Goal: Task Accomplishment & Management: Complete application form

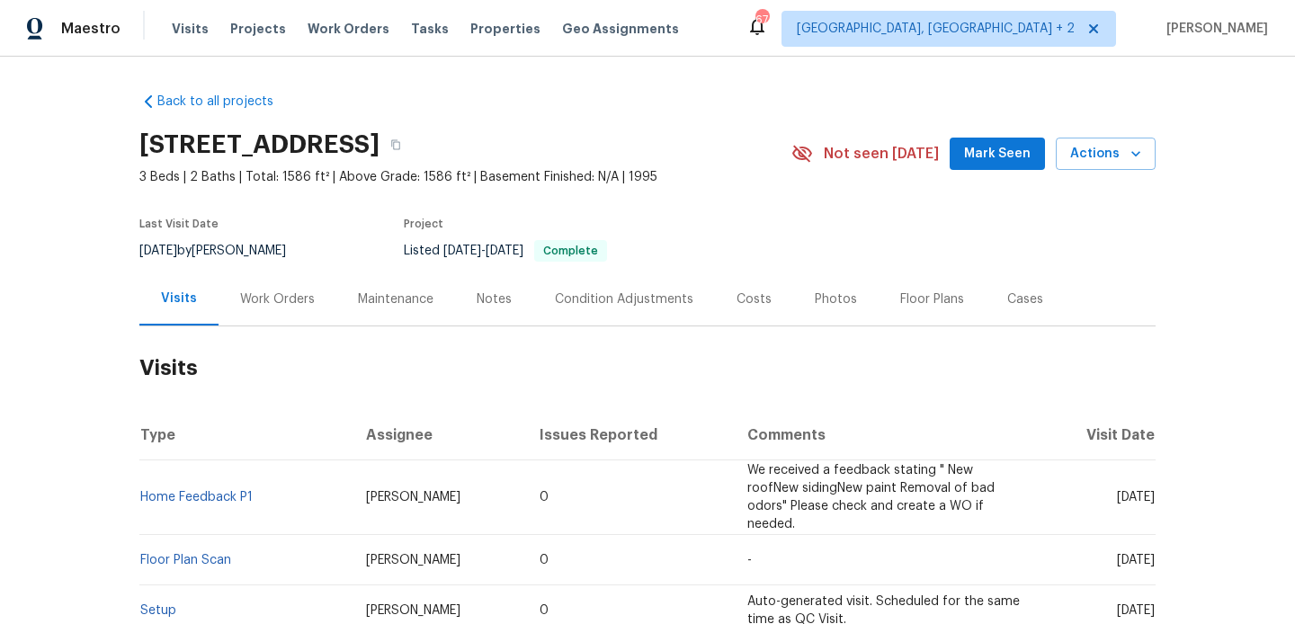
click at [290, 308] on div "Work Orders" at bounding box center [277, 299] width 75 height 18
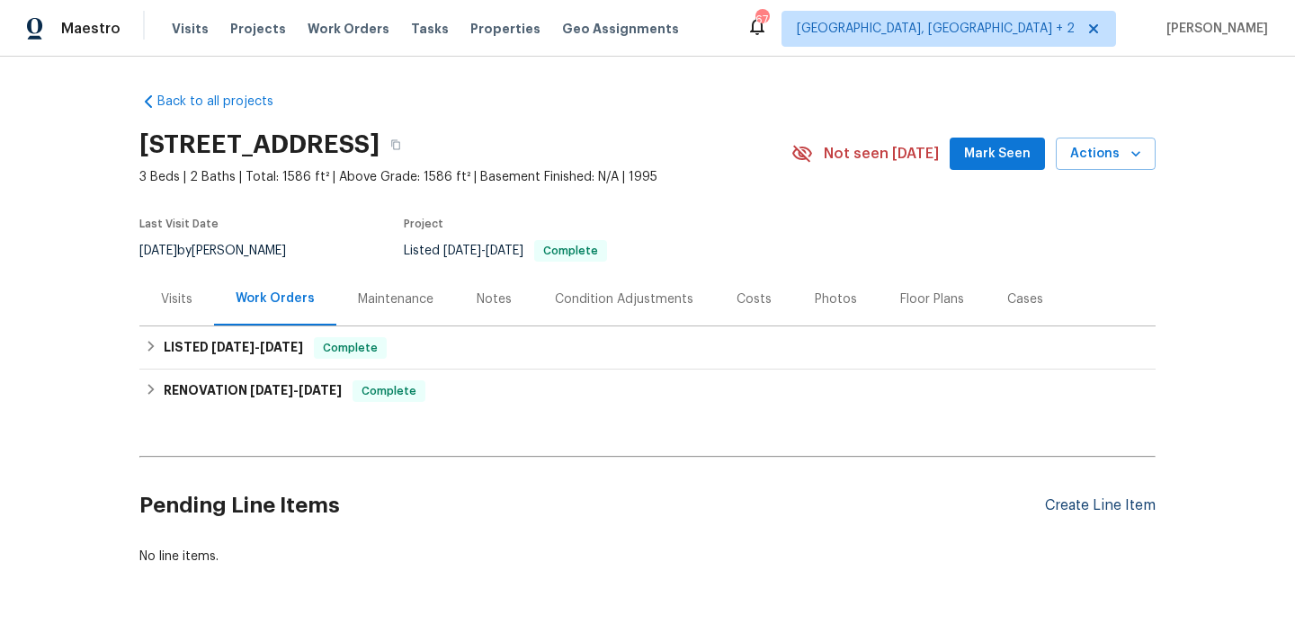
click at [1107, 504] on div "Create Line Item" at bounding box center [1100, 505] width 111 height 17
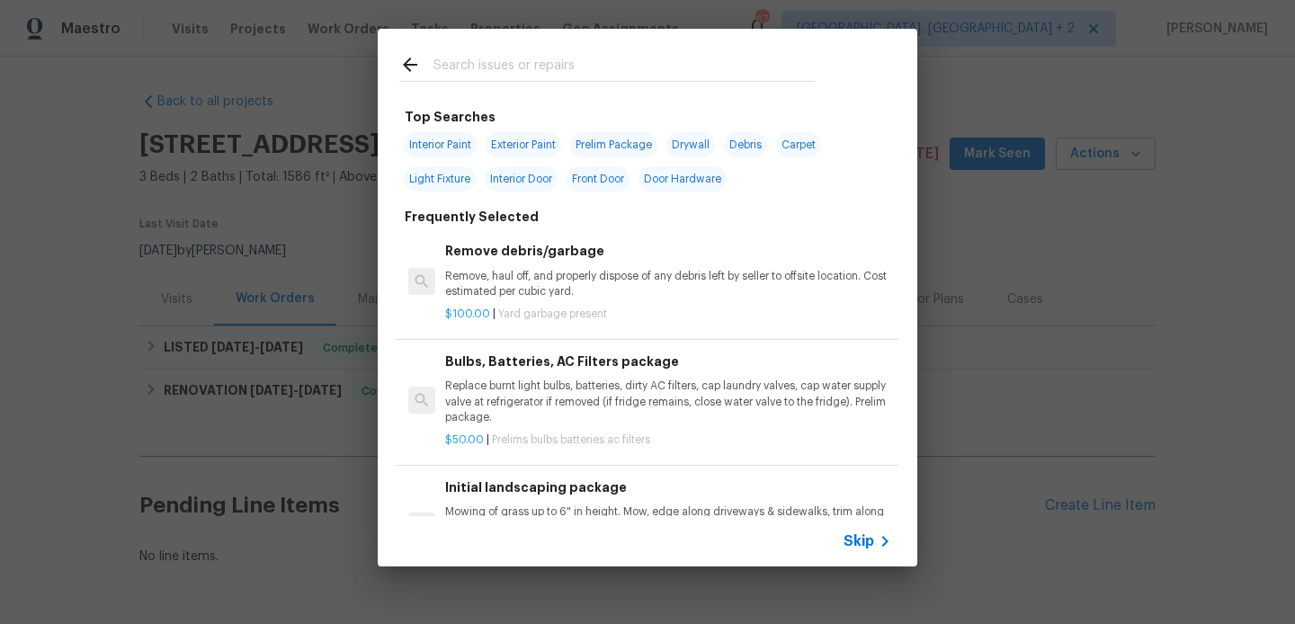
click at [482, 58] on input "text" at bounding box center [623, 67] width 381 height 27
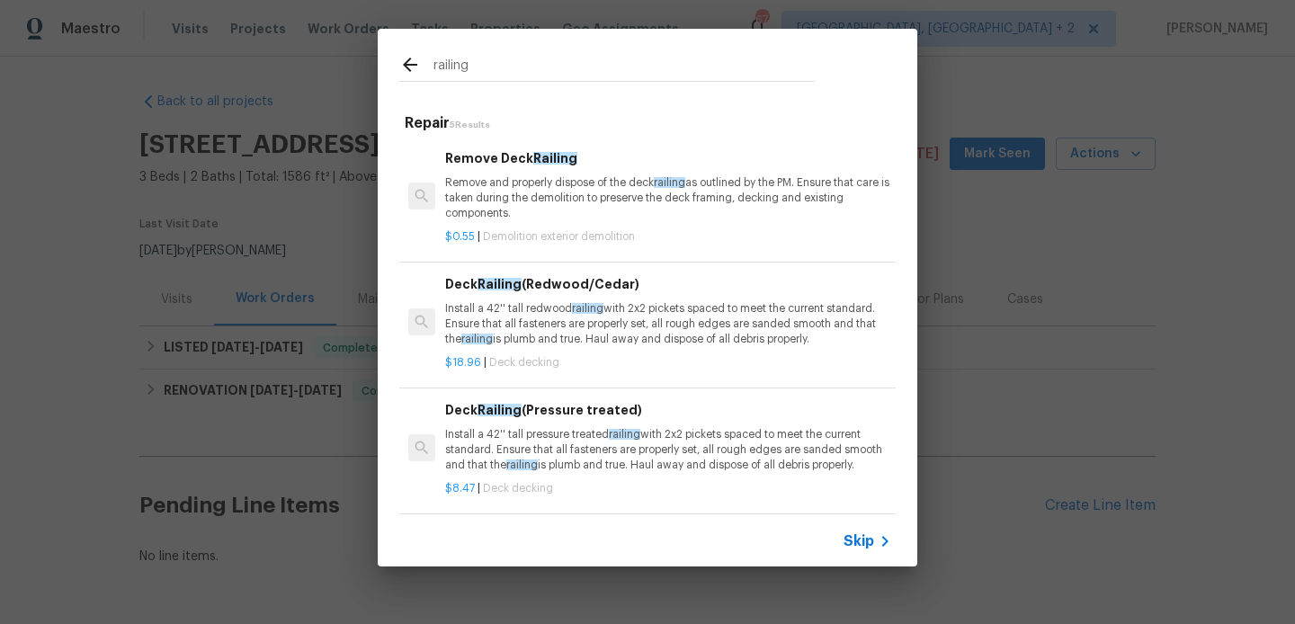
type input "railing"
click at [537, 180] on p "Remove and properly dispose of the deck railing as outlined by the PM. Ensure t…" at bounding box center [668, 198] width 446 height 46
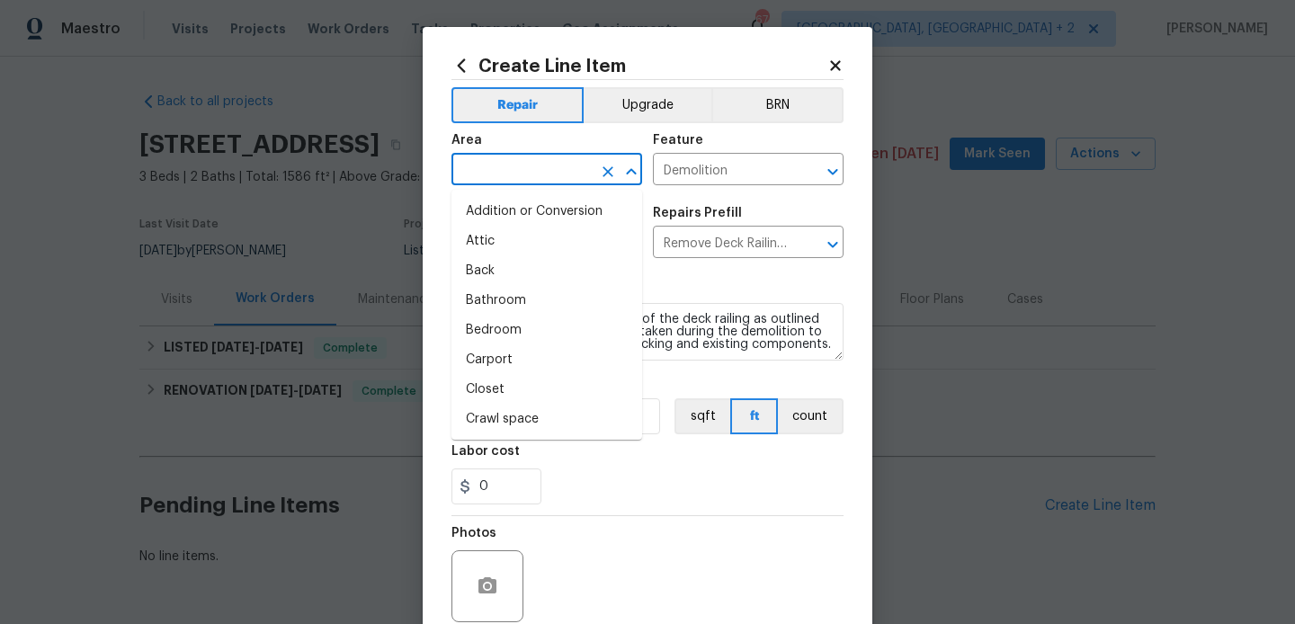
click at [526, 168] on input "text" at bounding box center [521, 171] width 140 height 28
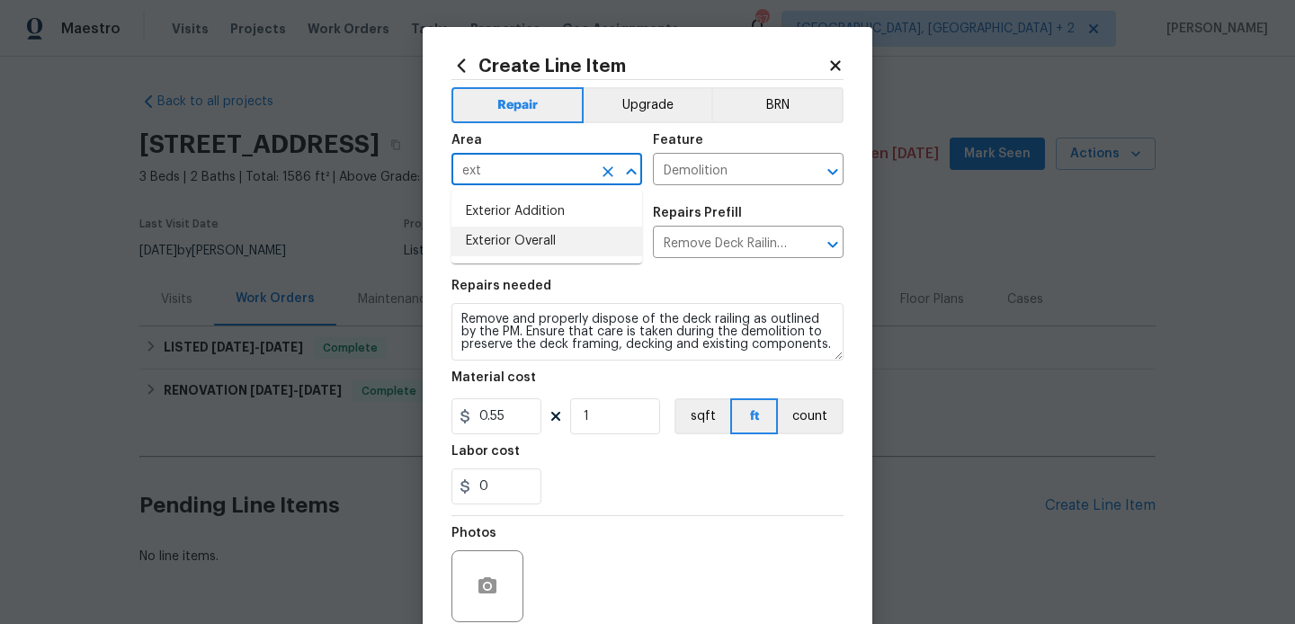
click at [511, 238] on li "Exterior Overall" at bounding box center [546, 242] width 191 height 30
type input "Exterior Overall"
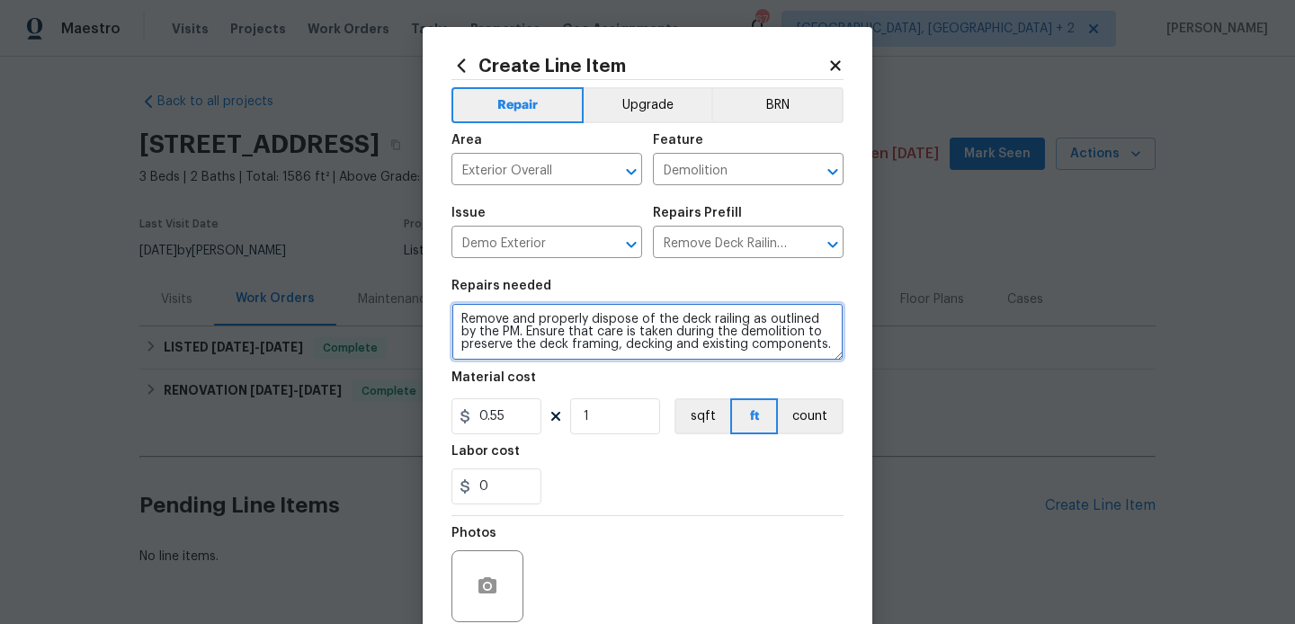
click at [682, 339] on textarea "Remove and properly dispose of the deck railing as outlined by the PM. Ensure t…" at bounding box center [647, 332] width 392 height 58
paste textarea "The steps on the deck need repair. Please inspect the steps, identify any damag…"
type textarea "The steps on the deck need repair. Please inspect the steps, identify any damag…"
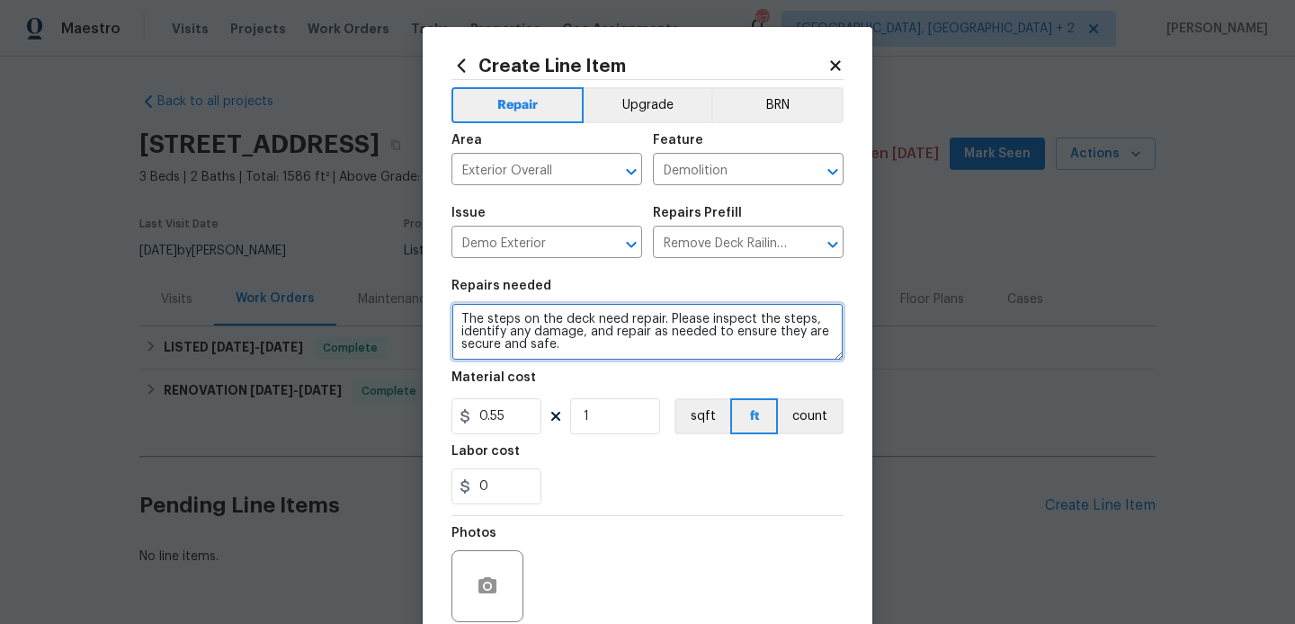
click at [536, 335] on textarea "The steps on the deck need repair. Please inspect the steps, identify any damag…" at bounding box center [647, 332] width 392 height 58
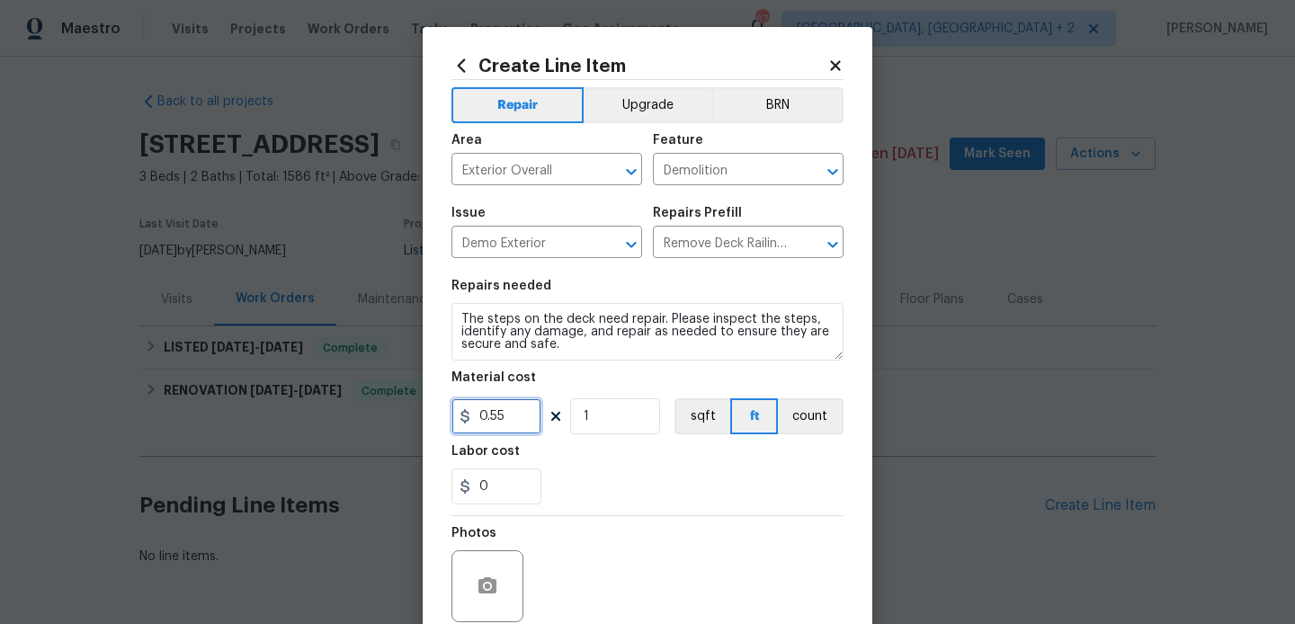
click at [491, 419] on input "0.55" at bounding box center [496, 416] width 90 height 36
type input "75"
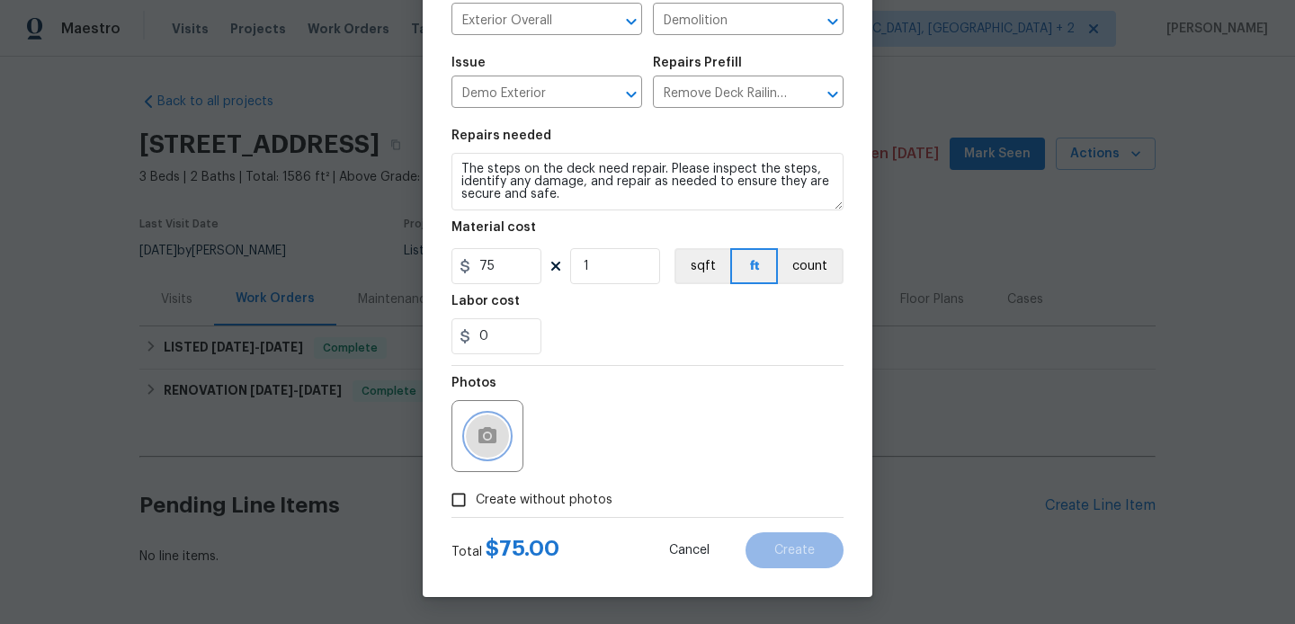
click at [500, 442] on button "button" at bounding box center [487, 436] width 43 height 43
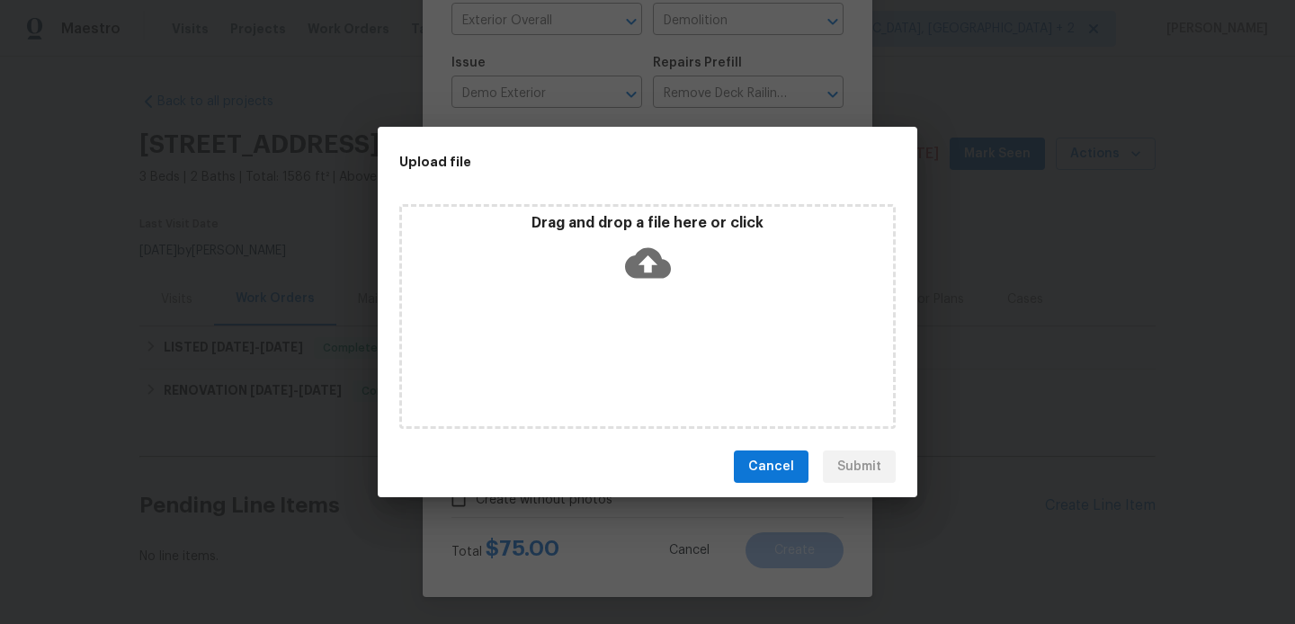
click at [650, 253] on icon at bounding box center [648, 263] width 46 height 31
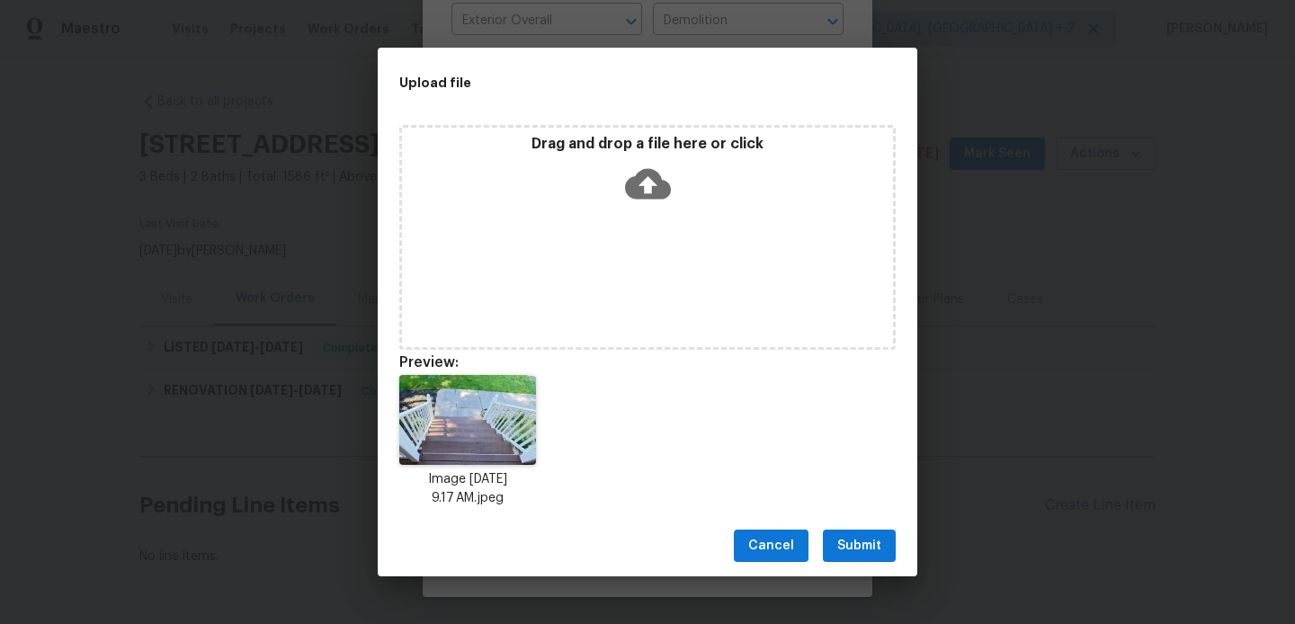
click at [862, 554] on span "Submit" at bounding box center [859, 546] width 44 height 22
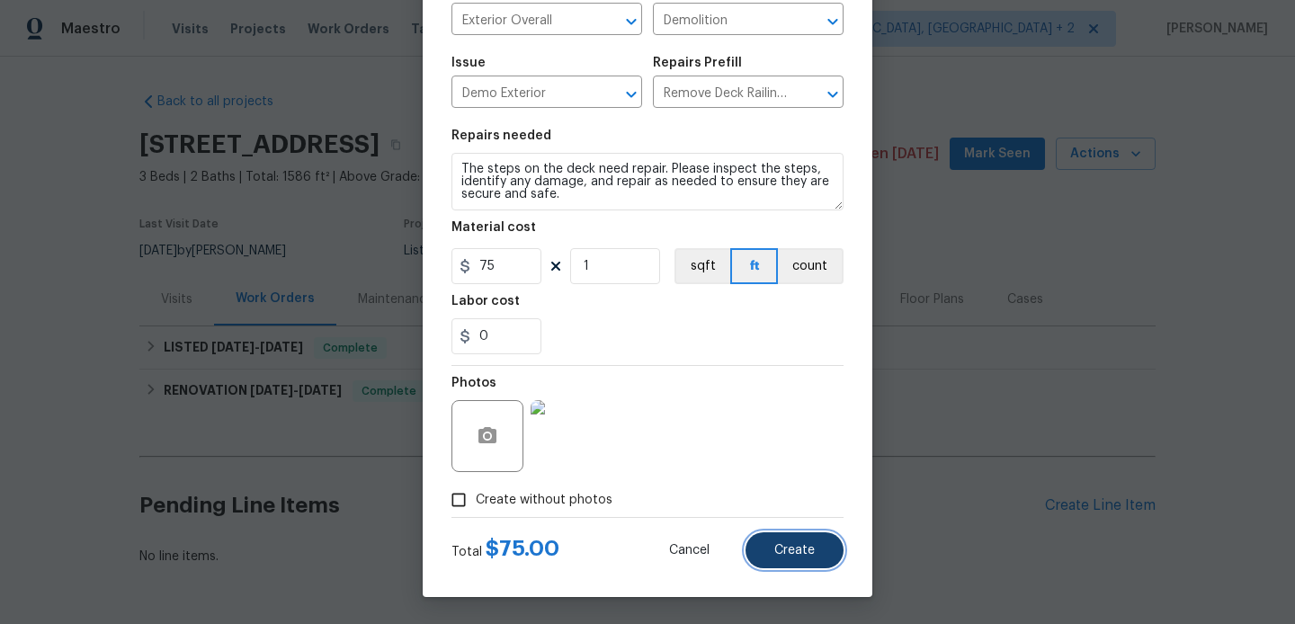
click at [798, 554] on span "Create" at bounding box center [794, 550] width 40 height 13
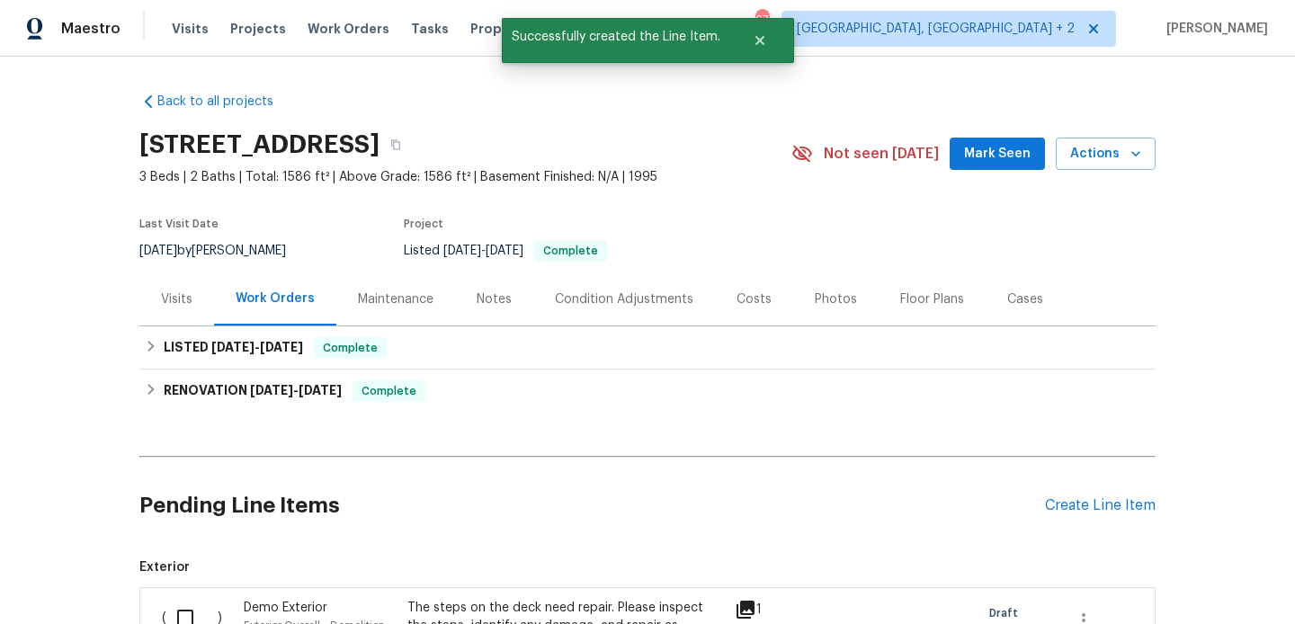
scroll to position [287, 0]
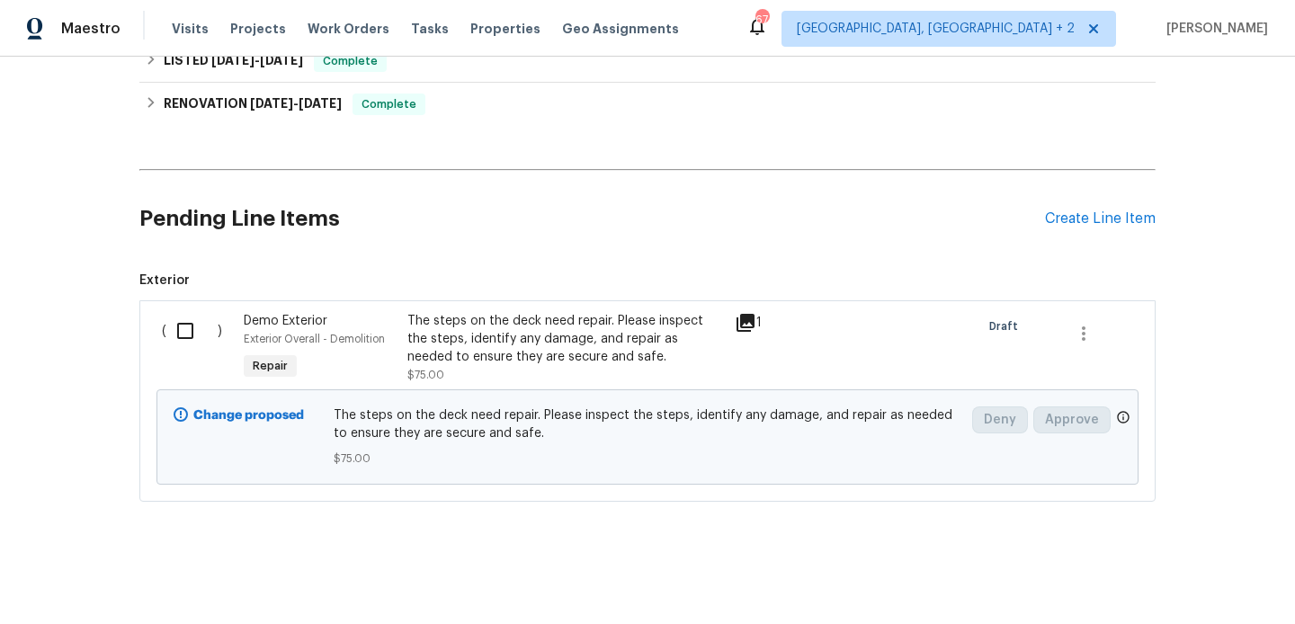
click at [188, 341] on input "checkbox" at bounding box center [191, 331] width 51 height 38
checkbox input "true"
click at [1161, 591] on button "Create Work Order" at bounding box center [1192, 579] width 148 height 33
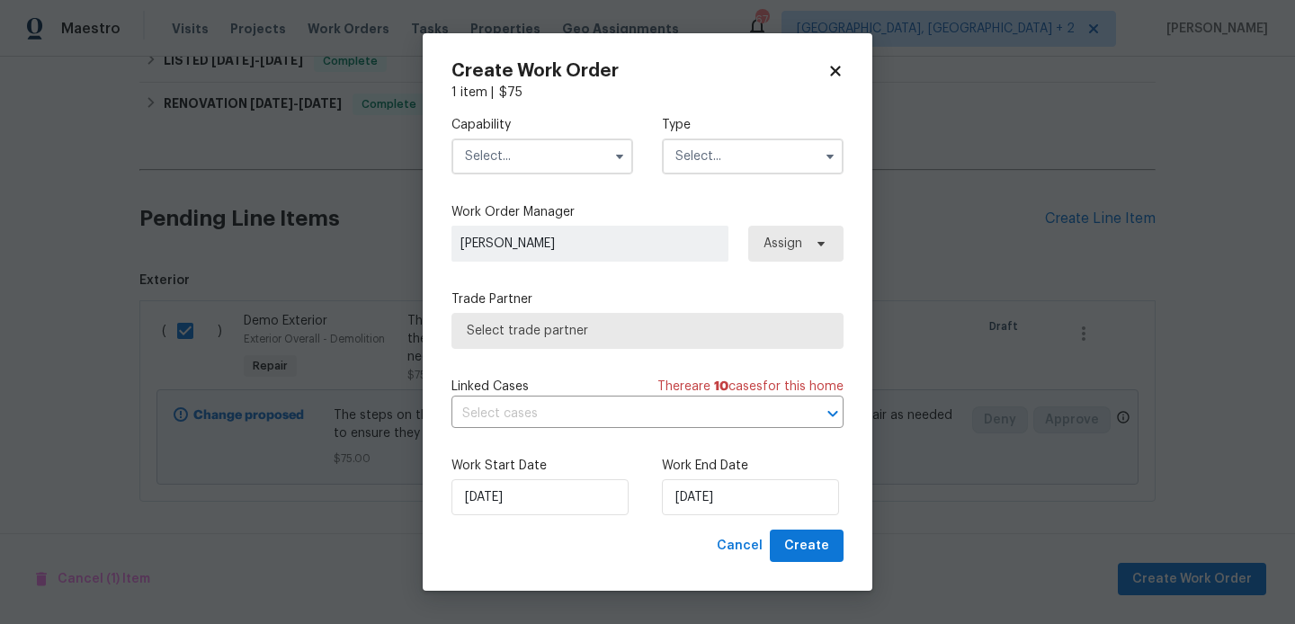
click at [509, 161] on input "text" at bounding box center [542, 156] width 182 height 36
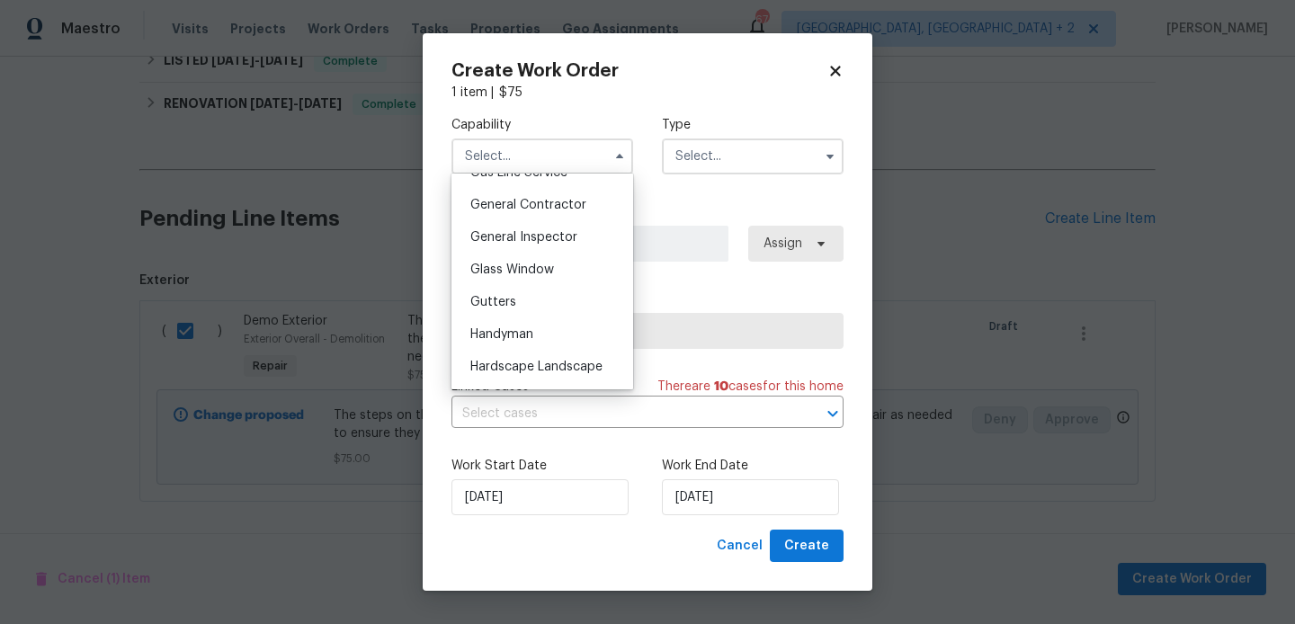
scroll to position [864, 0]
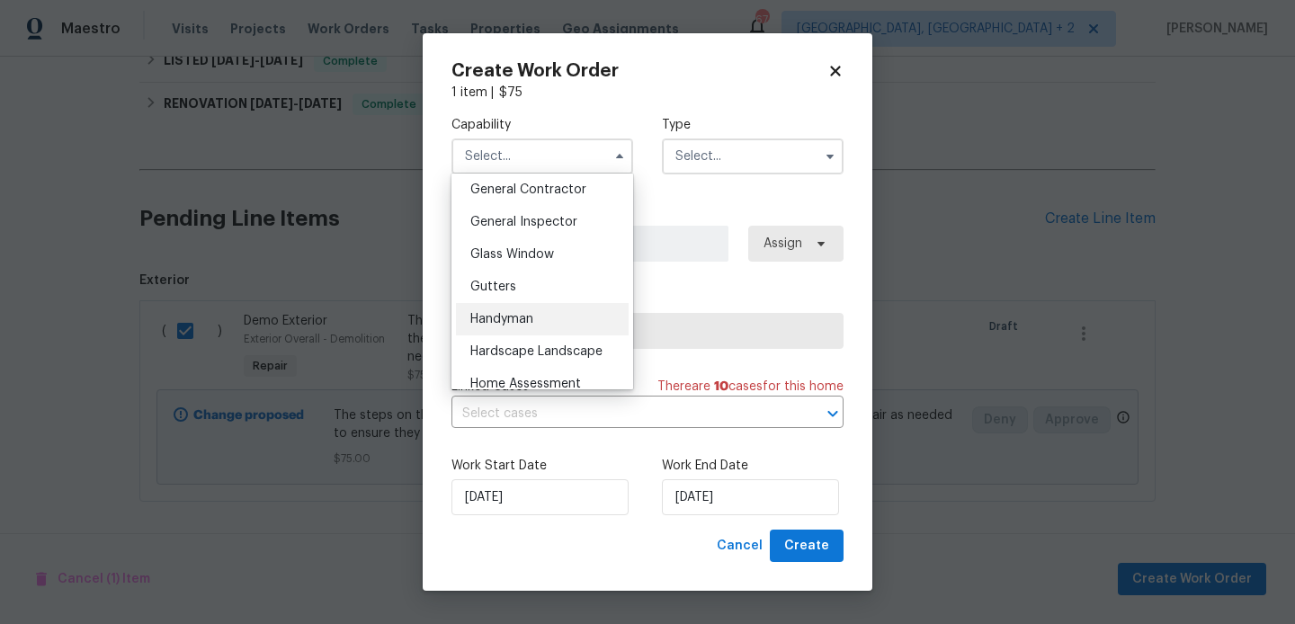
click at [556, 321] on div "Handyman" at bounding box center [542, 319] width 173 height 32
type input "Handyman"
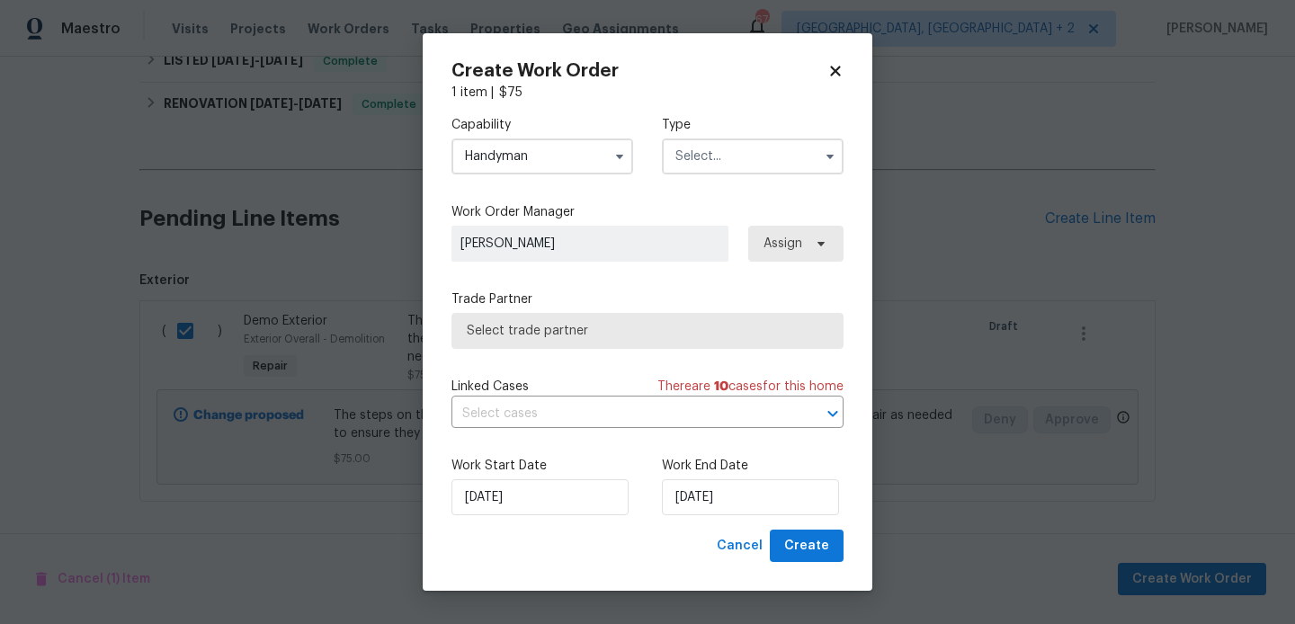
click at [734, 172] on input "text" at bounding box center [753, 156] width 182 height 36
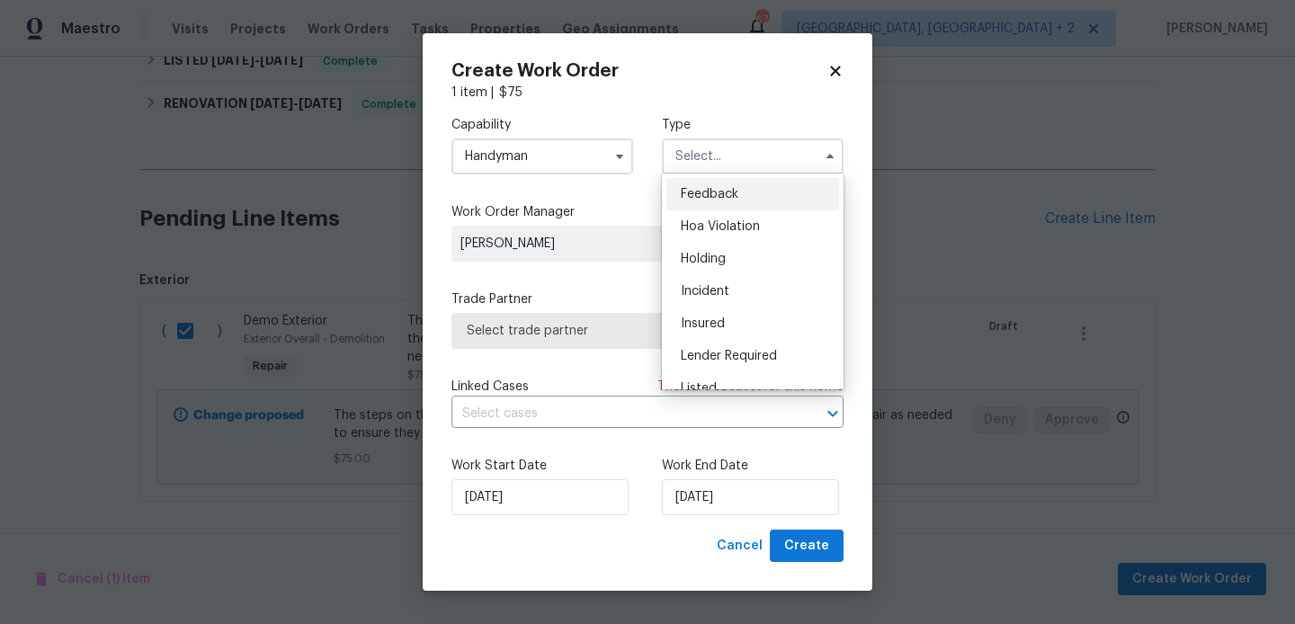
click at [734, 192] on span "Feedback" at bounding box center [710, 194] width 58 height 13
type input "Feedback"
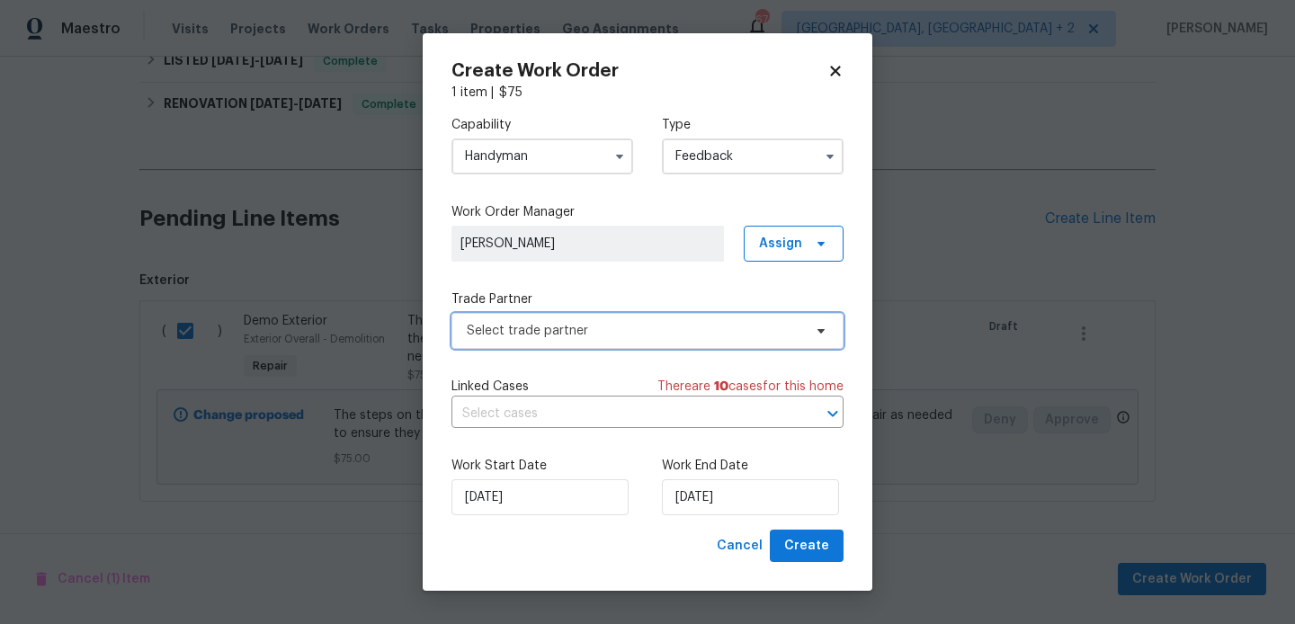
click at [531, 331] on span "Select trade partner" at bounding box center [634, 331] width 335 height 18
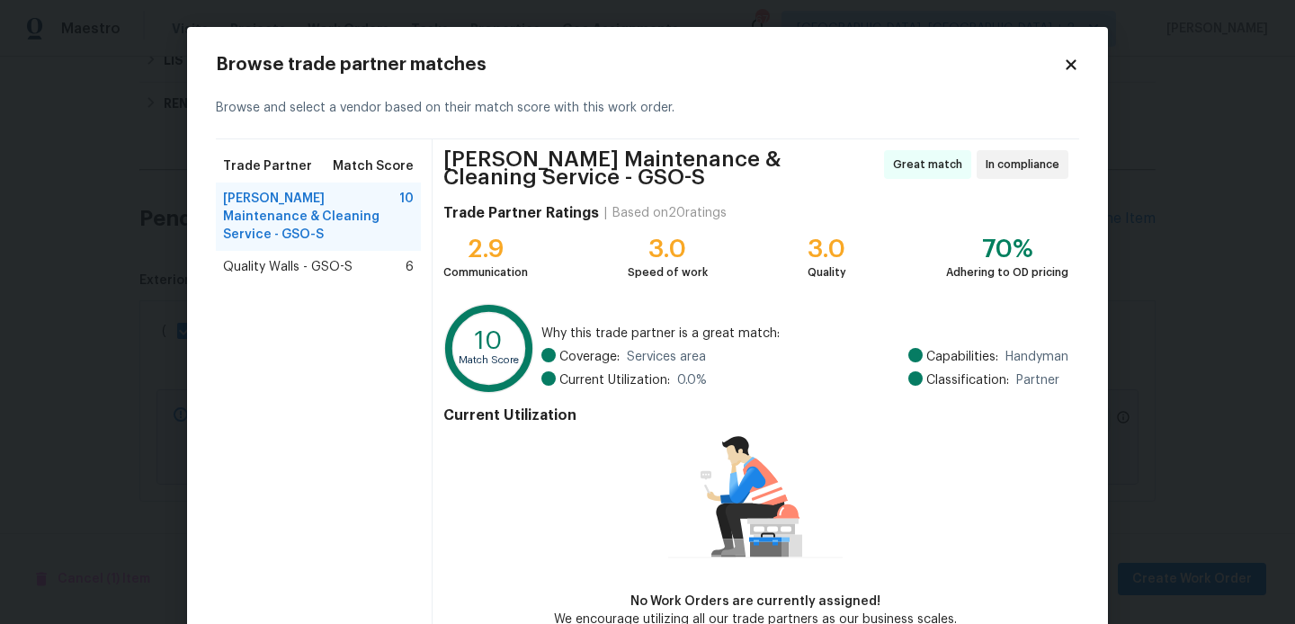
click at [279, 251] on div "Quality Walls - GSO-S 6" at bounding box center [318, 267] width 205 height 32
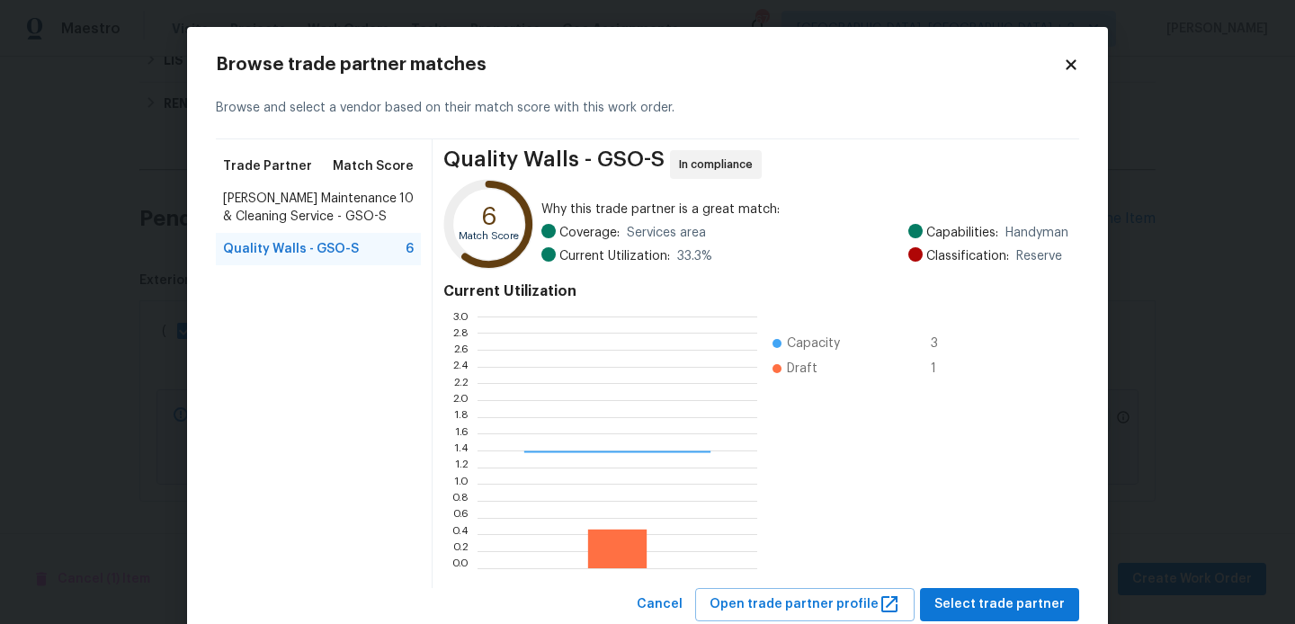
scroll to position [252, 280]
click at [317, 217] on span "Baker's Maintenance & Cleaning Service - GSO-S" at bounding box center [311, 208] width 176 height 36
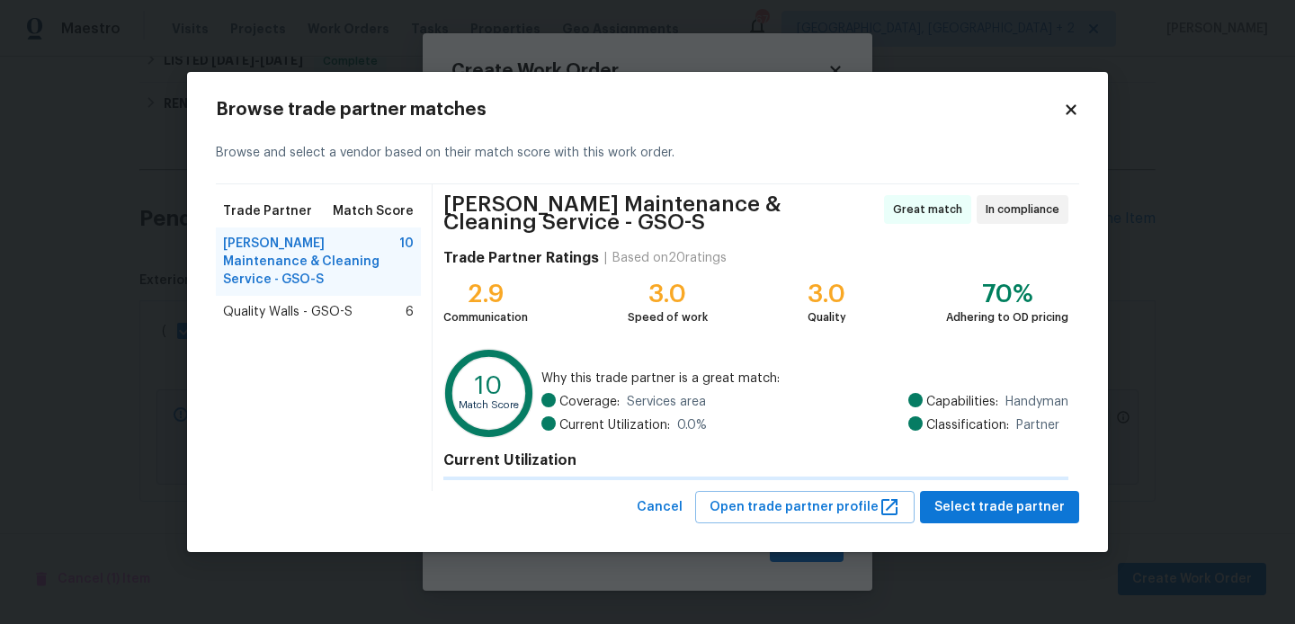
scroll to position [103, 0]
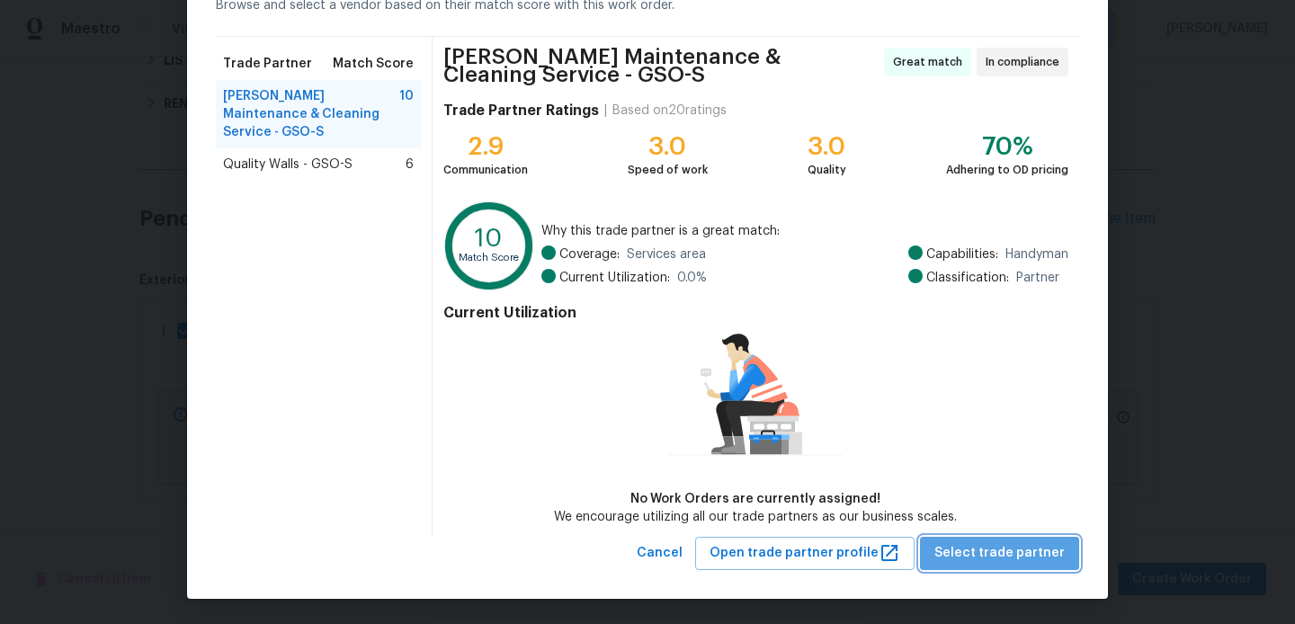
click at [1024, 561] on span "Select trade partner" at bounding box center [999, 553] width 130 height 22
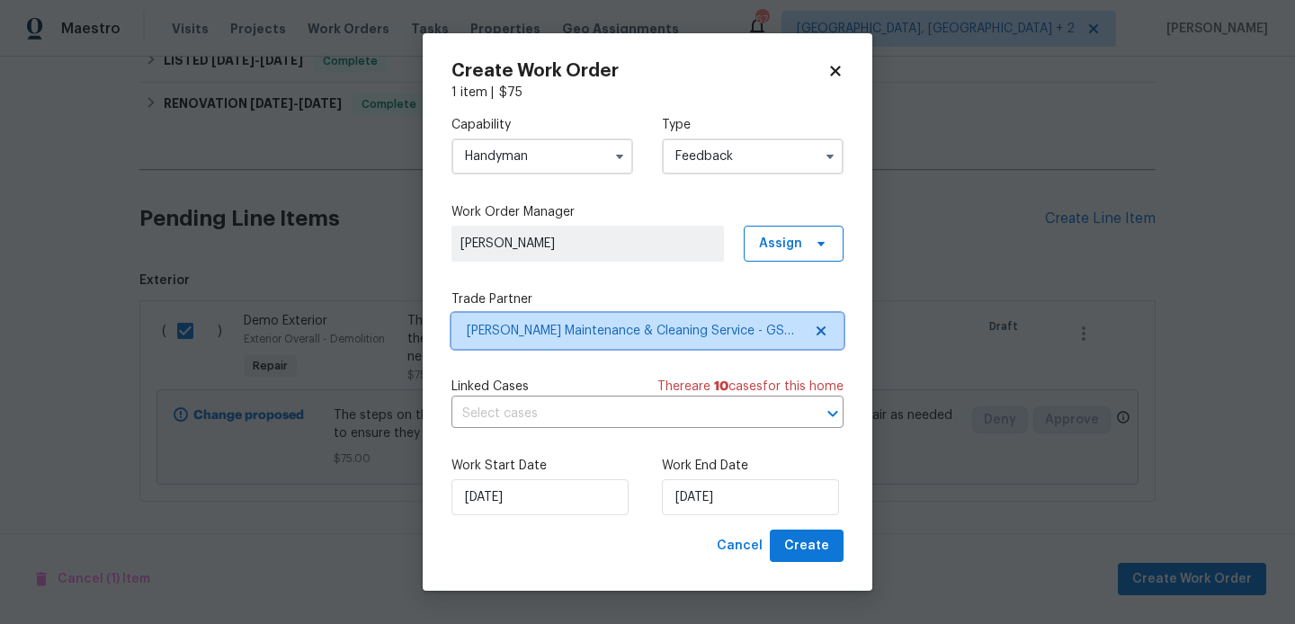
scroll to position [0, 0]
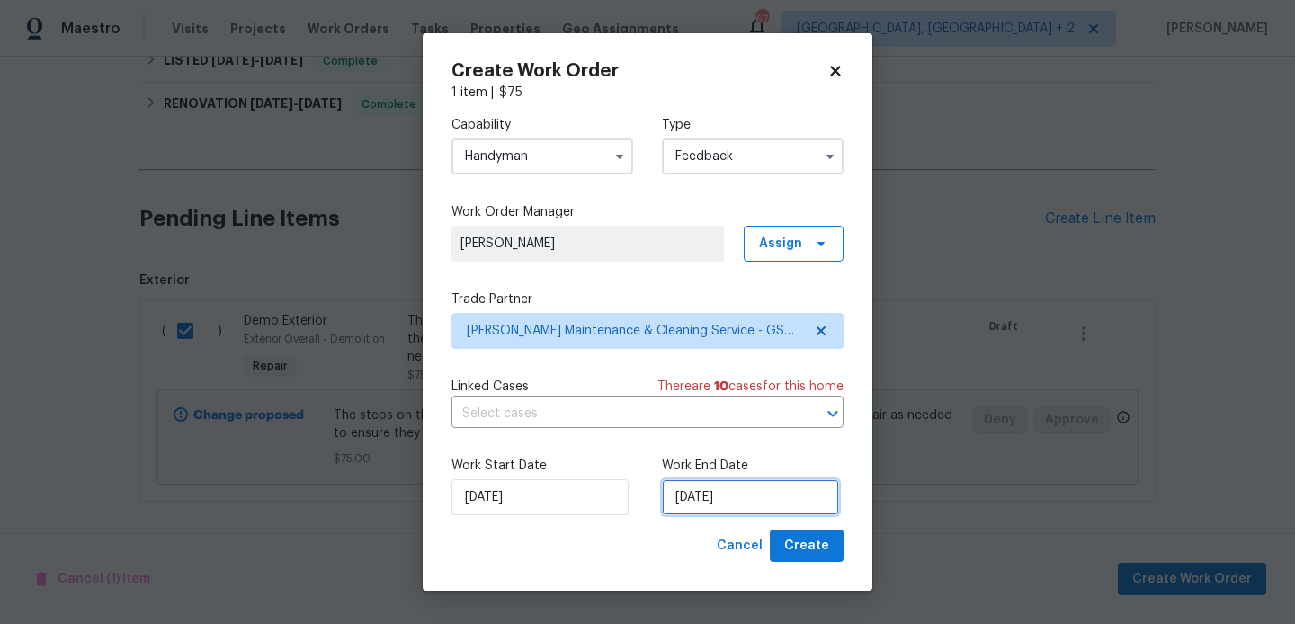
click at [676, 509] on input "18/08/2025" at bounding box center [750, 497] width 177 height 36
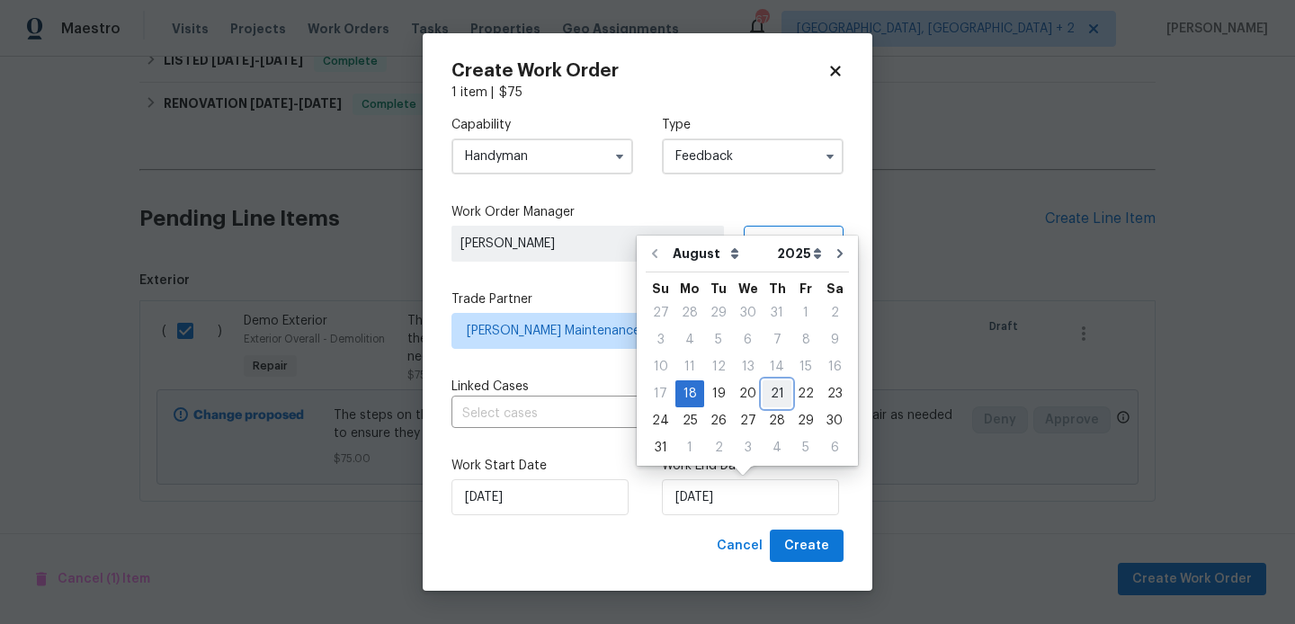
click at [763, 389] on div "21" at bounding box center [777, 393] width 29 height 25
click at [720, 500] on input "21/08/2025" at bounding box center [750, 497] width 177 height 36
click at [739, 395] on div "20" at bounding box center [748, 393] width 30 height 25
type input "20/08/2025"
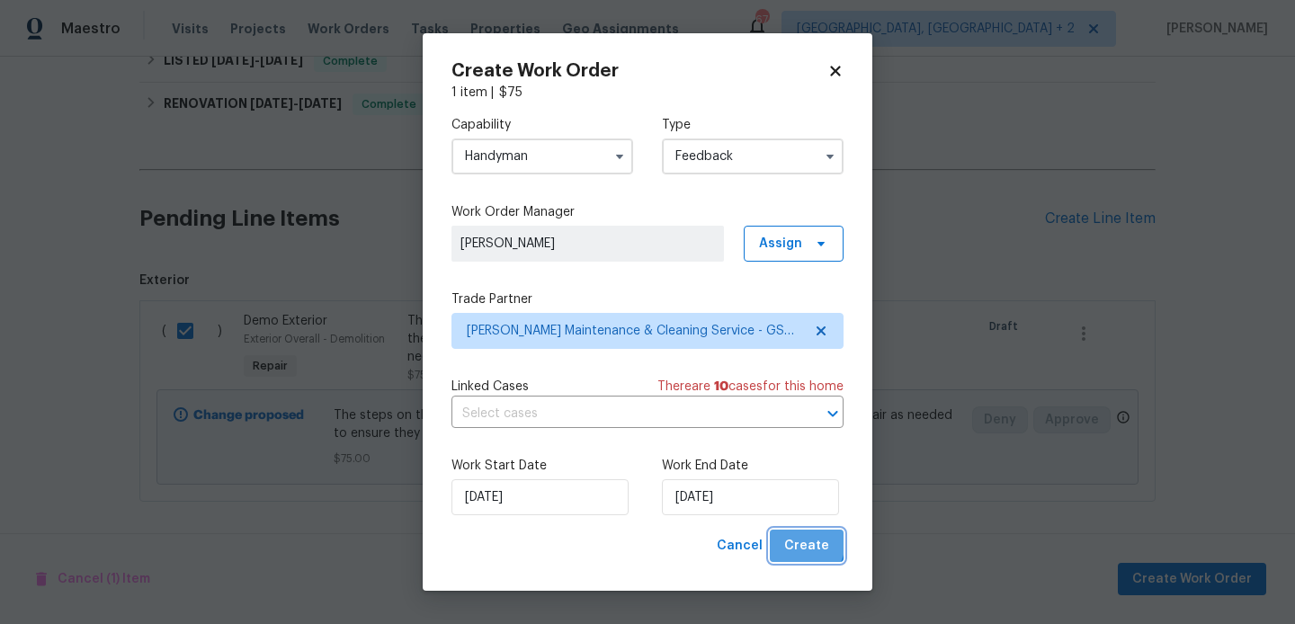
click at [801, 542] on span "Create" at bounding box center [806, 546] width 45 height 22
checkbox input "false"
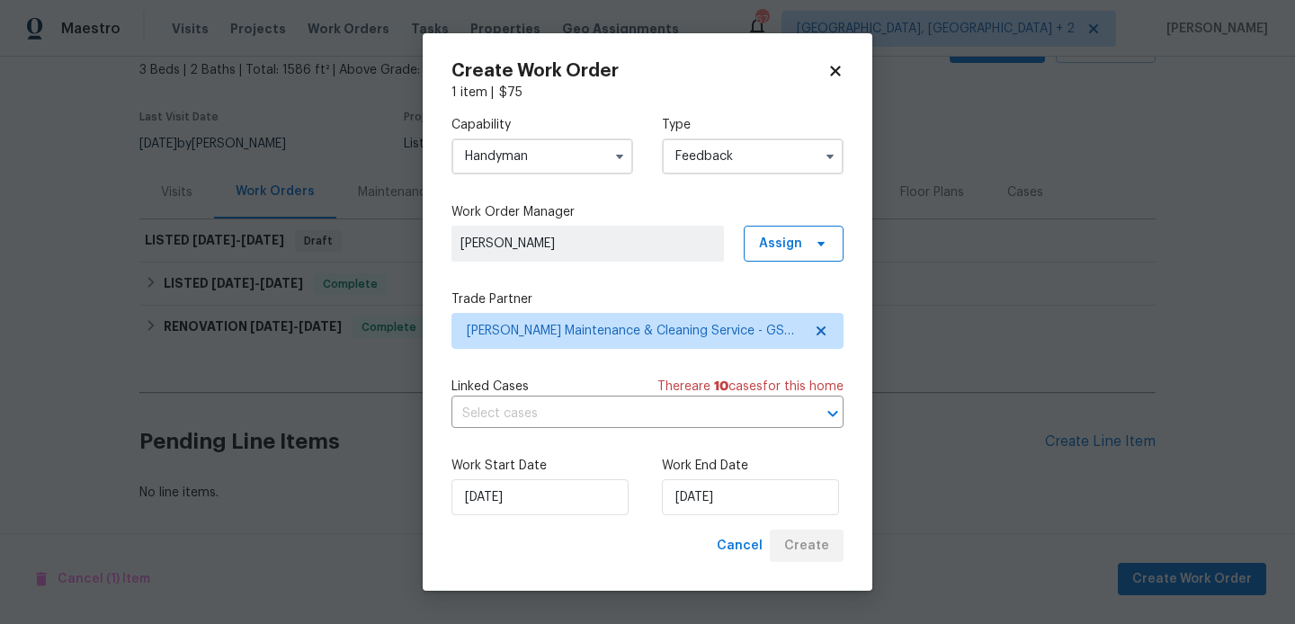
scroll to position [107, 0]
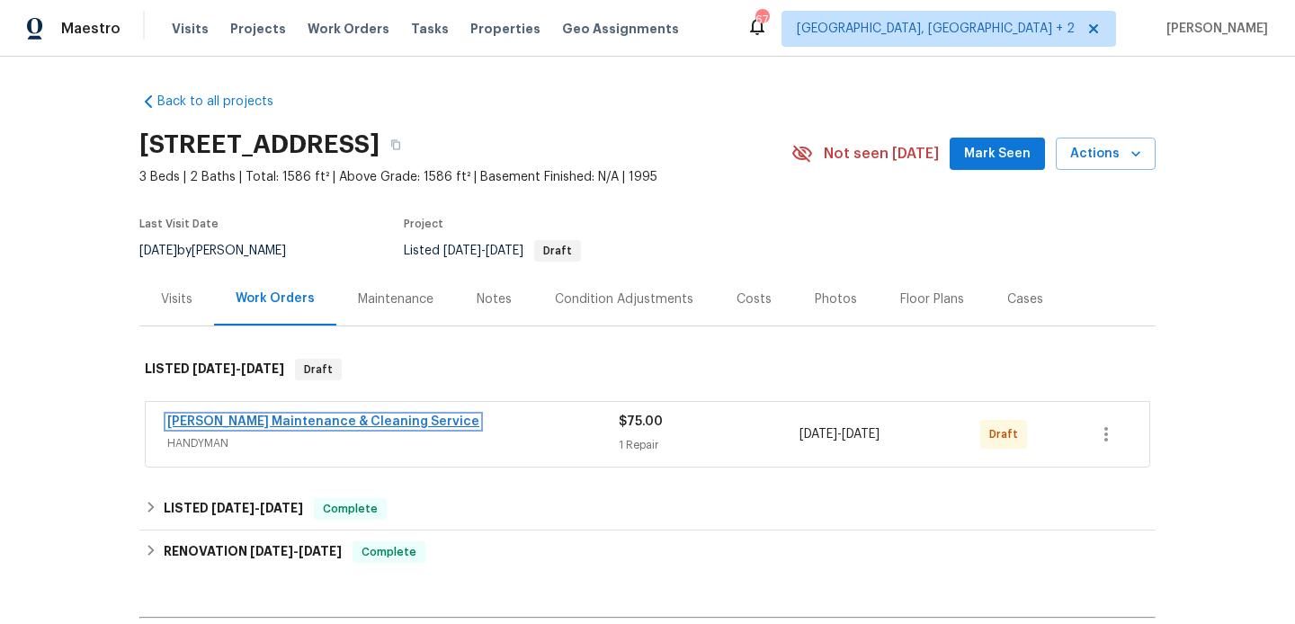
click at [383, 417] on link "Baker's Maintenance & Cleaning Service" at bounding box center [323, 421] width 312 height 13
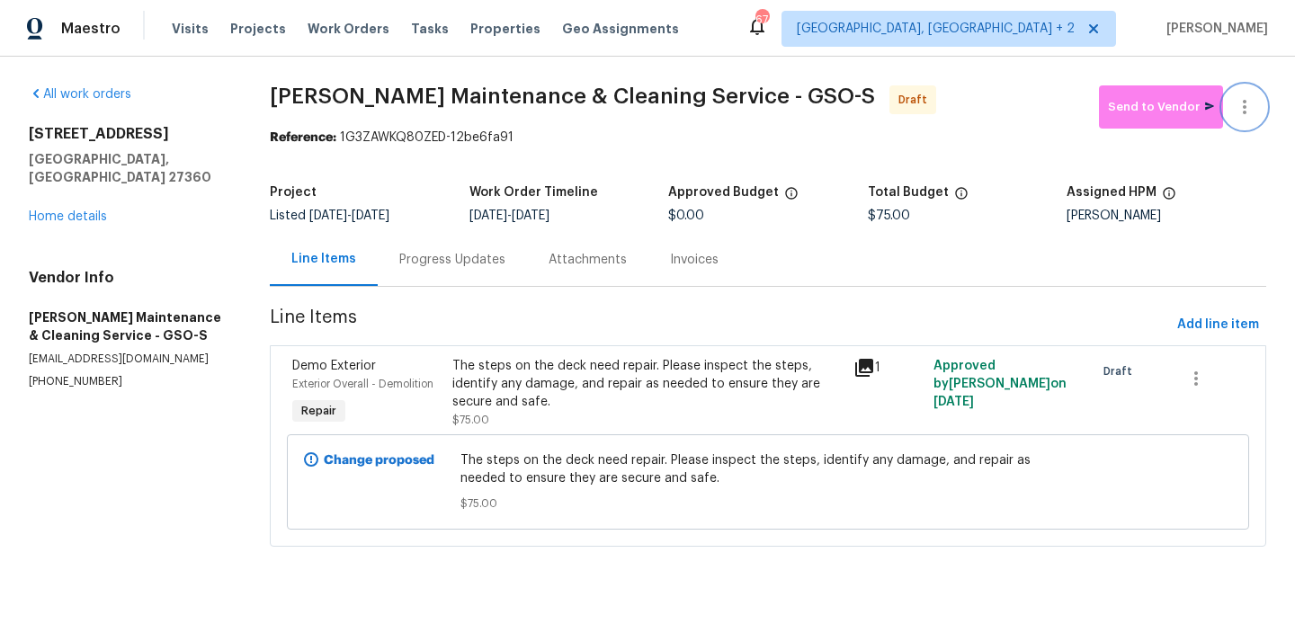
click at [1254, 103] on icon "button" at bounding box center [1245, 107] width 22 height 22
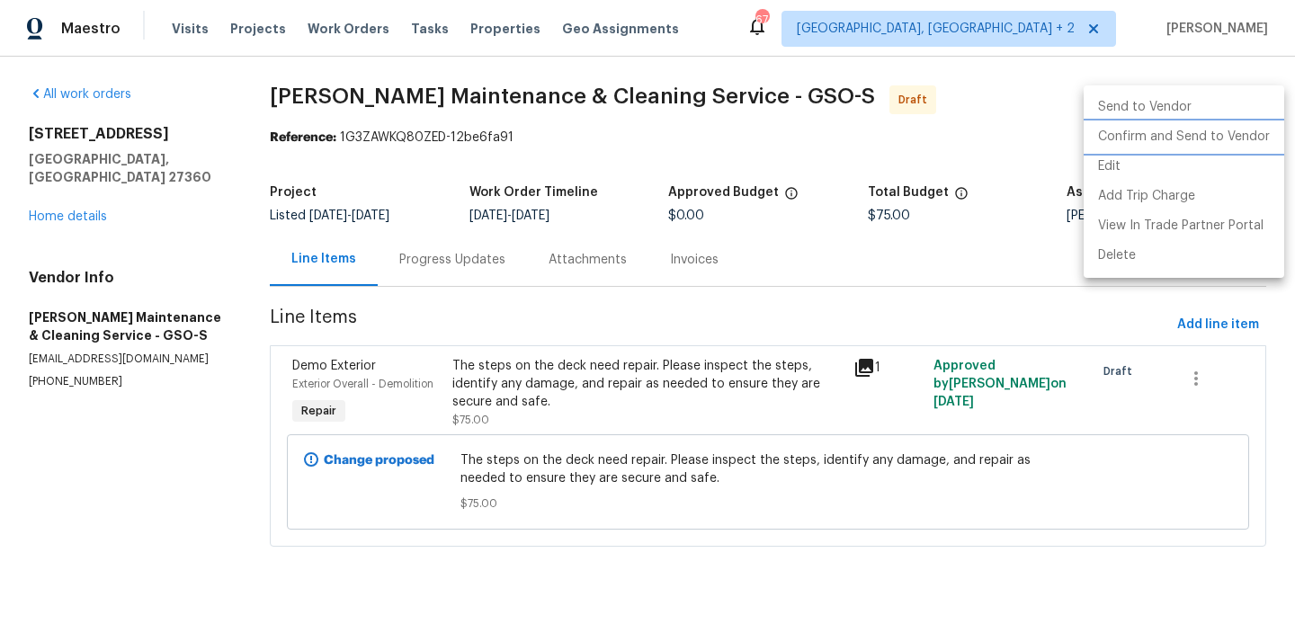
click at [1247, 130] on li "Confirm and Send to Vendor" at bounding box center [1184, 137] width 201 height 30
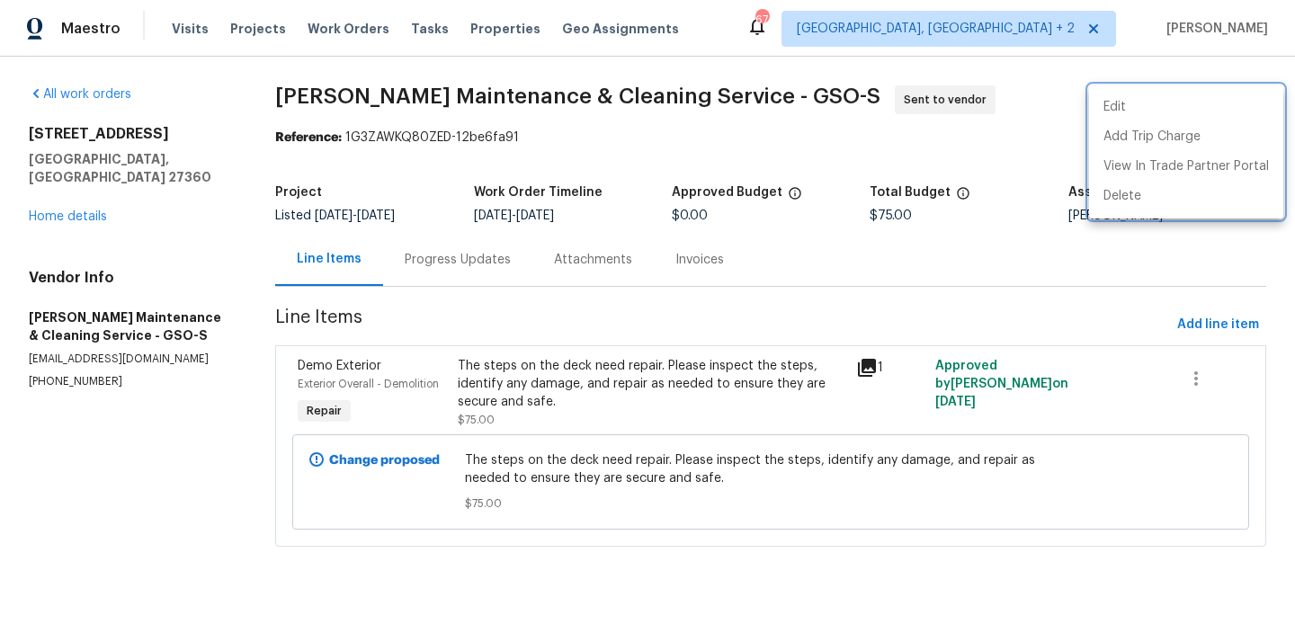
click at [453, 301] on div at bounding box center [647, 312] width 1295 height 624
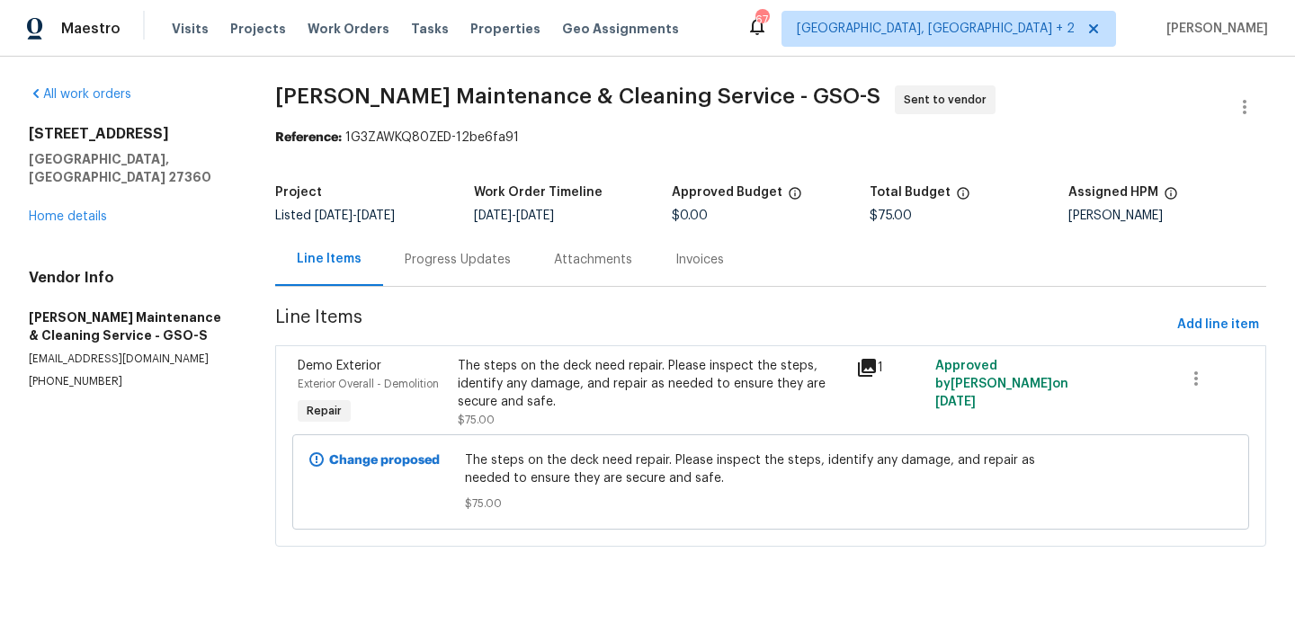
click at [453, 277] on div "Progress Updates" at bounding box center [457, 259] width 149 height 53
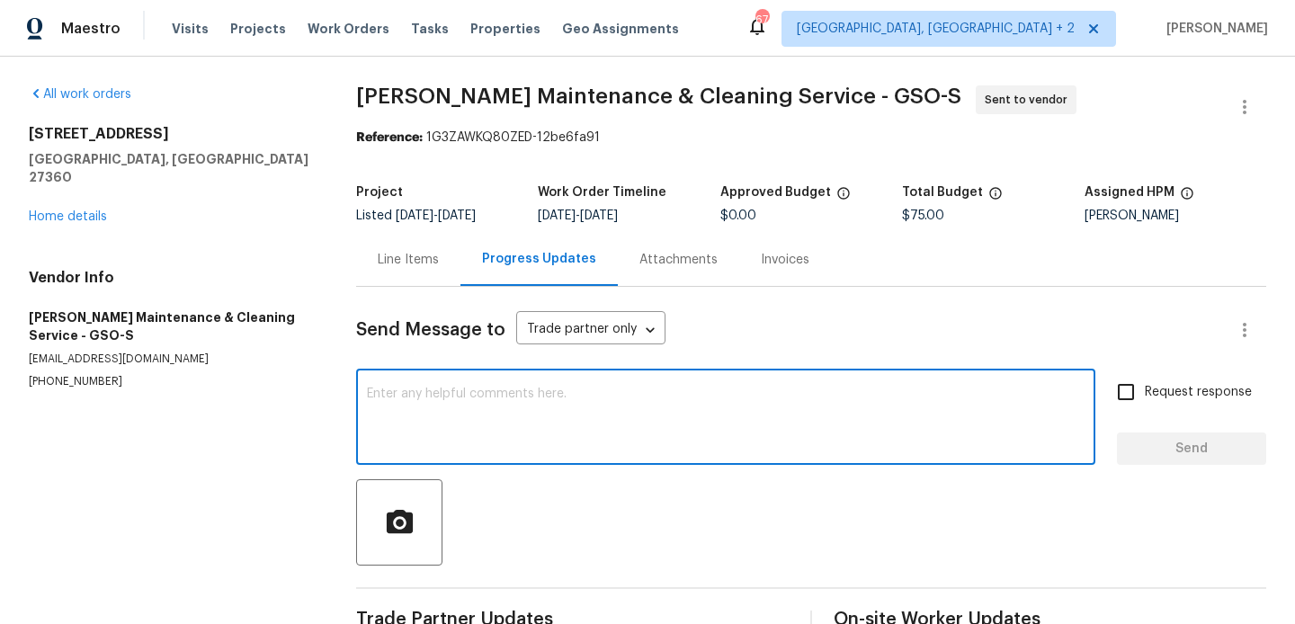
click at [468, 388] on textarea at bounding box center [726, 419] width 718 height 63
paste textarea "Hi, this is Blessida with Opendoor. I’m confirming you received the WO for the …"
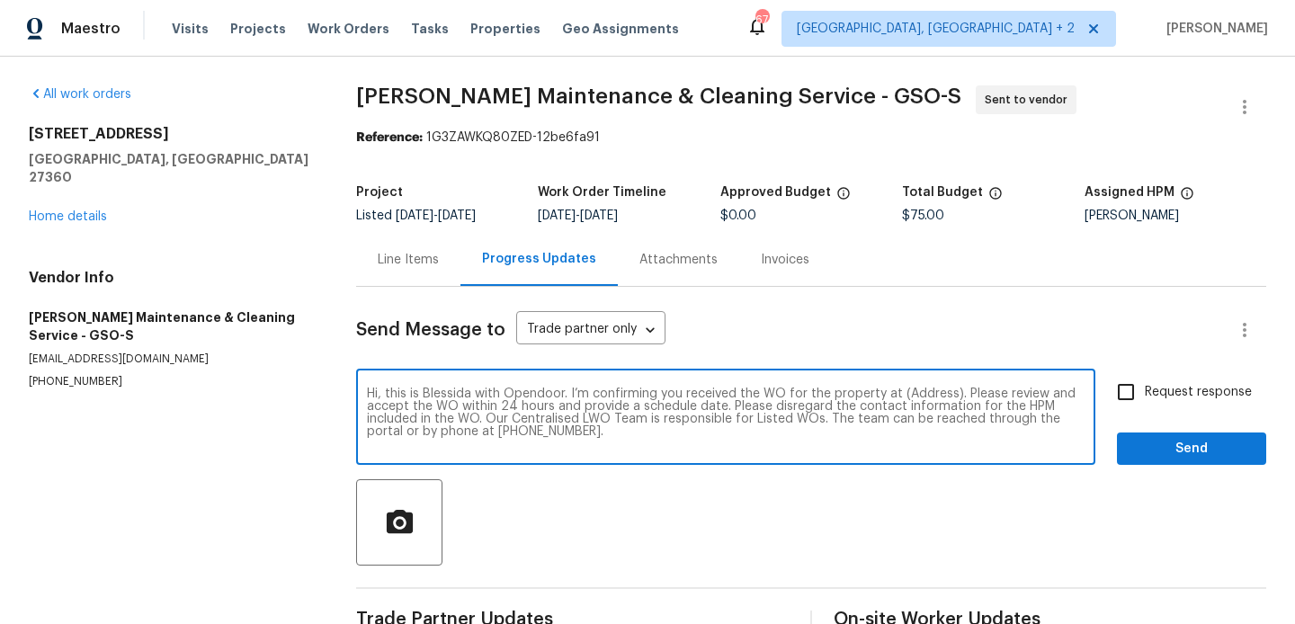
click at [918, 393] on textarea "Hi, this is Blessida with Opendoor. I’m confirming you received the WO for the …" at bounding box center [726, 419] width 718 height 63
paste textarea "347 Beech Ridge Rd, Thomasville, NC 27360"
type textarea "Hi, this is Blessida with Opendoor. I’m confirming you received the WO for the …"
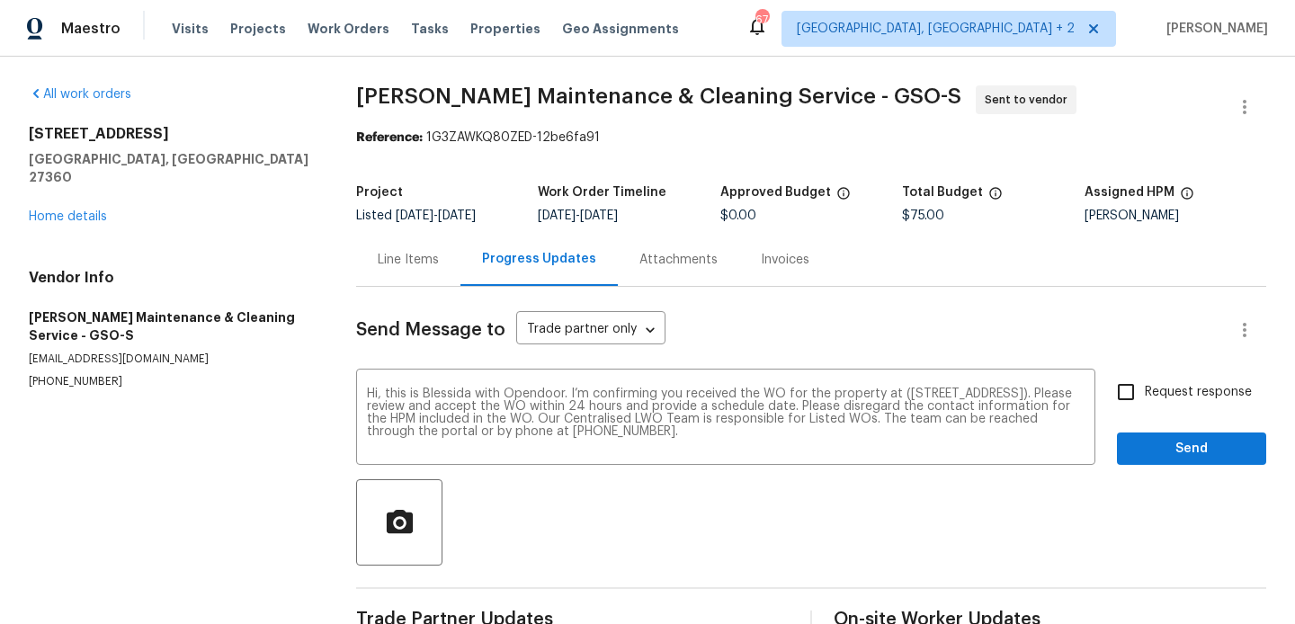
click at [1144, 372] on div "Send Message to Trade partner only Trade partner only ​ Hi, this is Blessida wi…" at bounding box center [811, 463] width 910 height 352
click at [1144, 386] on input "Request response" at bounding box center [1126, 392] width 38 height 38
checkbox input "true"
click at [1144, 476] on div "Send Message to Trade partner only Trade partner only ​ Hi, this is Blessida wi…" at bounding box center [811, 463] width 910 height 352
click at [1144, 459] on span "Send" at bounding box center [1191, 449] width 120 height 22
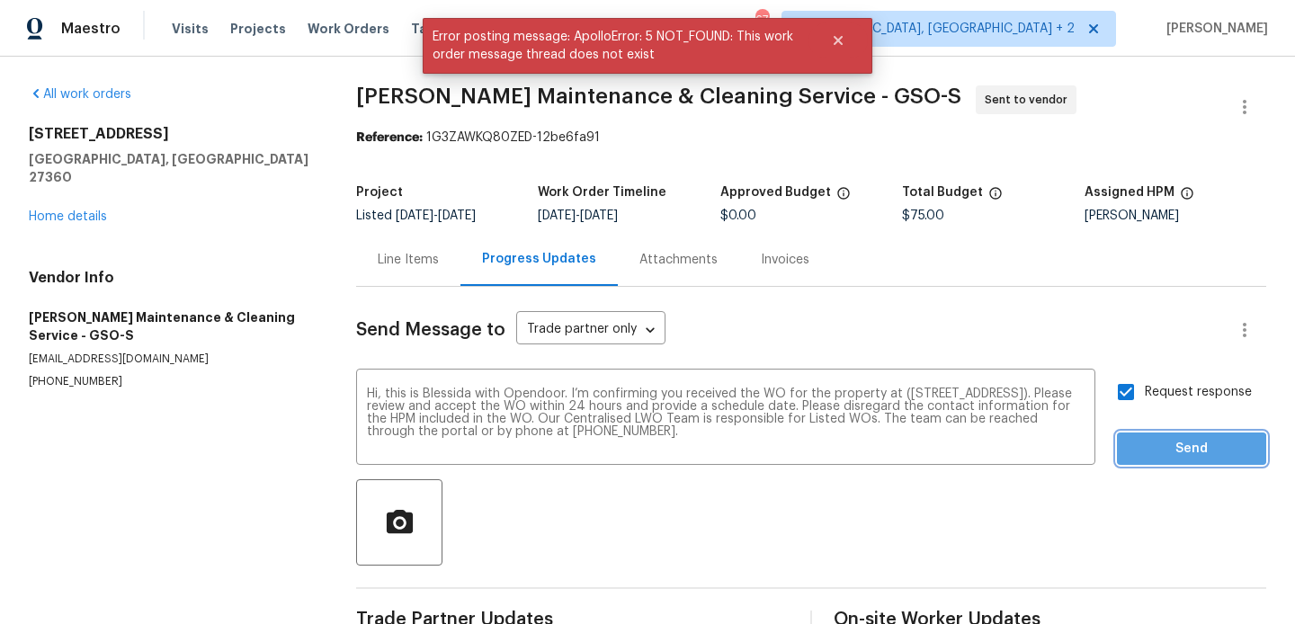
click at [1160, 457] on span "Send" at bounding box center [1191, 449] width 120 height 22
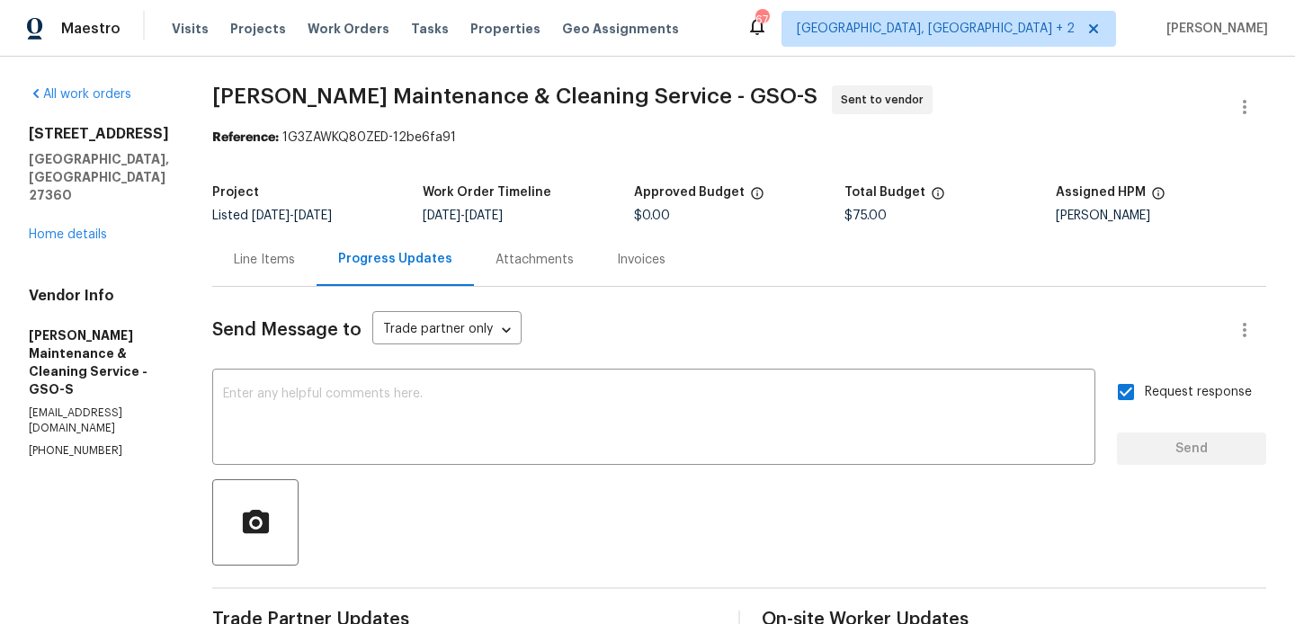
drag, startPoint x: 300, startPoint y: 134, endPoint x: 539, endPoint y: 134, distance: 238.3
click at [539, 134] on div "Reference: 1G3ZAWKQ80ZED-12be6fa91" at bounding box center [739, 138] width 1054 height 18
drag, startPoint x: 299, startPoint y: 133, endPoint x: 549, endPoint y: 144, distance: 250.2
click at [549, 144] on div "Reference: 1G3ZAWKQ80ZED-12be6fa91" at bounding box center [739, 138] width 1054 height 18
copy div "1G3ZAWKQ80ZED-12be6fa91"
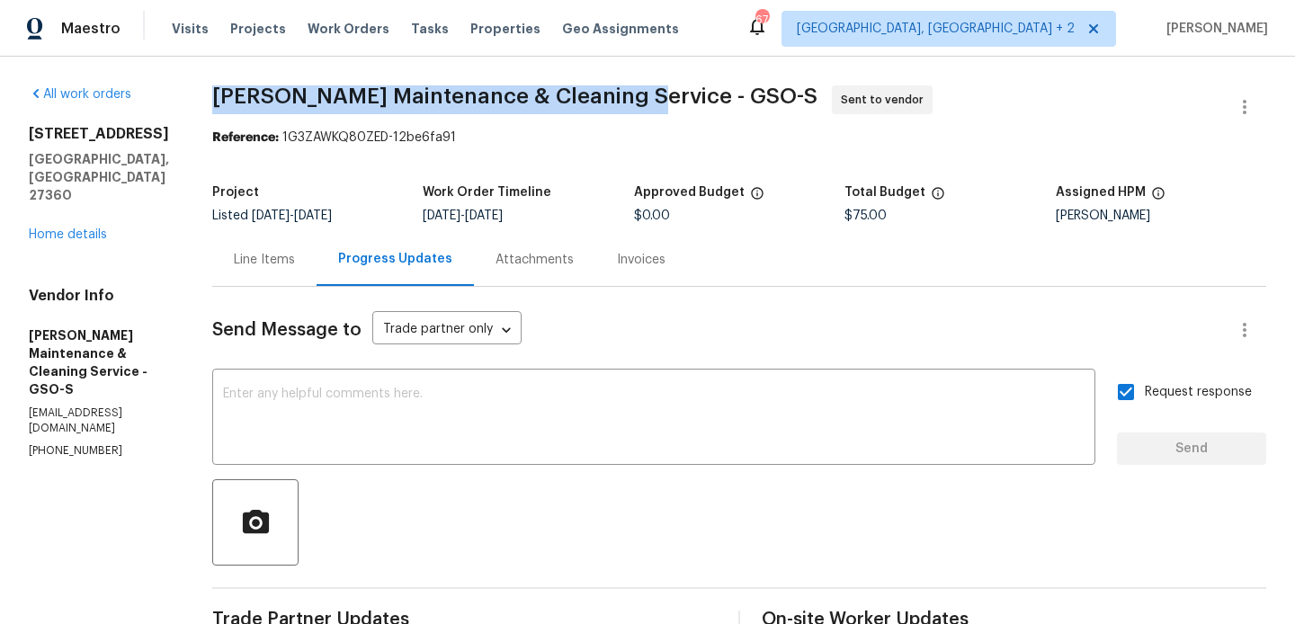
drag, startPoint x: 223, startPoint y: 103, endPoint x: 644, endPoint y: 101, distance: 420.8
click at [644, 101] on div "All work orders 347 Beech Ridge Rd Thomasville, NC 27360 Home details Vendor In…" at bounding box center [647, 434] width 1295 height 754
copy span "Baker's Maintenance & Cleaning Service"
click at [70, 228] on link "Home details" at bounding box center [68, 234] width 78 height 13
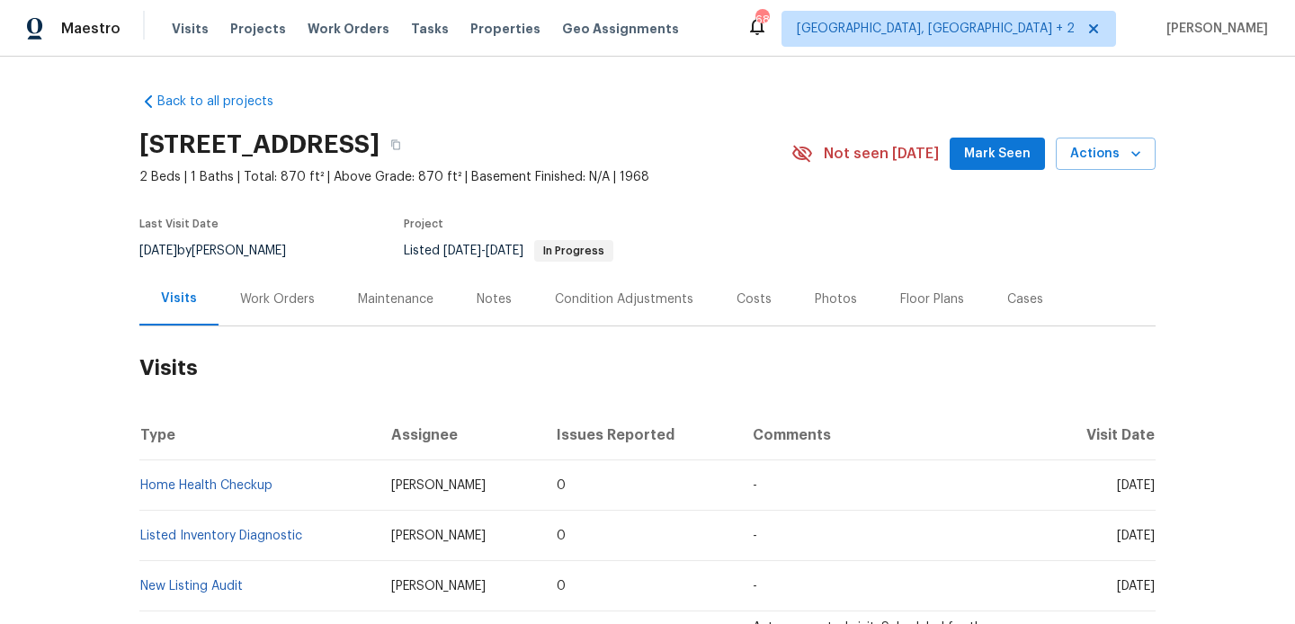
click at [291, 335] on h2 "Visits" at bounding box center [647, 368] width 1016 height 84
click at [285, 310] on div "Work Orders" at bounding box center [278, 298] width 118 height 53
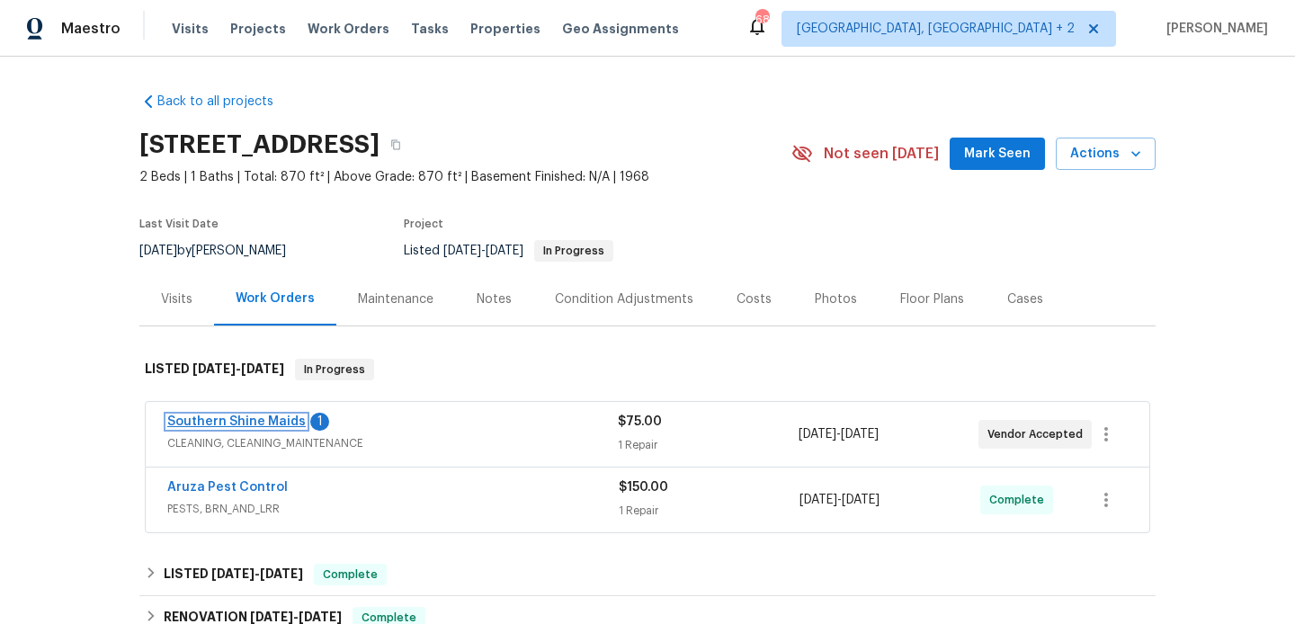
click at [282, 417] on link "Southern Shine Maids" at bounding box center [236, 421] width 138 height 13
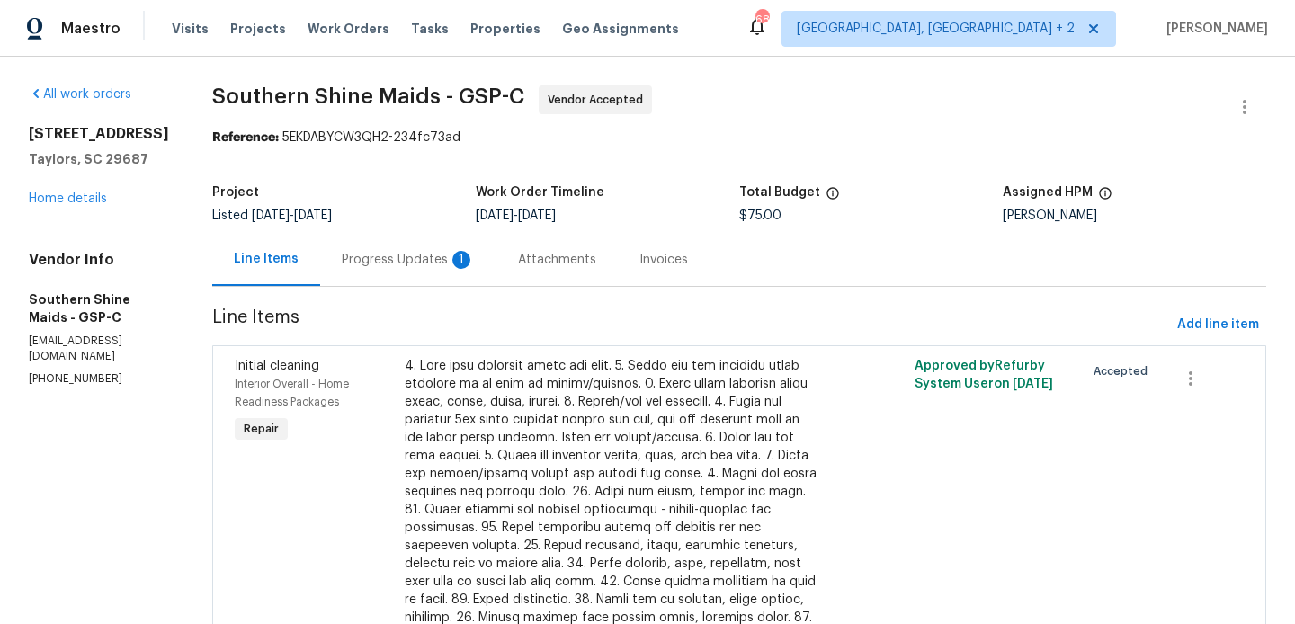
click at [371, 267] on div "Progress Updates 1" at bounding box center [408, 260] width 133 height 18
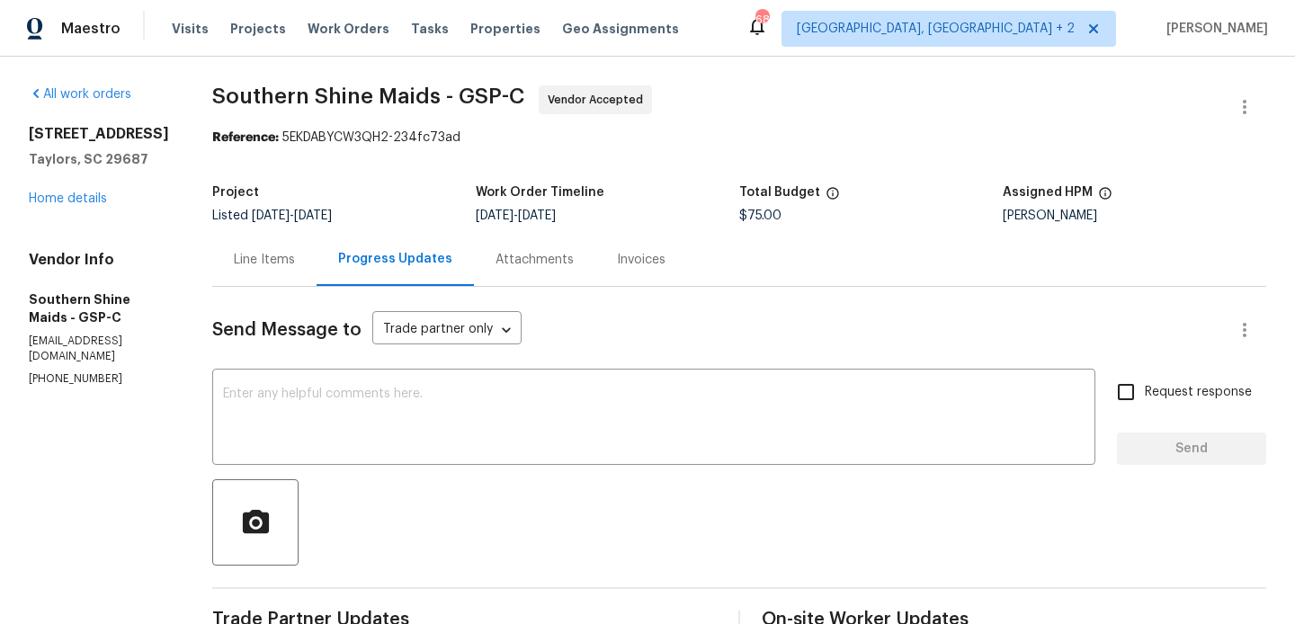
click at [80, 207] on div "308 Piedmont Ave Taylors, SC 29687 Home details" at bounding box center [99, 166] width 140 height 83
click at [79, 203] on link "Home details" at bounding box center [68, 198] width 78 height 13
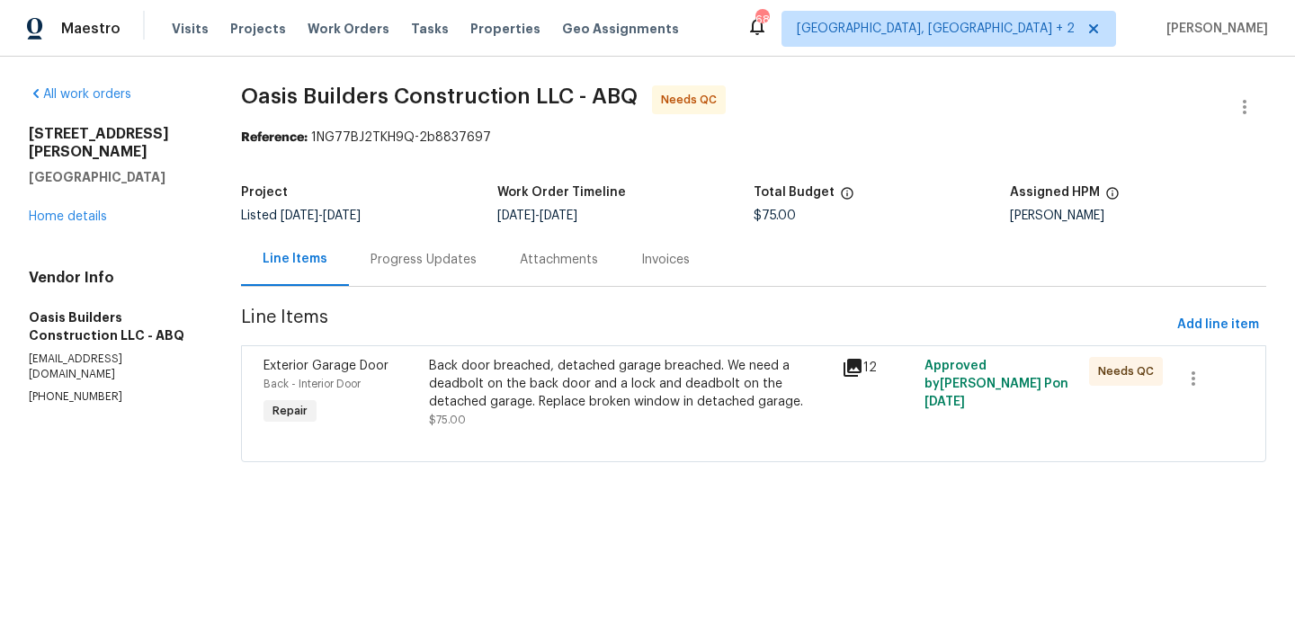
click at [430, 250] on div "Progress Updates" at bounding box center [423, 259] width 149 height 53
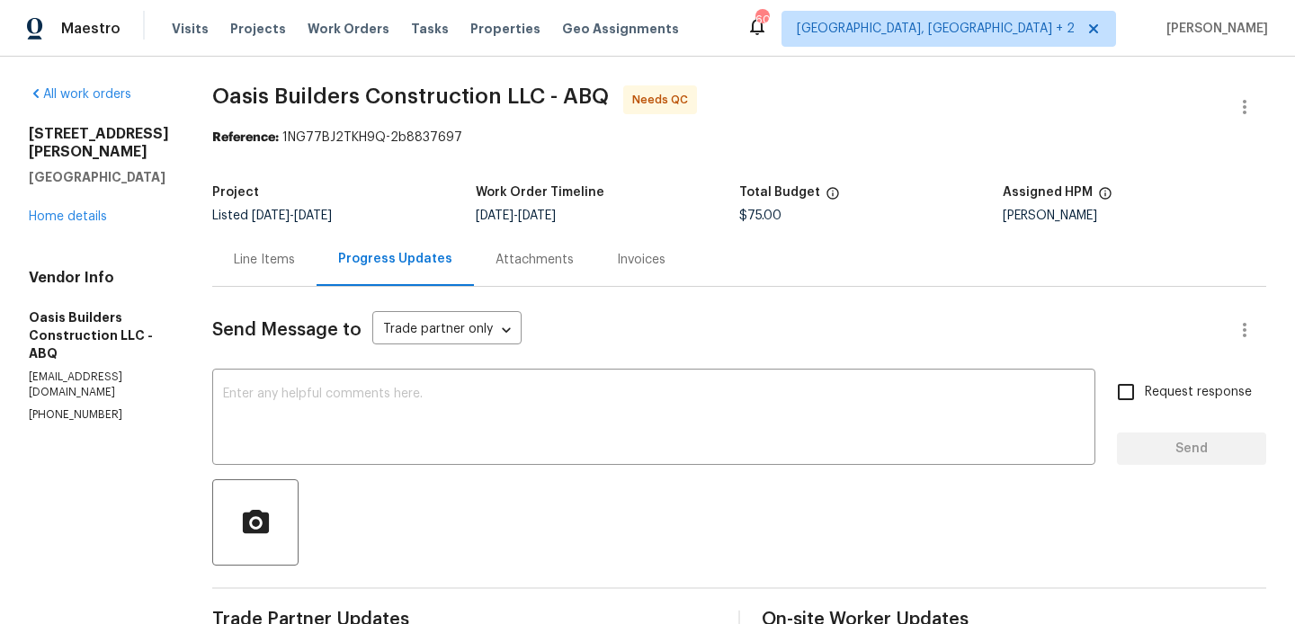
click at [238, 262] on div "Line Items" at bounding box center [264, 260] width 61 height 18
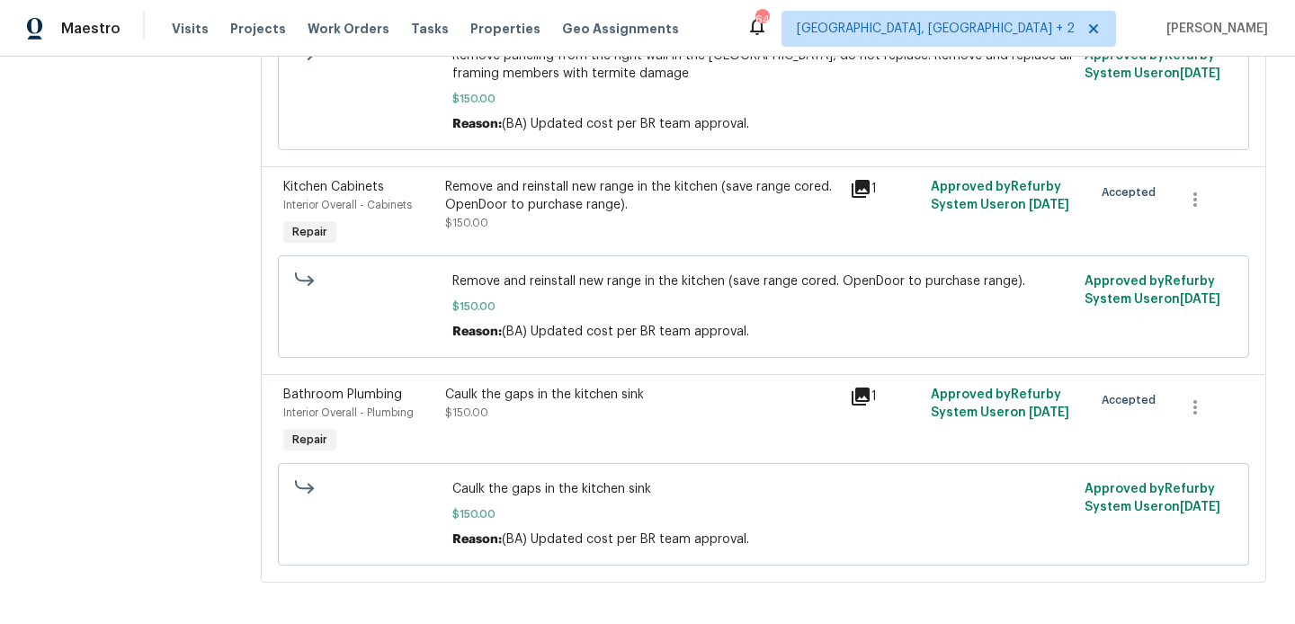
scroll to position [1693, 0]
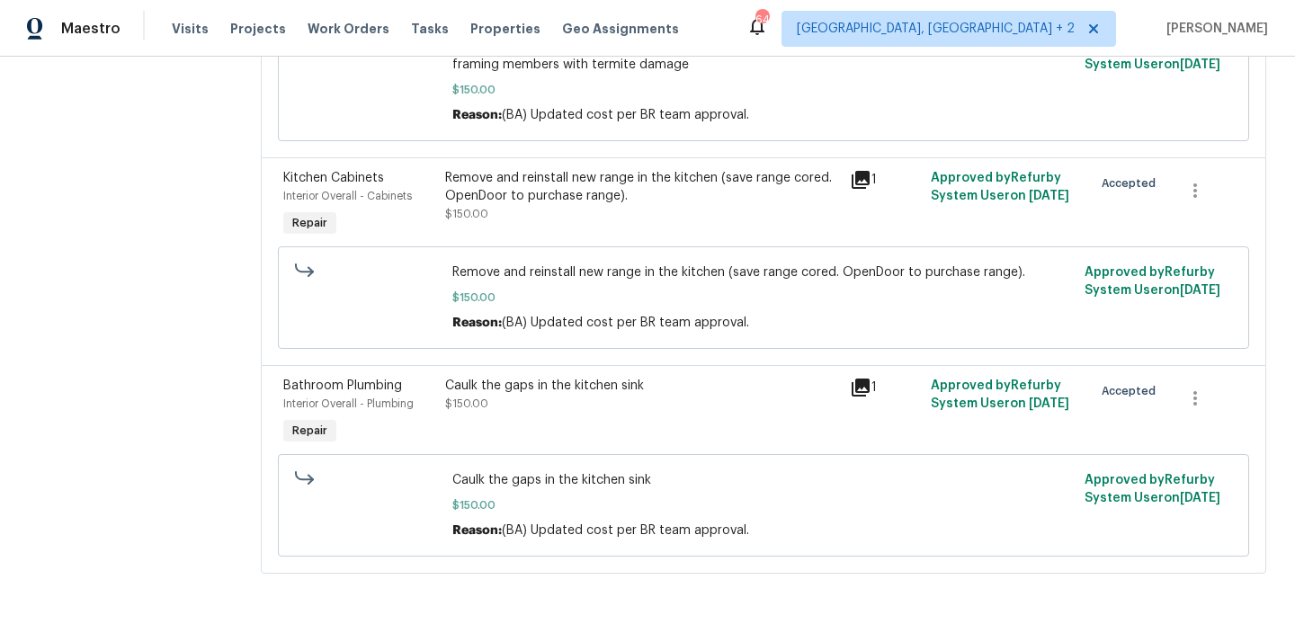
click at [612, 188] on div "Remove and reinstall new range in the kitchen (save range cored. OpenDoor to pu…" at bounding box center [642, 187] width 394 height 36
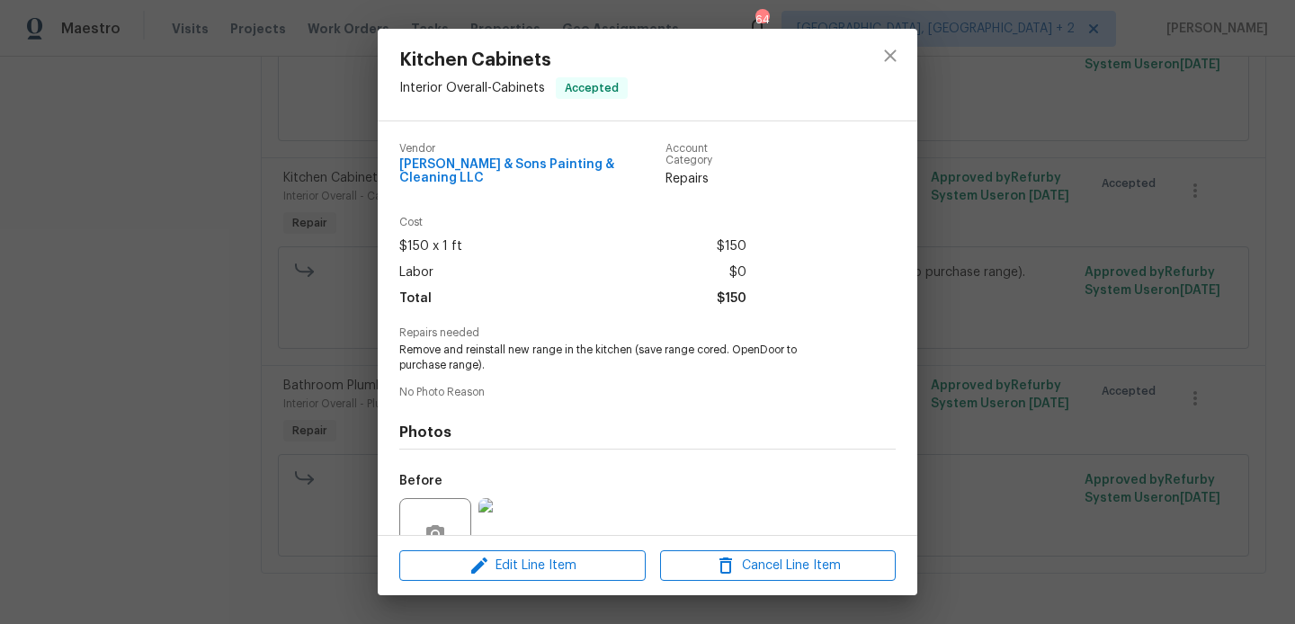
scroll to position [158, 0]
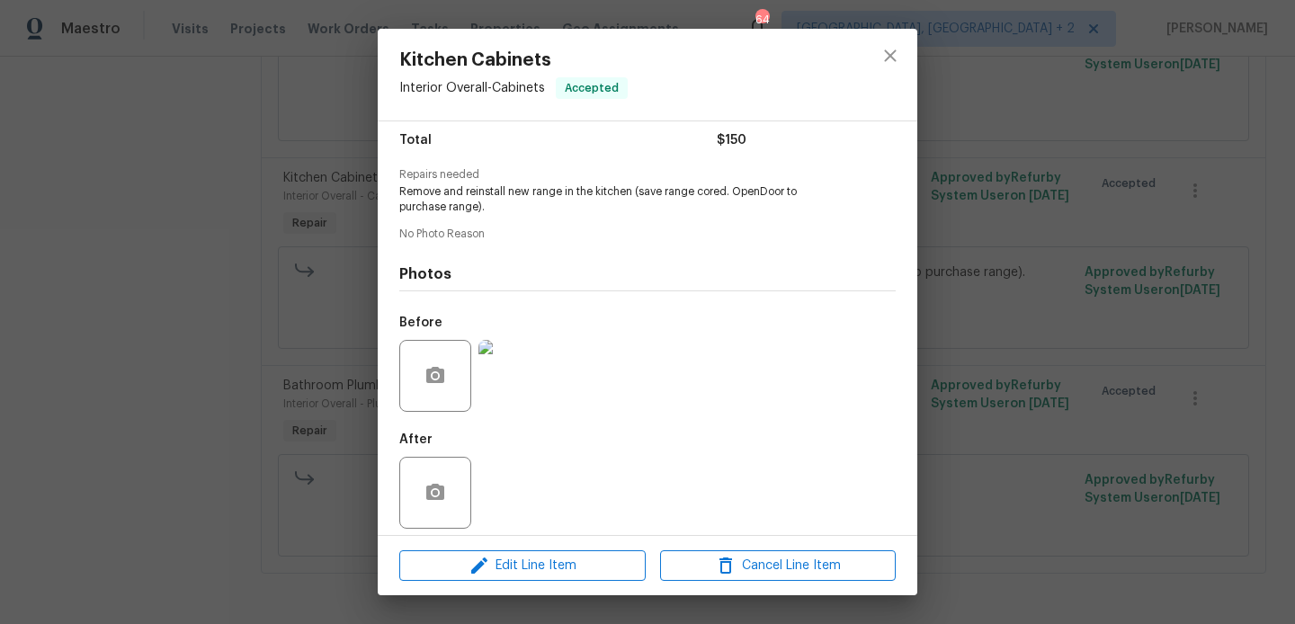
click at [513, 356] on img at bounding box center [514, 376] width 72 height 72
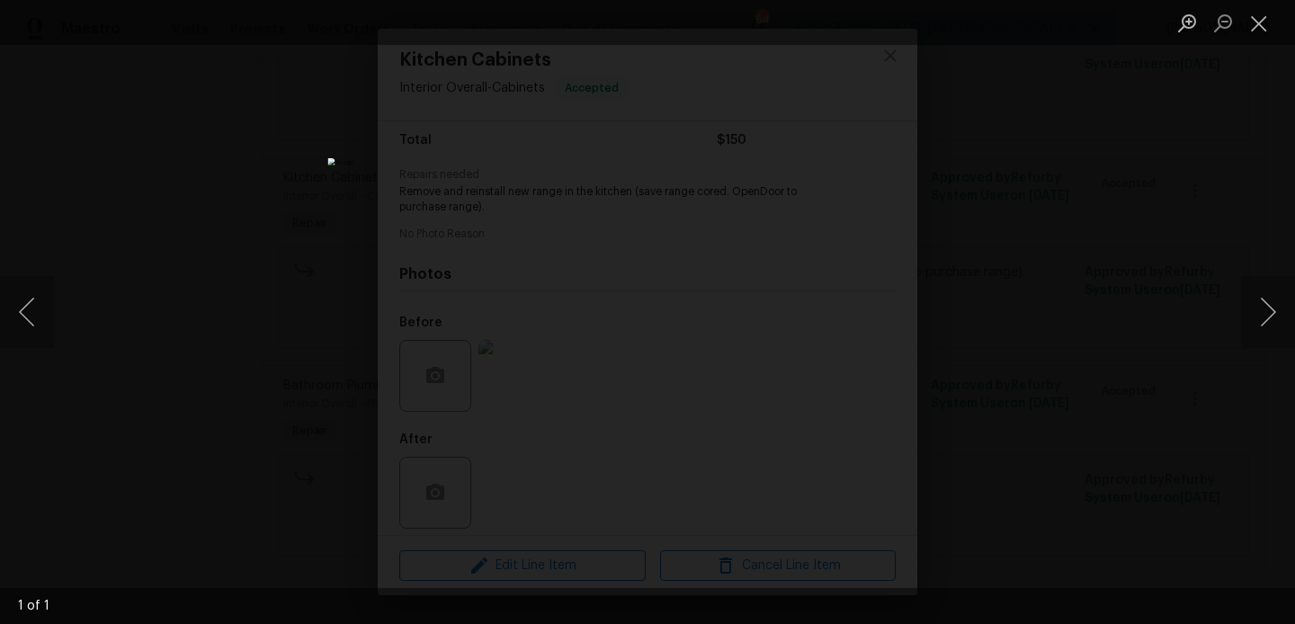
click at [667, 247] on img "Lightbox" at bounding box center [646, 312] width 639 height 308
click at [1262, 19] on button "Close lightbox" at bounding box center [1259, 22] width 36 height 31
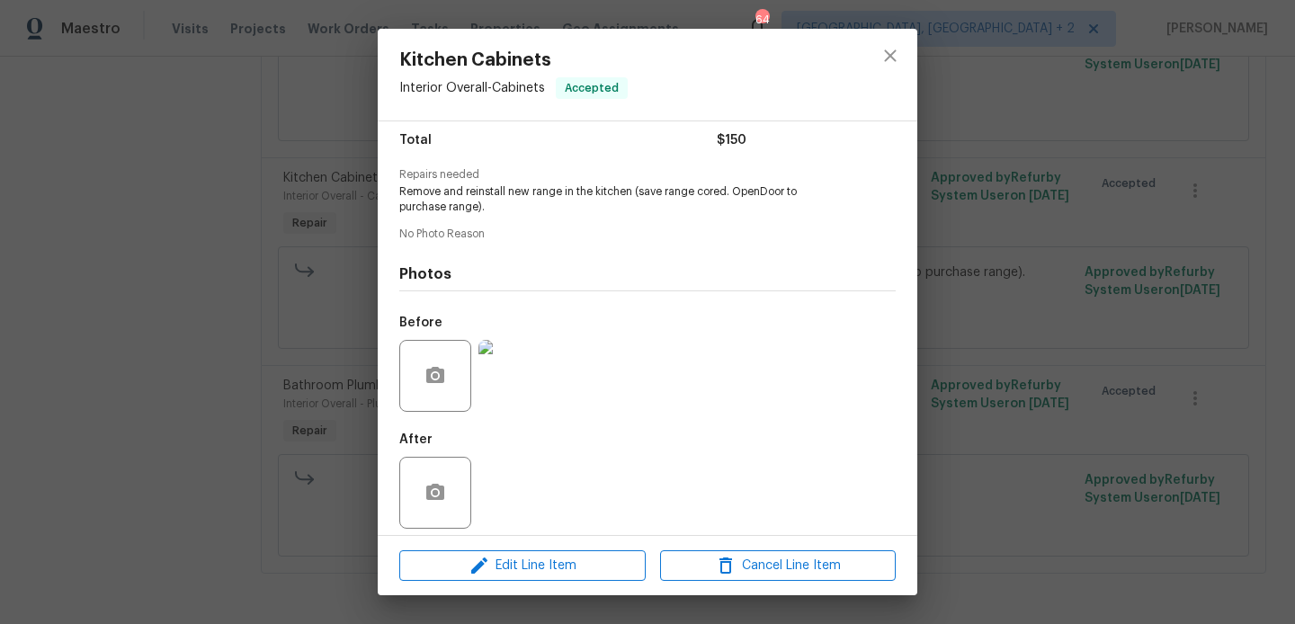
click at [225, 503] on div "Kitchen Cabinets Interior Overall - Cabinets Accepted Vendor [PERSON_NAME] & So…" at bounding box center [647, 312] width 1295 height 624
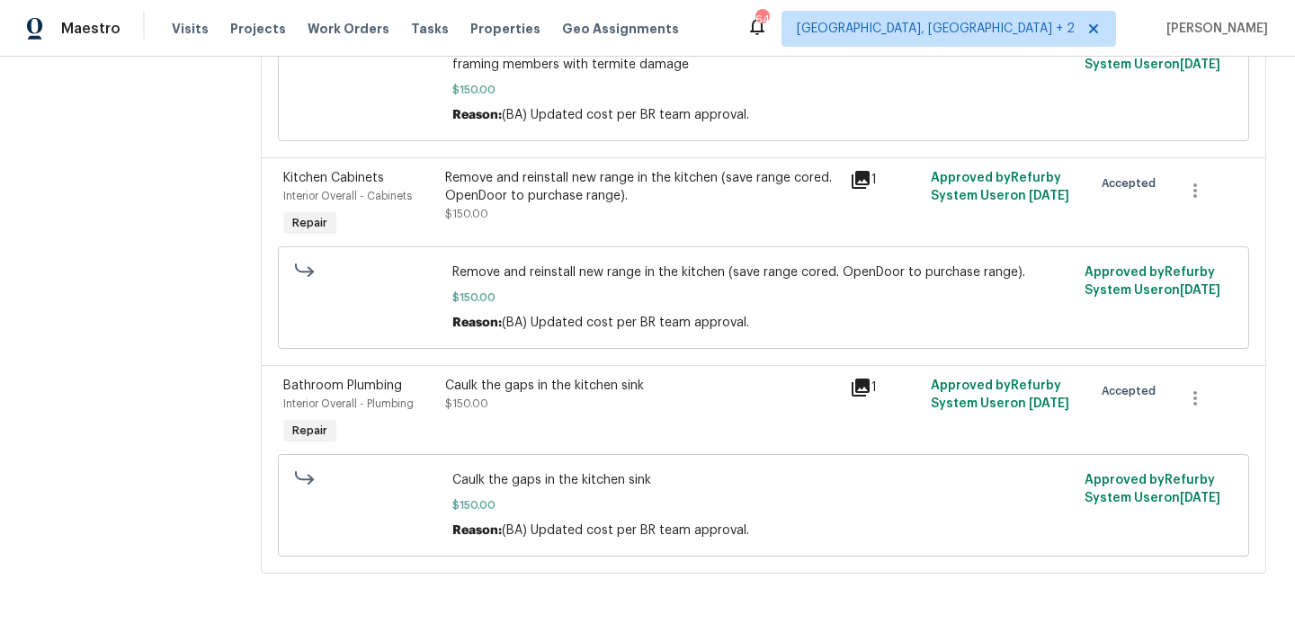
scroll to position [0, 0]
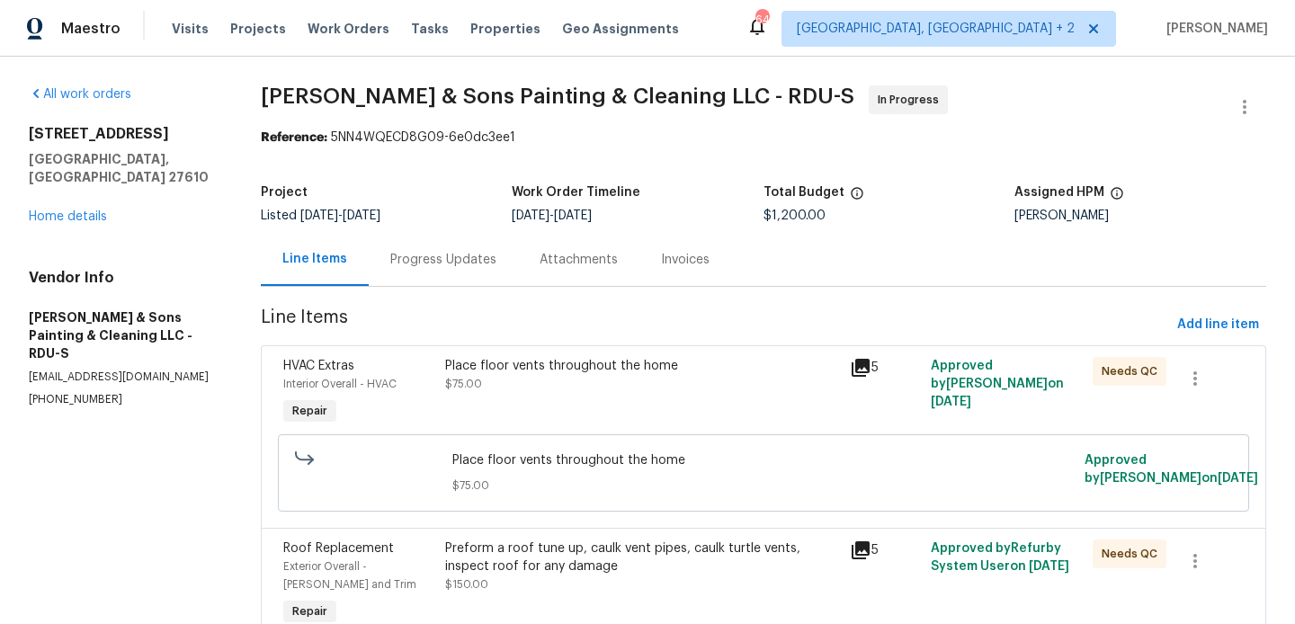
click at [427, 266] on div "Progress Updates" at bounding box center [443, 260] width 106 height 18
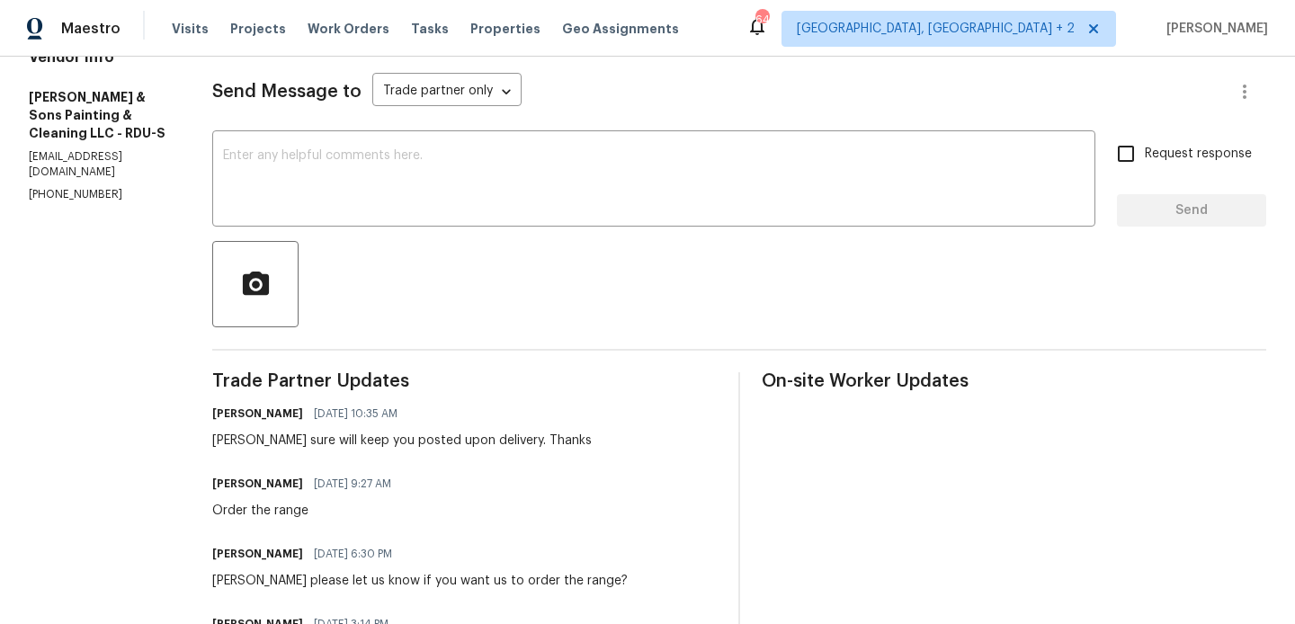
scroll to position [262, 0]
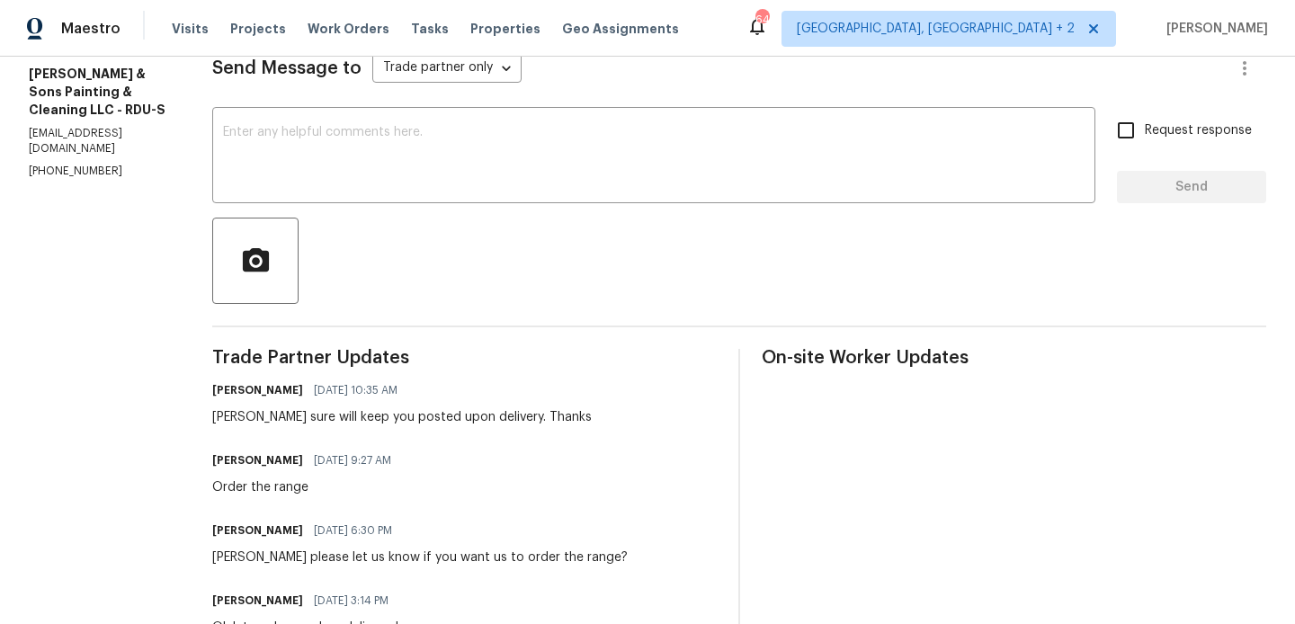
click at [507, 413] on div "[PERSON_NAME] sure will keep you posted upon delivery. Thanks" at bounding box center [401, 417] width 379 height 18
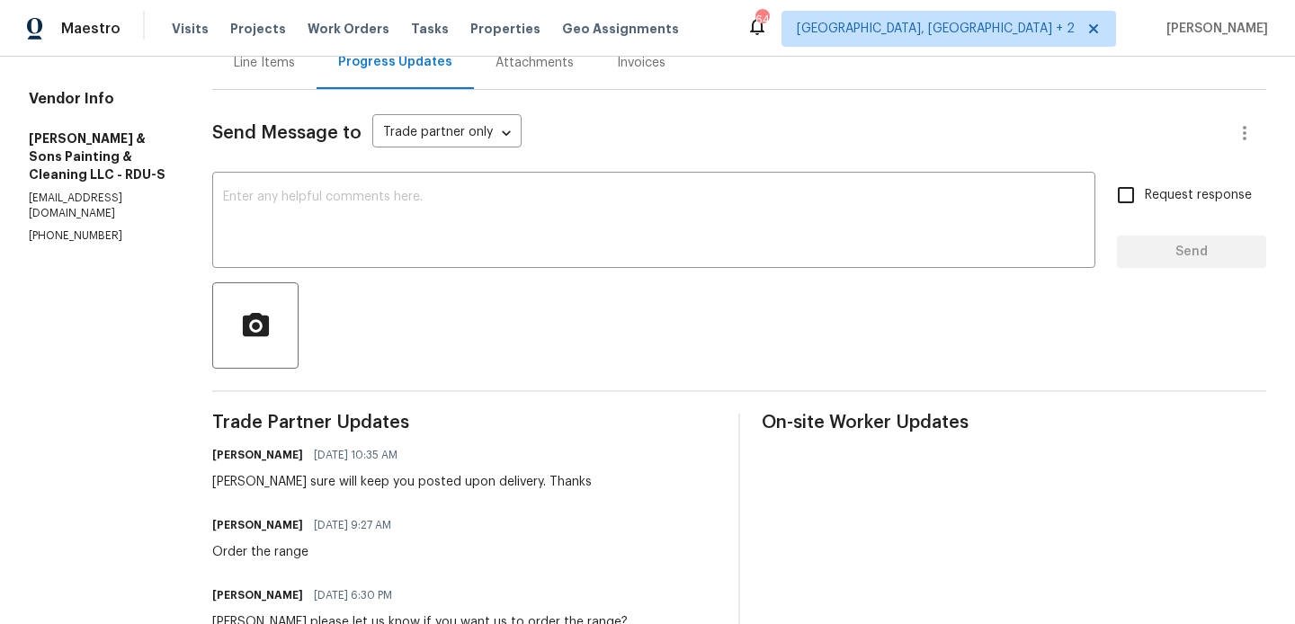
scroll to position [249, 0]
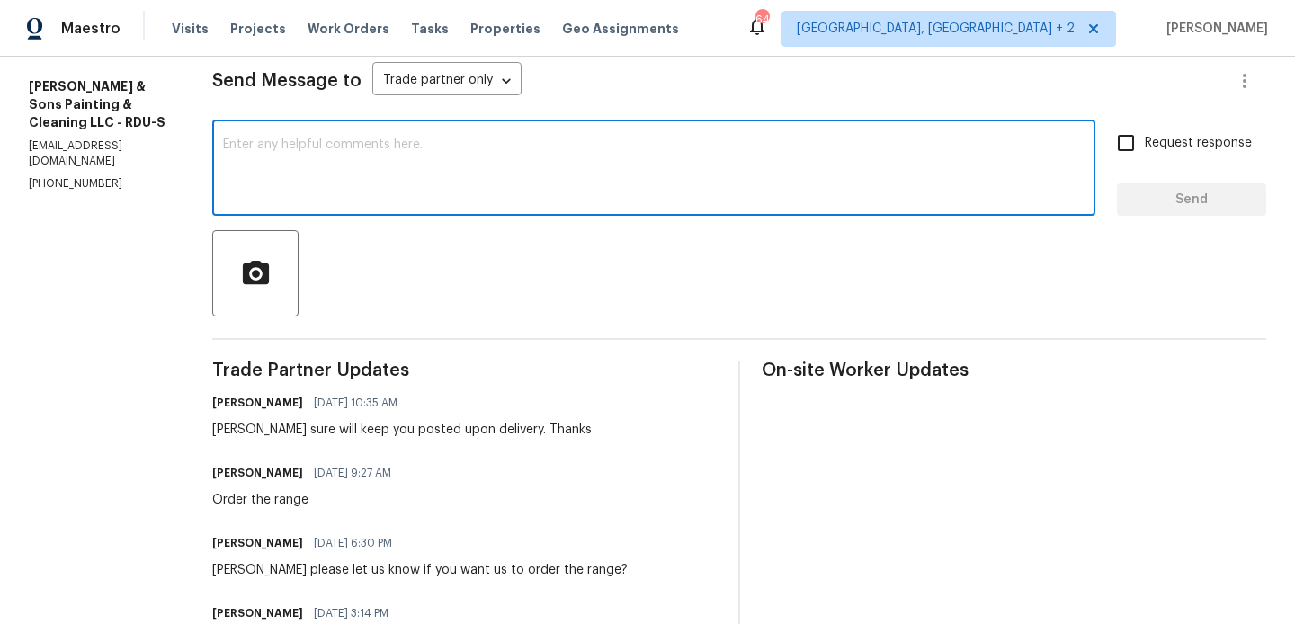
click at [329, 165] on textarea at bounding box center [653, 169] width 861 height 63
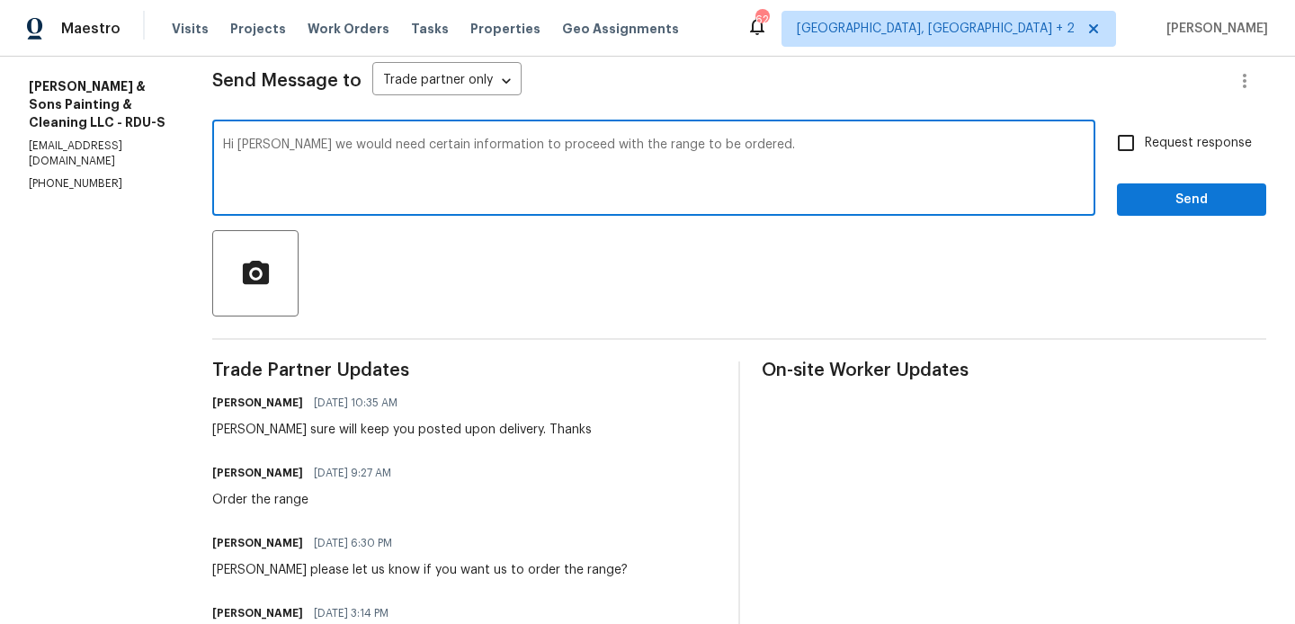
click at [636, 186] on textarea "Hi [PERSON_NAME] we would need certain information to proceed with the range to…" at bounding box center [653, 169] width 861 height 63
type textarea "Hi [PERSON_NAME] we would need certain information to proceed with the range to…"
click at [906, 132] on div "Hi [PERSON_NAME] we would need certain information to proceed with the range to…" at bounding box center [653, 170] width 883 height 92
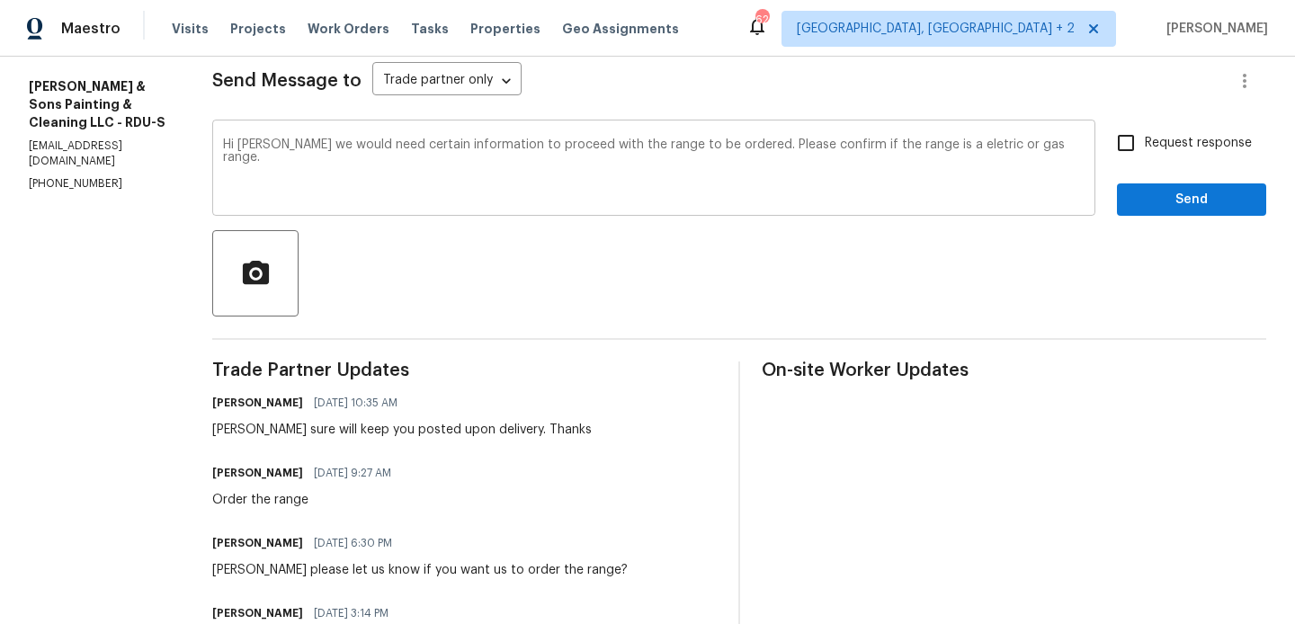
click at [906, 132] on div "Hi [PERSON_NAME] we would need certain information to proceed with the range to…" at bounding box center [653, 170] width 883 height 92
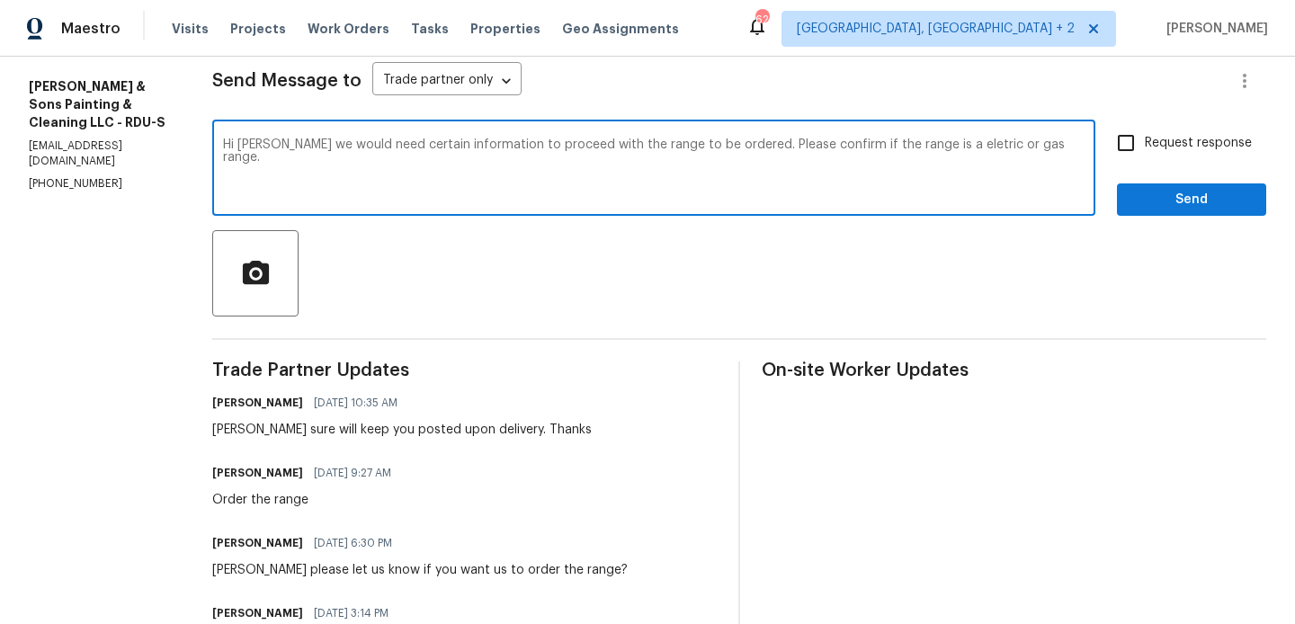
click at [906, 132] on div "Hi Christopher we would need certain information to proceed with the range to b…" at bounding box center [653, 170] width 883 height 92
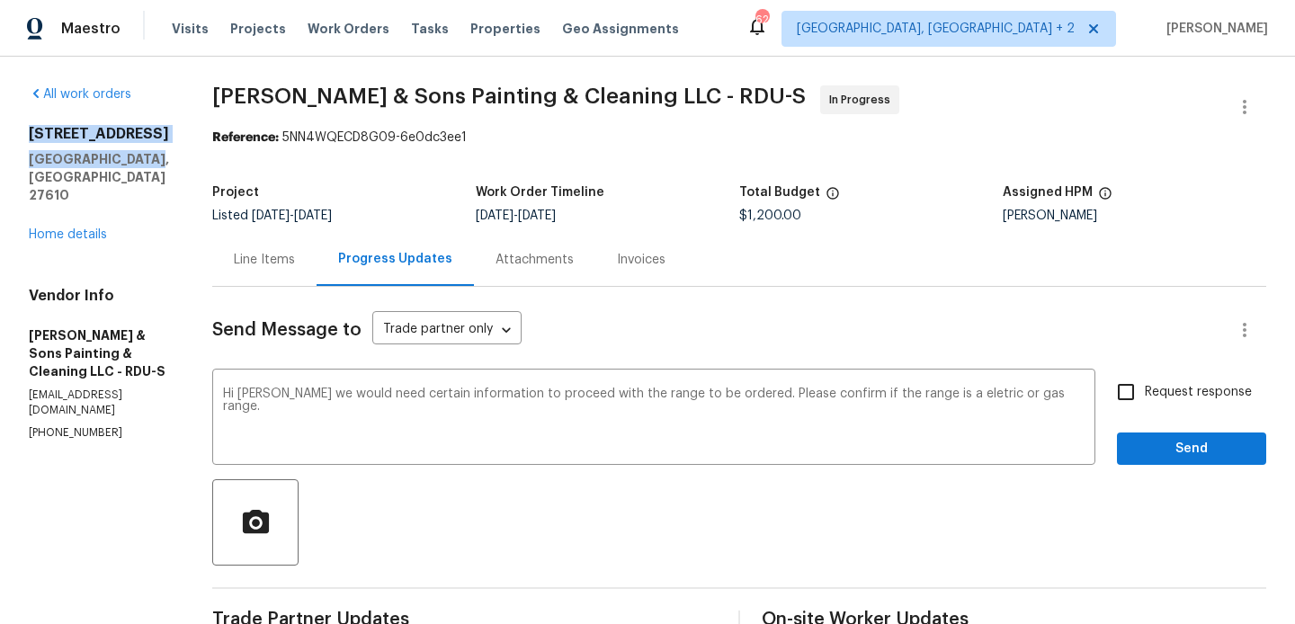
drag, startPoint x: 143, startPoint y: 165, endPoint x: 20, endPoint y: 124, distance: 129.7
copy div "1004 Carlisle St Raleigh, NC 27610"
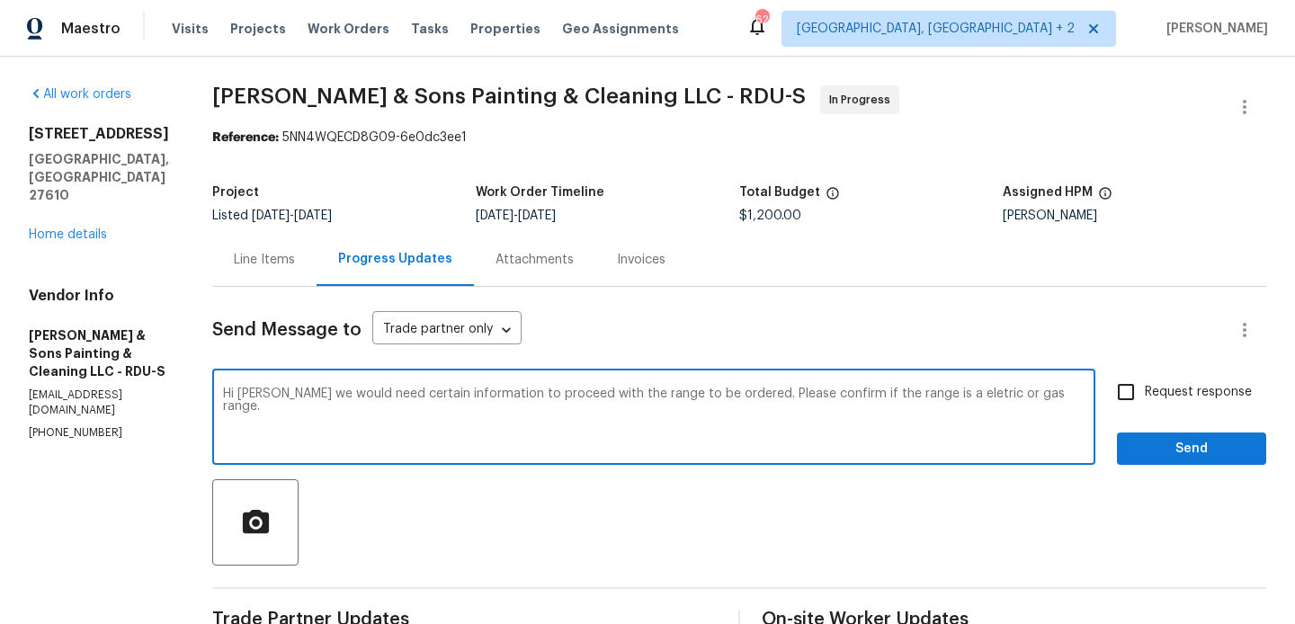
click at [281, 392] on textarea "Hi Christopher we would need certain information to proceed with the range to b…" at bounding box center [653, 419] width 861 height 63
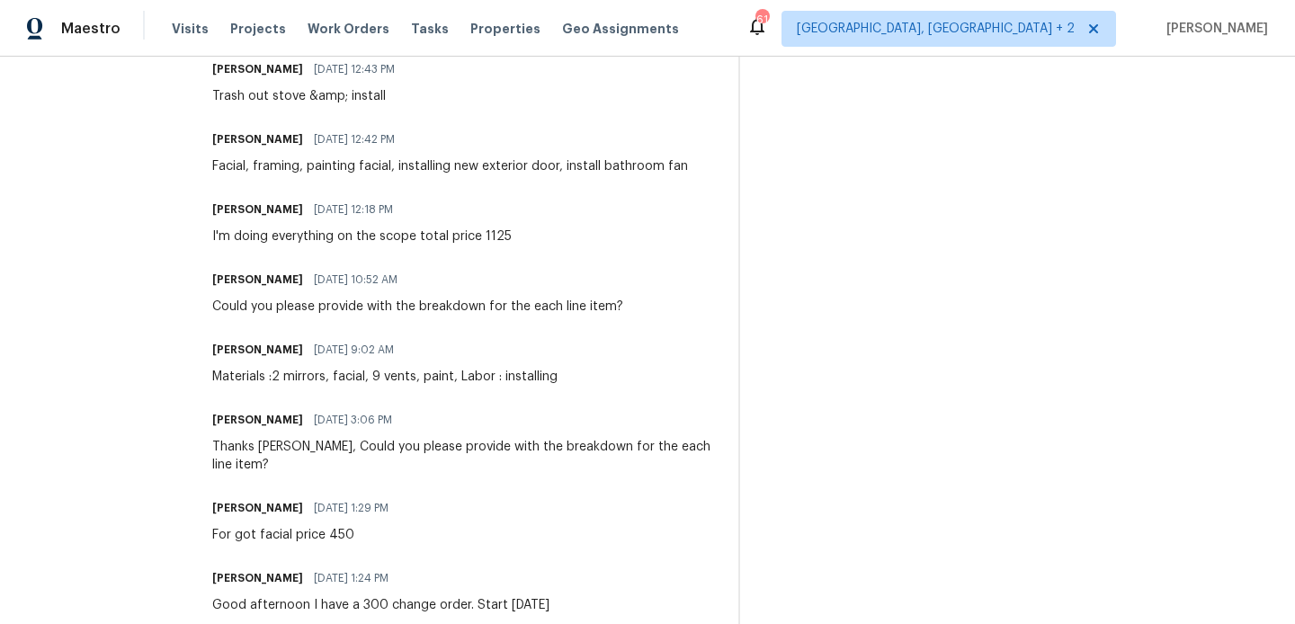
scroll to position [1503, 0]
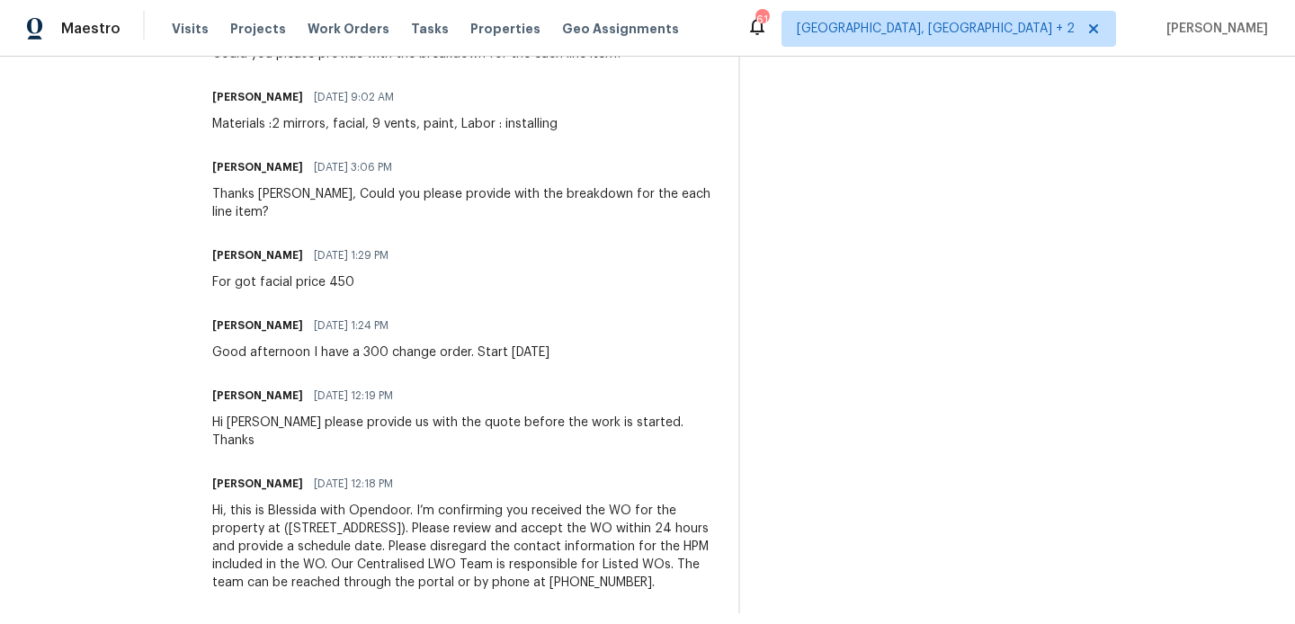
drag, startPoint x: 518, startPoint y: 561, endPoint x: 684, endPoint y: 567, distance: 166.5
click at [684, 567] on div "Hi, this is Blessida with Opendoor. I’m confirming you received the WO for the …" at bounding box center [464, 547] width 504 height 90
copy div "(480) 478-0155."
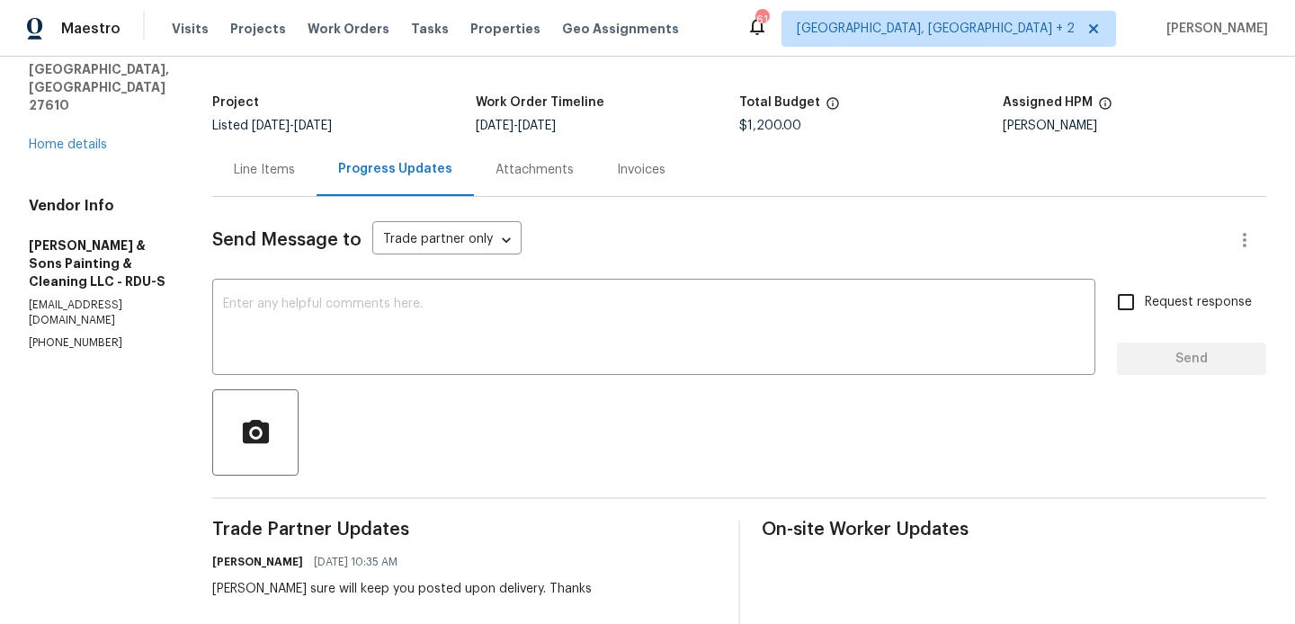
scroll to position [0, 0]
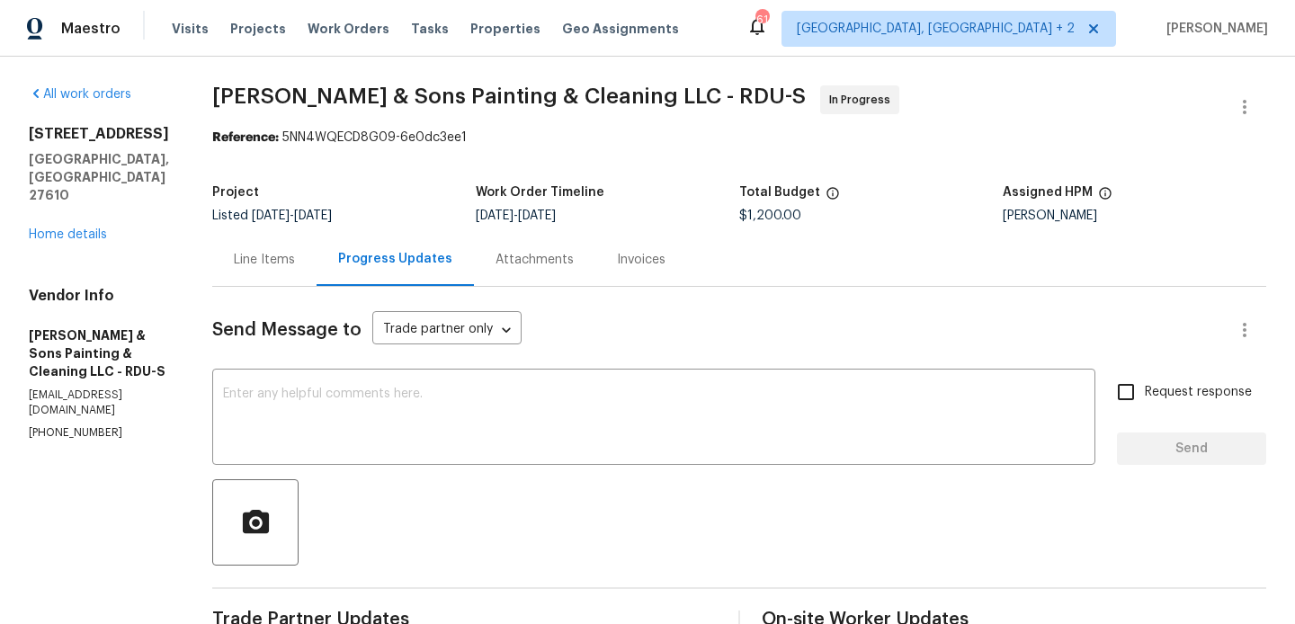
click at [241, 271] on div "Line Items" at bounding box center [264, 259] width 104 height 53
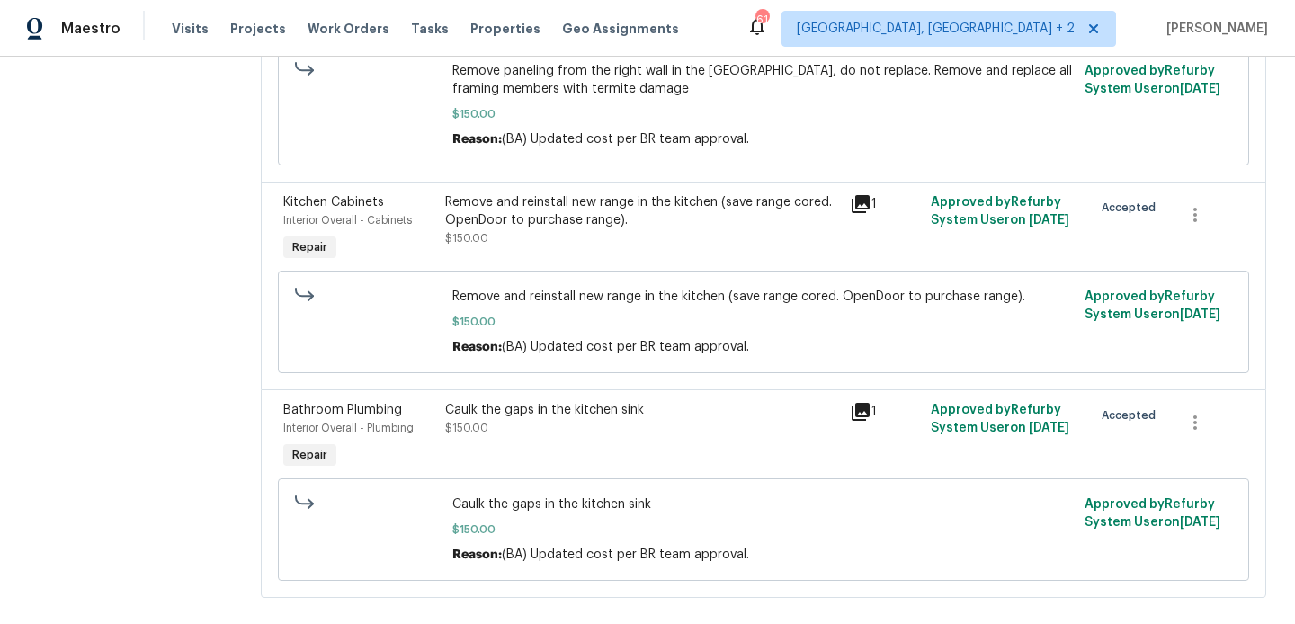
scroll to position [1621, 0]
click at [673, 229] on div "Remove and reinstall new range in the kitchen (save range cored. OpenDoor to pu…" at bounding box center [642, 211] width 394 height 36
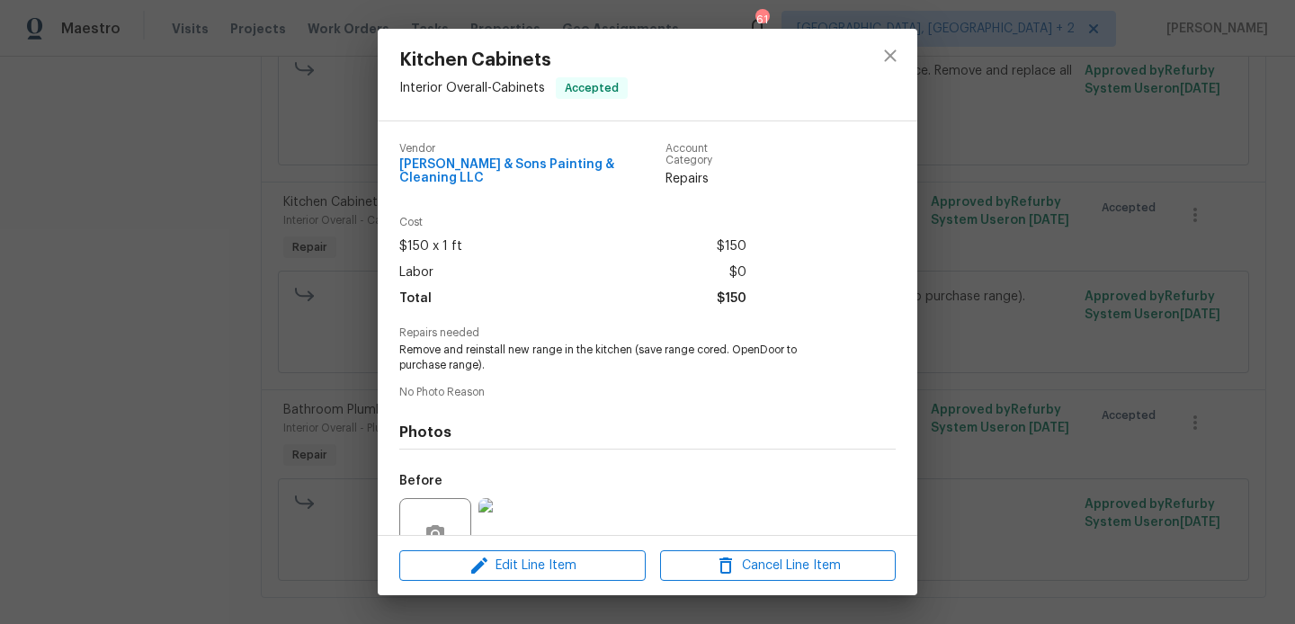
scroll to position [158, 0]
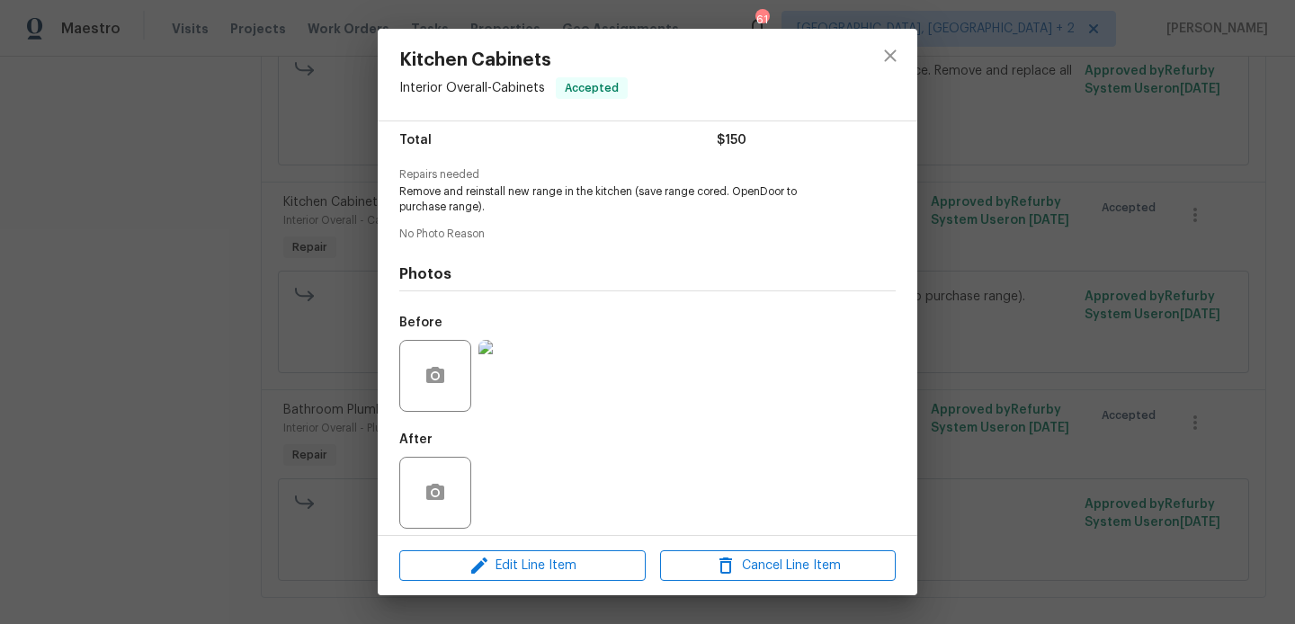
click at [501, 340] on img at bounding box center [514, 376] width 72 height 72
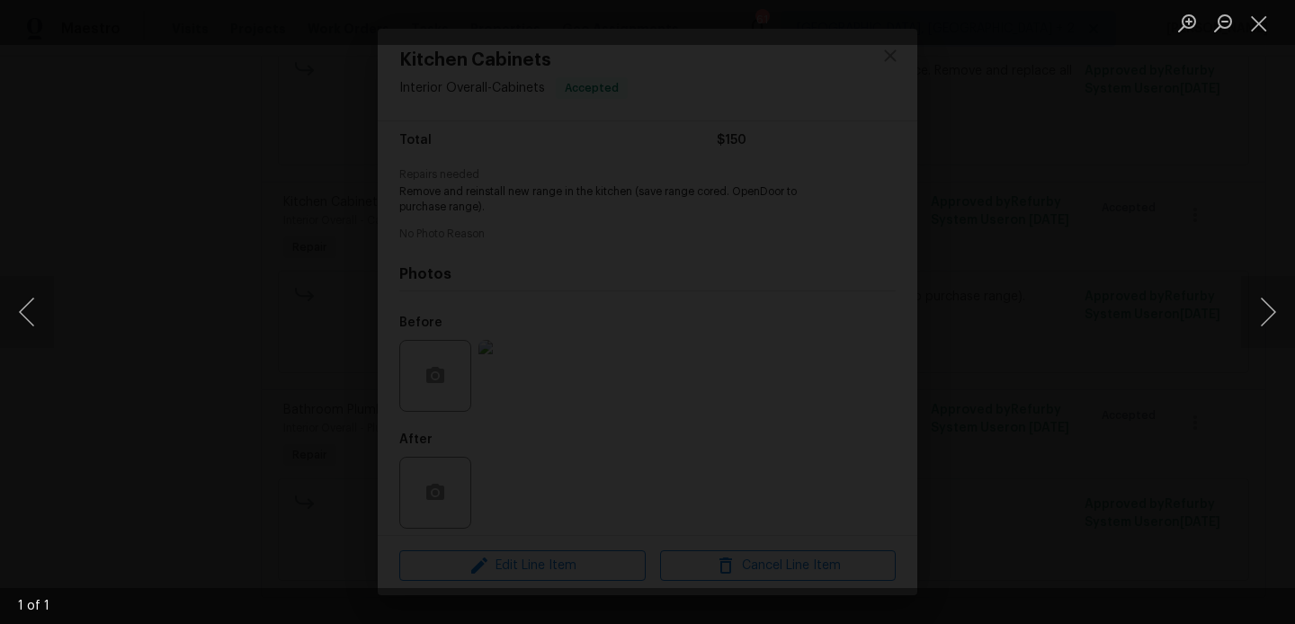
click at [736, 328] on img "Lightbox" at bounding box center [637, 433] width 1795 height 865
click at [1263, 27] on button "Close lightbox" at bounding box center [1259, 22] width 36 height 31
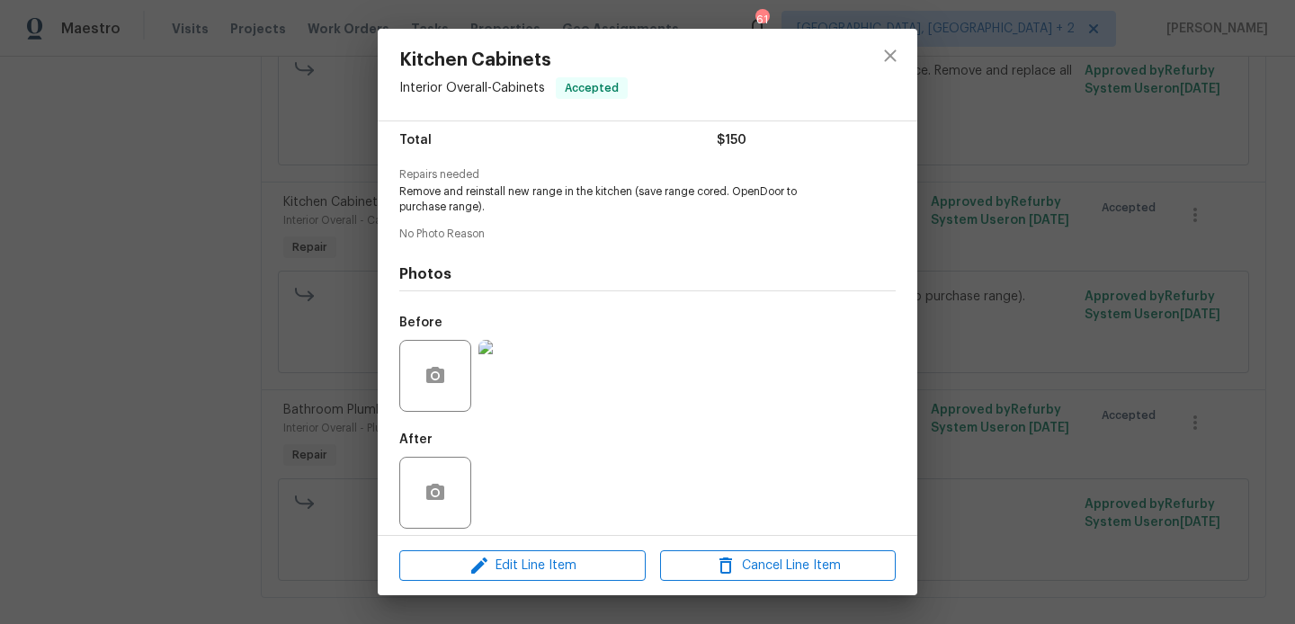
click at [921, 299] on div "Kitchen Cabinets Interior Overall - Cabinets Accepted Vendor Hodge & Sons Paint…" at bounding box center [647, 312] width 1295 height 624
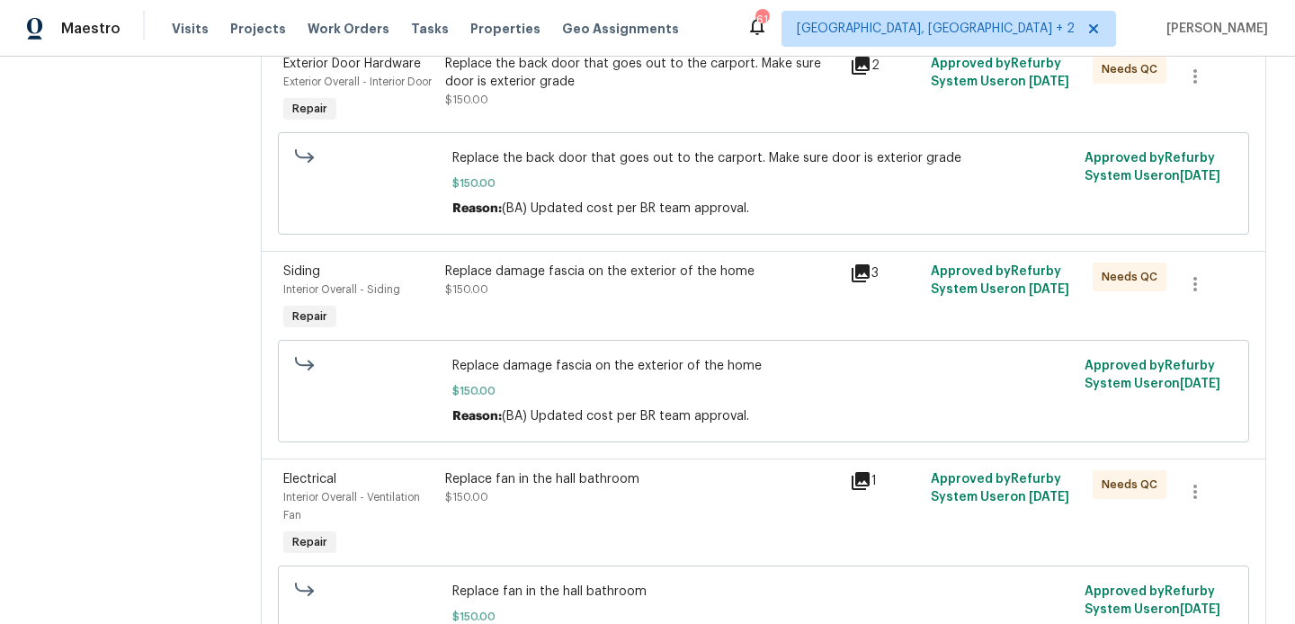
scroll to position [1003, 0]
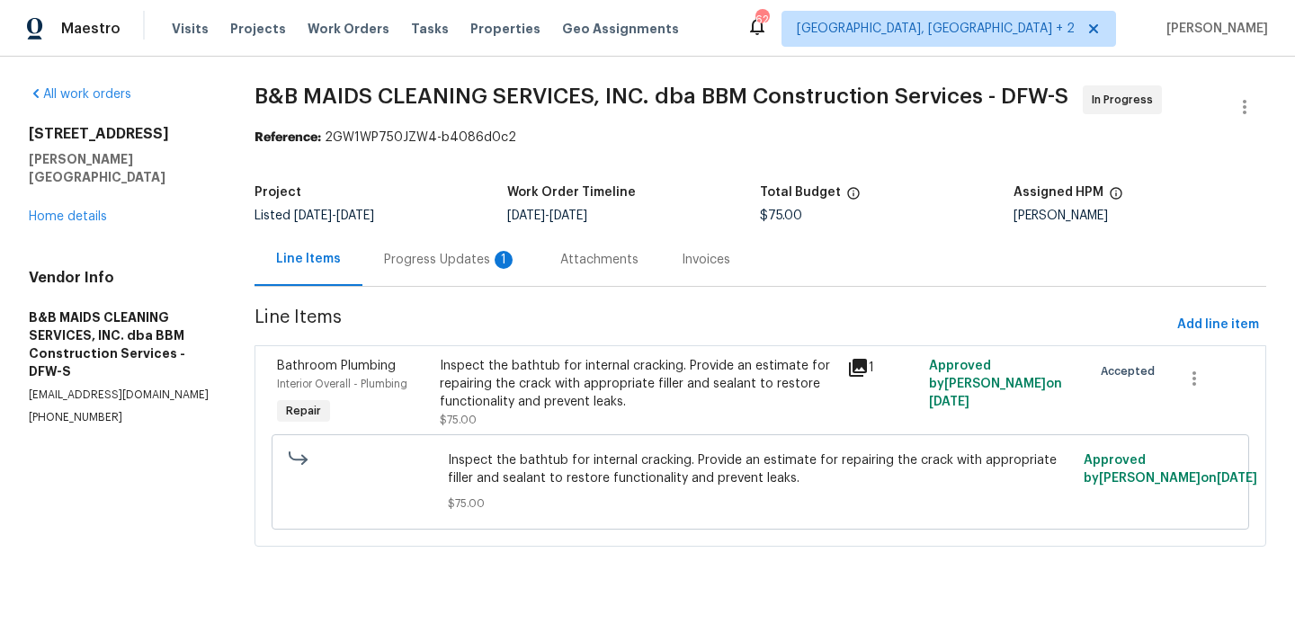
click at [446, 265] on div "Progress Updates 1" at bounding box center [450, 260] width 133 height 18
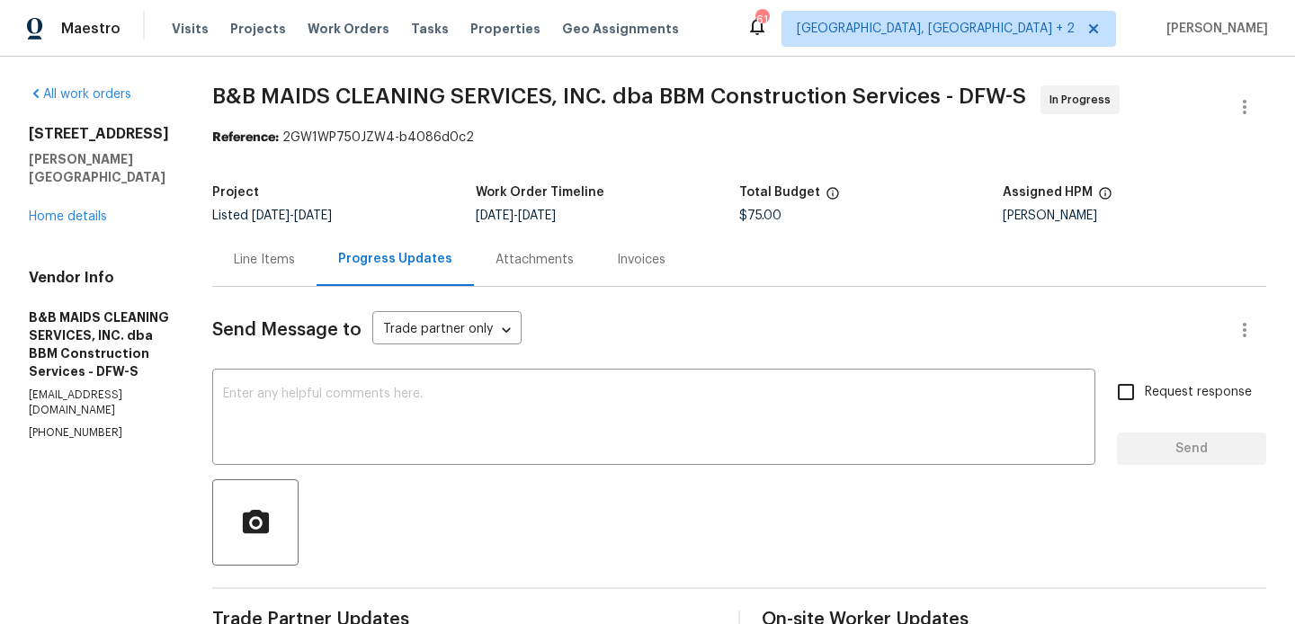
click at [295, 263] on div "Line Items" at bounding box center [264, 260] width 61 height 18
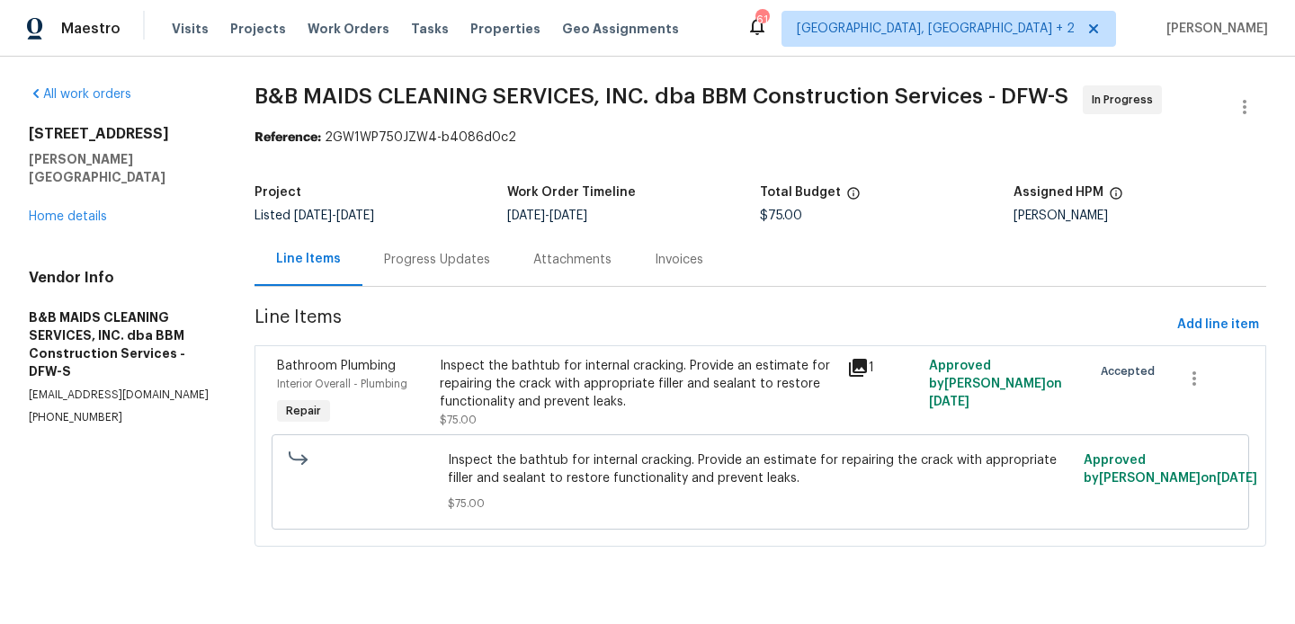
click at [444, 281] on div "Progress Updates" at bounding box center [436, 259] width 149 height 53
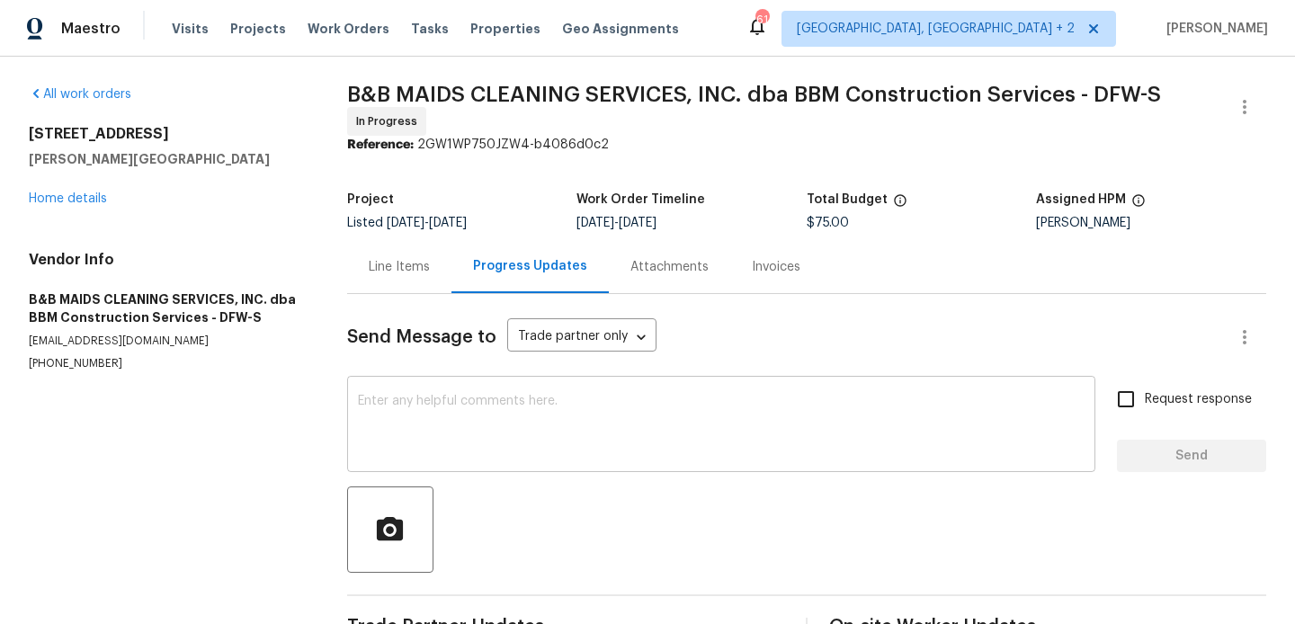
scroll to position [54, 0]
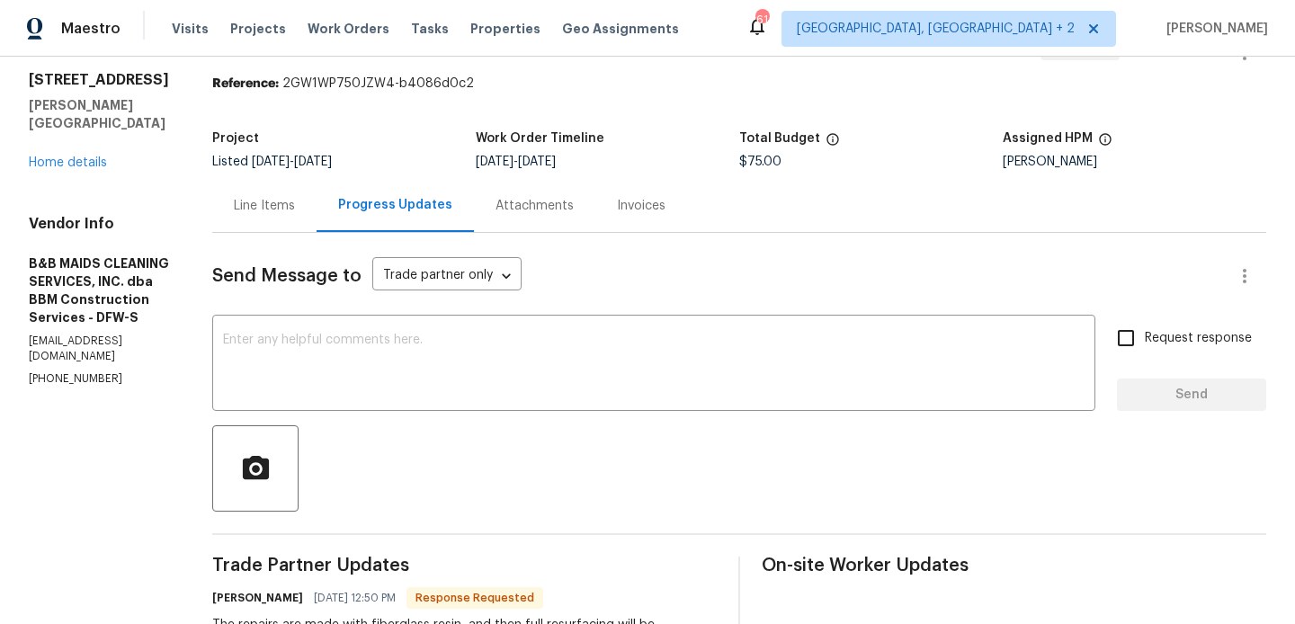
click at [289, 172] on div "Project Listed 8/14/2025 - 8/16/2025 Work Order Timeline 8/14/2025 - 8/16/2025 …" at bounding box center [739, 150] width 1054 height 58
click at [317, 219] on div "Line Items" at bounding box center [264, 205] width 104 height 53
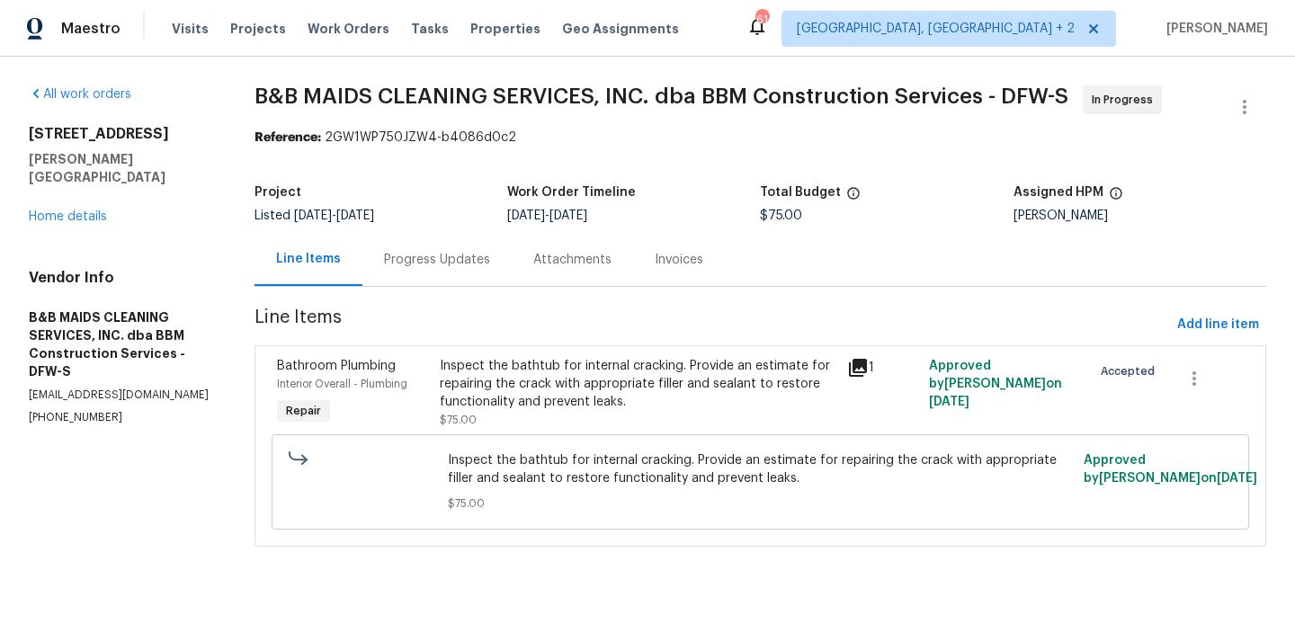
click at [664, 390] on div "Inspect the bathtub for internal cracking. Provide an estimate for repairing th…" at bounding box center [638, 384] width 397 height 54
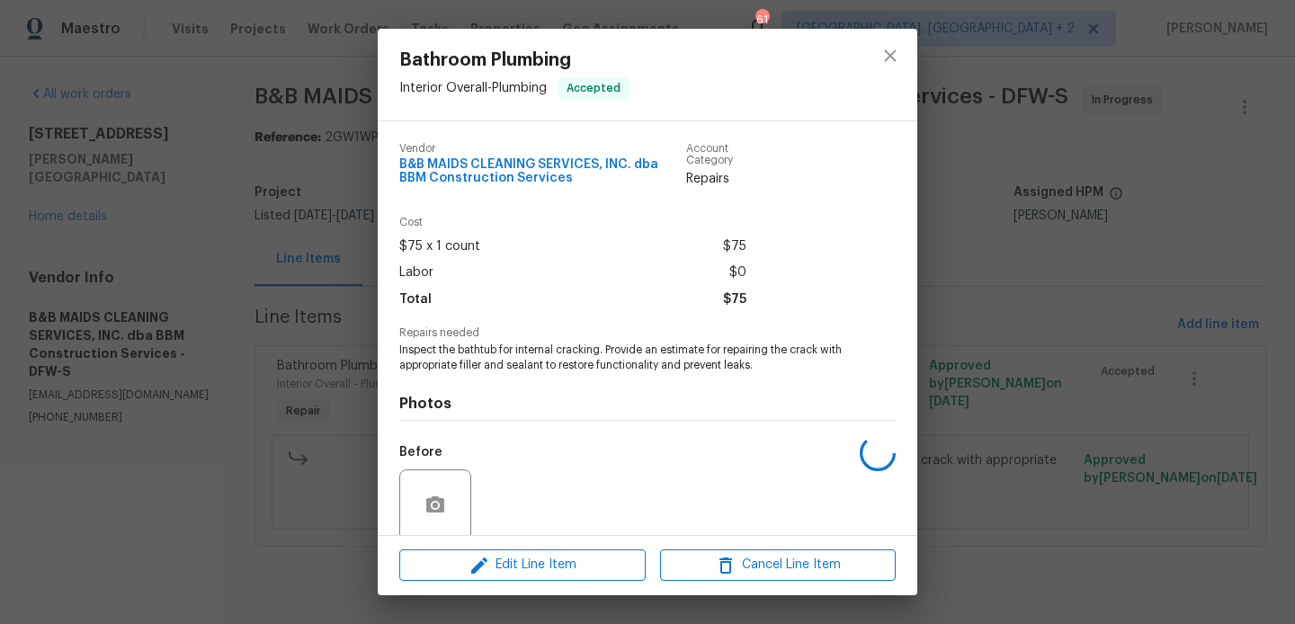
scroll to position [140, 0]
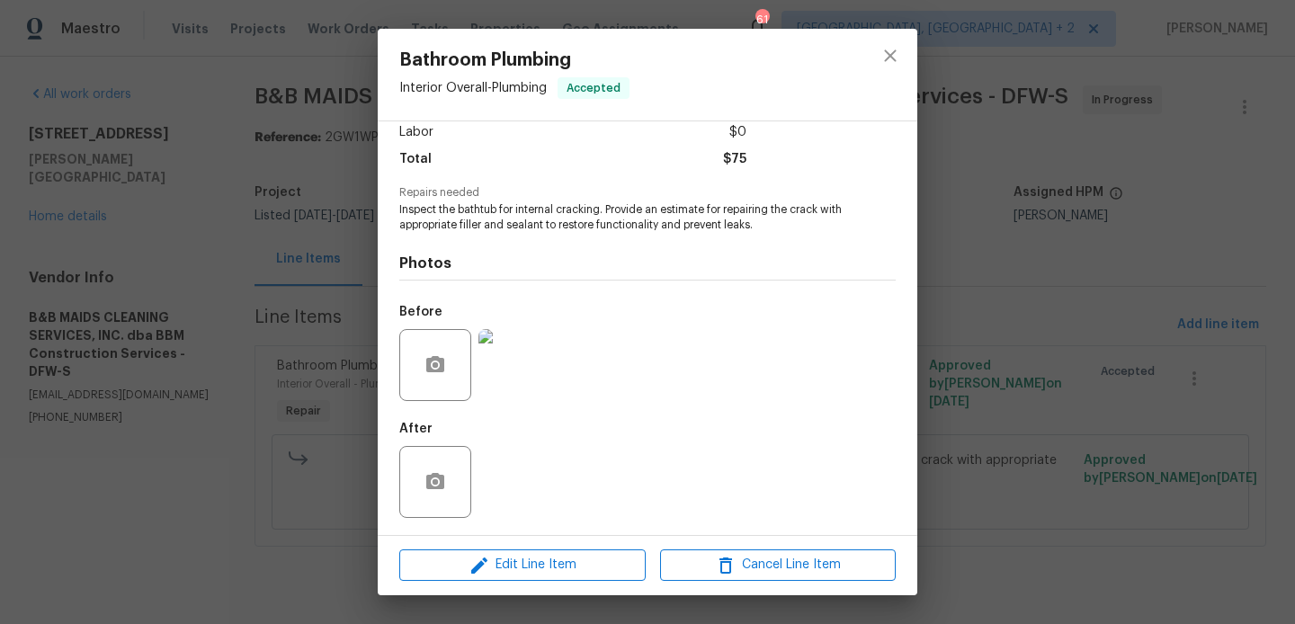
click at [522, 363] on img at bounding box center [514, 365] width 72 height 72
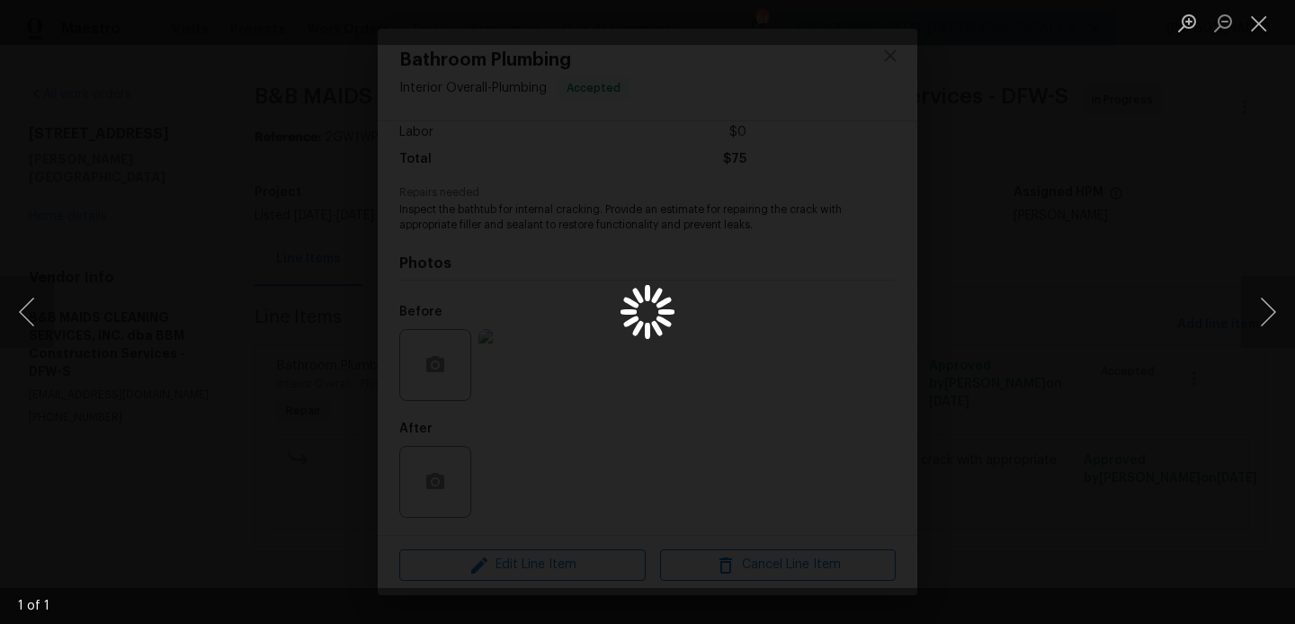
click at [522, 363] on div "Lightbox" at bounding box center [647, 312] width 1295 height 624
click at [1253, 18] on button "Close lightbox" at bounding box center [1259, 22] width 36 height 31
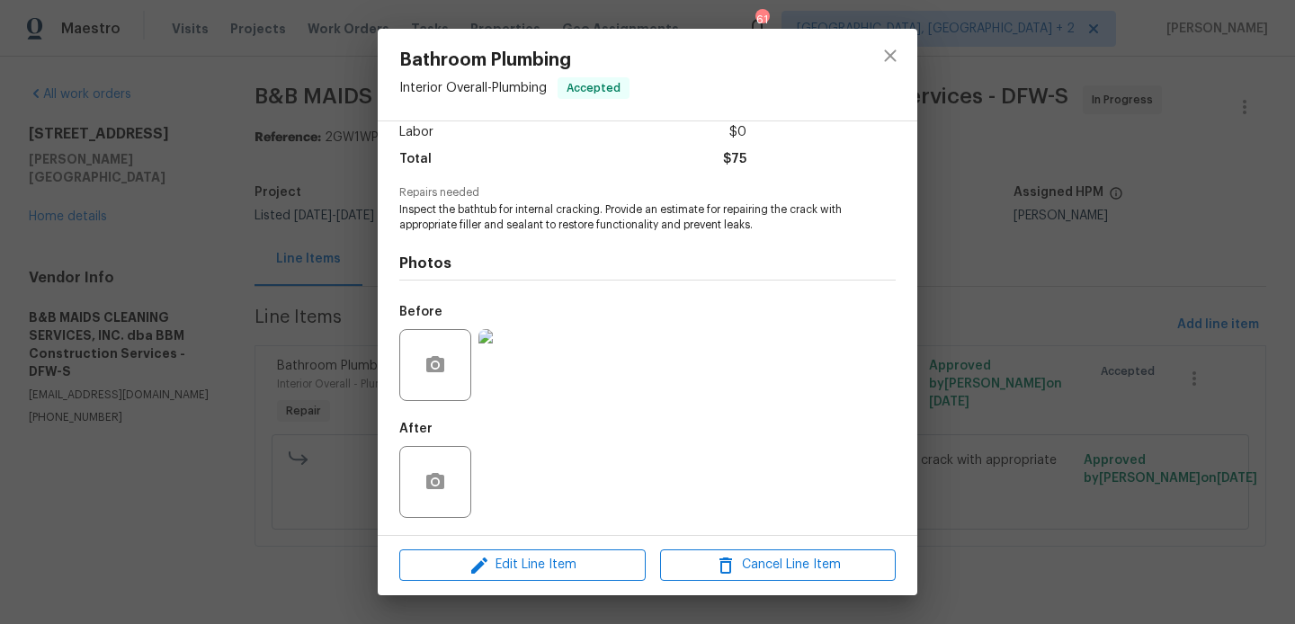
click at [1100, 170] on div "Bathroom Plumbing Interior Overall - Plumbing Accepted Vendor B&B MAIDS CLEANIN…" at bounding box center [647, 312] width 1295 height 624
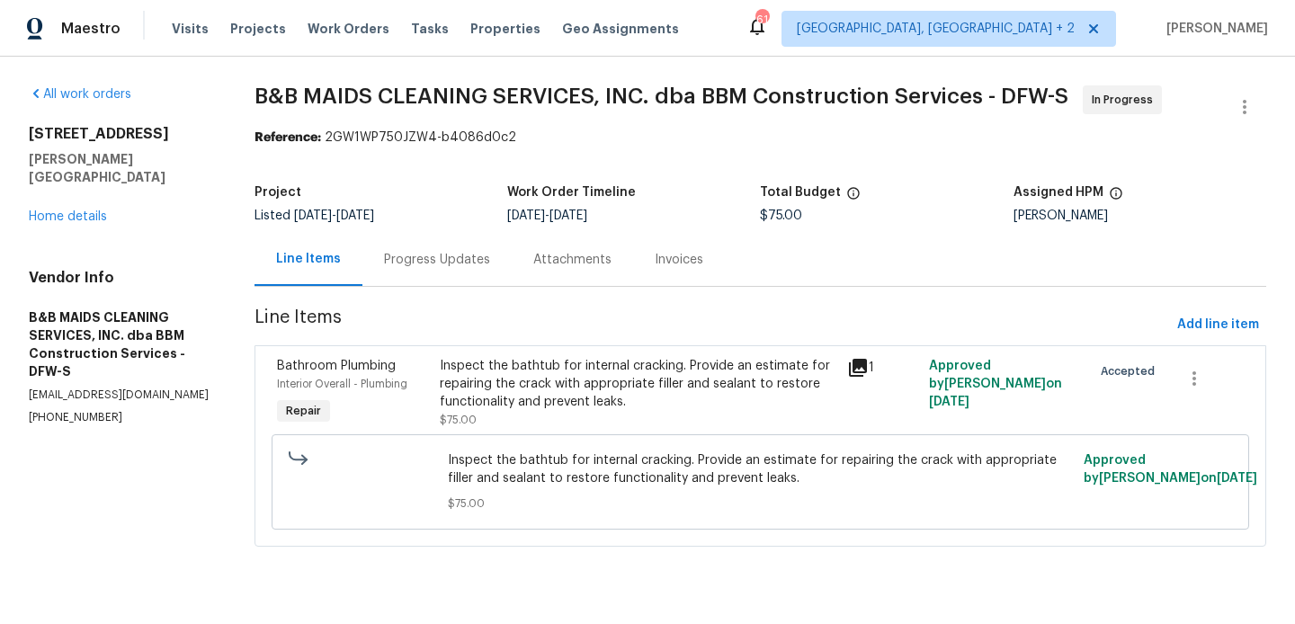
click at [422, 228] on div "Project Listed 8/14/2025 - 8/16/2025 Work Order Timeline 8/14/2025 - 8/16/2025 …" at bounding box center [760, 204] width 1012 height 58
click at [451, 262] on div "Progress Updates" at bounding box center [437, 260] width 106 height 18
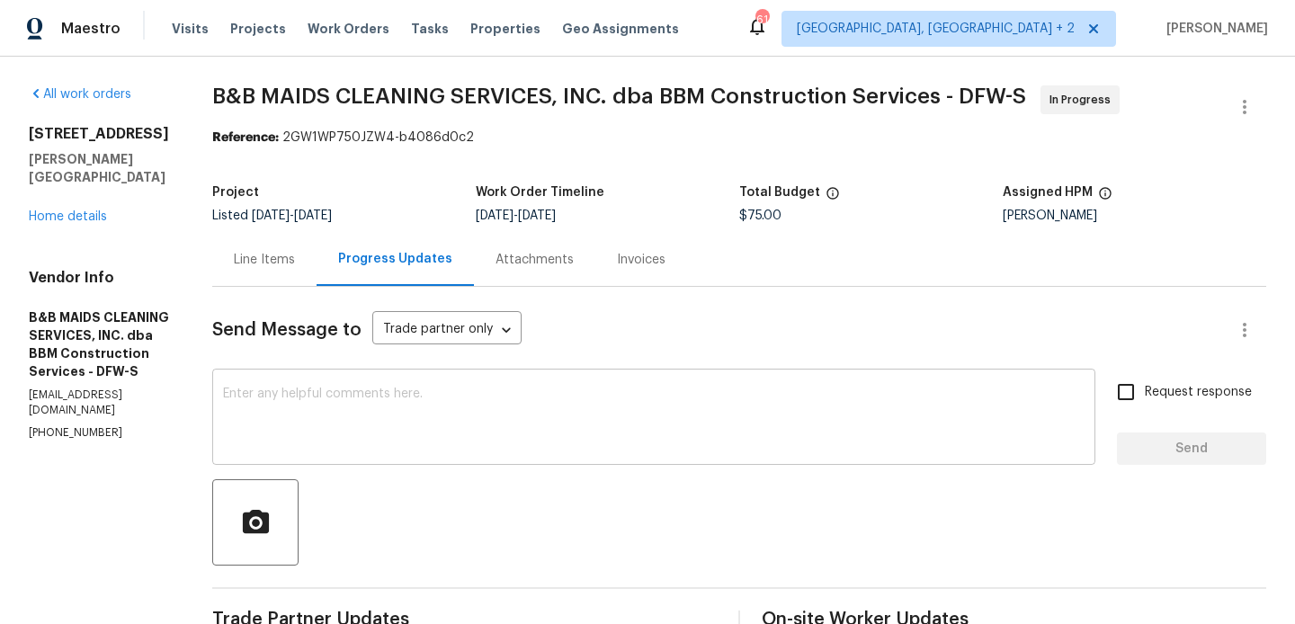
scroll to position [266, 0]
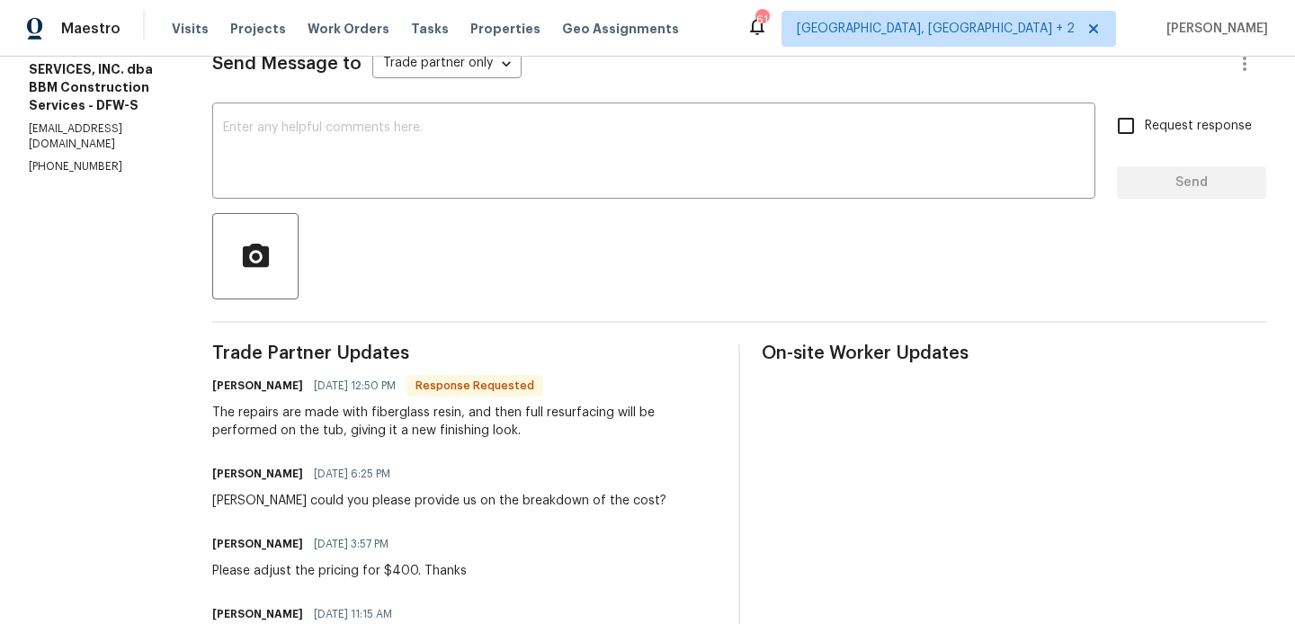
click at [290, 387] on h6 "Allan Nascimento" at bounding box center [257, 386] width 91 height 18
copy h6 "Allan"
click at [348, 197] on div "x ​" at bounding box center [653, 153] width 883 height 92
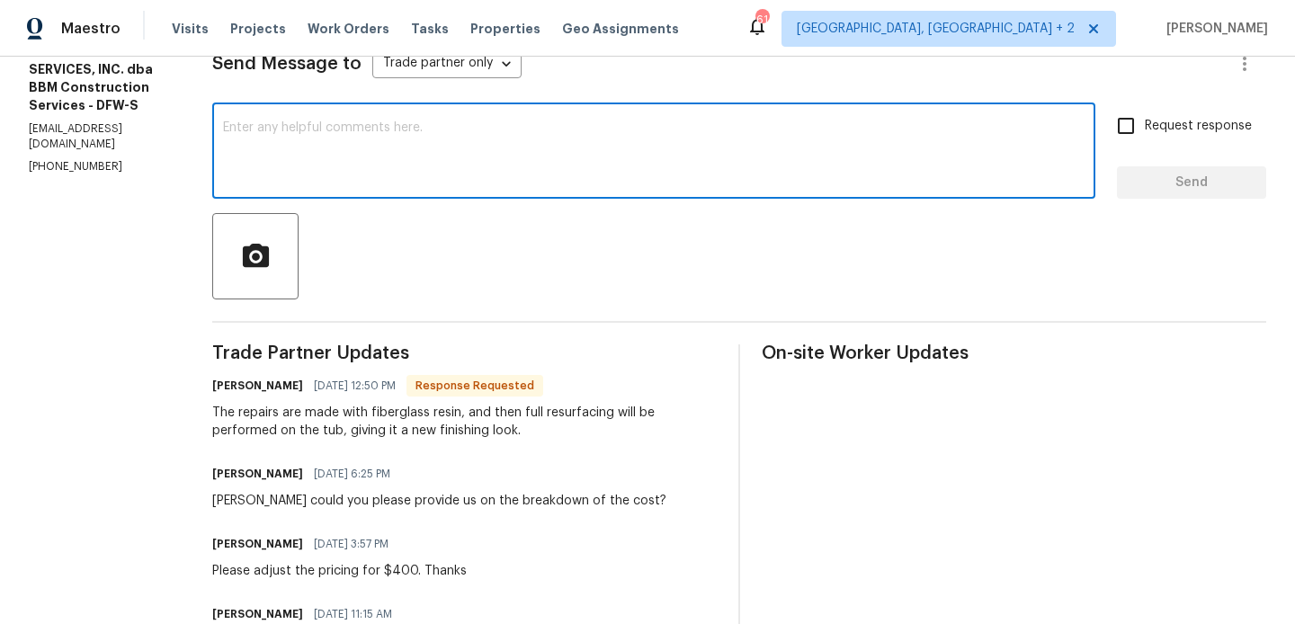
paste textarea "Allan"
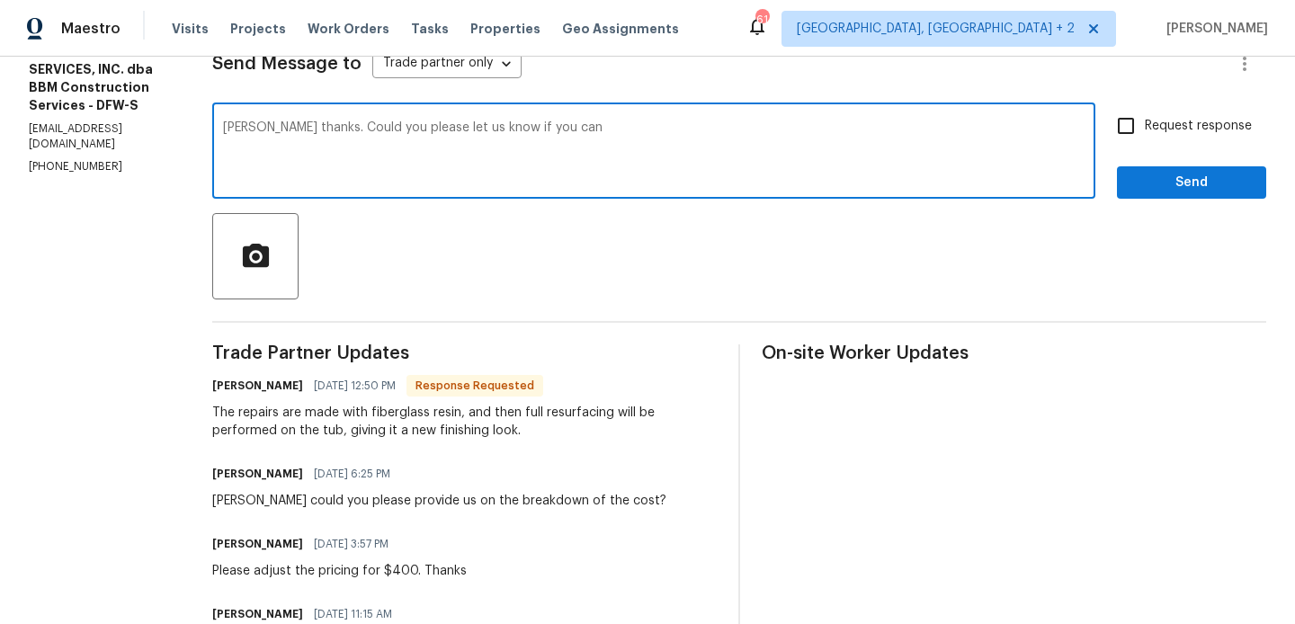
paste textarea "lower the price to $250"
click at [0, 0] on div "c a n ?" at bounding box center [0, 0] width 0 height 0
click at [763, 117] on div "Allan thanks. Could you please let us know if you can lower the price to $250 x…" at bounding box center [653, 153] width 883 height 92
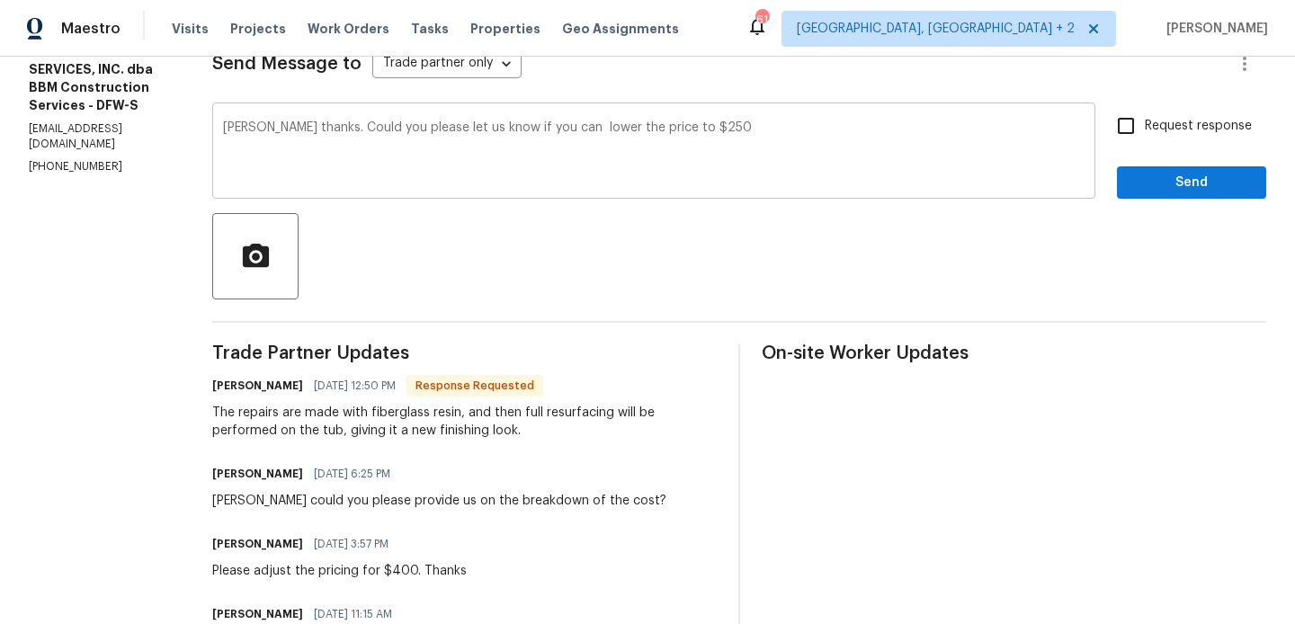
click at [763, 120] on div "Allan thanks. Could you please let us know if you can lower the price to $250 x…" at bounding box center [653, 153] width 883 height 92
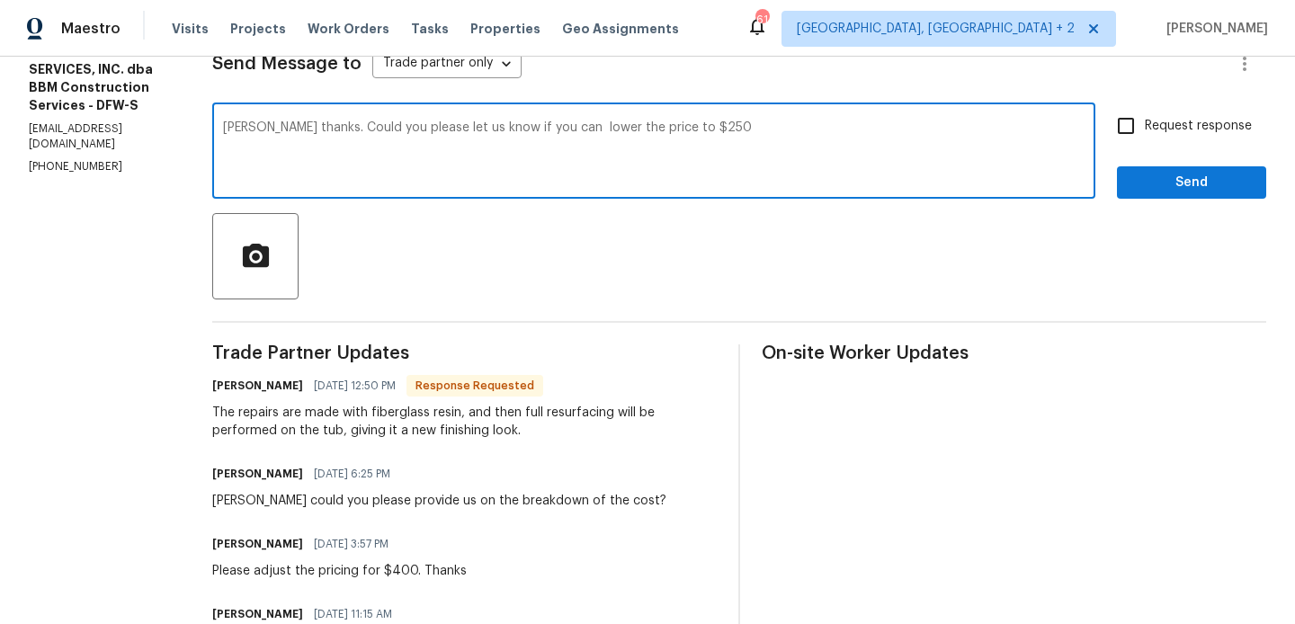
click at [603, 128] on textarea "Allan thanks. Could you please let us know if you can lower the price to $250" at bounding box center [653, 152] width 861 height 63
click at [781, 124] on textarea "Allan thanks. Could you please let us know if you can lower the price to $250" at bounding box center [653, 152] width 861 height 63
type textarea "Allan thanks. Could you please let us know if you can lower the price to $250. …"
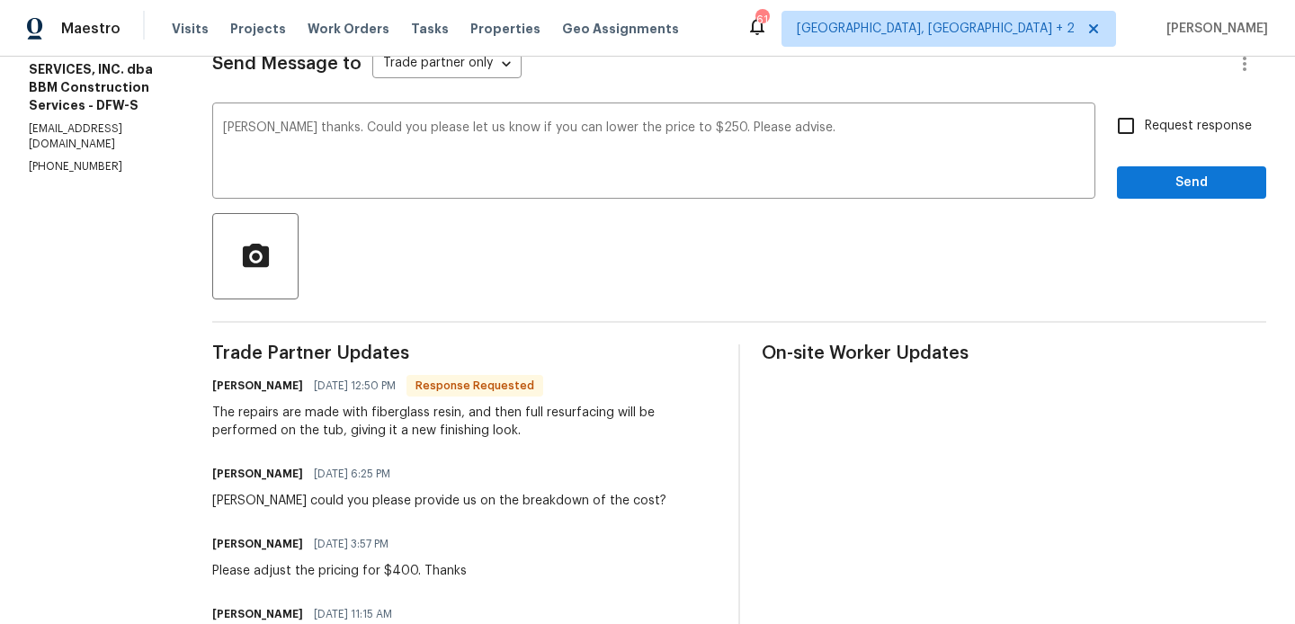
click at [1217, 137] on label "Request response" at bounding box center [1179, 126] width 145 height 38
click at [1145, 137] on input "Request response" at bounding box center [1126, 126] width 38 height 38
checkbox input "true"
click at [1191, 193] on button "Send" at bounding box center [1191, 182] width 149 height 33
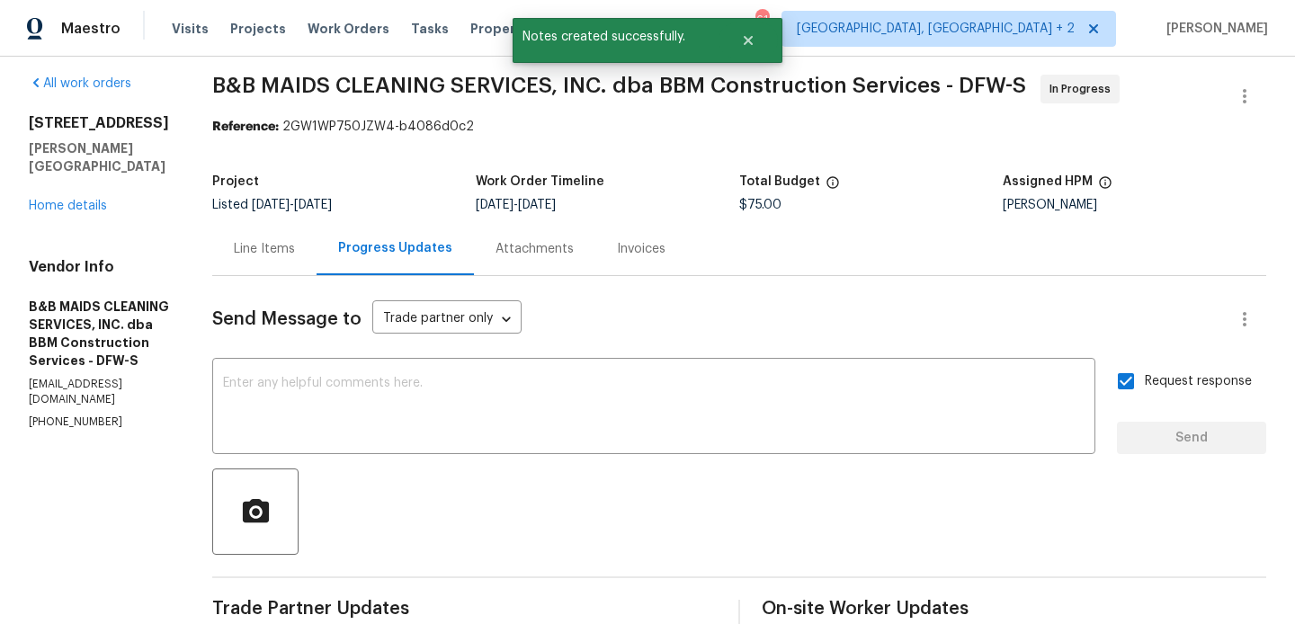
scroll to position [0, 0]
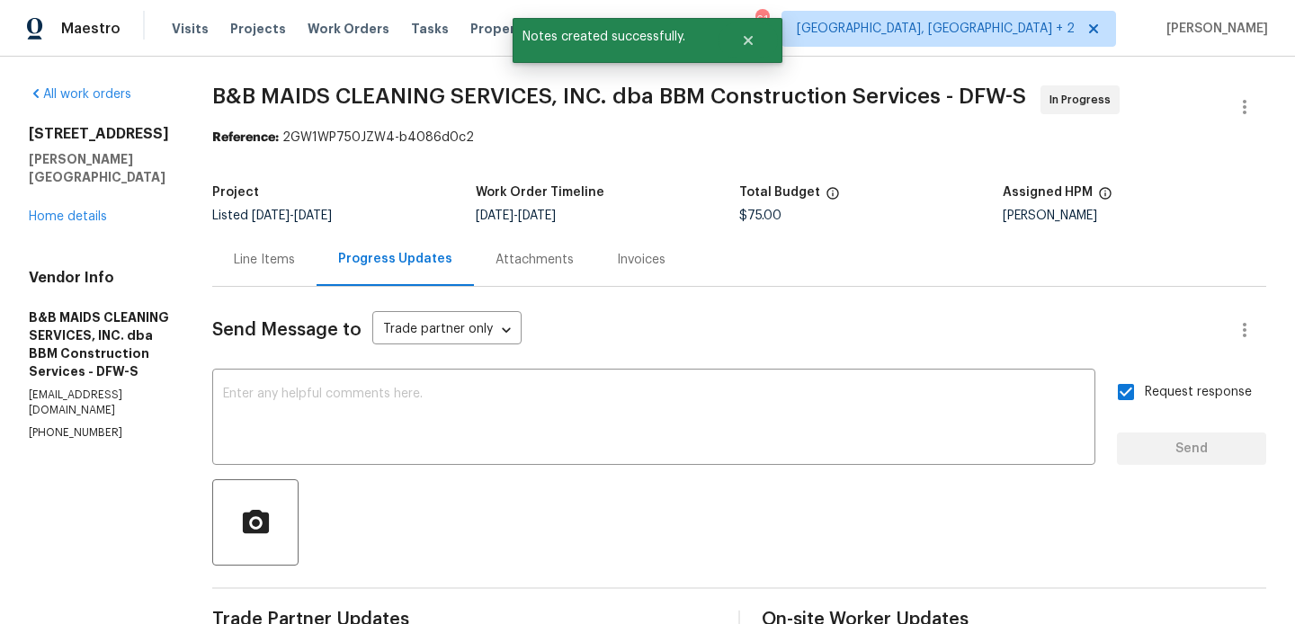
click at [300, 245] on div "Line Items" at bounding box center [264, 259] width 104 height 53
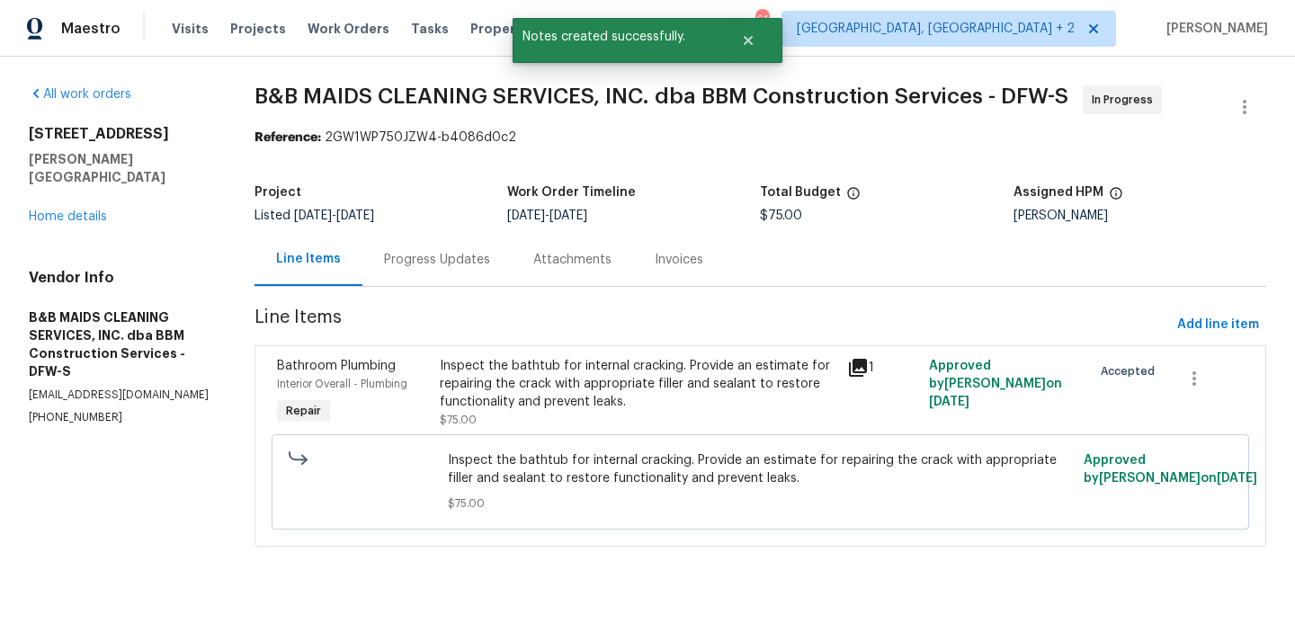
click at [584, 404] on div "Inspect the bathtub for internal cracking. Provide an estimate for repairing th…" at bounding box center [638, 384] width 397 height 54
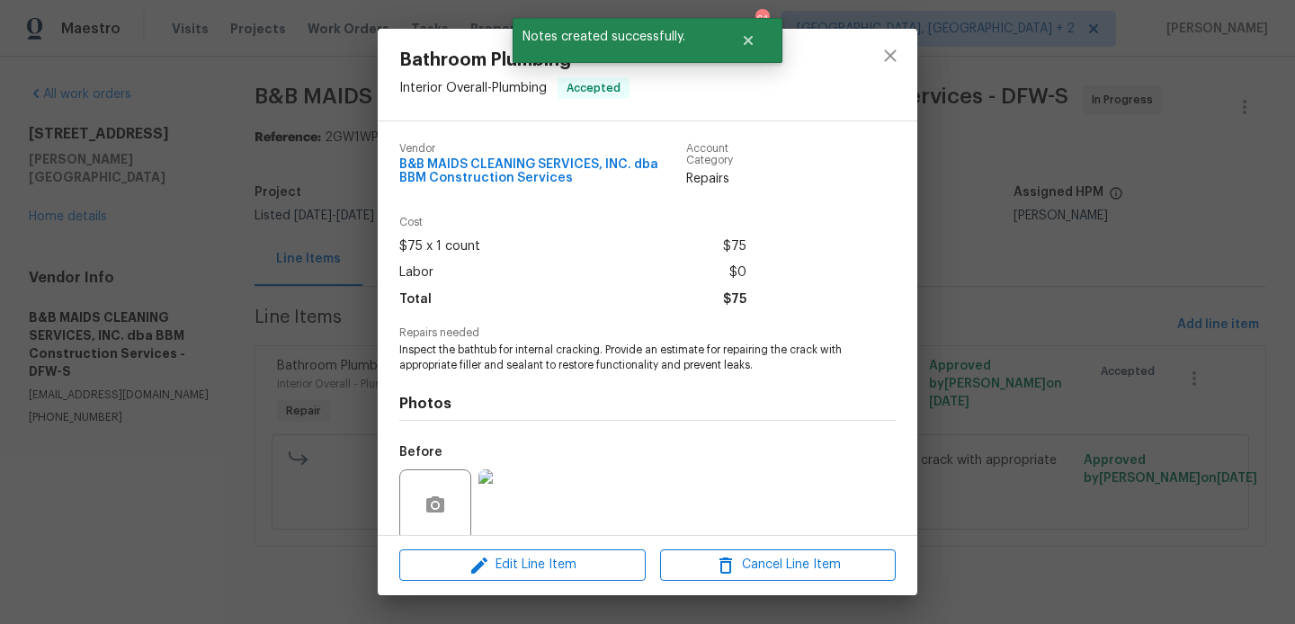
click at [552, 366] on span "Inspect the bathtub for internal cracking. Provide an estimate for repairing th…" at bounding box center [622, 358] width 447 height 31
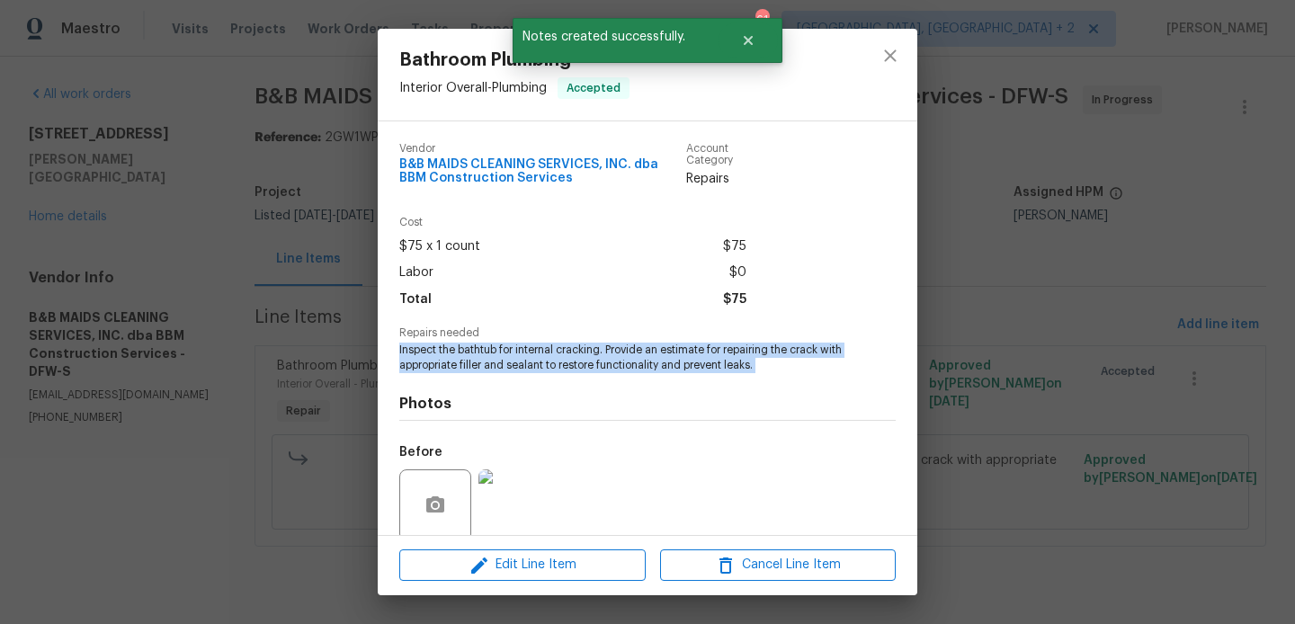
click at [552, 366] on span "Inspect the bathtub for internal cracking. Provide an estimate for repairing th…" at bounding box center [622, 358] width 447 height 31
copy span "Inspect the bathtub for internal cracking. Provide an estimate for repairing th…"
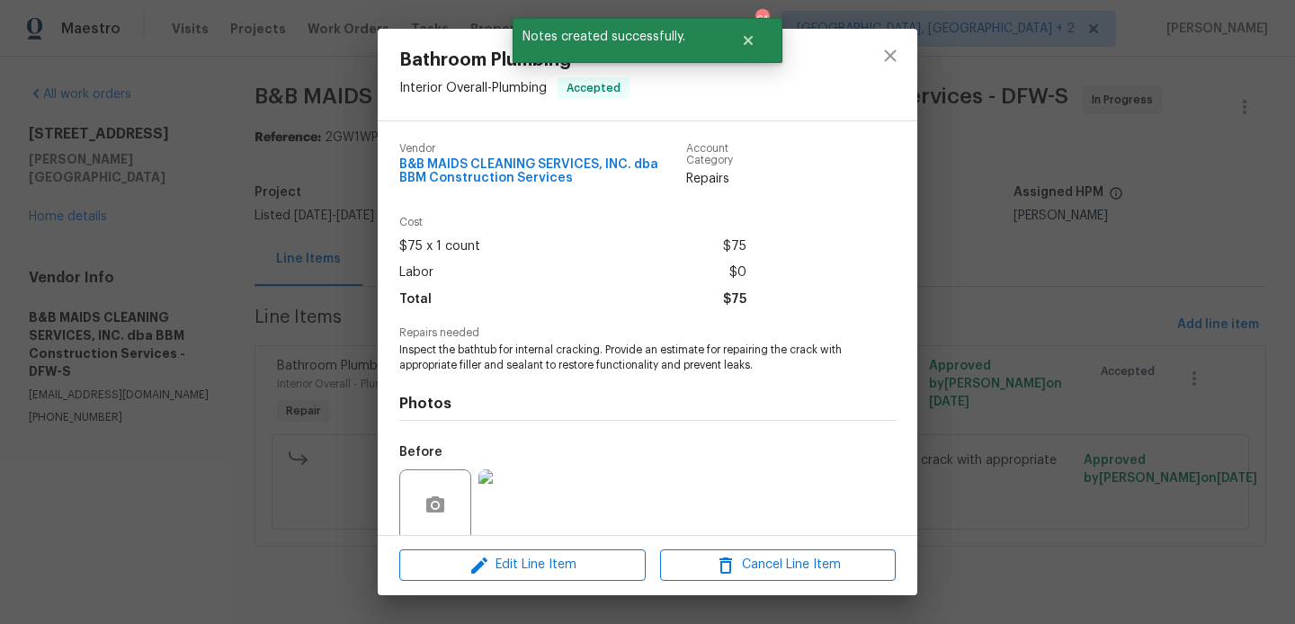
click at [88, 236] on div "Bathroom Plumbing Interior Overall - Plumbing Accepted Vendor B&B MAIDS CLEANIN…" at bounding box center [647, 312] width 1295 height 624
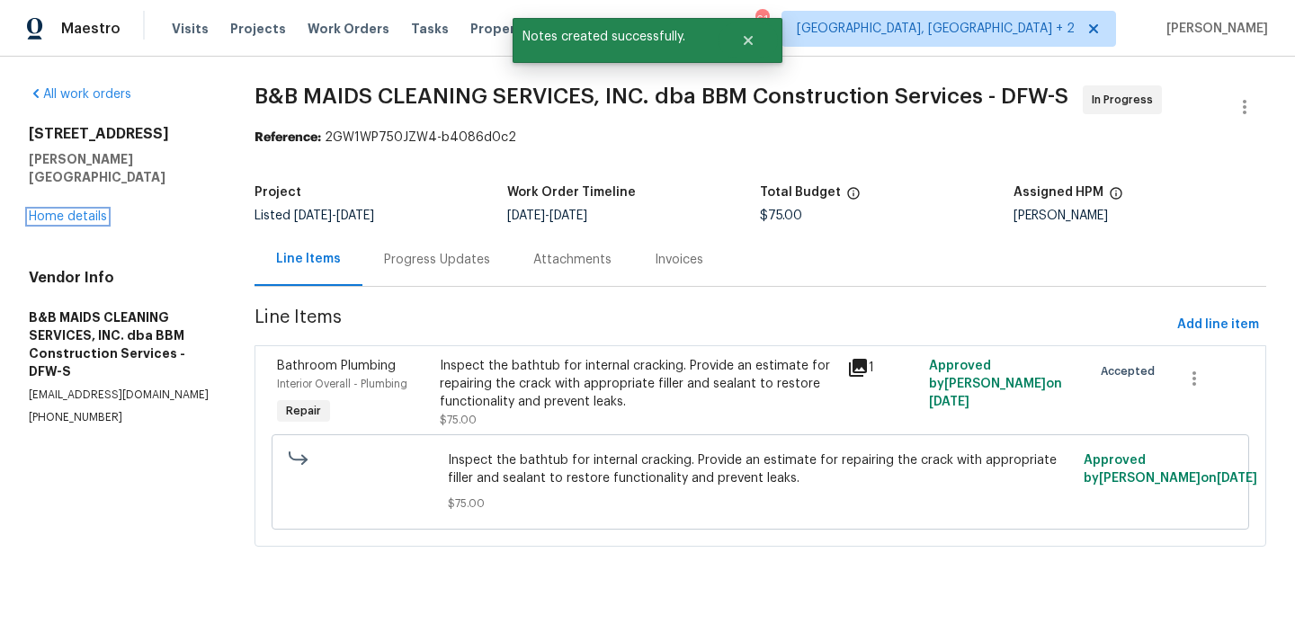
click at [56, 210] on link "Home details" at bounding box center [68, 216] width 78 height 13
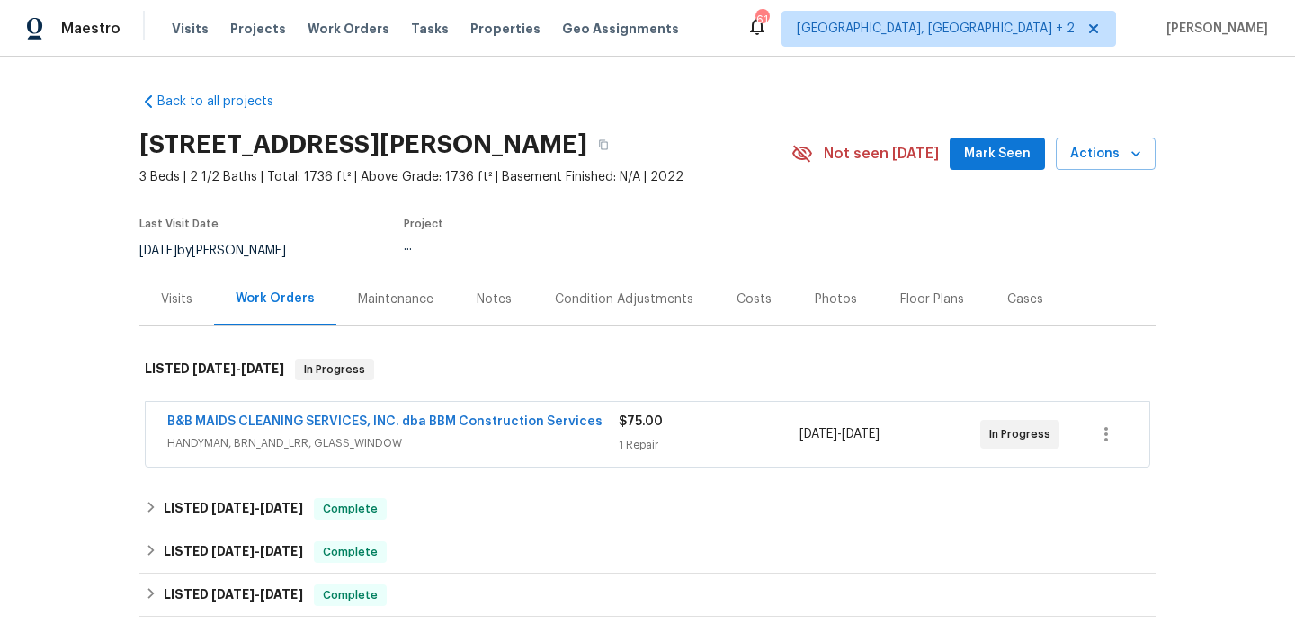
scroll to position [311, 0]
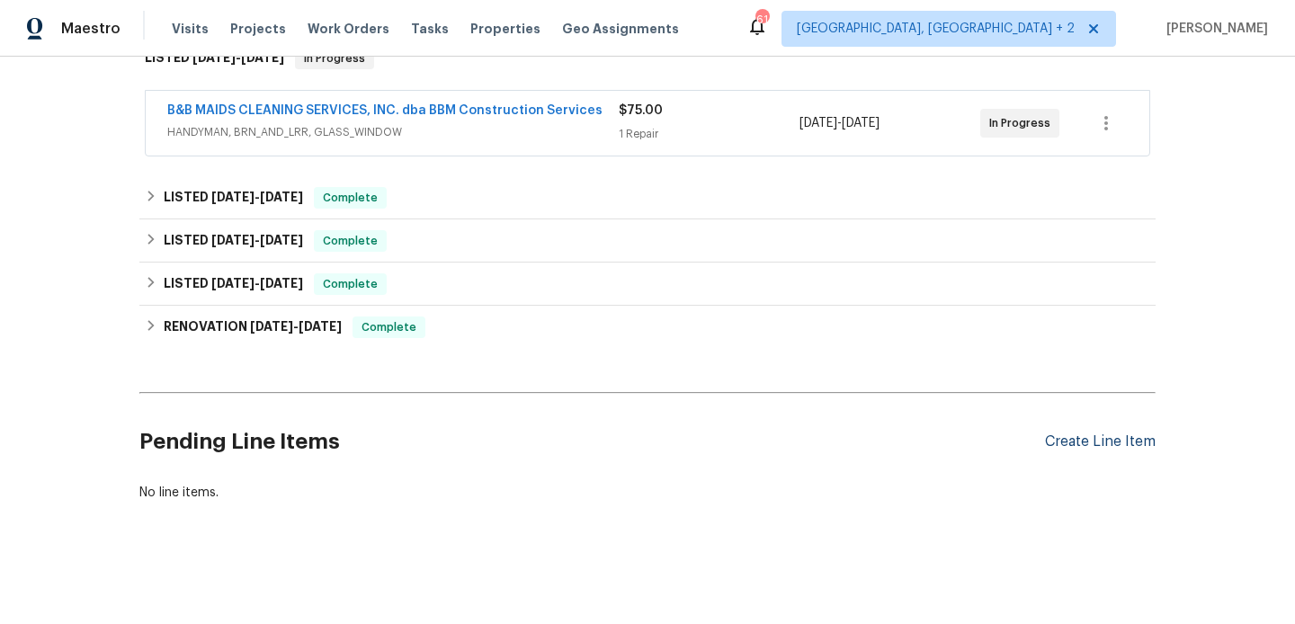
click at [1087, 446] on div "Create Line Item" at bounding box center [1100, 441] width 111 height 17
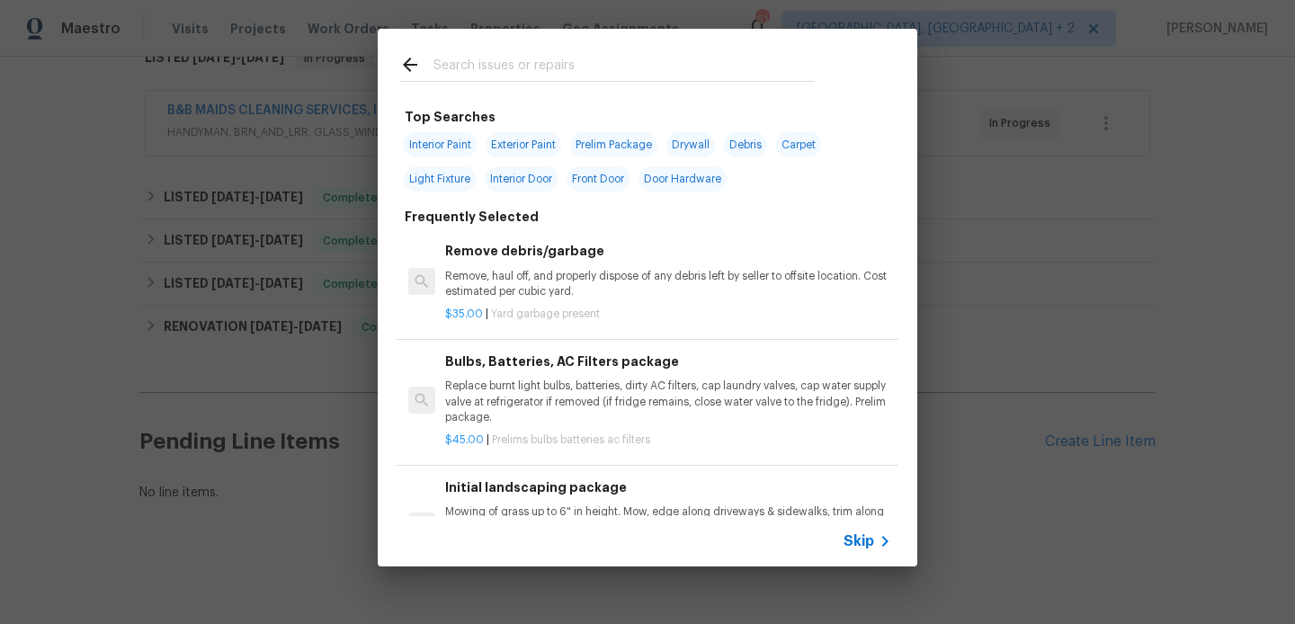
click at [436, 64] on input "text" at bounding box center [623, 67] width 381 height 27
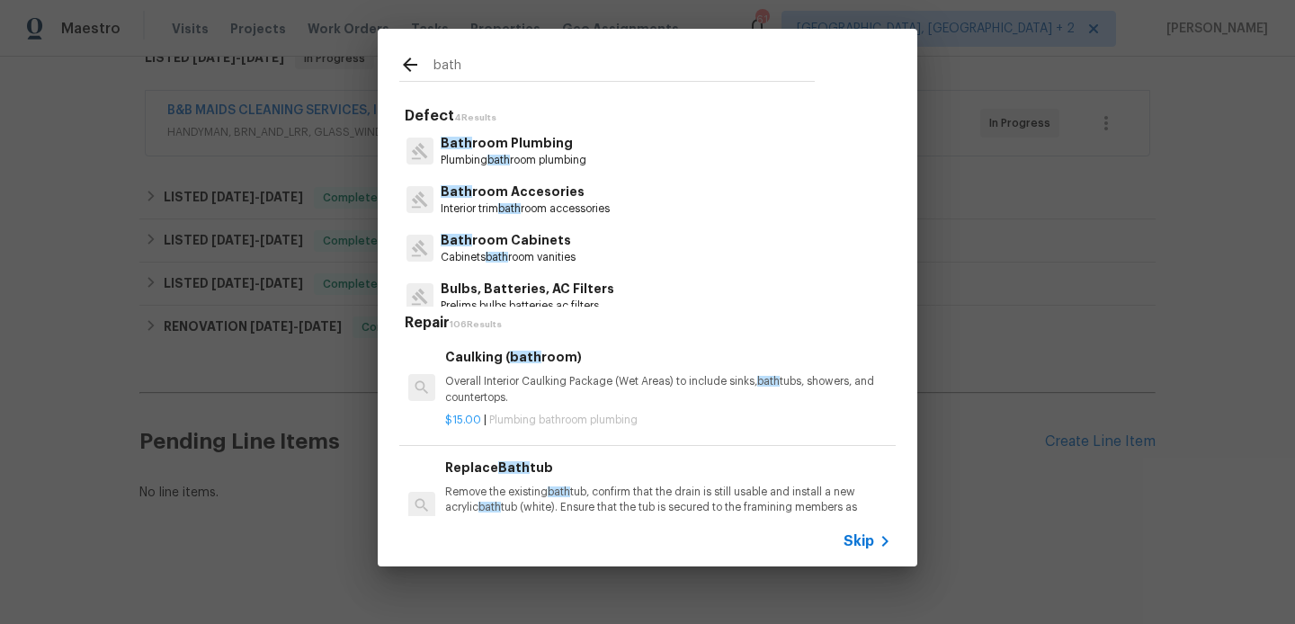
type input "bath"
click at [628, 386] on p "Overall Interior Caulking Package (Wet Areas) to include sinks, bath tubs, show…" at bounding box center [668, 389] width 446 height 31
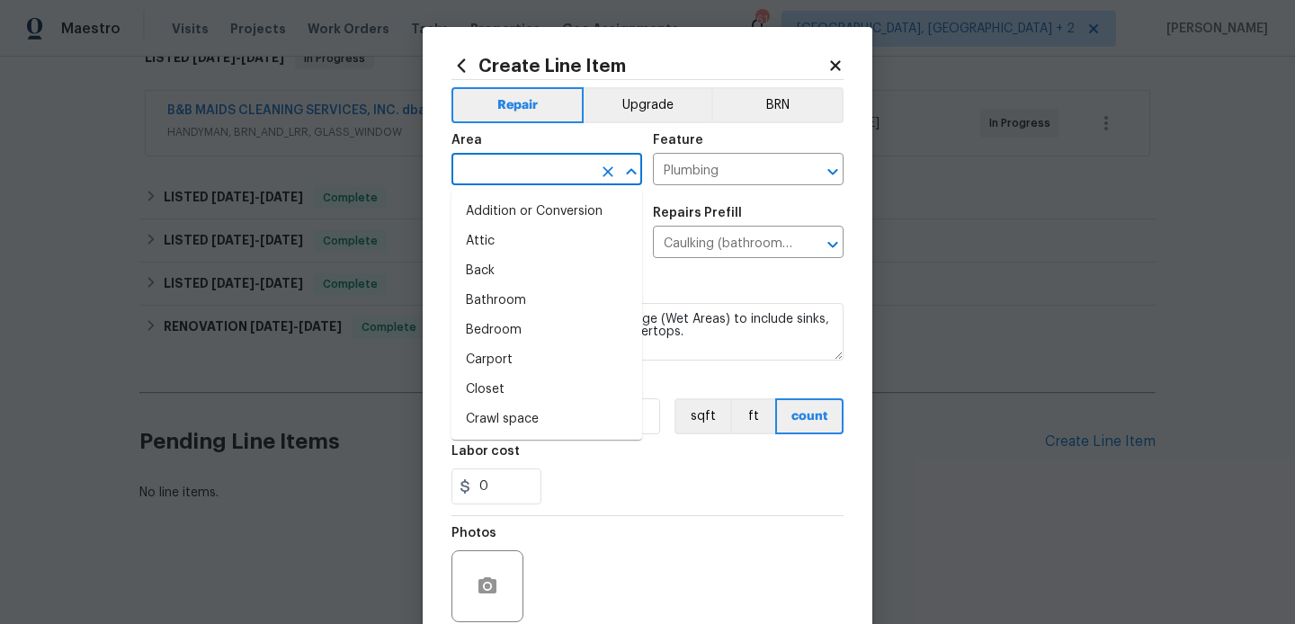
click at [532, 167] on input "text" at bounding box center [521, 171] width 140 height 28
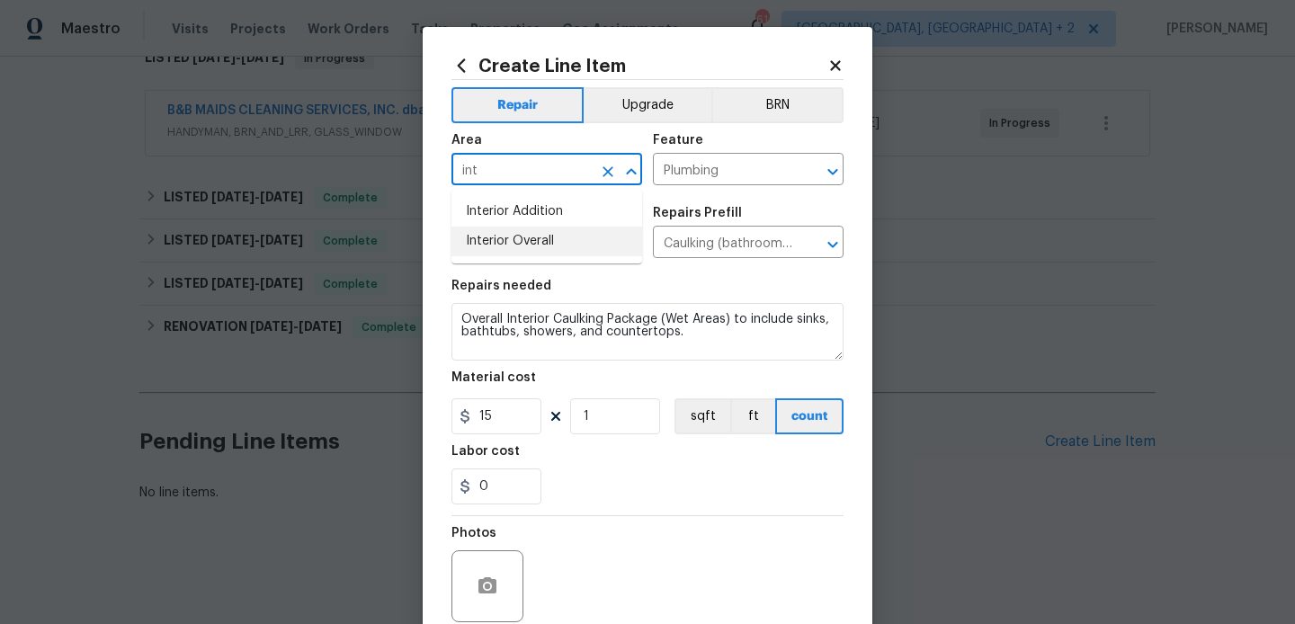
click at [542, 239] on li "Interior Overall" at bounding box center [546, 242] width 191 height 30
type input "Interior Overall"
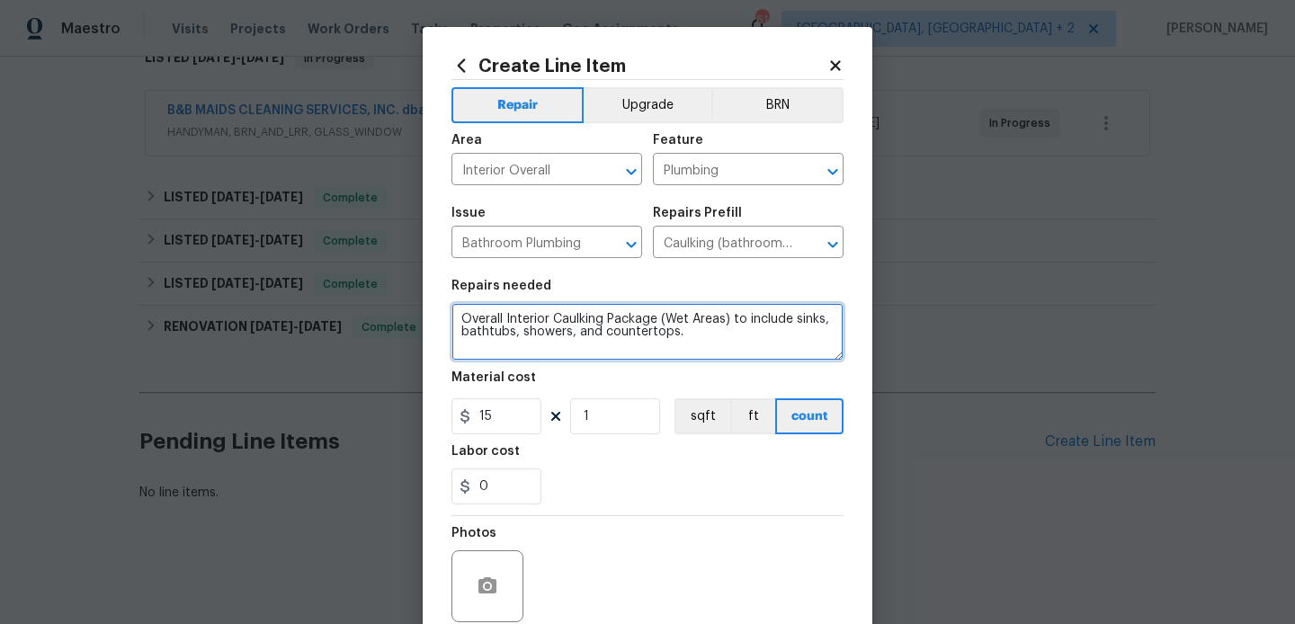
click at [542, 316] on textarea "Overall Interior Caulking Package (Wet Areas) to include sinks, bathtubs, showe…" at bounding box center [647, 332] width 392 height 58
paste textarea "Inspect the bathtub for internal cracking. Provide an estimate for repairing th…"
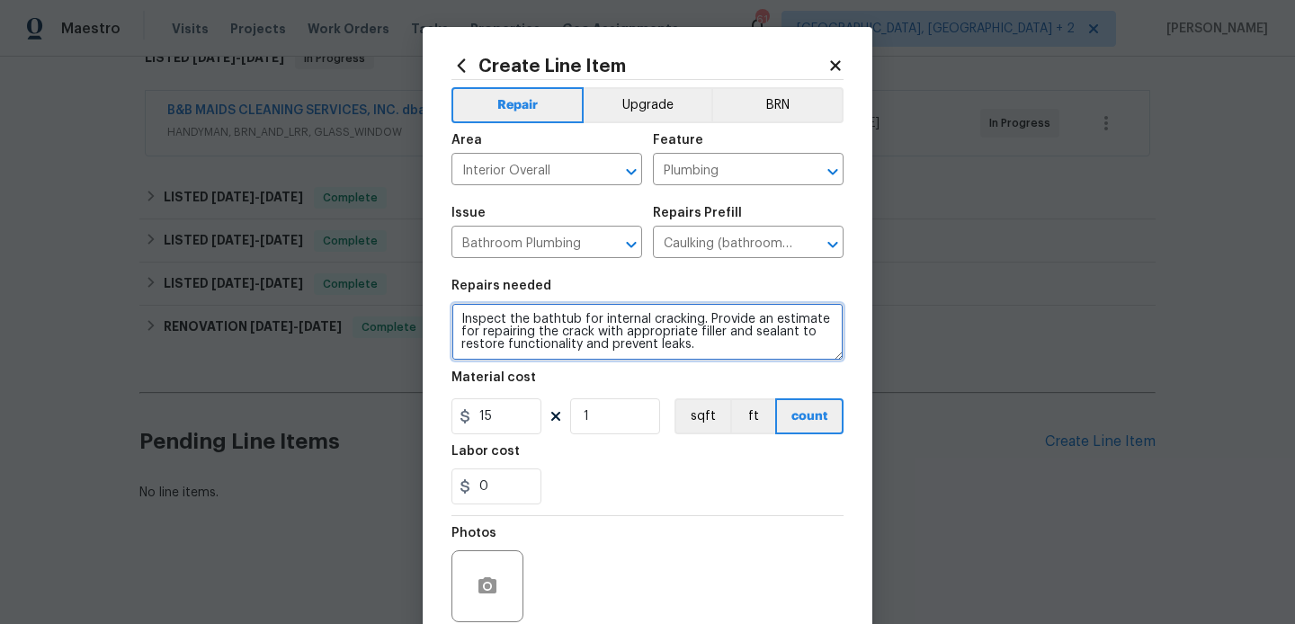
scroll to position [4, 0]
type textarea "Inspect the bathtub for internal cracking. Provide an estimate for repairing th…"
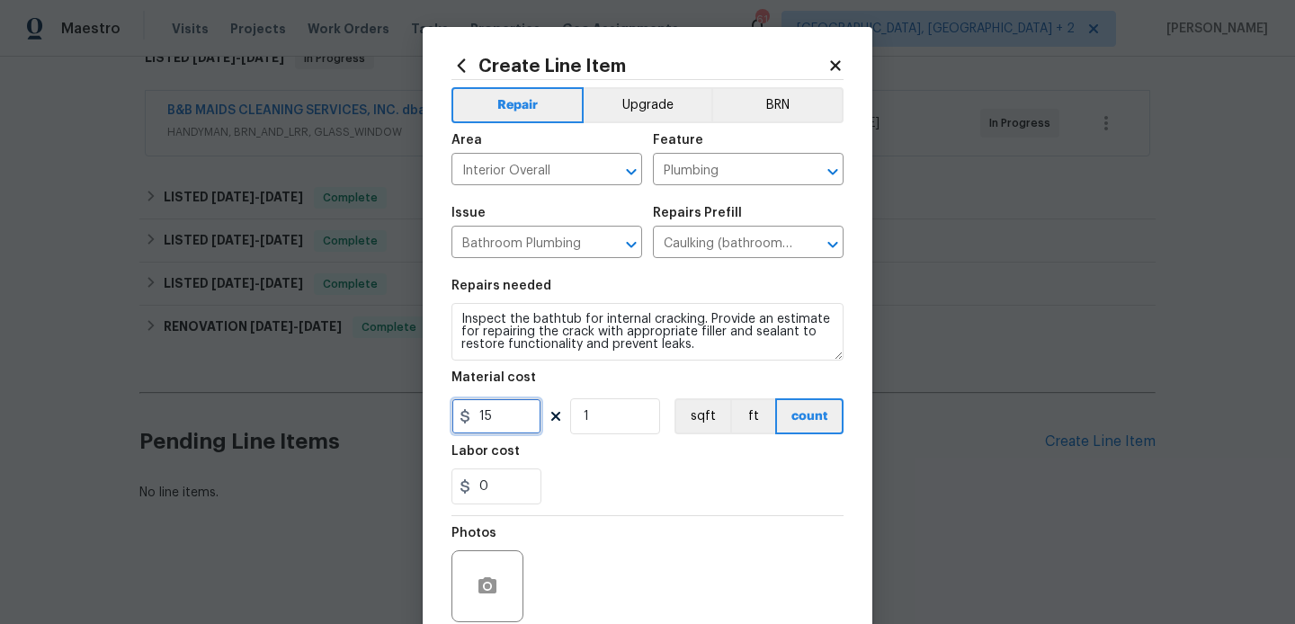
click at [489, 410] on input "15" at bounding box center [496, 416] width 90 height 36
type input "75"
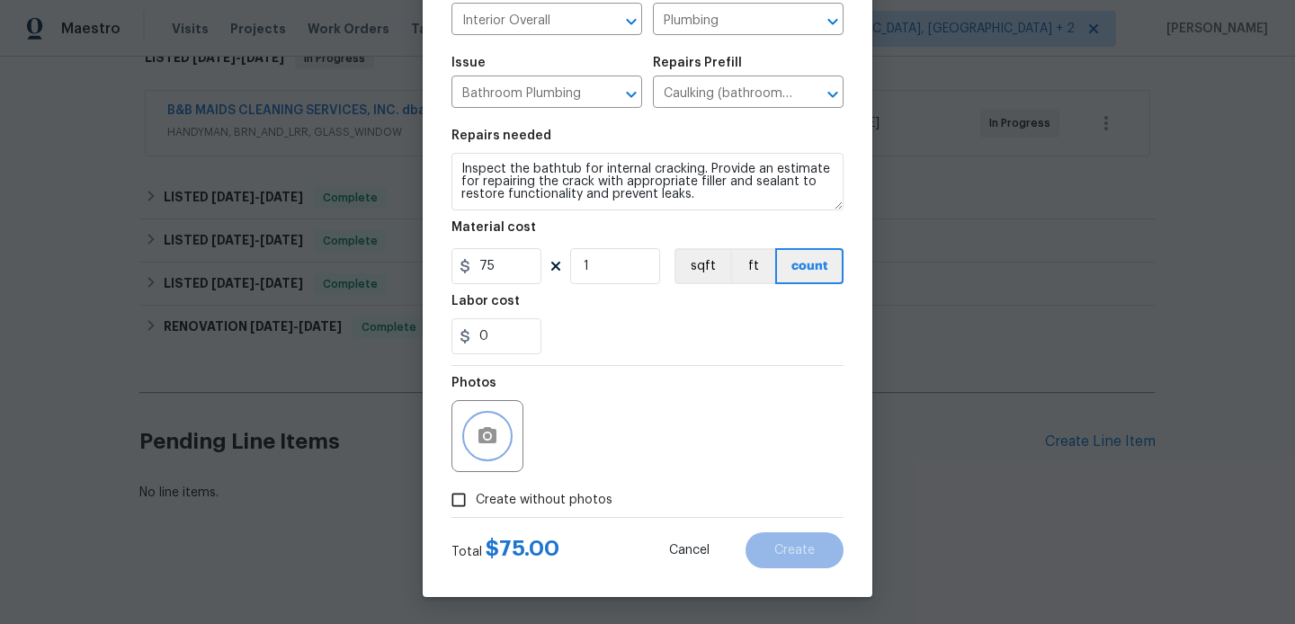
click at [489, 435] on circle "button" at bounding box center [487, 435] width 5 height 5
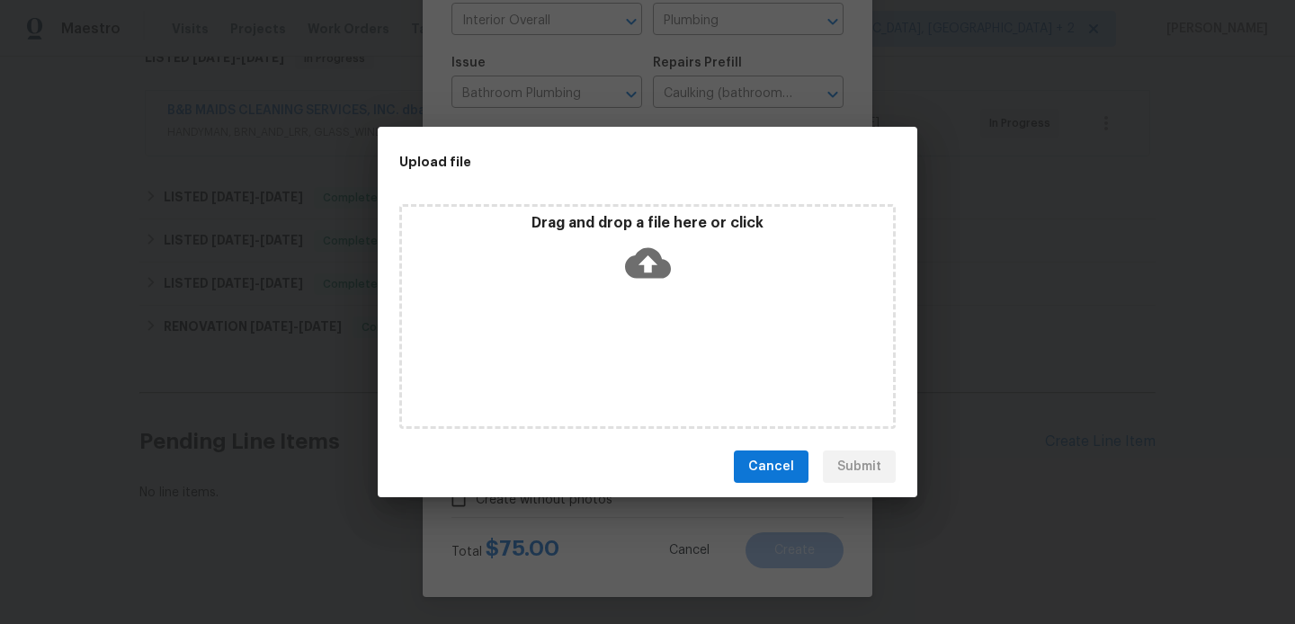
click at [649, 248] on icon at bounding box center [648, 263] width 46 height 31
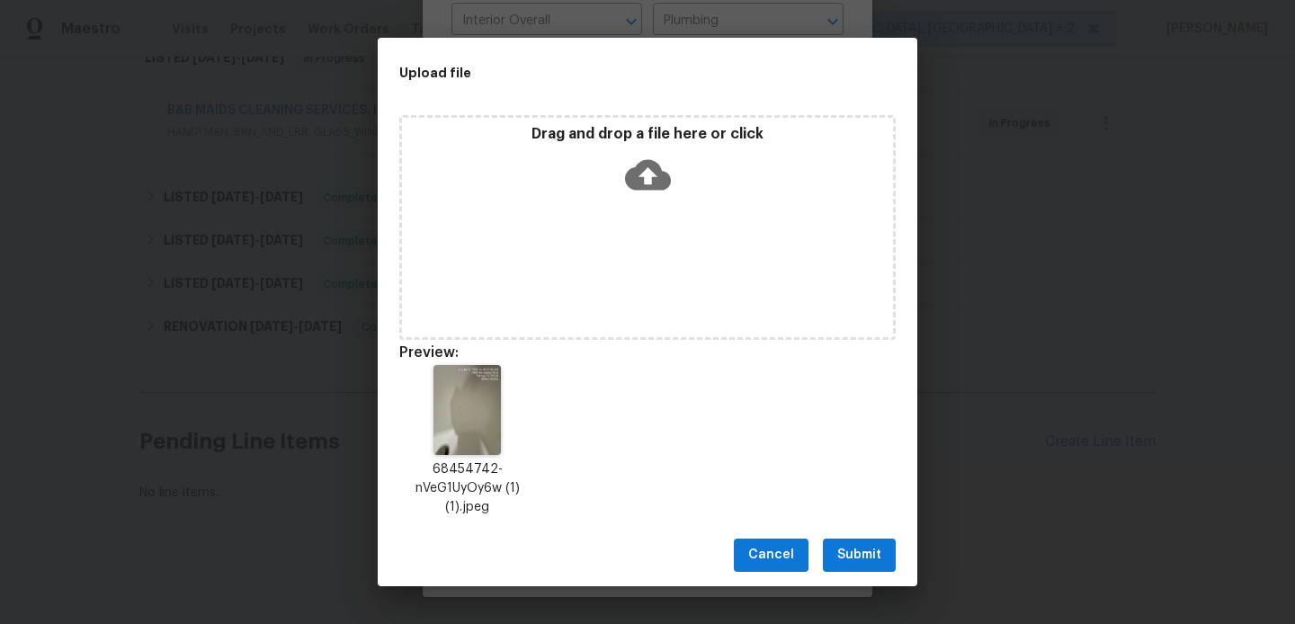
click at [845, 558] on span "Submit" at bounding box center [859, 555] width 44 height 22
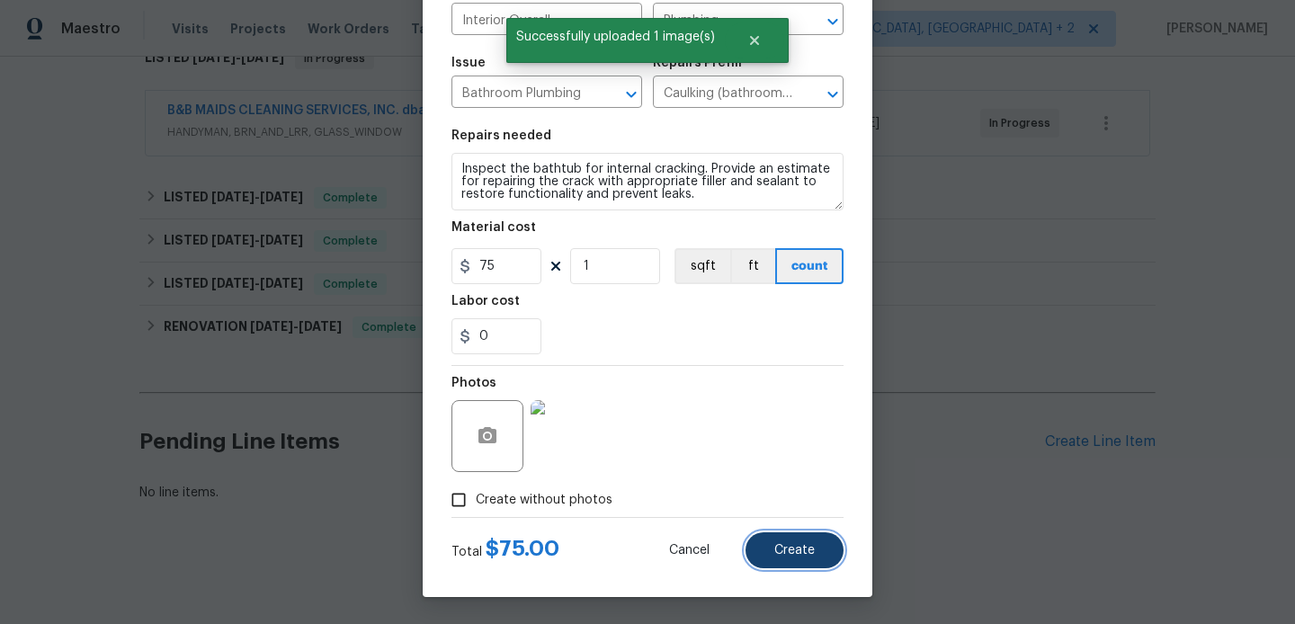
click at [791, 540] on button "Create" at bounding box center [794, 550] width 98 height 36
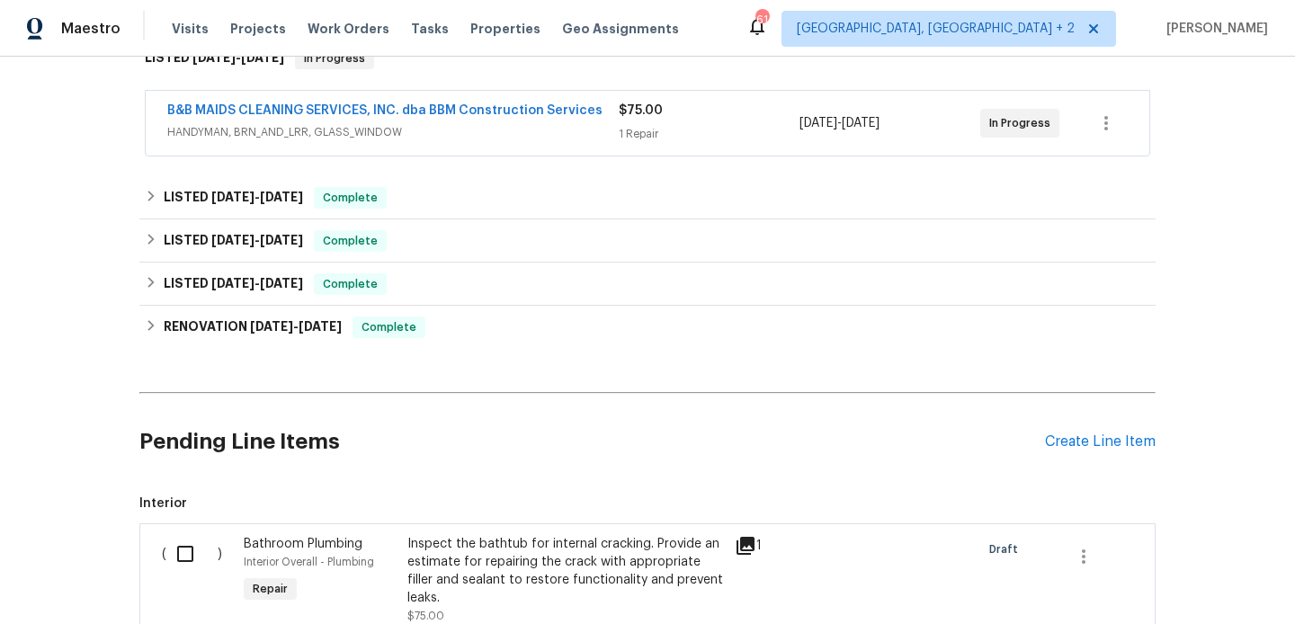
scroll to position [534, 0]
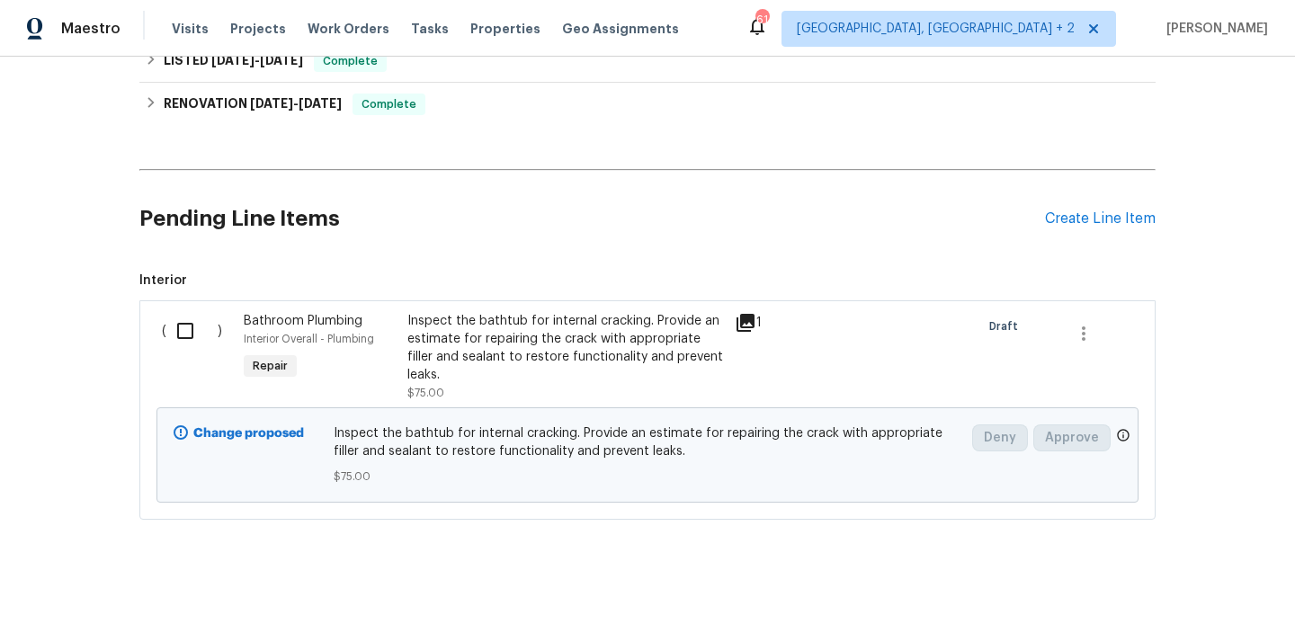
click at [189, 351] on div "( )" at bounding box center [197, 357] width 82 height 101
click at [188, 327] on input "checkbox" at bounding box center [191, 331] width 51 height 38
checkbox input "true"
click at [1213, 570] on span "Create Work Order" at bounding box center [1192, 579] width 120 height 22
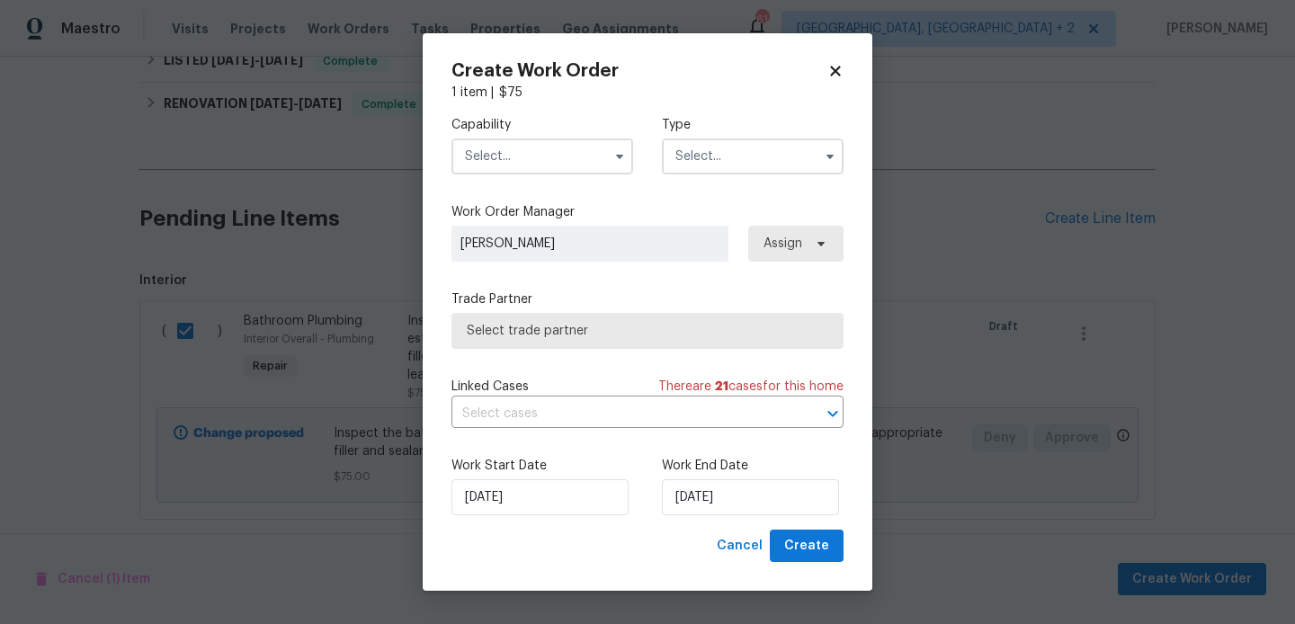
click at [497, 153] on input "text" at bounding box center [542, 156] width 182 height 36
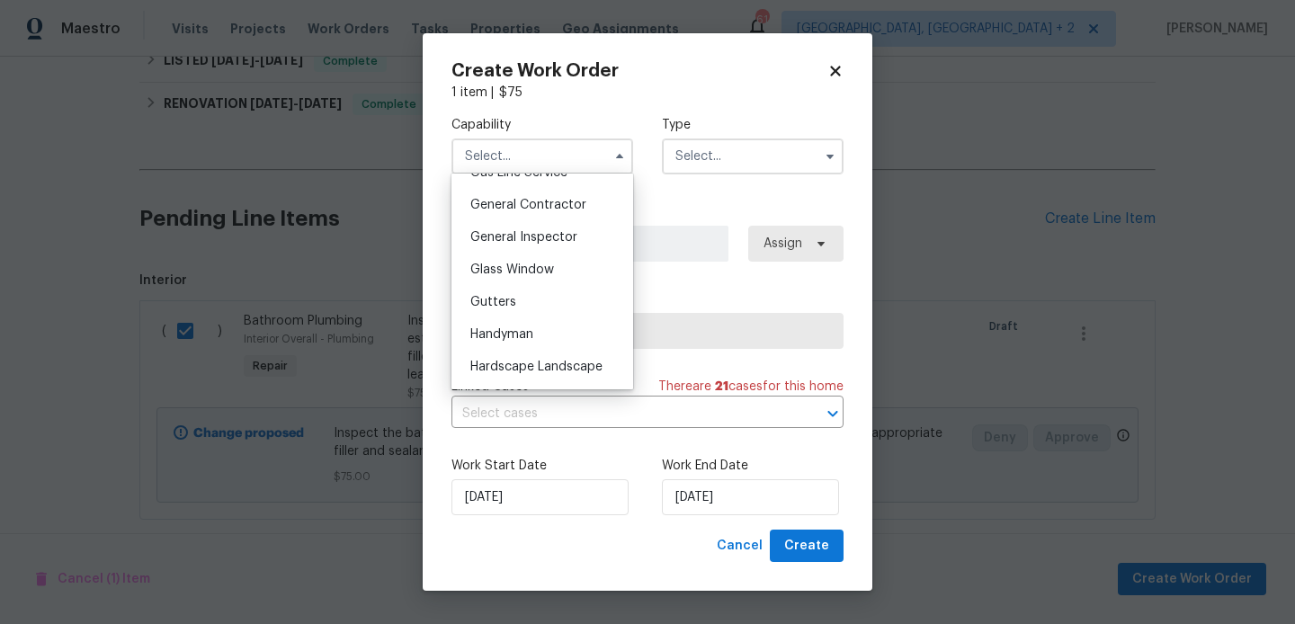
scroll to position [849, 0]
click at [529, 333] on span "Handyman" at bounding box center [501, 334] width 63 height 13
type input "Handyman"
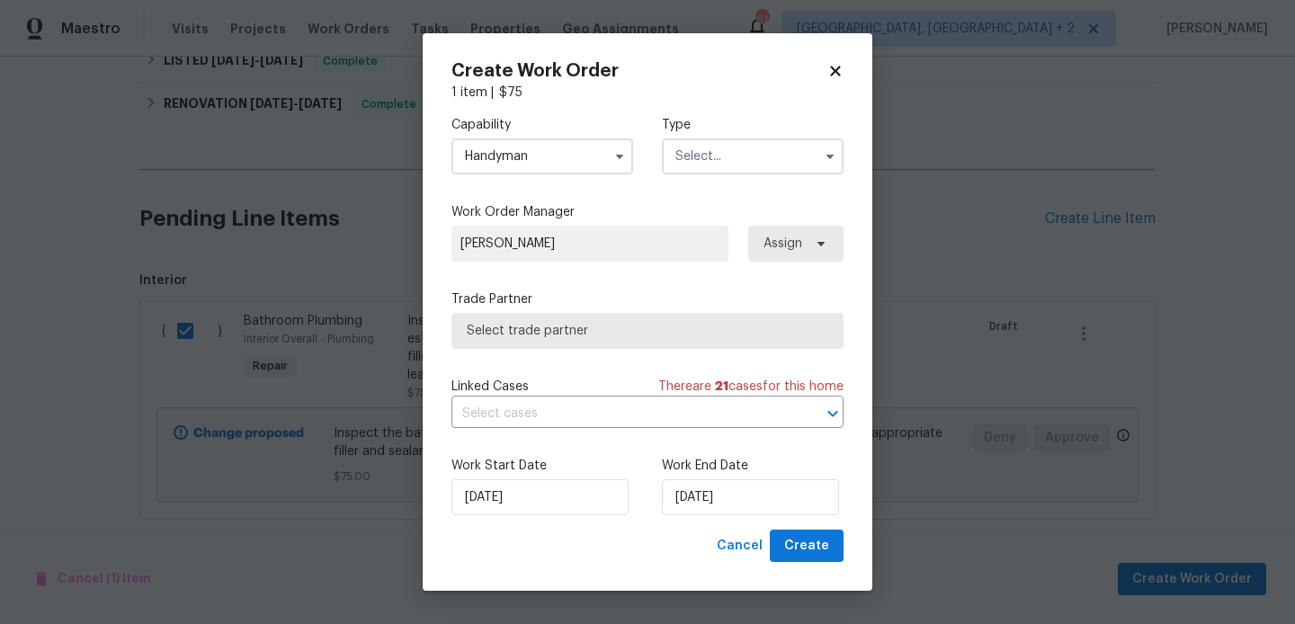
click at [748, 162] on input "text" at bounding box center [753, 156] width 182 height 36
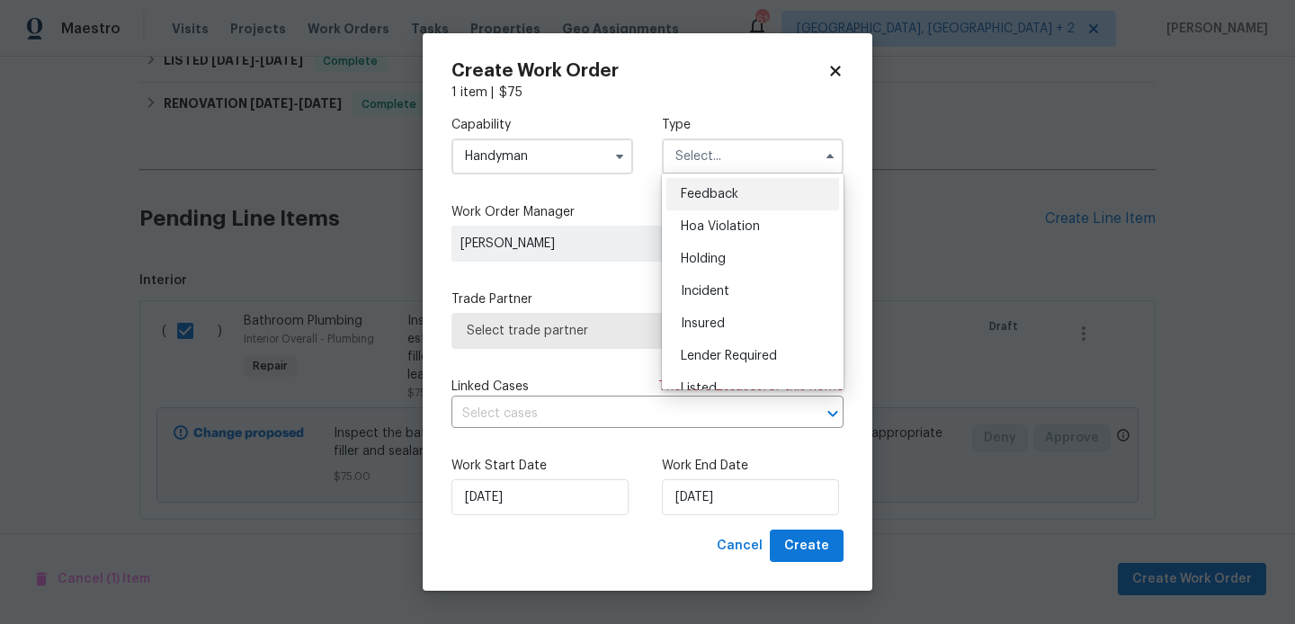
click at [748, 183] on div "Feedback" at bounding box center [752, 194] width 173 height 32
type input "Feedback"
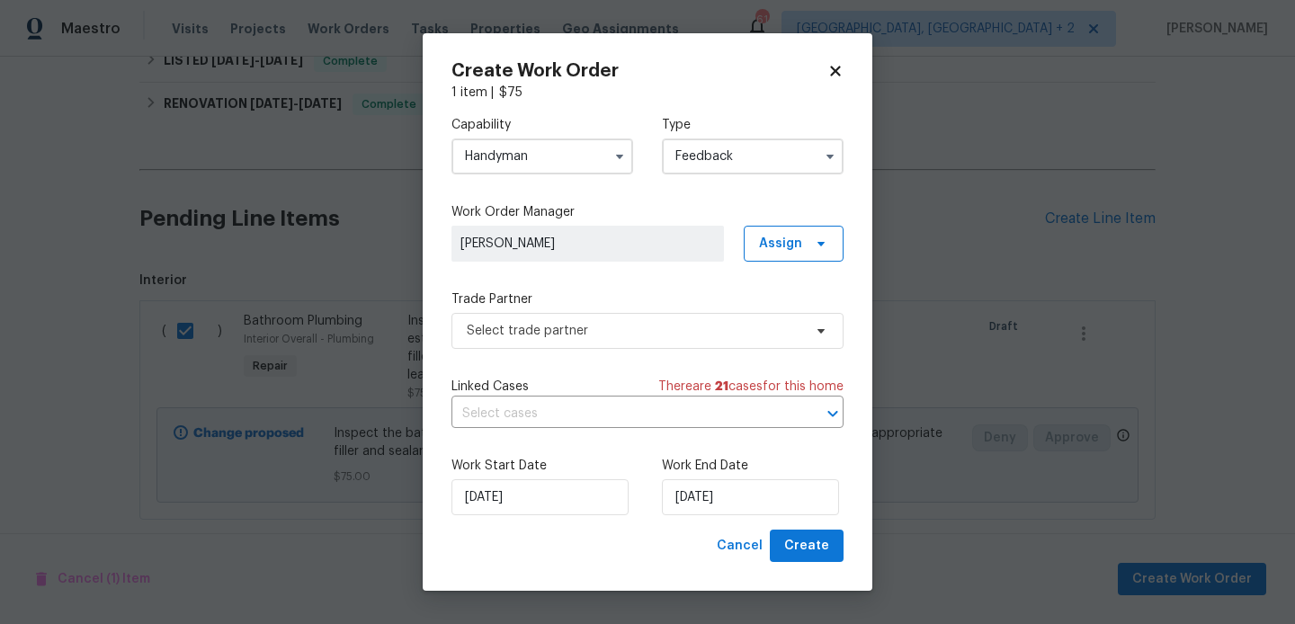
click at [566, 303] on label "Trade Partner" at bounding box center [647, 299] width 392 height 18
click at [558, 313] on span "Select trade partner" at bounding box center [647, 331] width 392 height 36
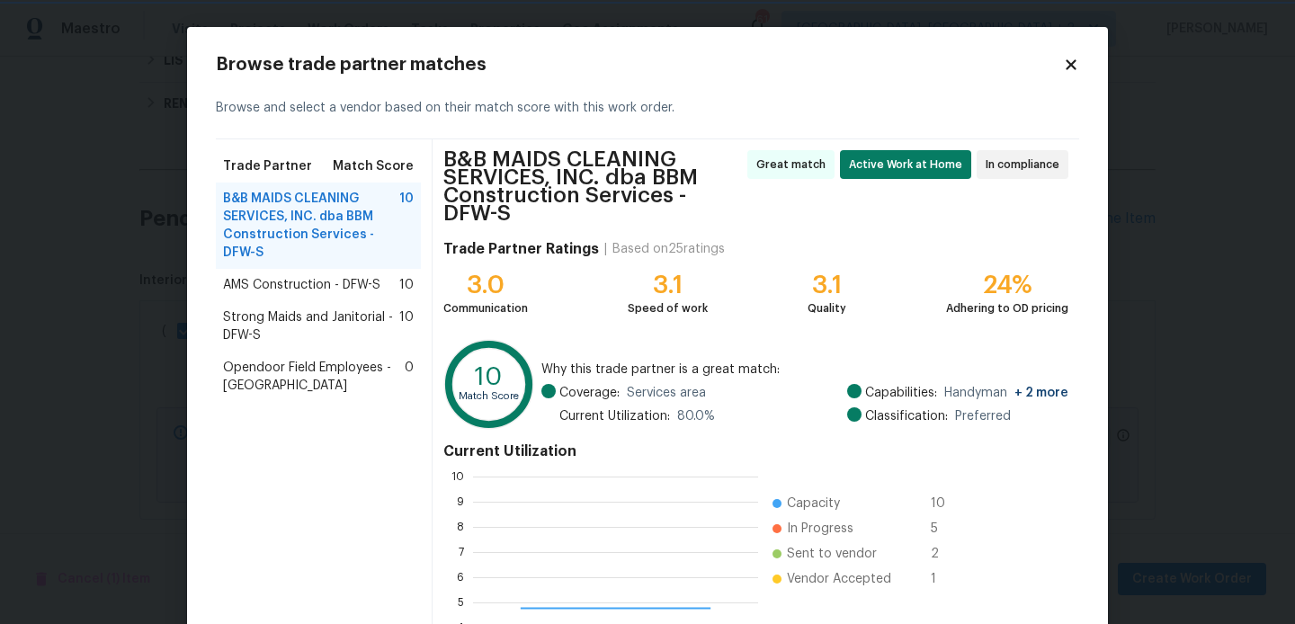
scroll to position [252, 285]
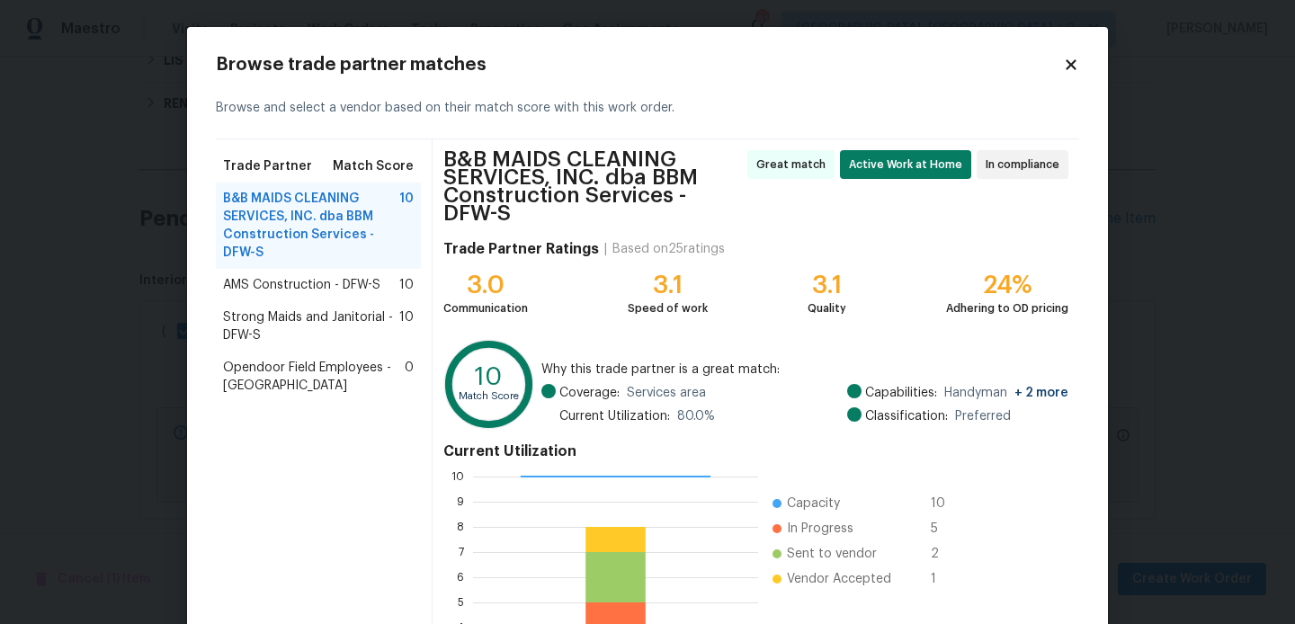
click at [293, 284] on span "AMS Construction - DFW-S" at bounding box center [301, 285] width 157 height 18
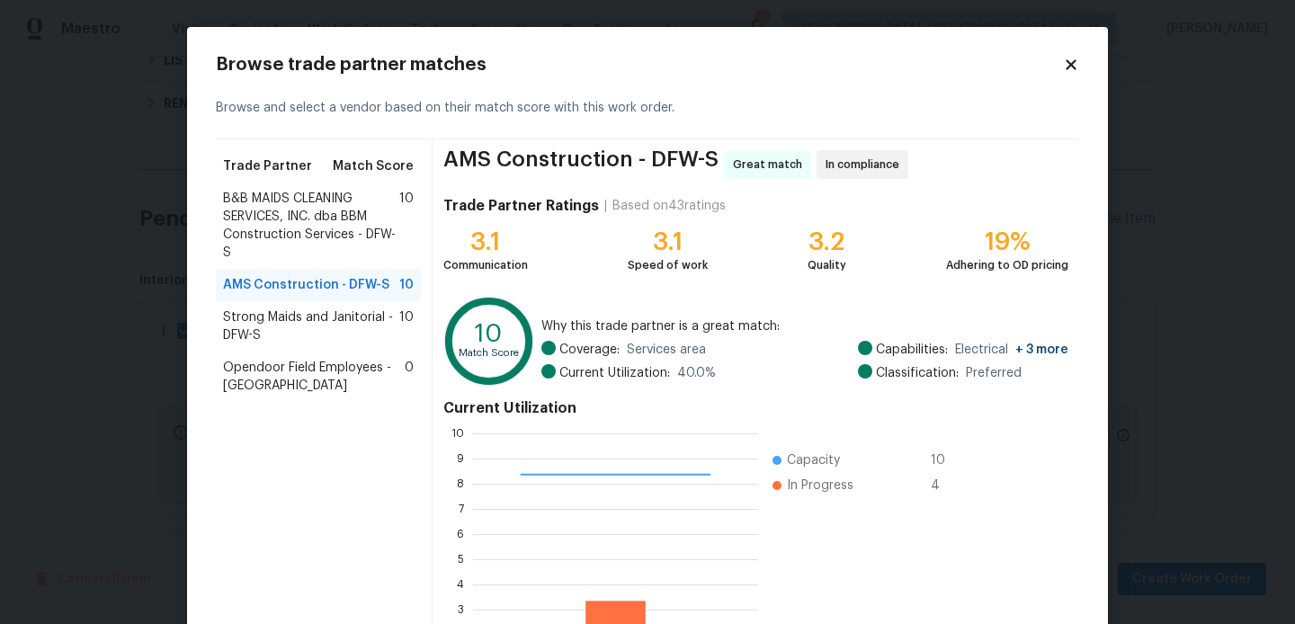
click at [299, 331] on span "Strong Maids and Janitorial - DFW-S" at bounding box center [311, 326] width 176 height 36
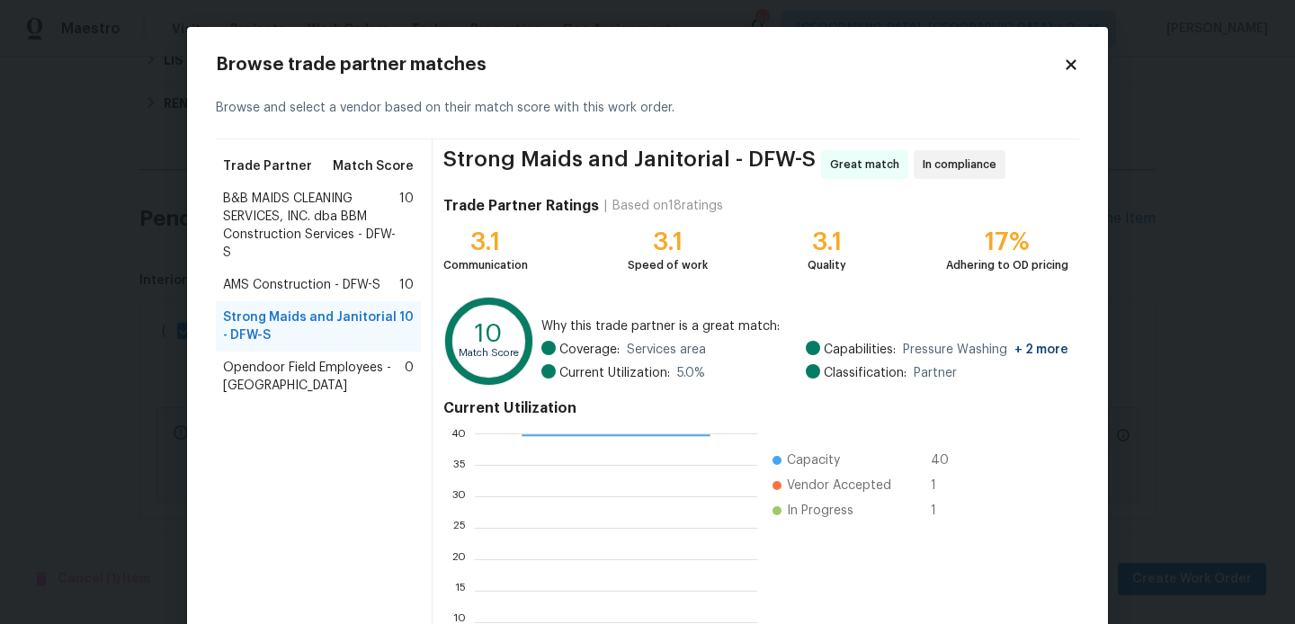
scroll to position [169, 0]
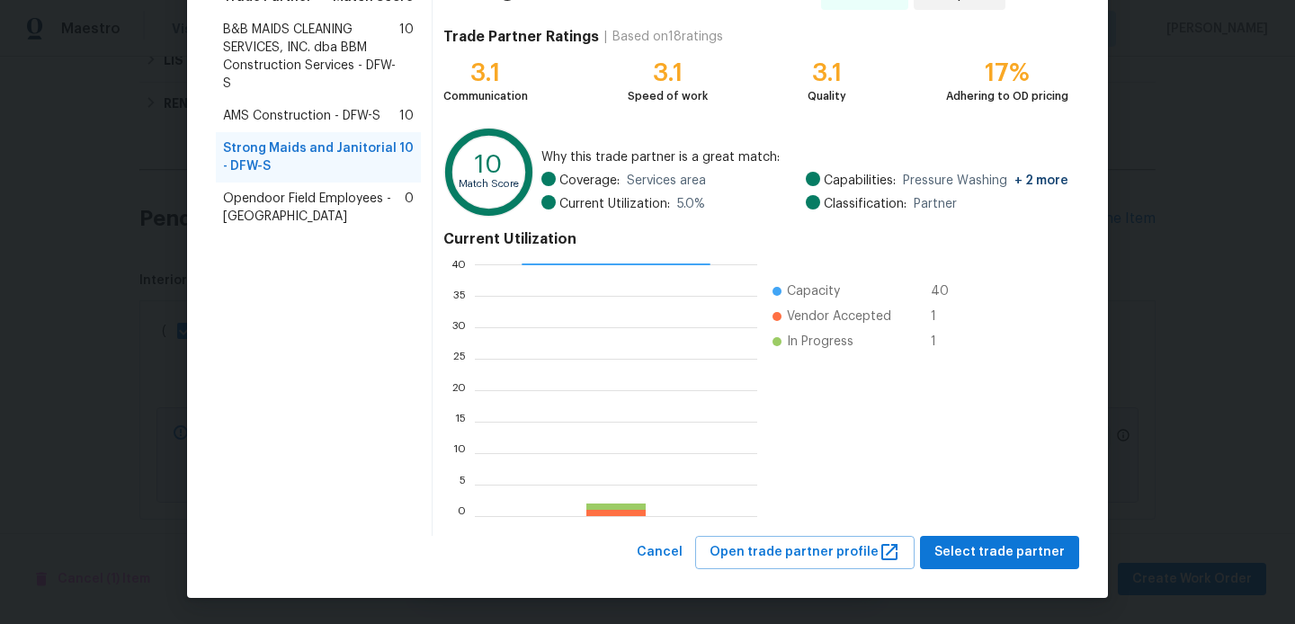
click at [294, 104] on div "AMS Construction - DFW-S 10" at bounding box center [318, 116] width 205 height 32
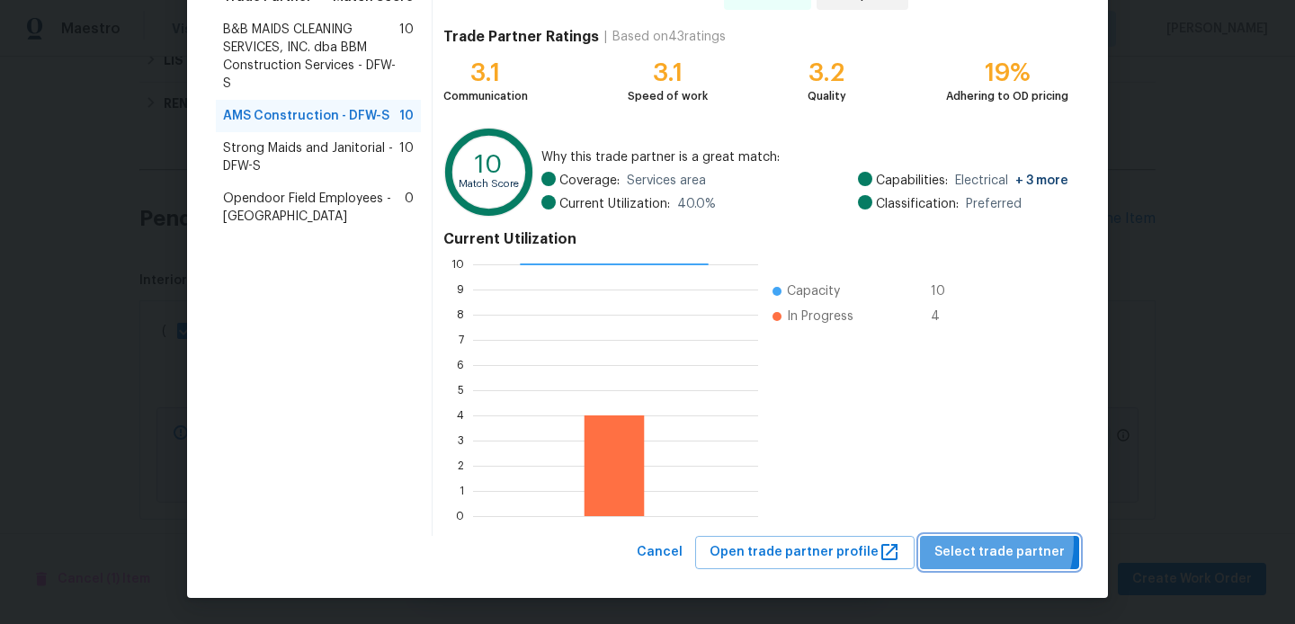
click at [983, 543] on span "Select trade partner" at bounding box center [999, 552] width 130 height 22
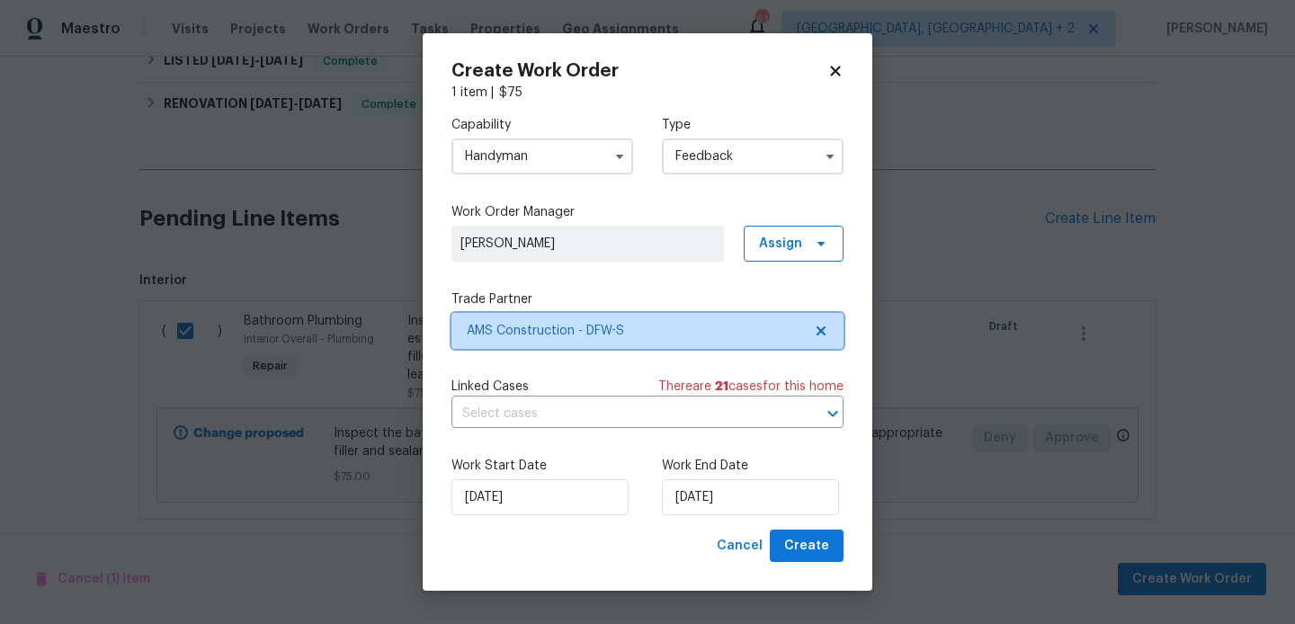
scroll to position [0, 0]
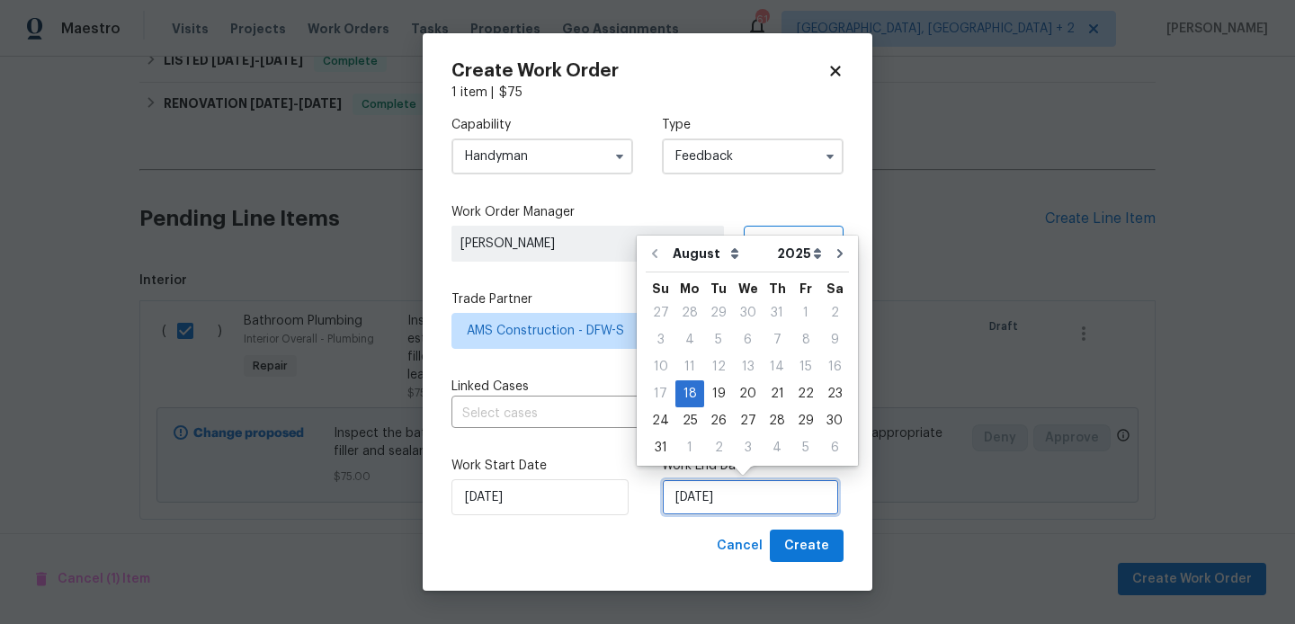
click at [670, 503] on input "[DATE]" at bounding box center [750, 497] width 177 height 36
click at [745, 400] on div "20" at bounding box center [748, 393] width 30 height 25
type input "[DATE]"
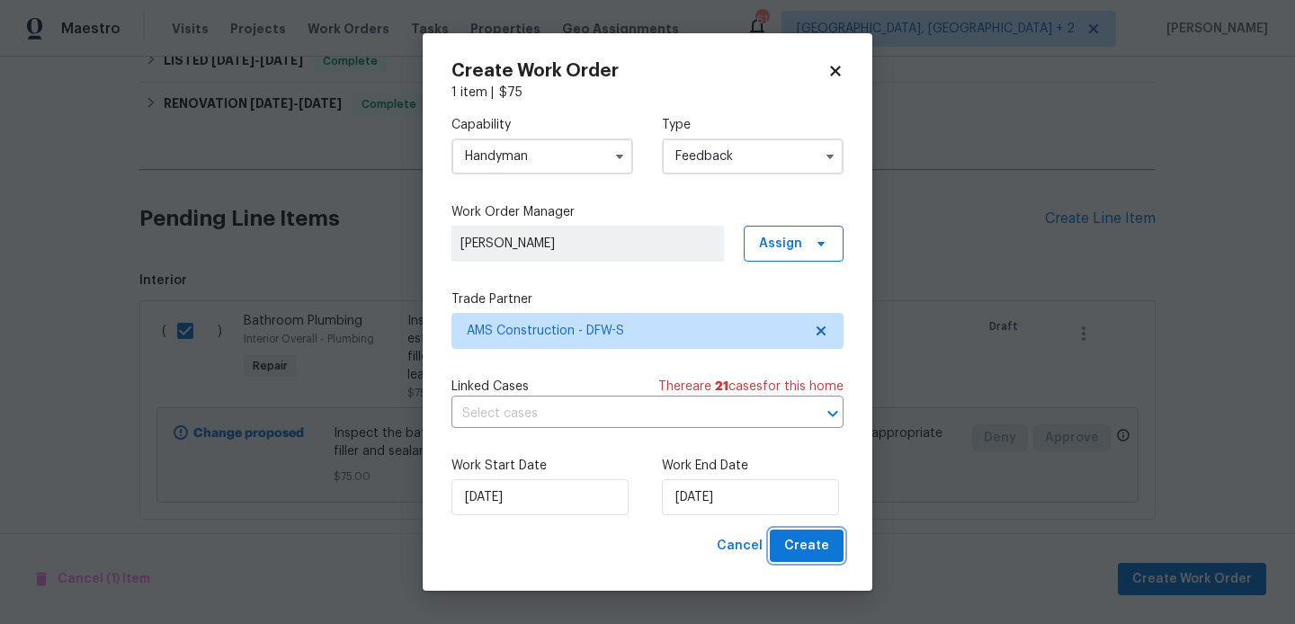
click at [804, 549] on span "Create" at bounding box center [806, 546] width 45 height 22
checkbox input "false"
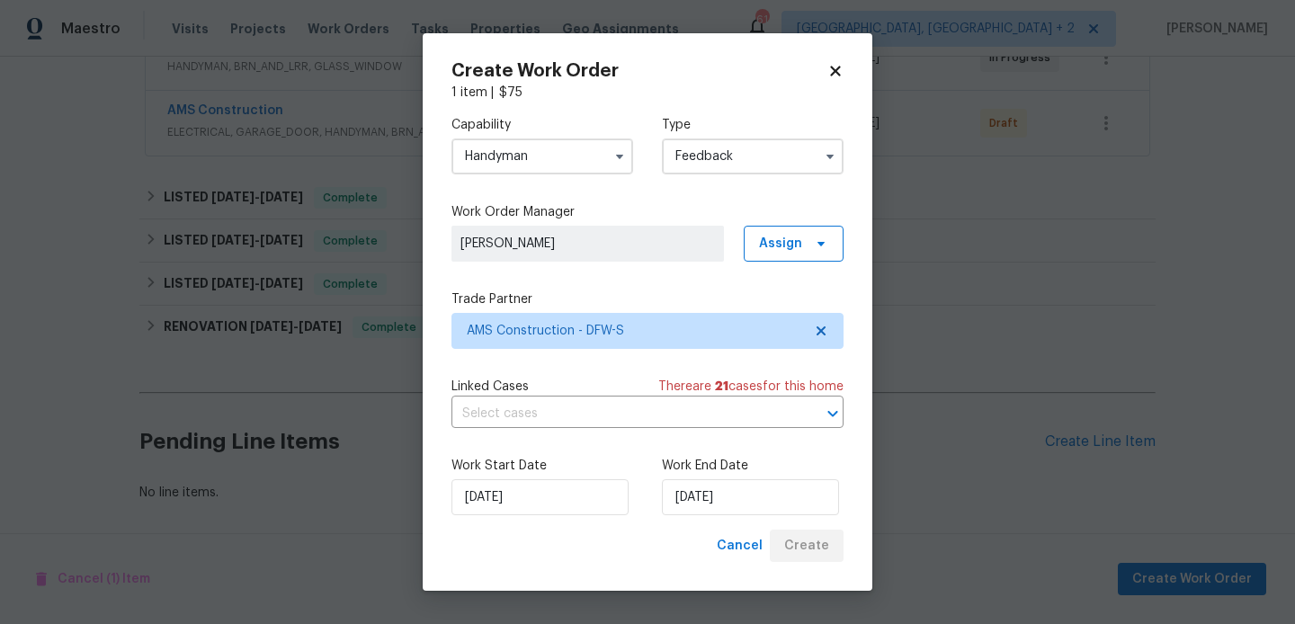
scroll to position [377, 0]
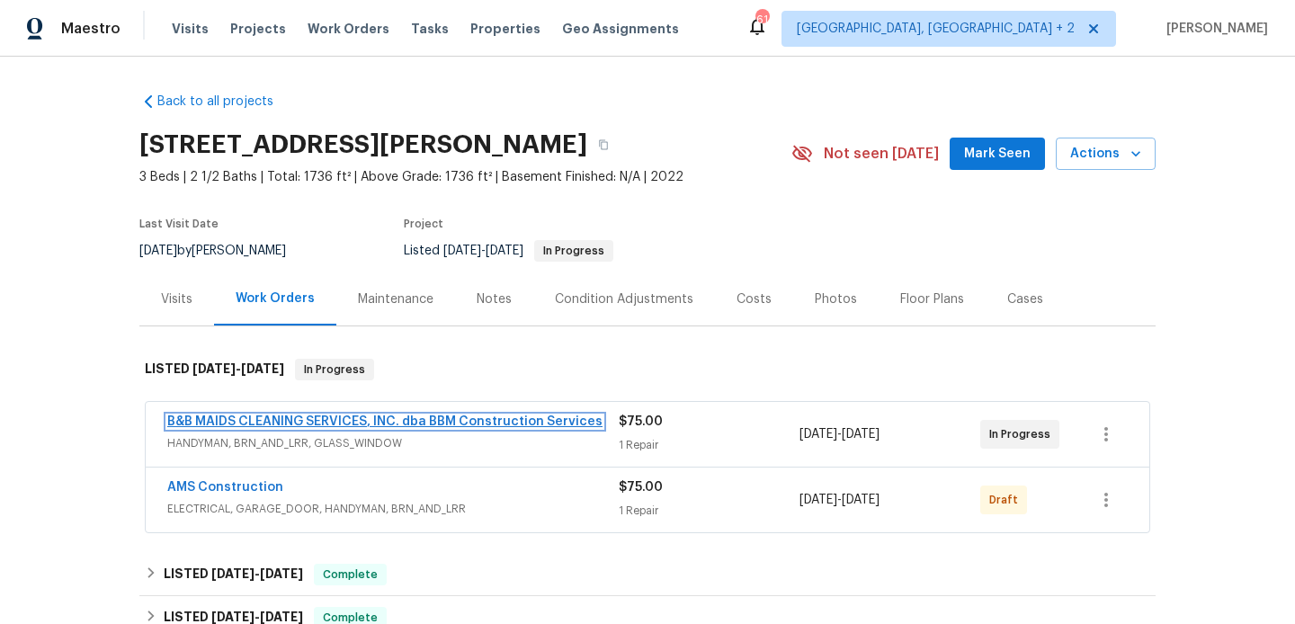
click at [370, 418] on link "B&B MAIDS CLEANING SERVICES, INC. dba BBM Construction Services" at bounding box center [384, 421] width 435 height 13
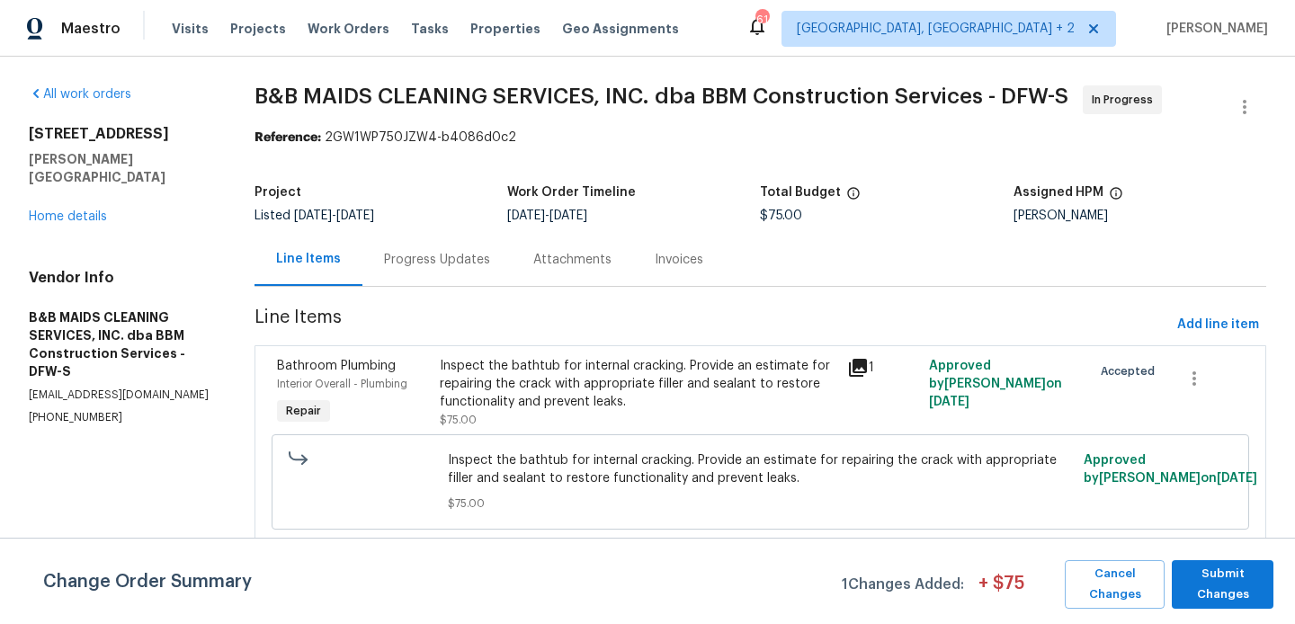
click at [470, 254] on div "Progress Updates" at bounding box center [437, 260] width 106 height 18
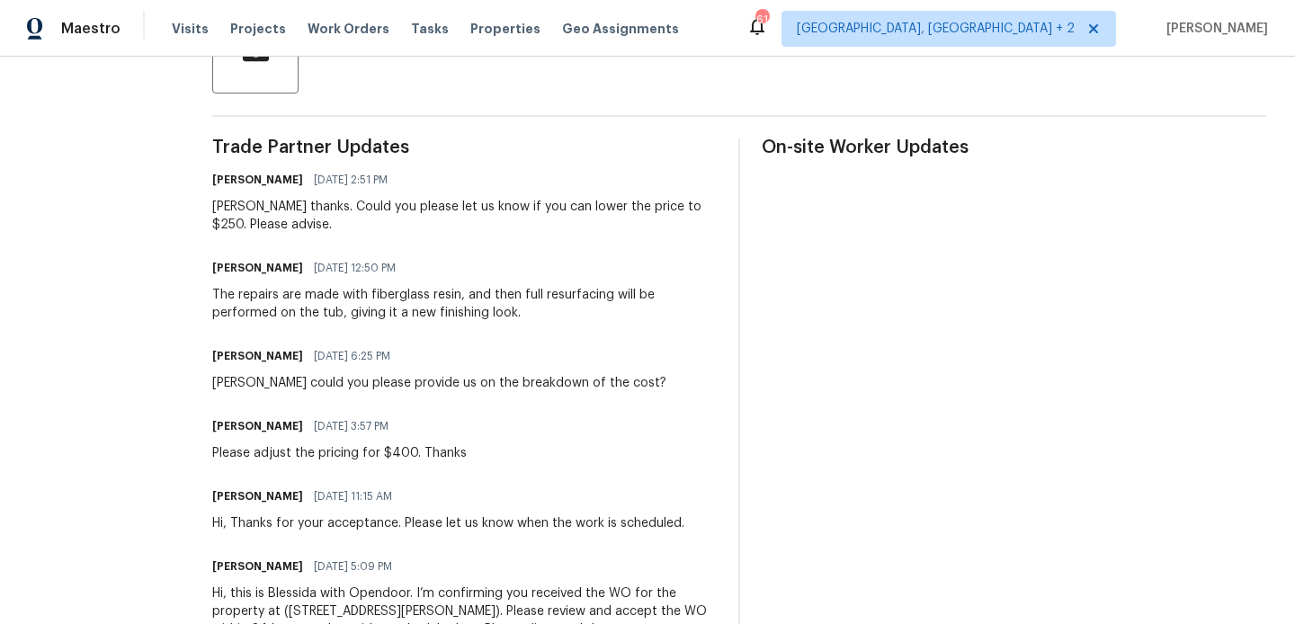
scroll to position [591, 0]
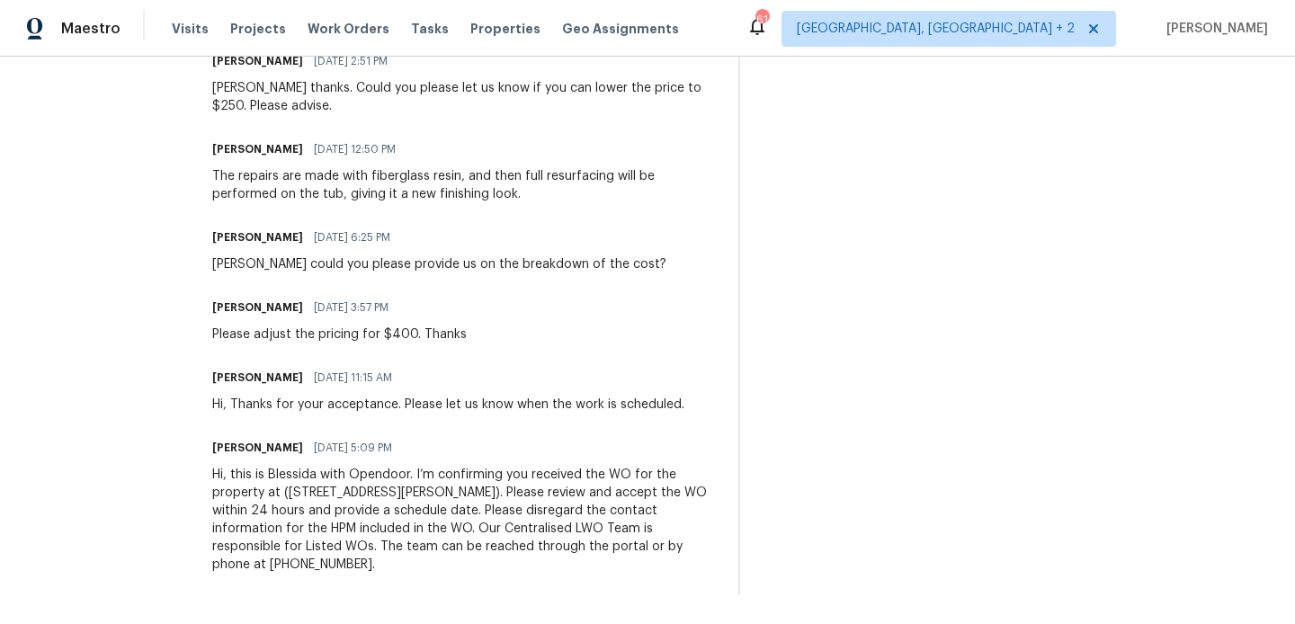
click at [437, 528] on div "Hi, this is Blessida with Opendoor. I’m confirming you received the WO for the …" at bounding box center [464, 520] width 504 height 108
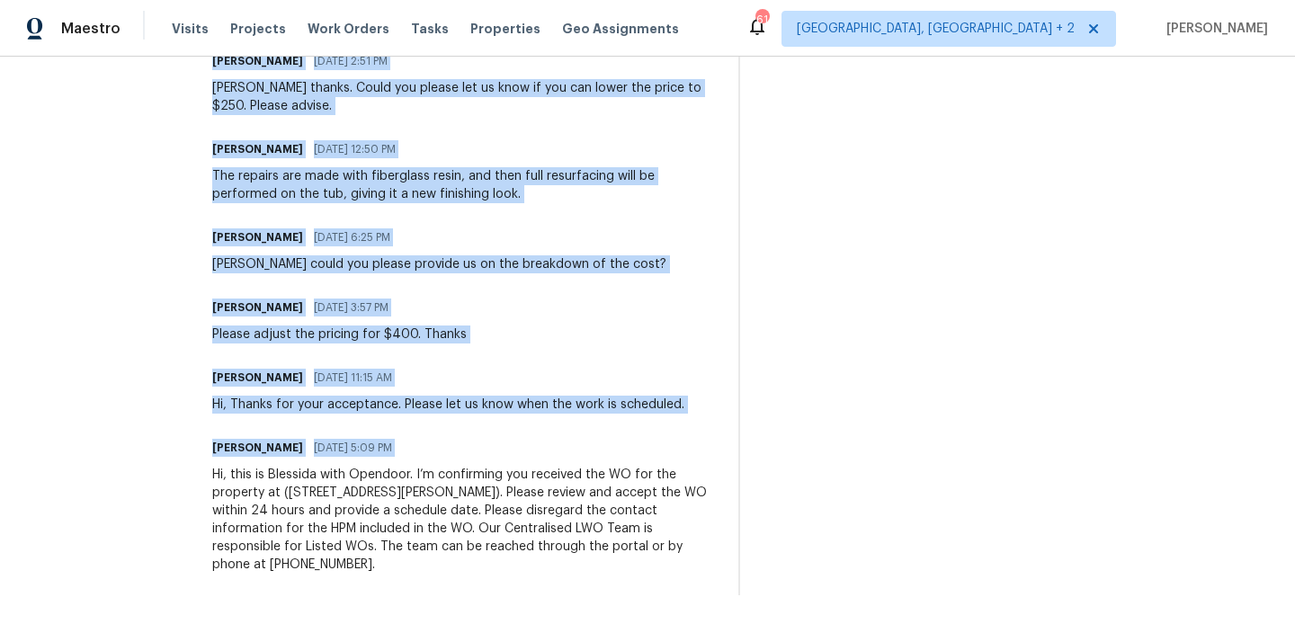
click at [437, 528] on div "Hi, this is Blessida with Opendoor. I’m confirming you received the WO for the …" at bounding box center [464, 520] width 504 height 108
copy div "Trade Partner Updates Blessida Angeline M 08/18/2025 2:51 PM Allan thanks. Coul…"
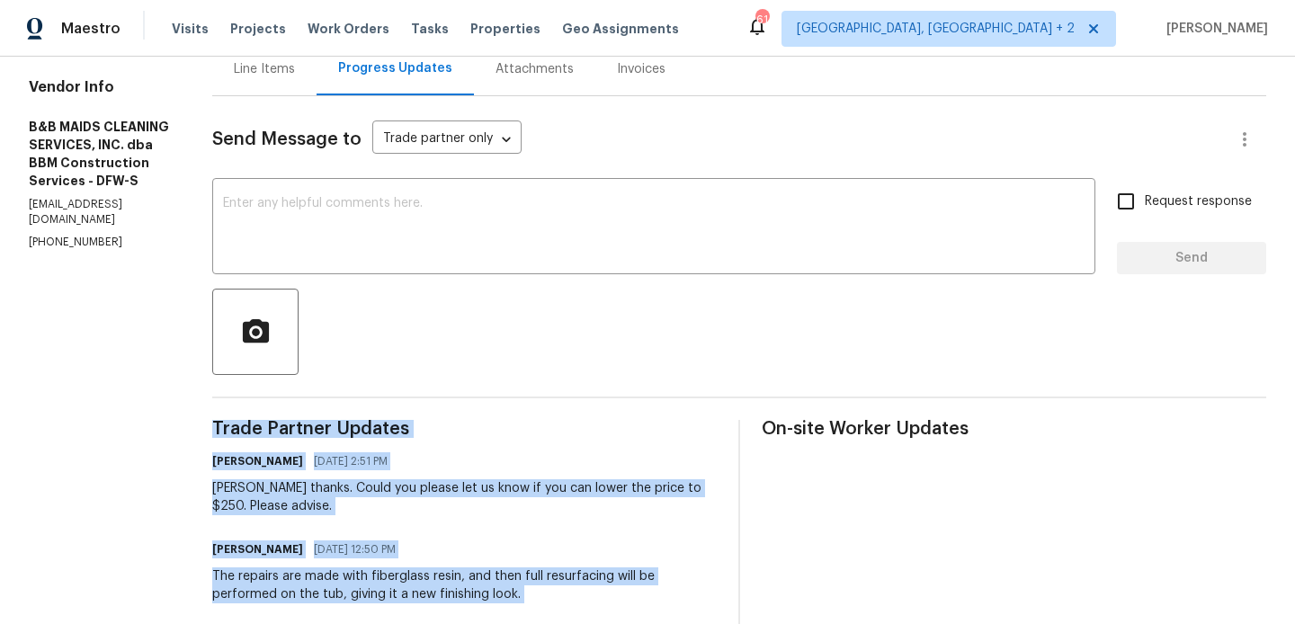
scroll to position [0, 0]
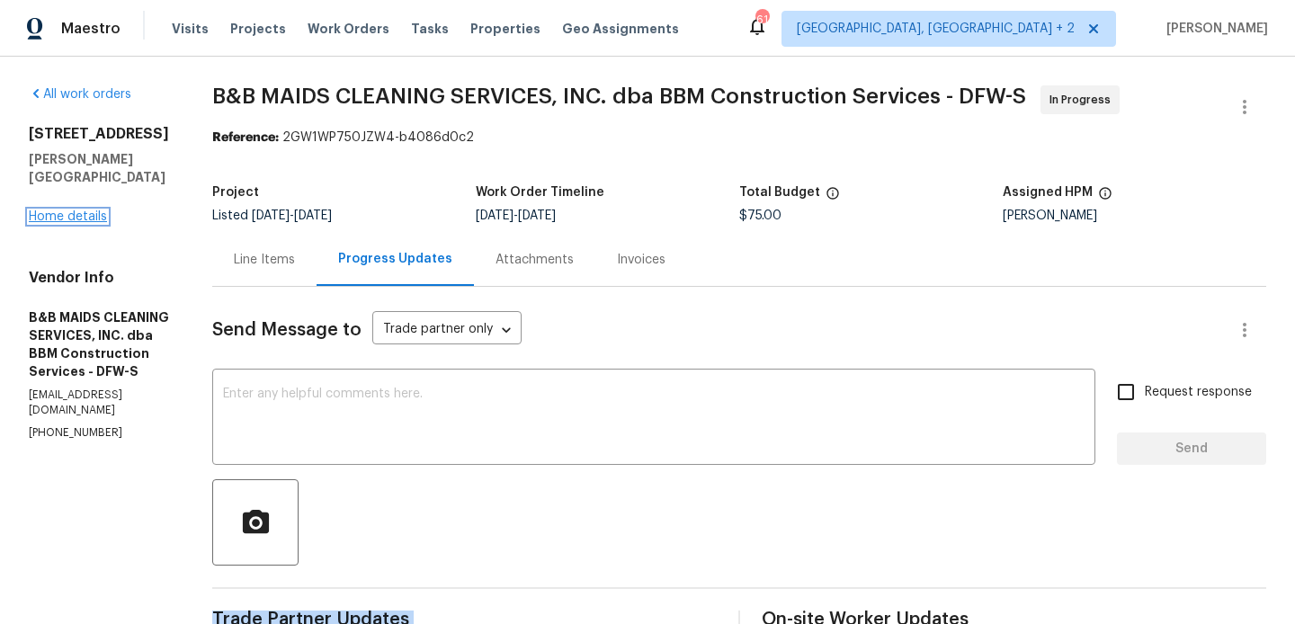
click at [78, 210] on link "Home details" at bounding box center [68, 216] width 78 height 13
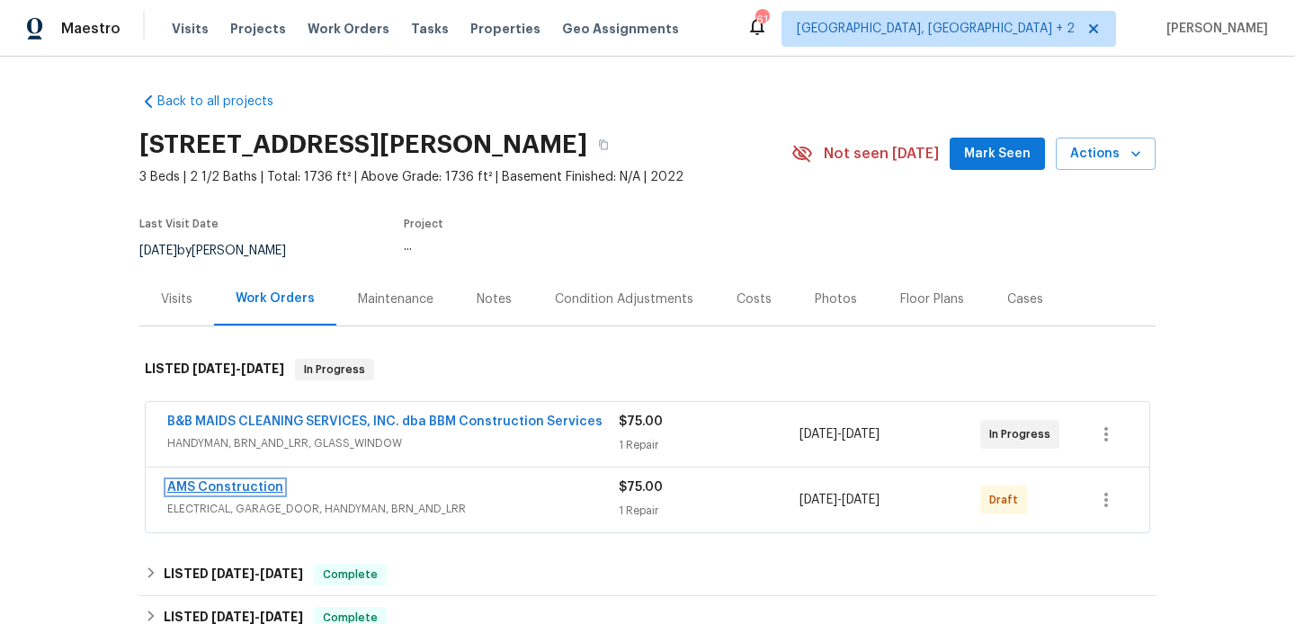
click at [245, 482] on link "AMS Construction" at bounding box center [225, 487] width 116 height 13
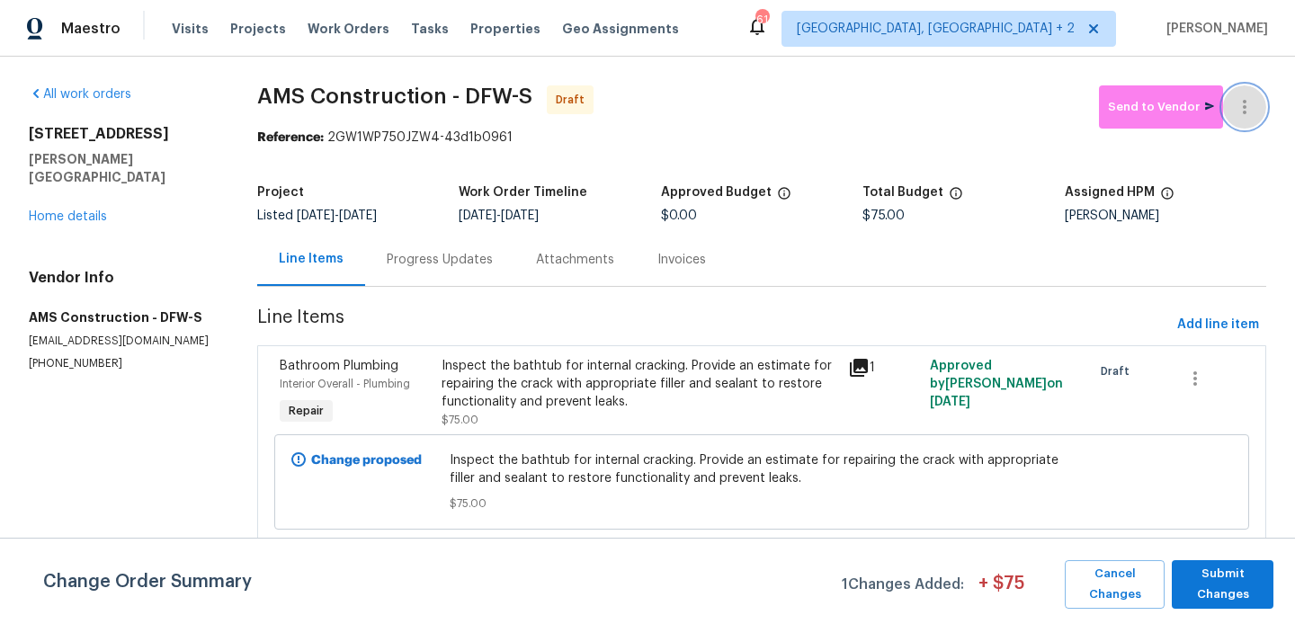
click at [1254, 98] on icon "button" at bounding box center [1245, 107] width 22 height 22
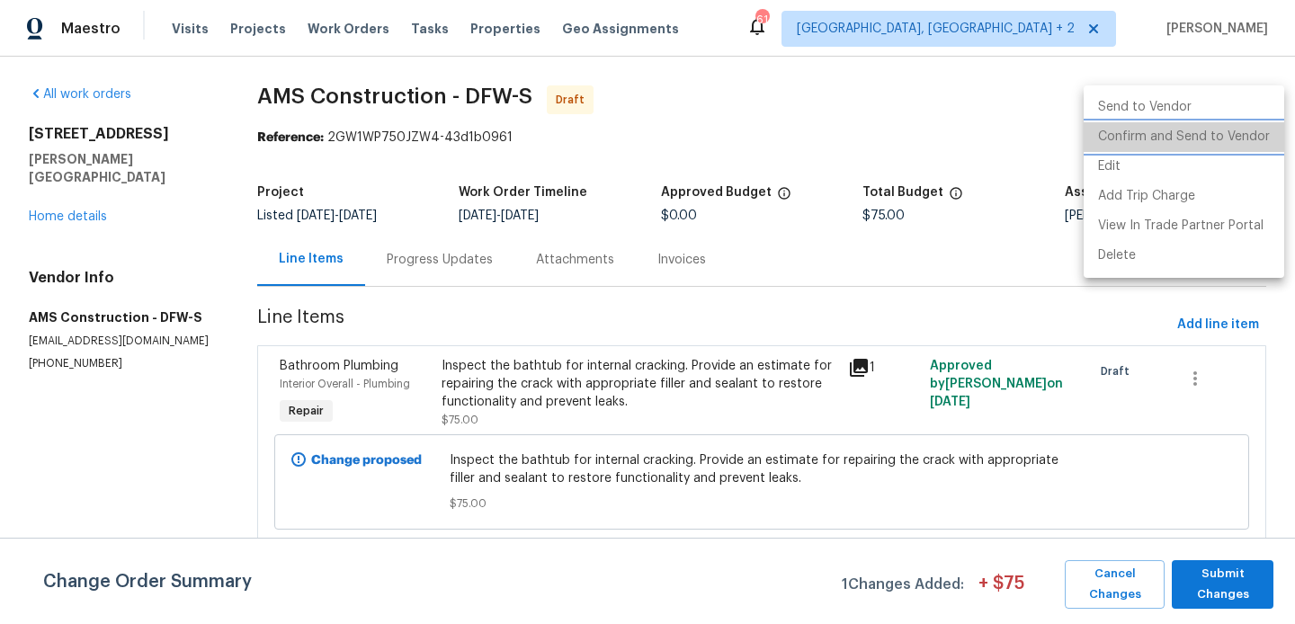
click at [1254, 137] on li "Confirm and Send to Vendor" at bounding box center [1184, 137] width 201 height 30
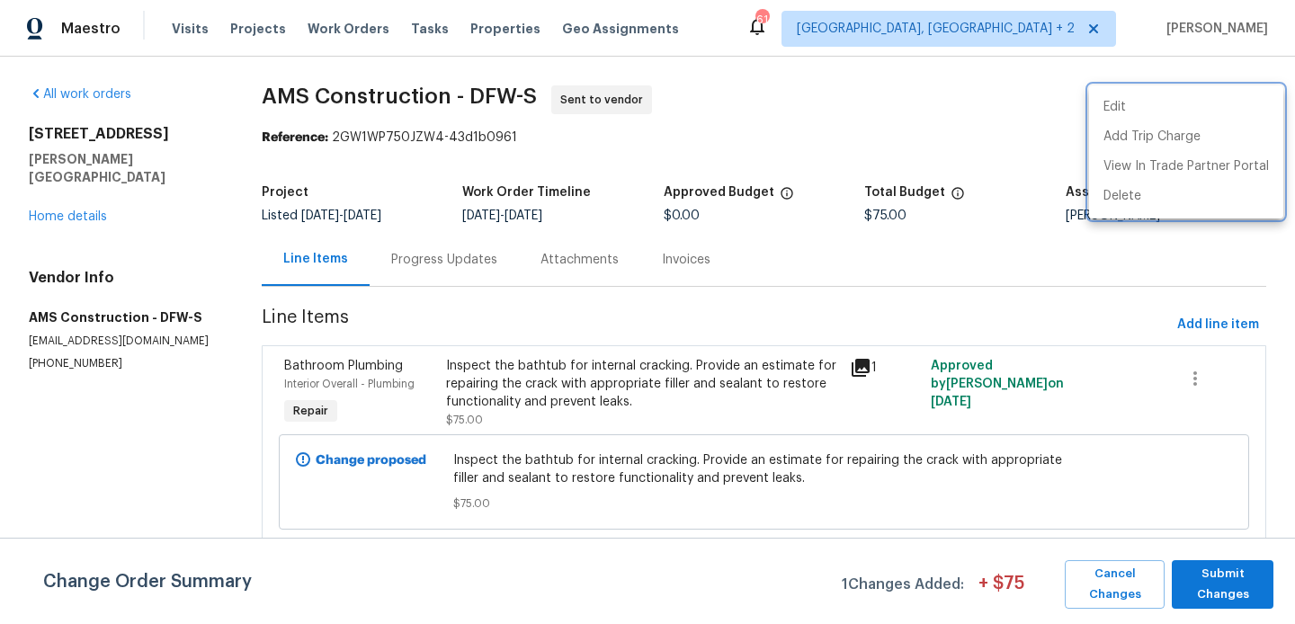
click at [1245, 554] on div at bounding box center [647, 312] width 1295 height 624
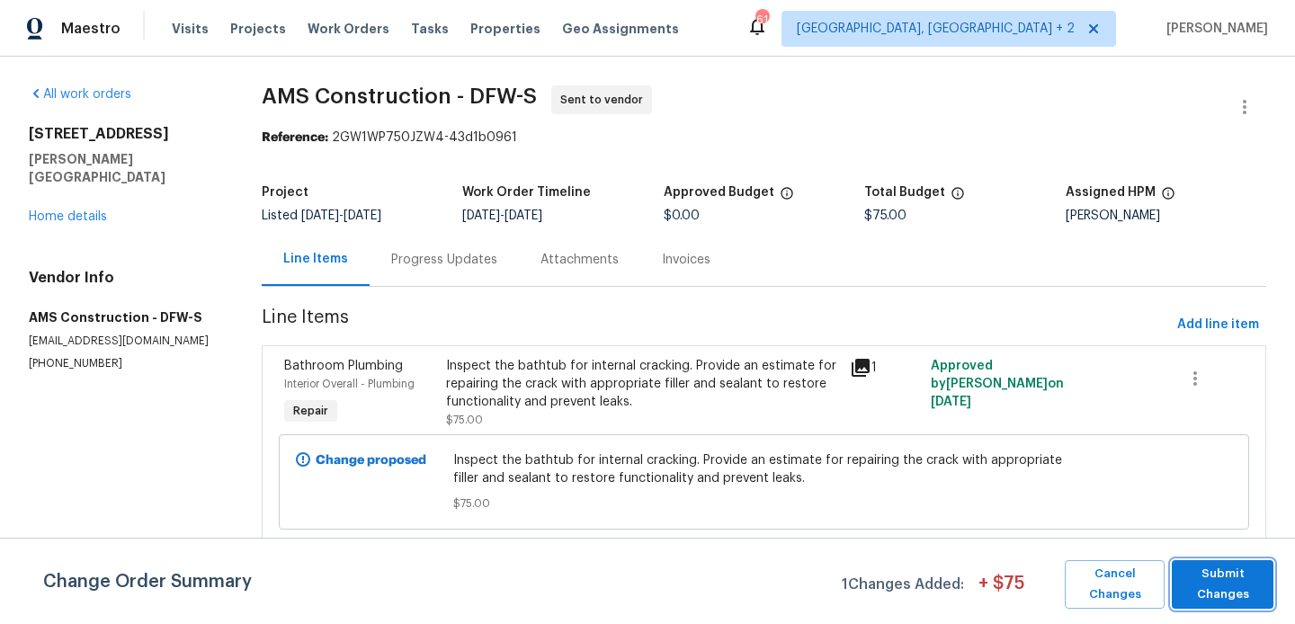
click at [1227, 576] on span "Submit Changes" at bounding box center [1223, 584] width 84 height 41
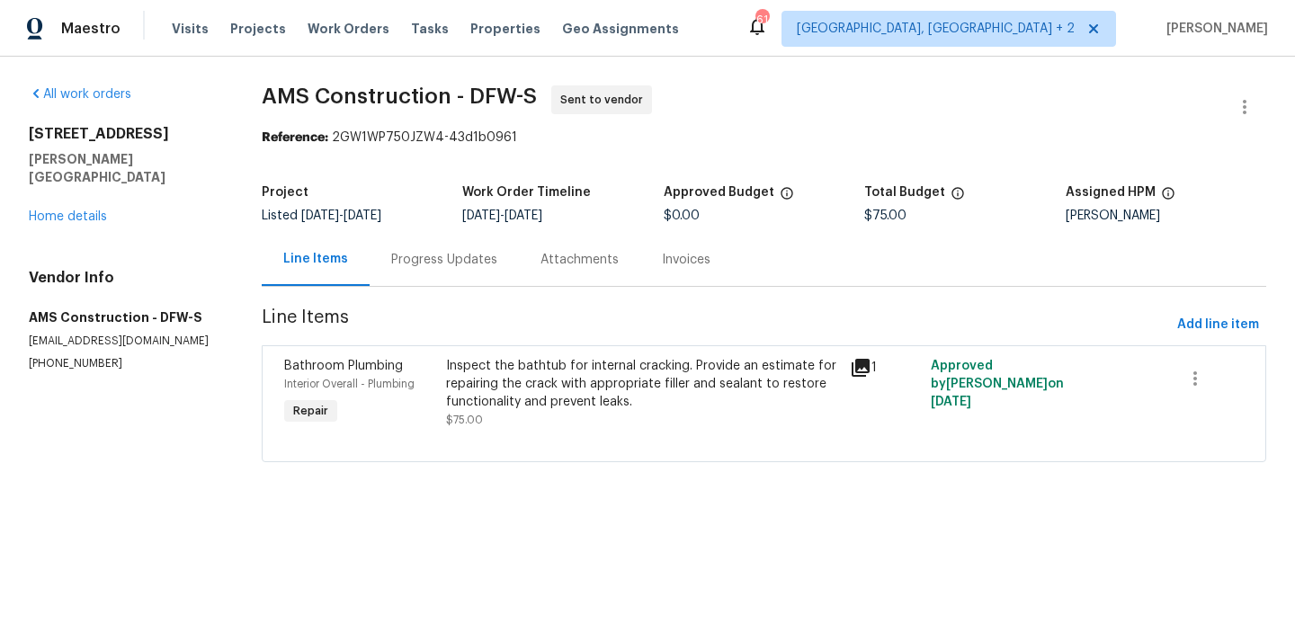
click at [488, 276] on div "Progress Updates" at bounding box center [444, 259] width 149 height 53
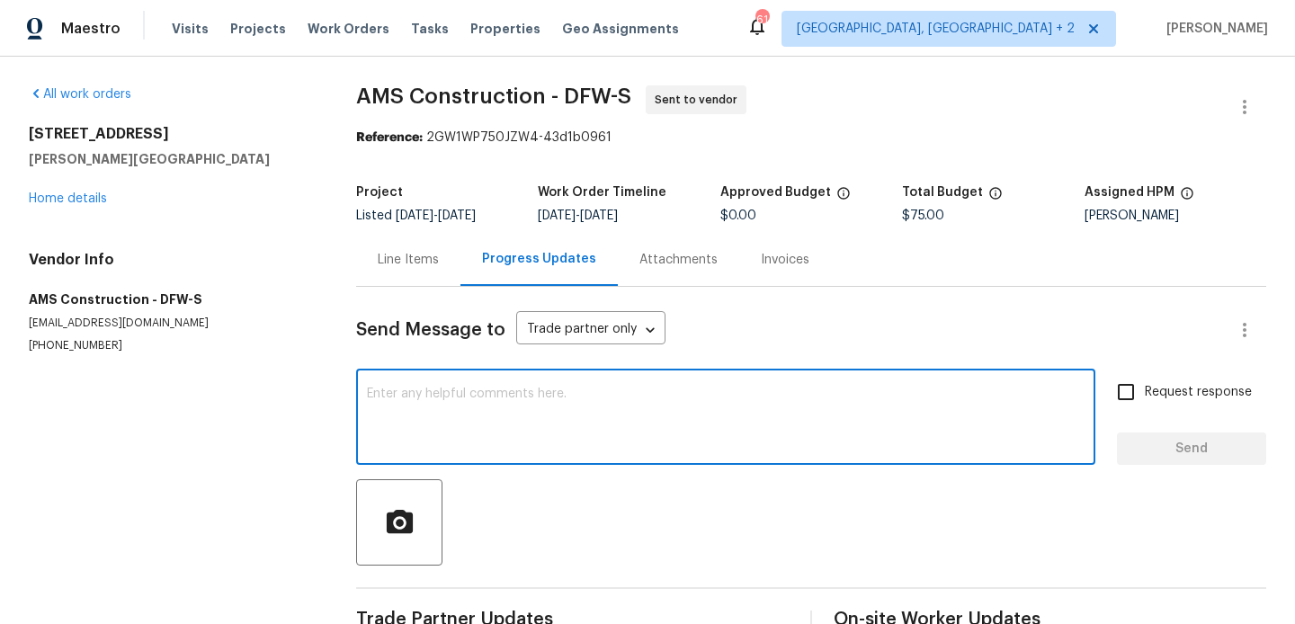
click at [593, 423] on textarea at bounding box center [726, 419] width 718 height 63
paste textarea "Hi, this is Blessida with Opendoor. I’m confirming you received the WO for the …"
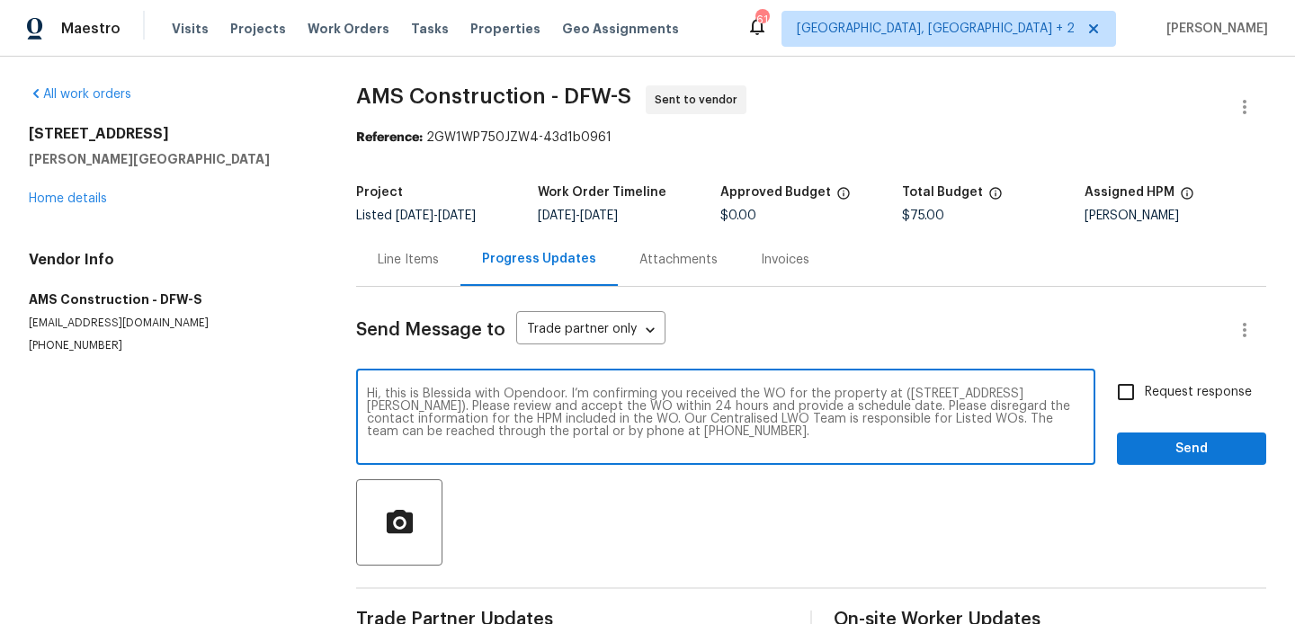
type textarea "Hi, this is Blessida with Opendoor. I’m confirming you received the WO for the …"
click at [1134, 388] on input "Request response" at bounding box center [1126, 392] width 38 height 38
checkbox input "true"
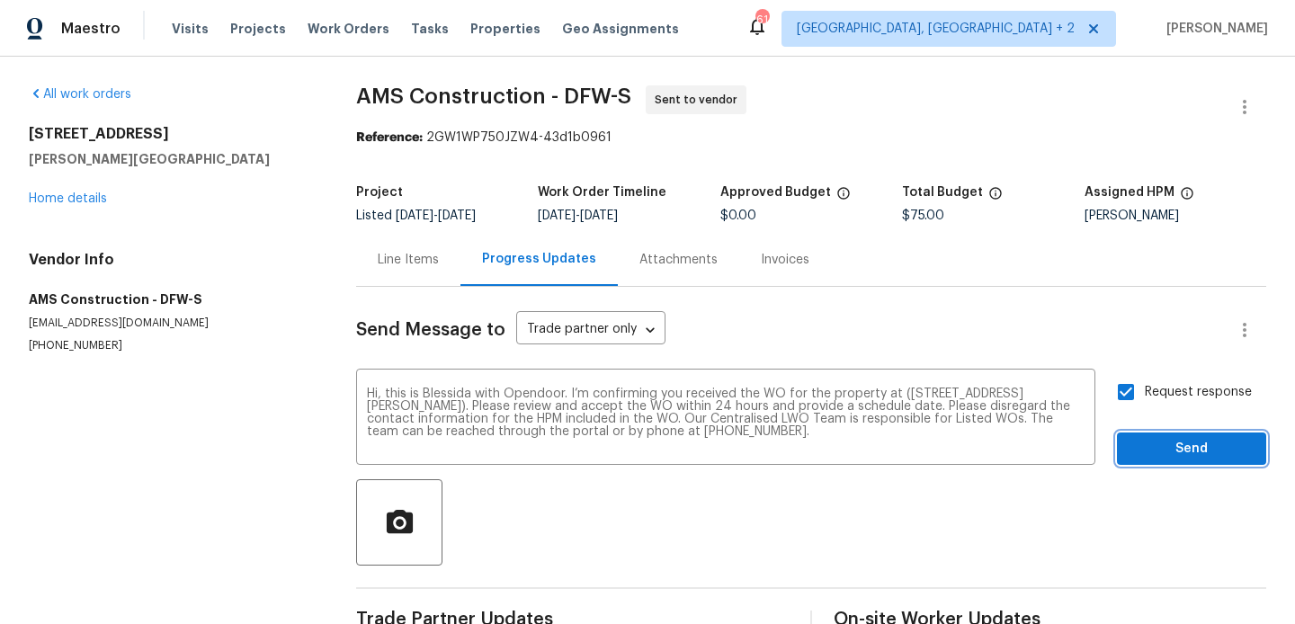
click at [1134, 455] on span "Send" at bounding box center [1191, 449] width 120 height 22
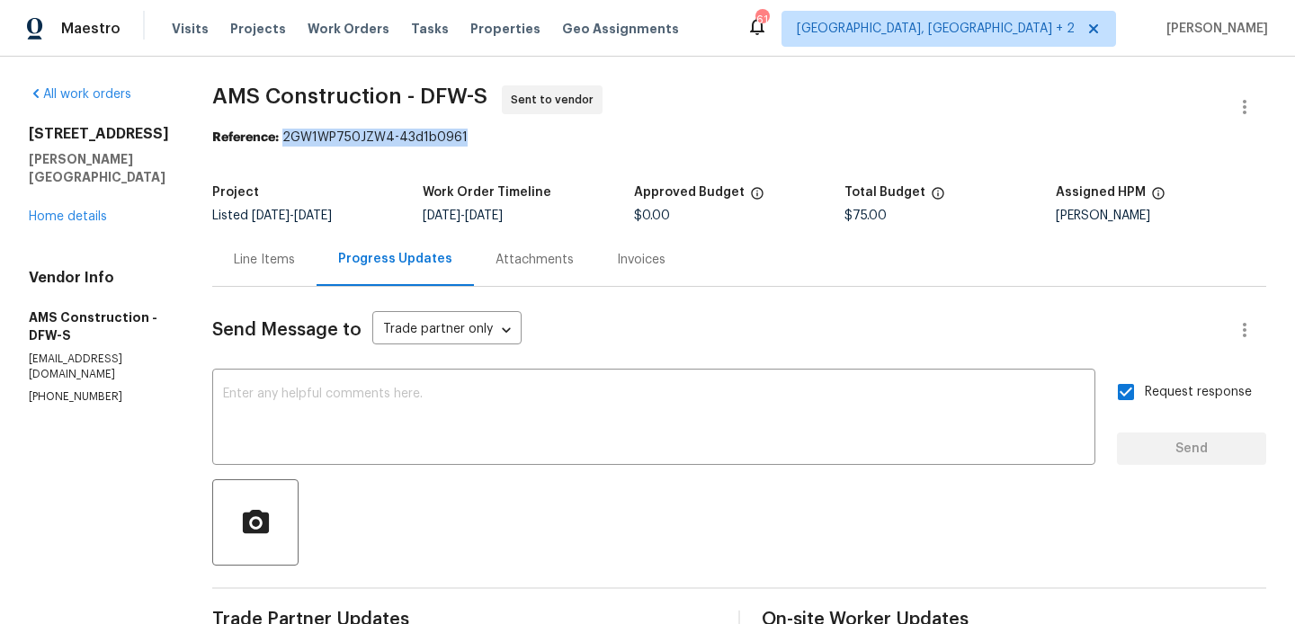
drag, startPoint x: 263, startPoint y: 138, endPoint x: 511, endPoint y: 147, distance: 247.4
click at [511, 147] on section "AMS Construction - DFW-S Sent to vendor Reference: 2GW1WP750JZW4-43d1b0961 Proj…" at bounding box center [739, 442] width 1054 height 714
copy section "2GW1WP750JZW4-43d1b0961 Project Listed 8/14/2025 - 8/20/2025"
click at [478, 128] on span "AMS Construction - DFW-S Sent to vendor" at bounding box center [717, 106] width 1011 height 43
drag, startPoint x: 263, startPoint y: 137, endPoint x: 462, endPoint y: 145, distance: 198.9
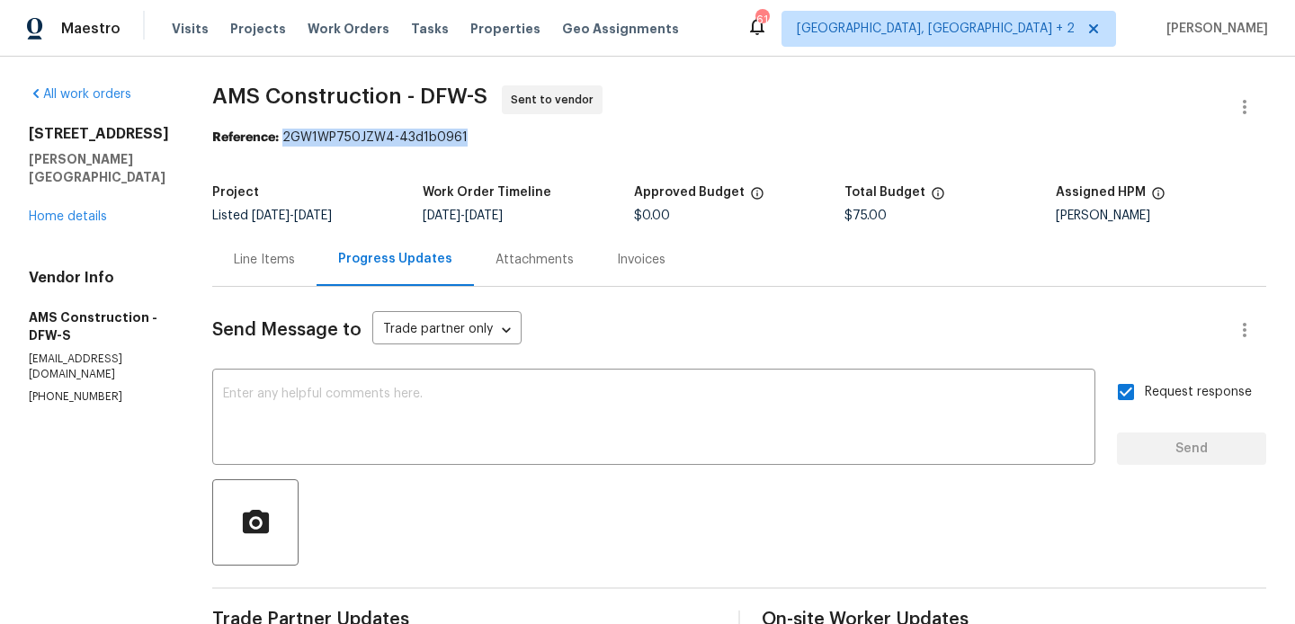
click at [462, 145] on div "Reference: 2GW1WP750JZW4-43d1b0961" at bounding box center [739, 138] width 1054 height 18
copy div "2GW1WP750JZW4-43d1b0961"
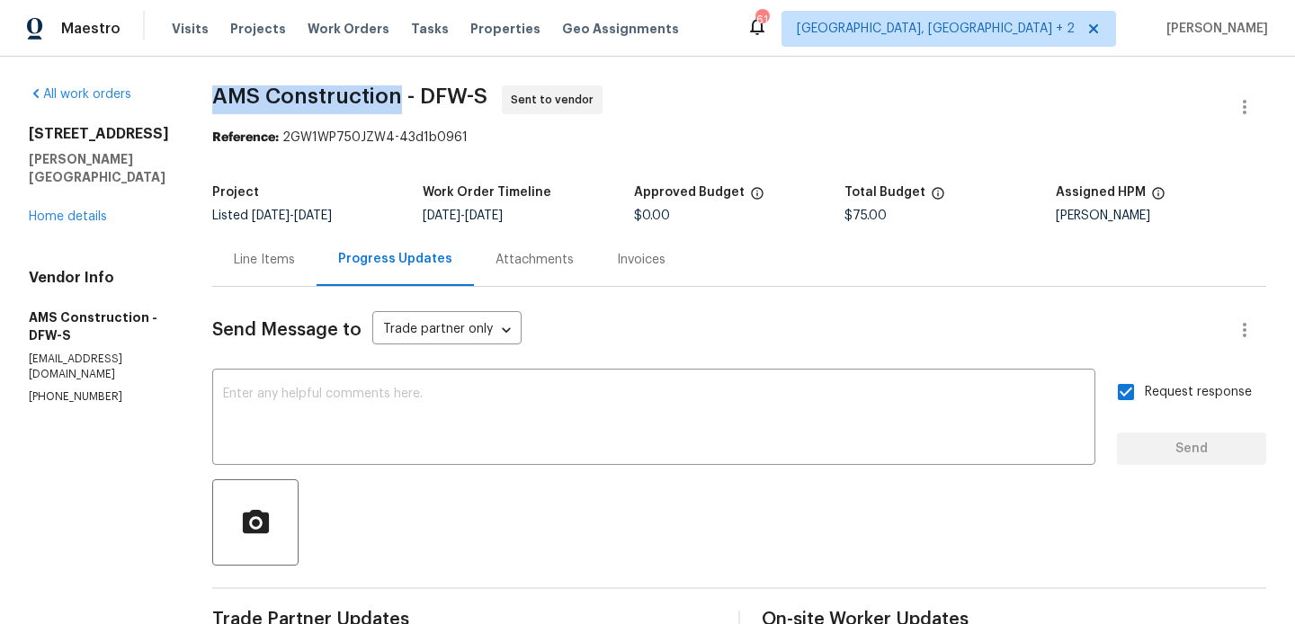
drag, startPoint x: 180, startPoint y: 92, endPoint x: 379, endPoint y: 91, distance: 199.6
click at [379, 91] on div "All work orders 3941 Hometown Blvd Forney, TX 75126 Home details Vendor Info AM…" at bounding box center [647, 443] width 1295 height 772
copy span "AMS Construction"
click at [72, 216] on link "Home details" at bounding box center [68, 216] width 78 height 13
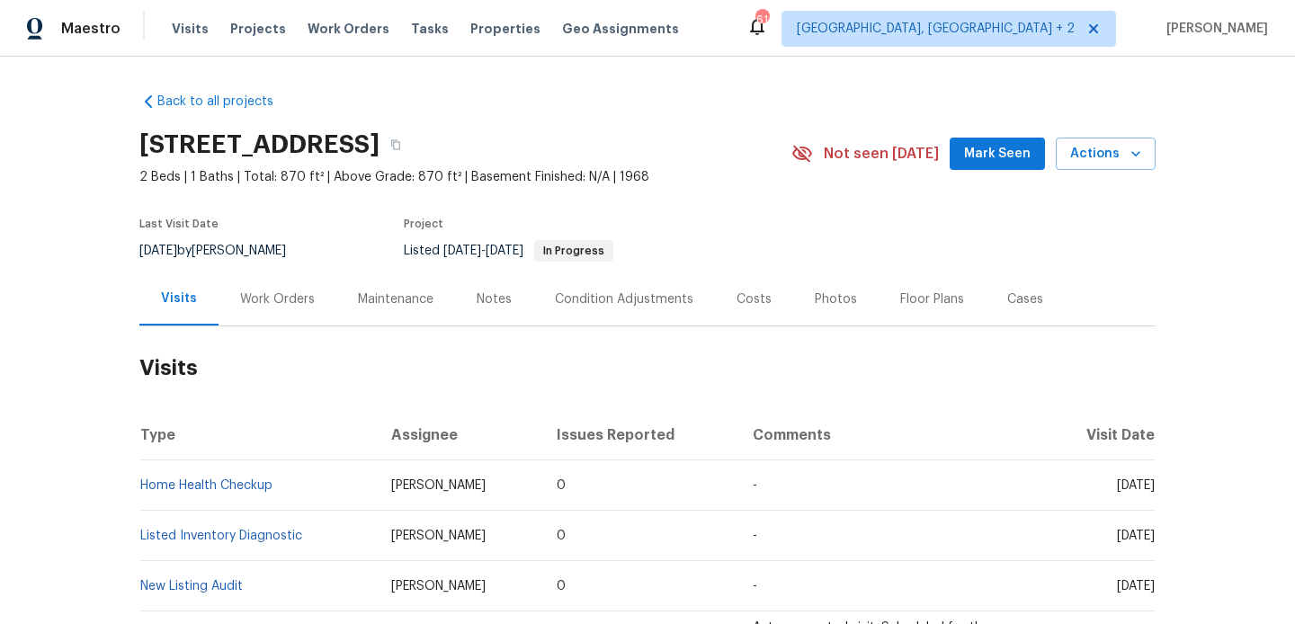
click at [274, 267] on div "Last Visit Date [DATE] by [PERSON_NAME] Project Listed [DATE] - [DATE] In Progr…" at bounding box center [444, 240] width 610 height 65
click at [274, 278] on div "Work Orders" at bounding box center [278, 298] width 118 height 53
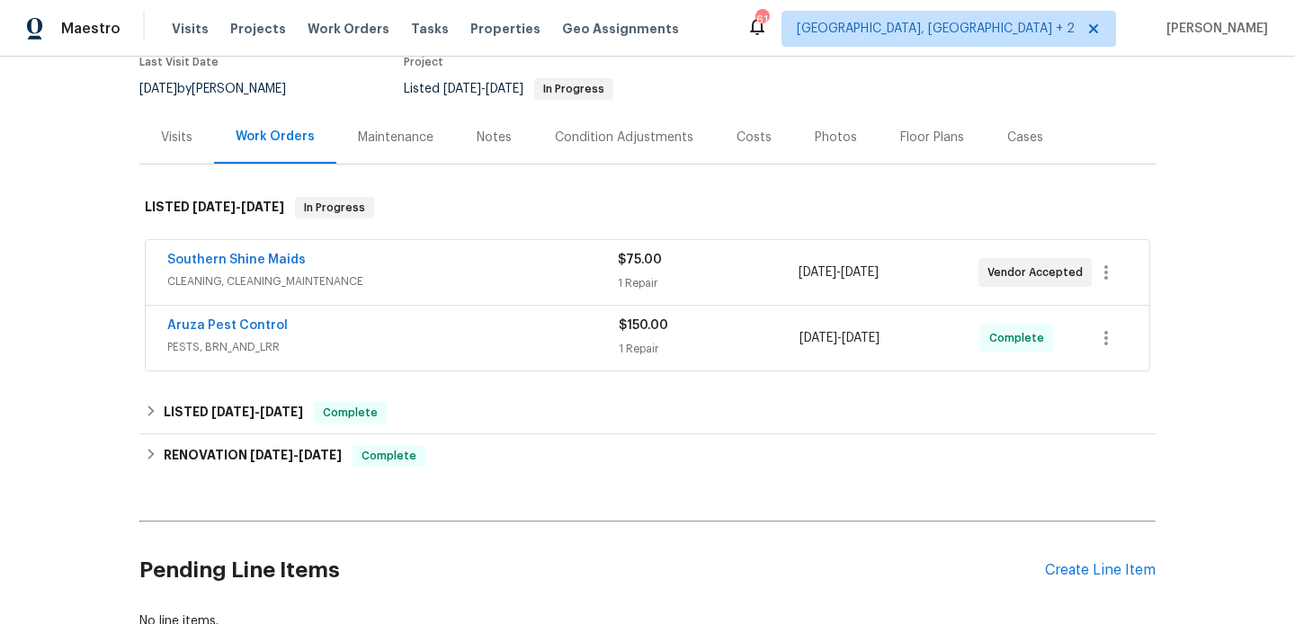
scroll to position [165, 0]
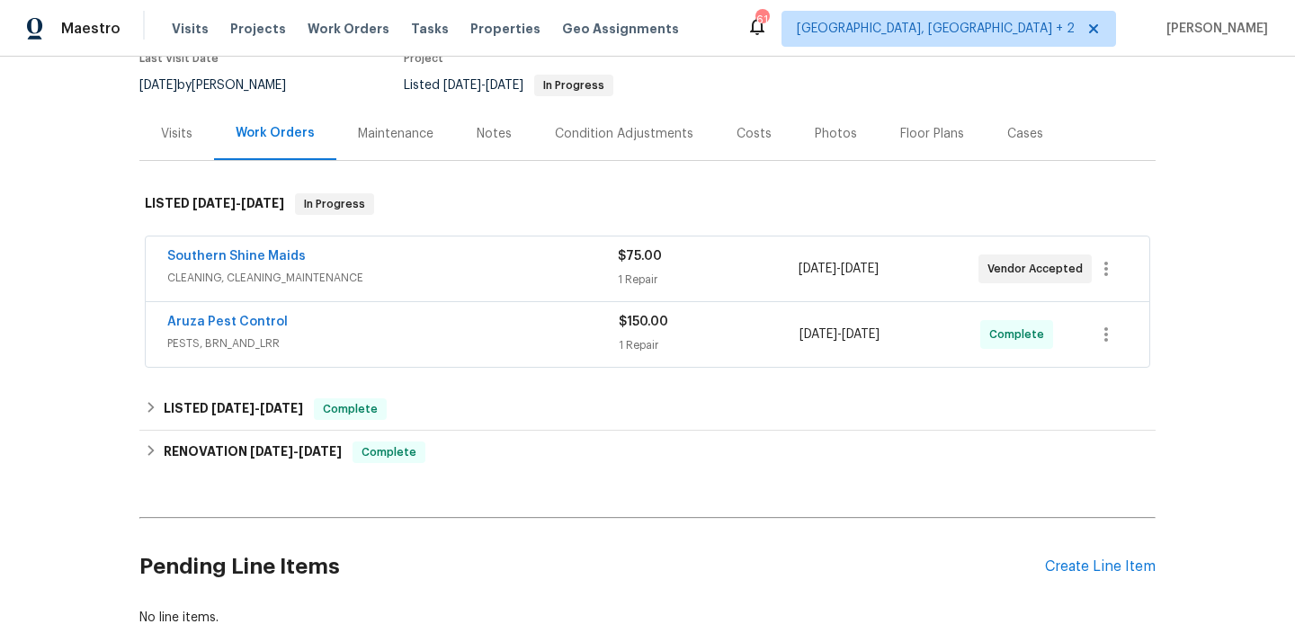
click at [342, 259] on div "Southern Shine Maids" at bounding box center [392, 258] width 451 height 22
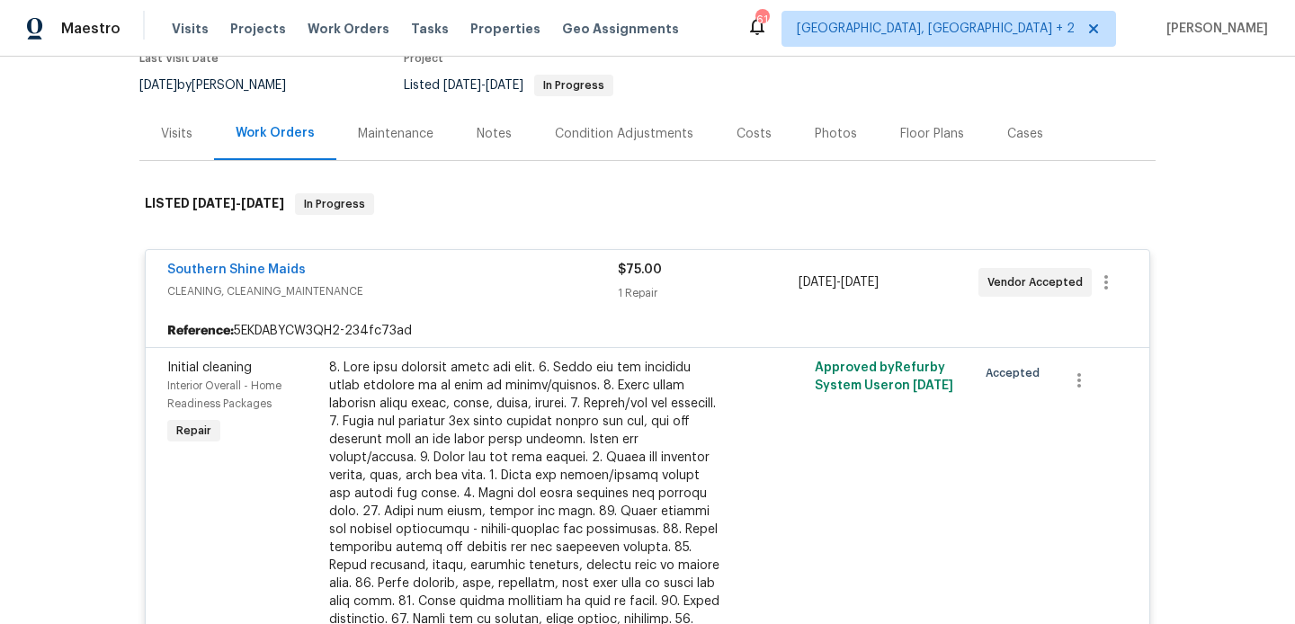
click at [345, 273] on div "Southern Shine Maids" at bounding box center [392, 272] width 451 height 22
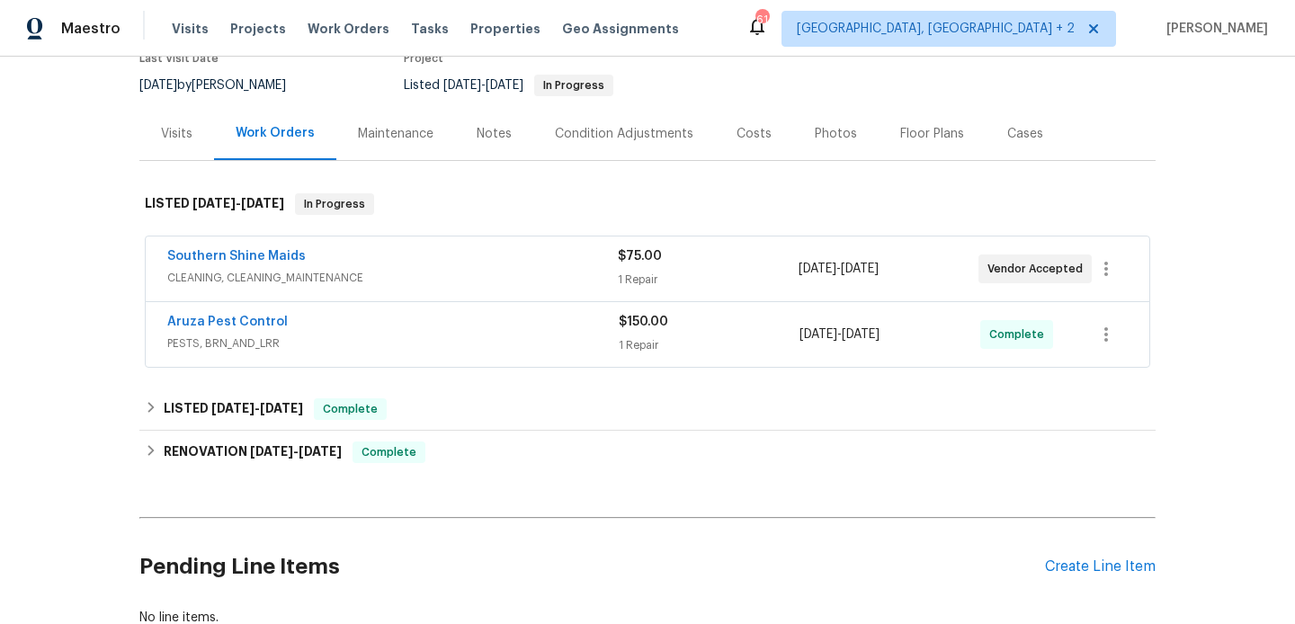
scroll to position [290, 0]
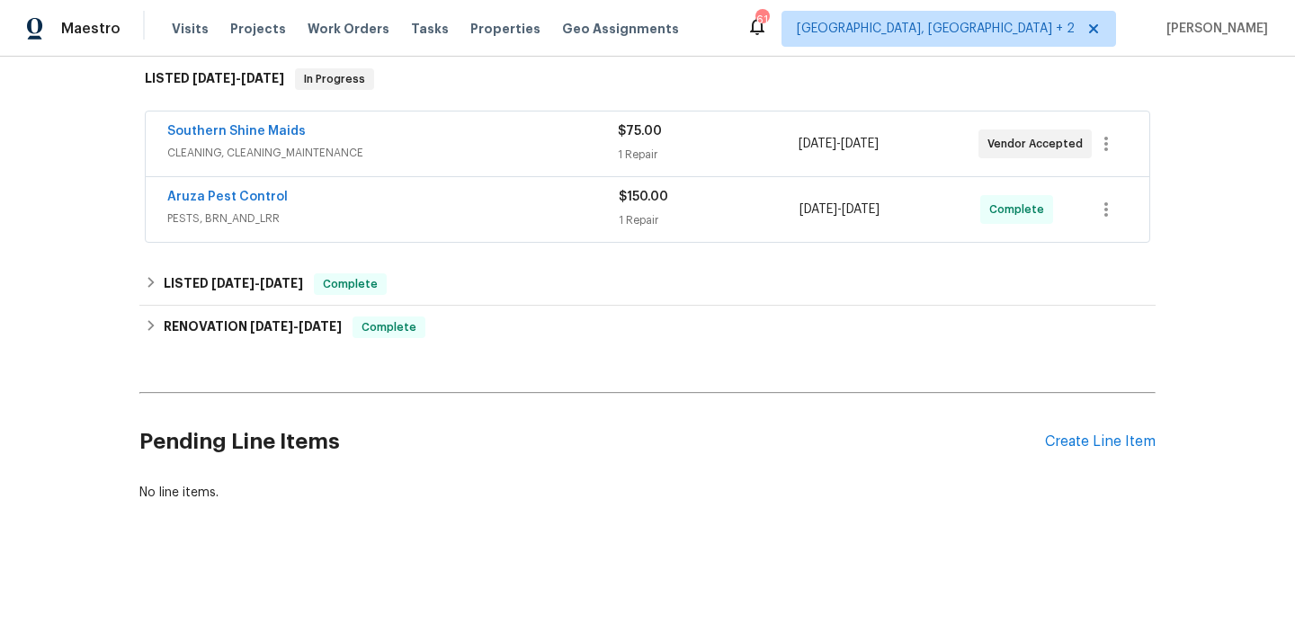
click at [1107, 453] on div "Pending Line Items Create Line Item" at bounding box center [647, 442] width 1016 height 84
click at [1106, 452] on div "Pending Line Items Create Line Item" at bounding box center [647, 442] width 1016 height 84
click at [1073, 431] on div "Pending Line Items Create Line Item" at bounding box center [647, 442] width 1016 height 84
click at [1063, 440] on div "Create Line Item" at bounding box center [1100, 441] width 111 height 17
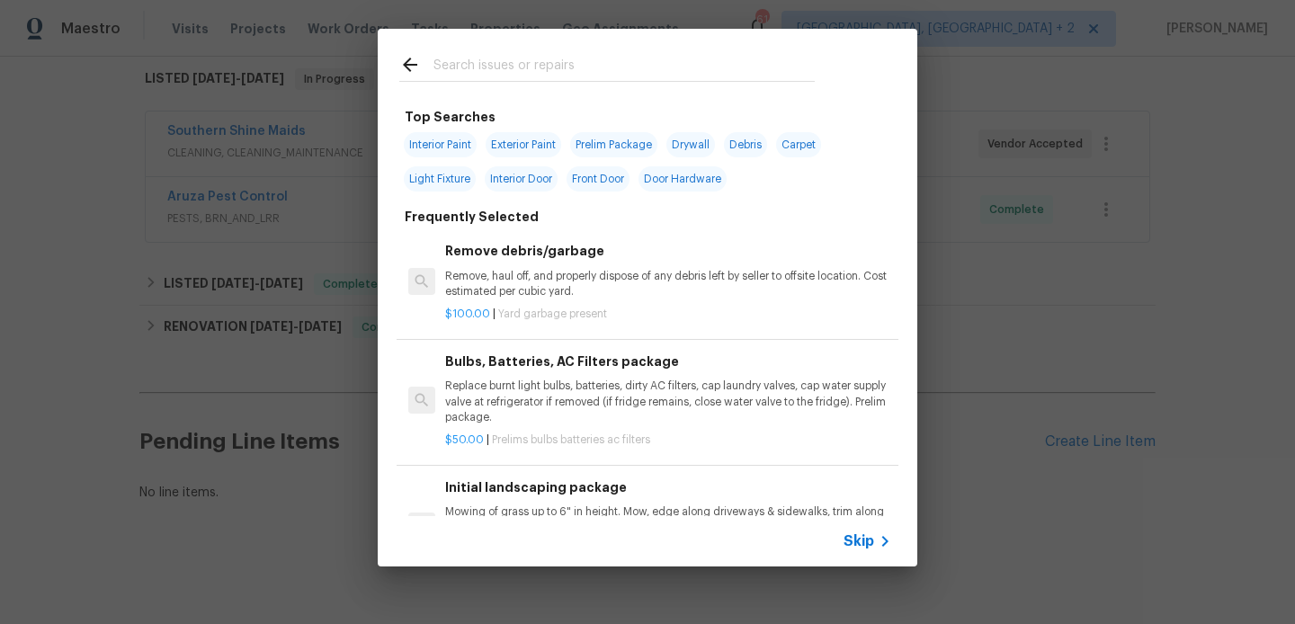
click at [471, 72] on input "text" at bounding box center [623, 67] width 381 height 27
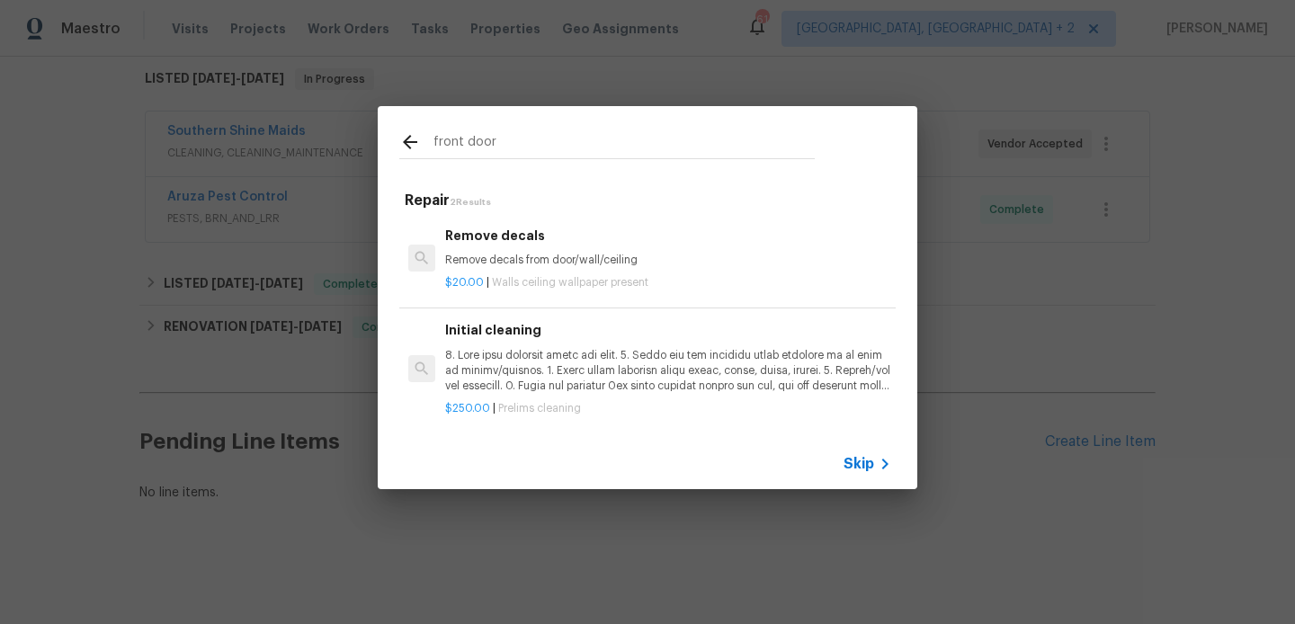
type input "front door"
click at [549, 264] on p "Remove decals from door/wall/ceiling" at bounding box center [668, 260] width 446 height 15
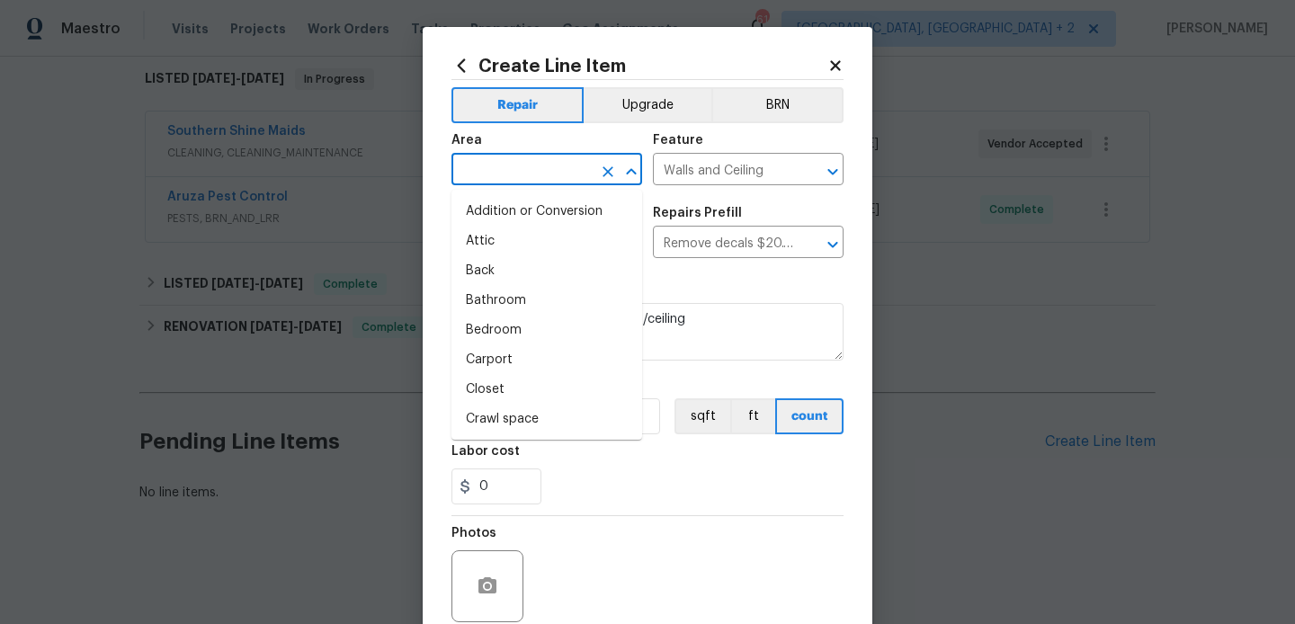
click at [515, 168] on input "text" at bounding box center [521, 171] width 140 height 28
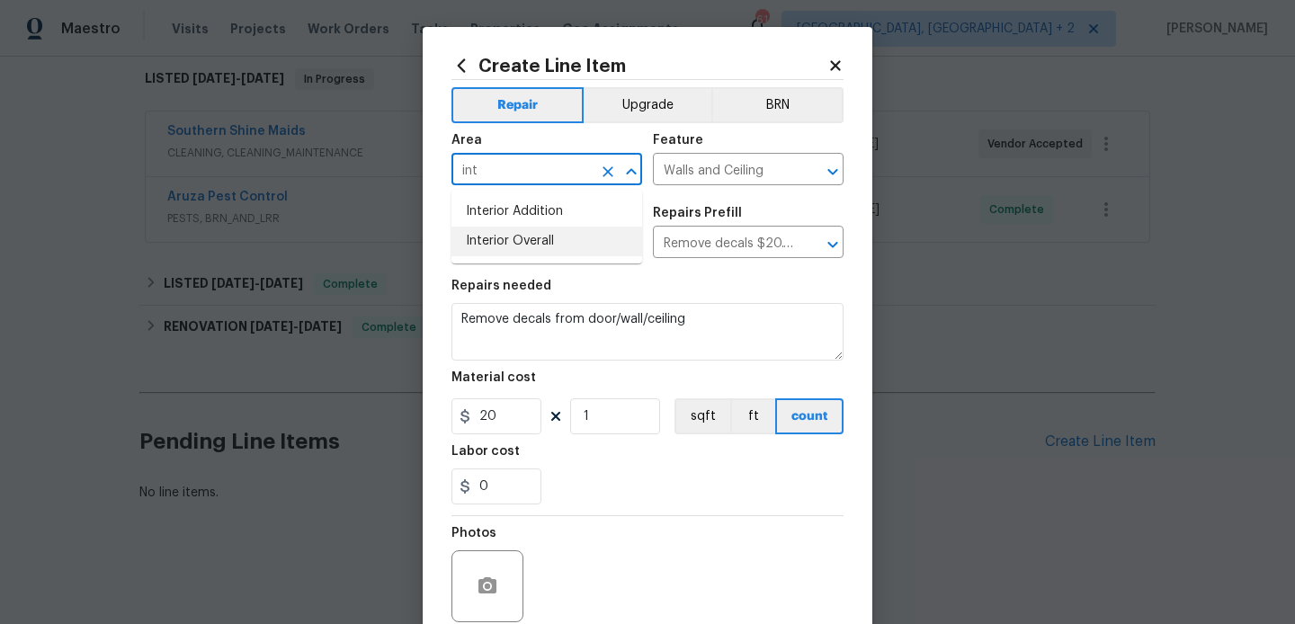
click at [530, 236] on li "Interior Overall" at bounding box center [546, 242] width 191 height 30
type input "Interior Overall"
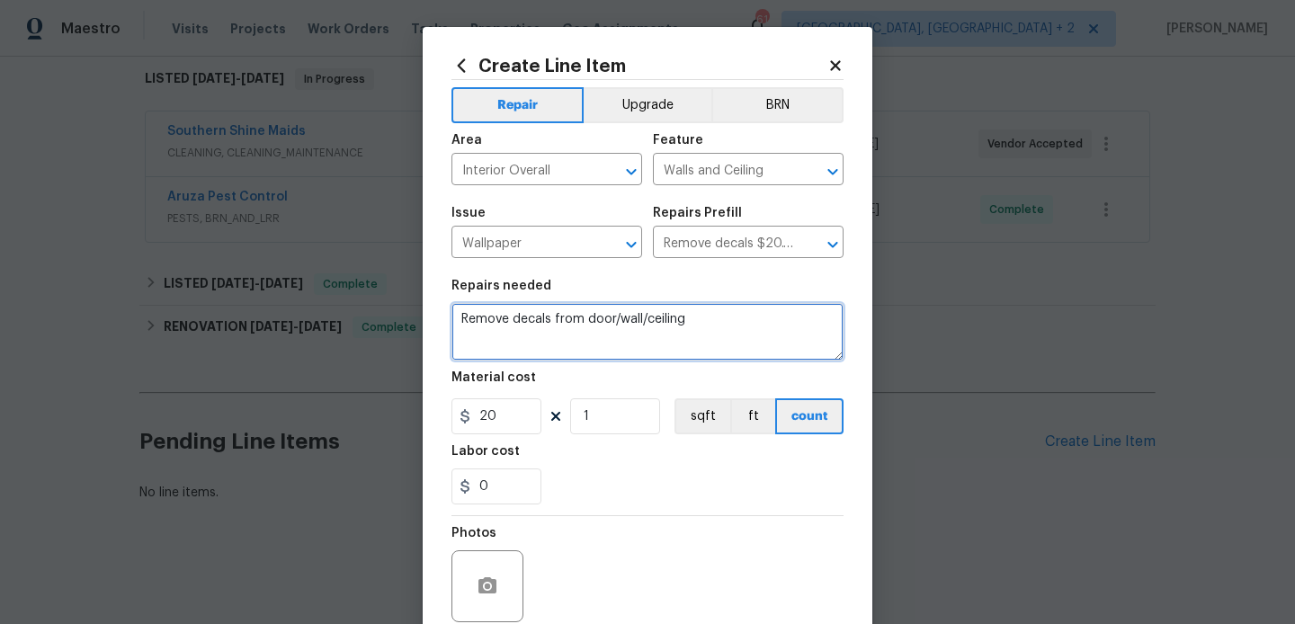
click at [658, 327] on textarea "Remove decals from door/wall/ceiling" at bounding box center [647, 332] width 392 height 58
paste textarea "threshold of the front door needs work. crawlspace vent wells need work. appear…"
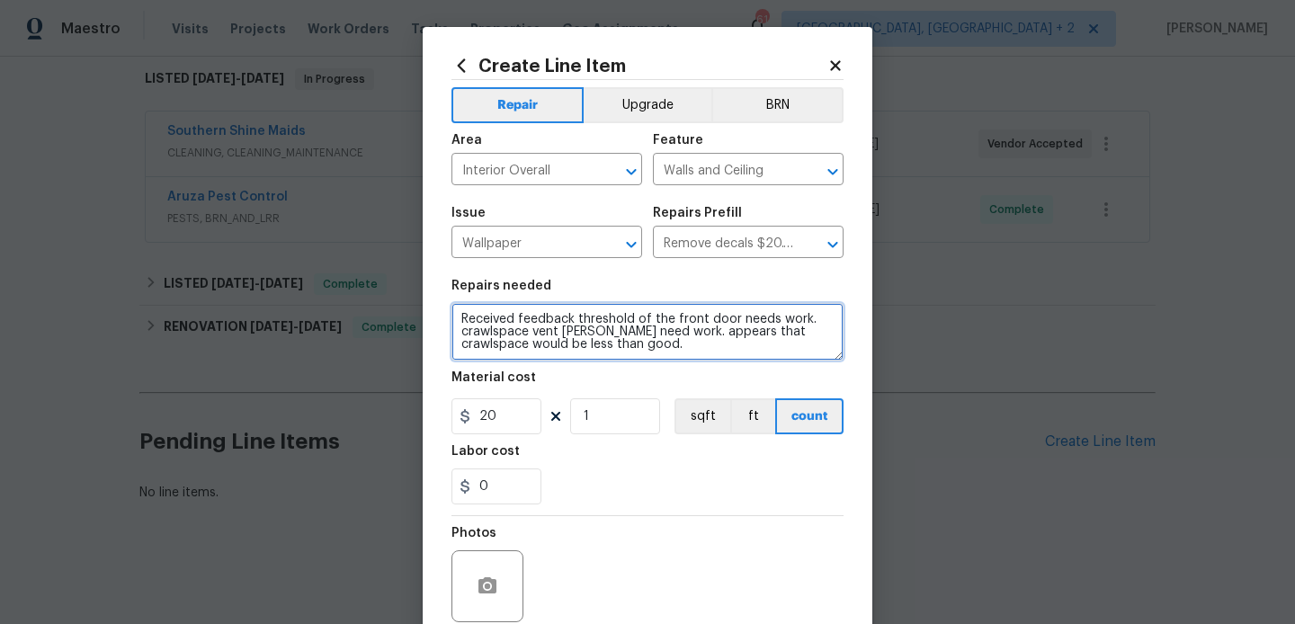
click at [0, 0] on div "It appears" at bounding box center [0, 0] width 0 height 0
type textarea "Received feedback threshold of the front door needs work. crawlspace vent wells…"
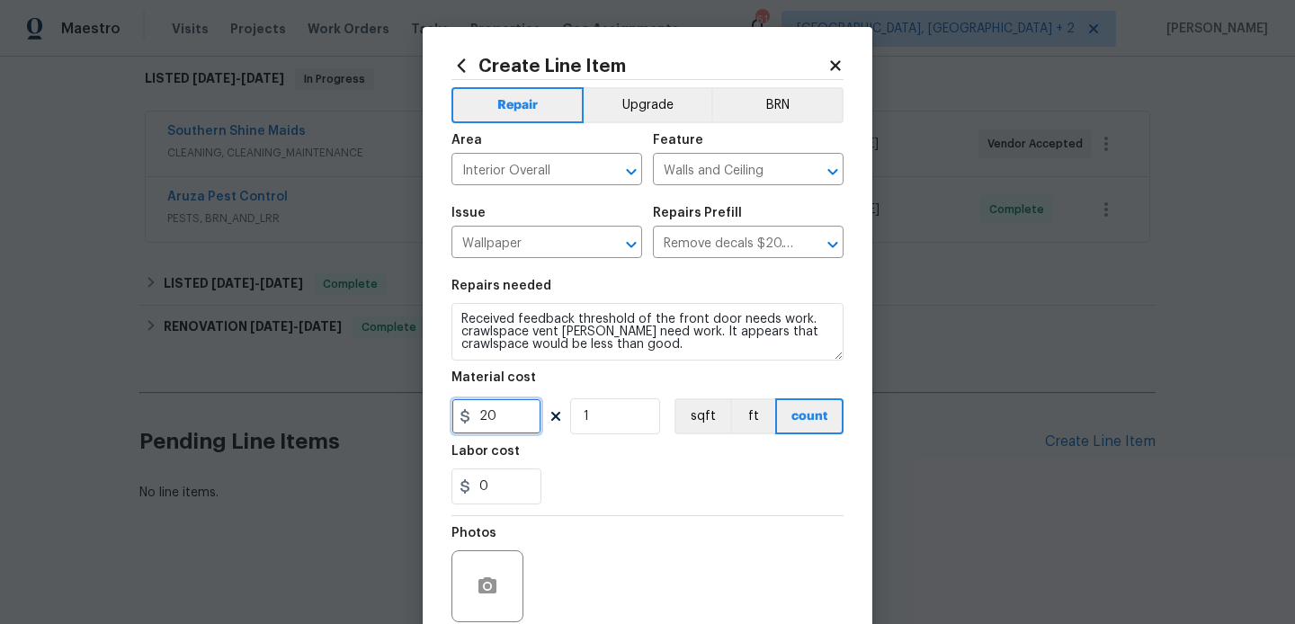
click at [506, 410] on input "20" at bounding box center [496, 416] width 90 height 36
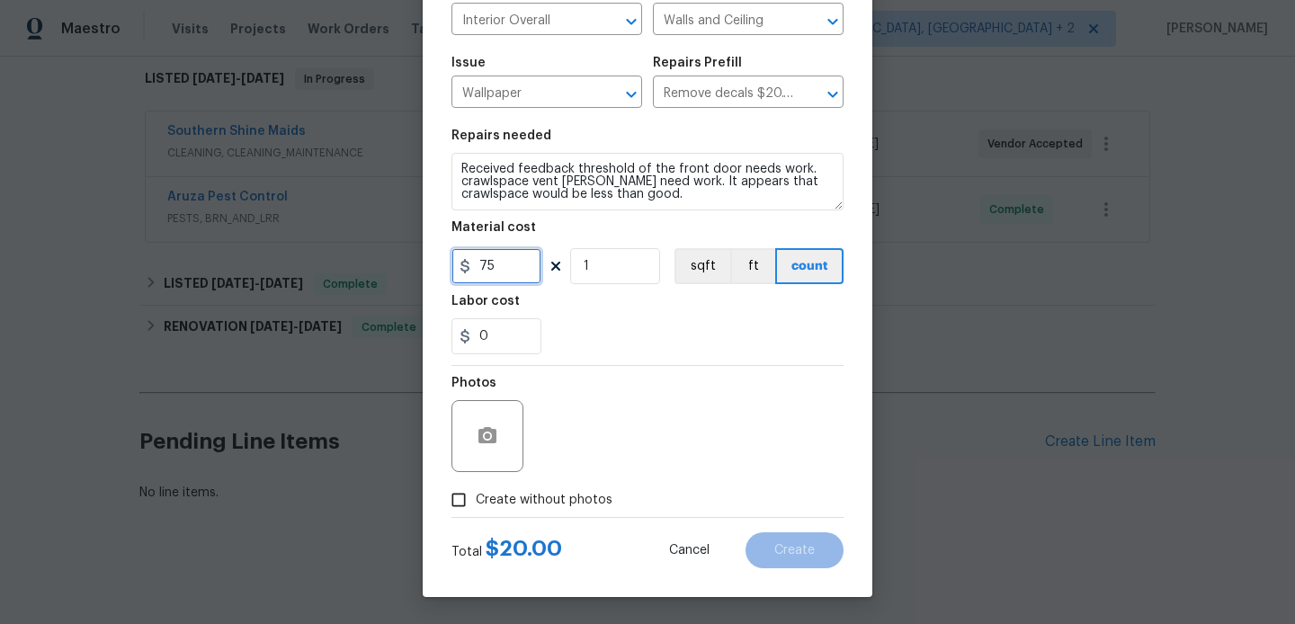
type input "75"
click at [517, 487] on label "Create without photos" at bounding box center [527, 500] width 171 height 34
click at [476, 487] on input "Create without photos" at bounding box center [459, 500] width 34 height 34
checkbox input "true"
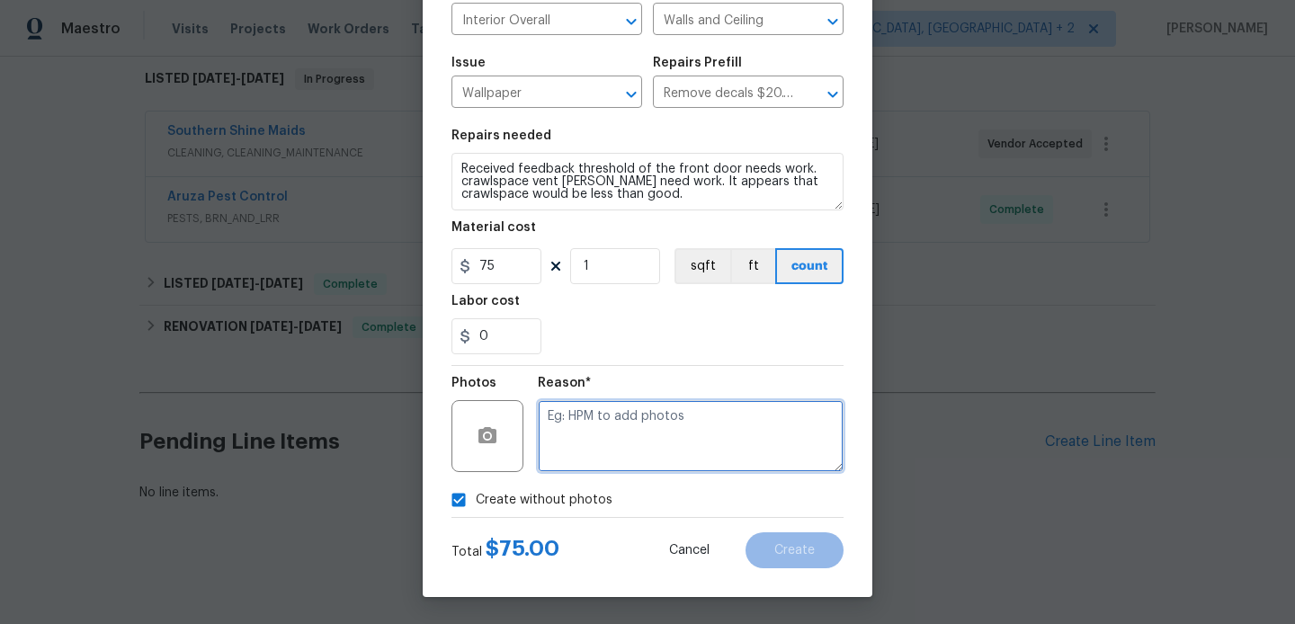
click at [665, 428] on textarea at bounding box center [691, 436] width 306 height 72
type textarea "b"
click at [0, 0] on div "feedback that the" at bounding box center [0, 0] width 0 height 0
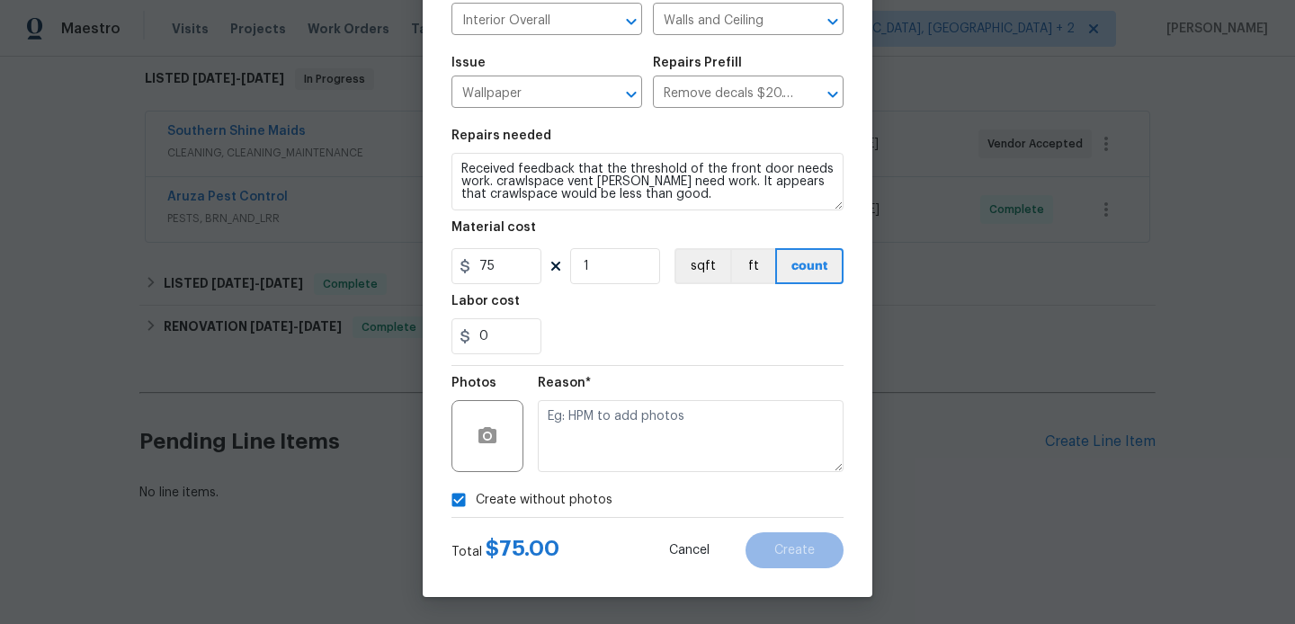
click at [540, 235] on div "Material cost" at bounding box center [647, 232] width 392 height 23
click at [0, 0] on div "Crawlspace" at bounding box center [0, 0] width 0 height 0
type textarea "Received feedback that the threshold of the front door needs work. Crawlspace v…"
click at [666, 428] on textarea at bounding box center [691, 436] width 306 height 72
click at [807, 544] on span "Create" at bounding box center [794, 550] width 40 height 13
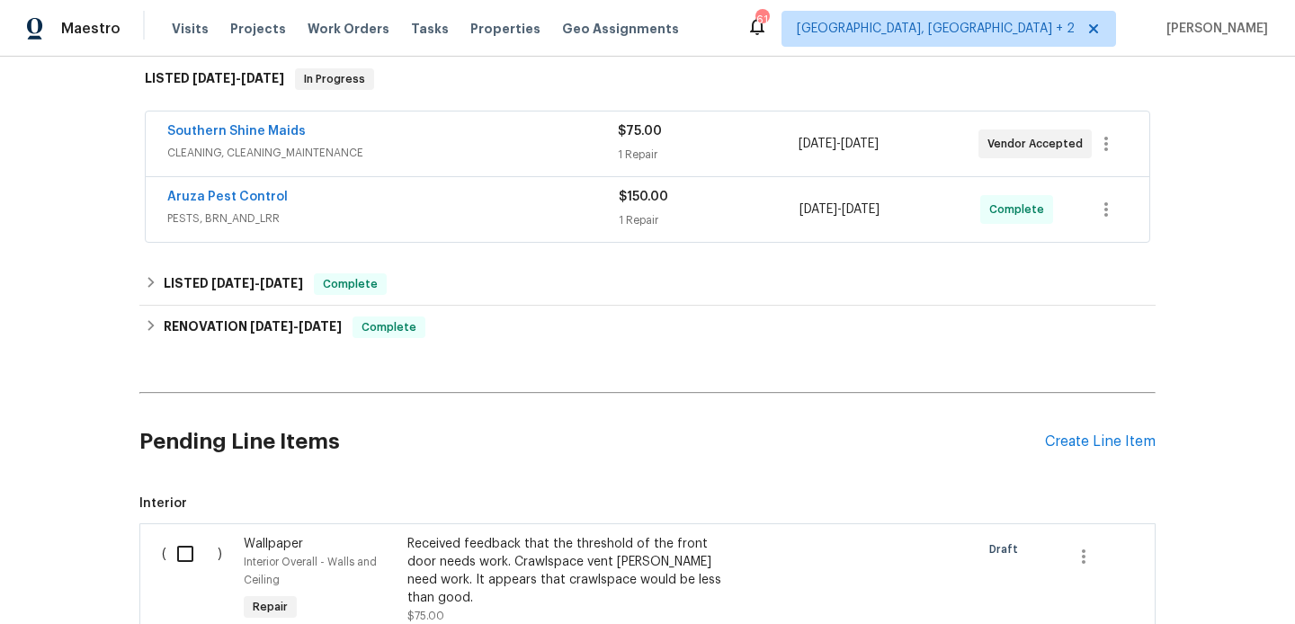
scroll to position [532, 0]
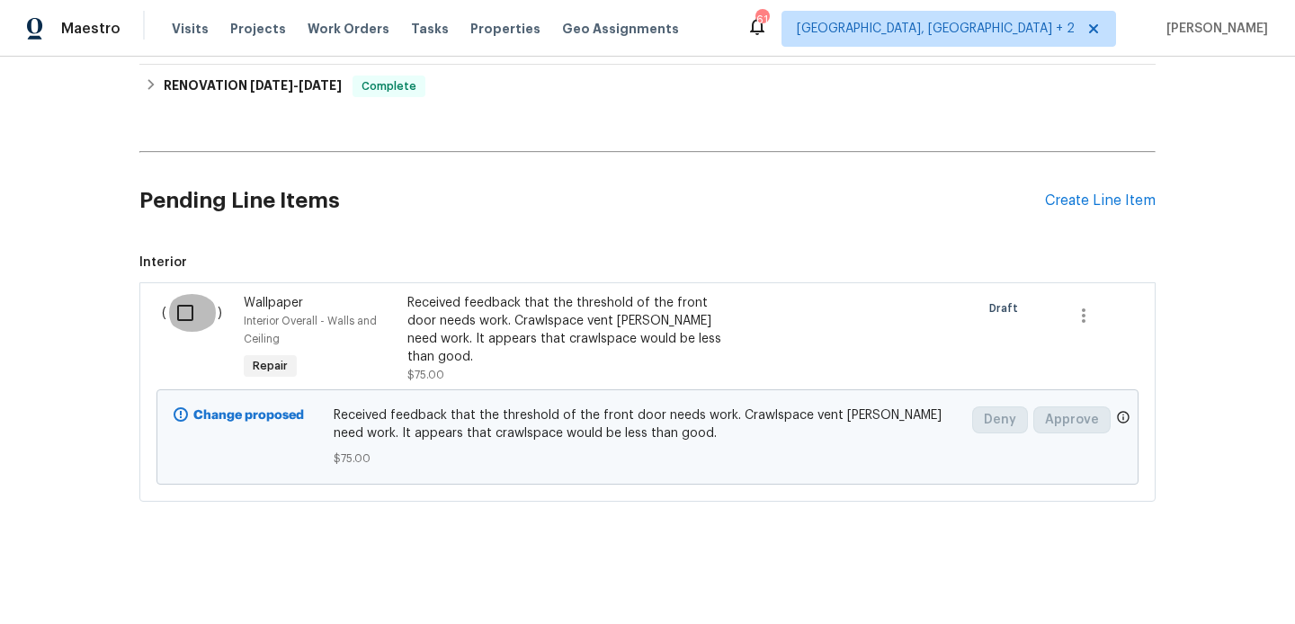
click at [182, 296] on input "checkbox" at bounding box center [191, 313] width 51 height 38
checkbox input "true"
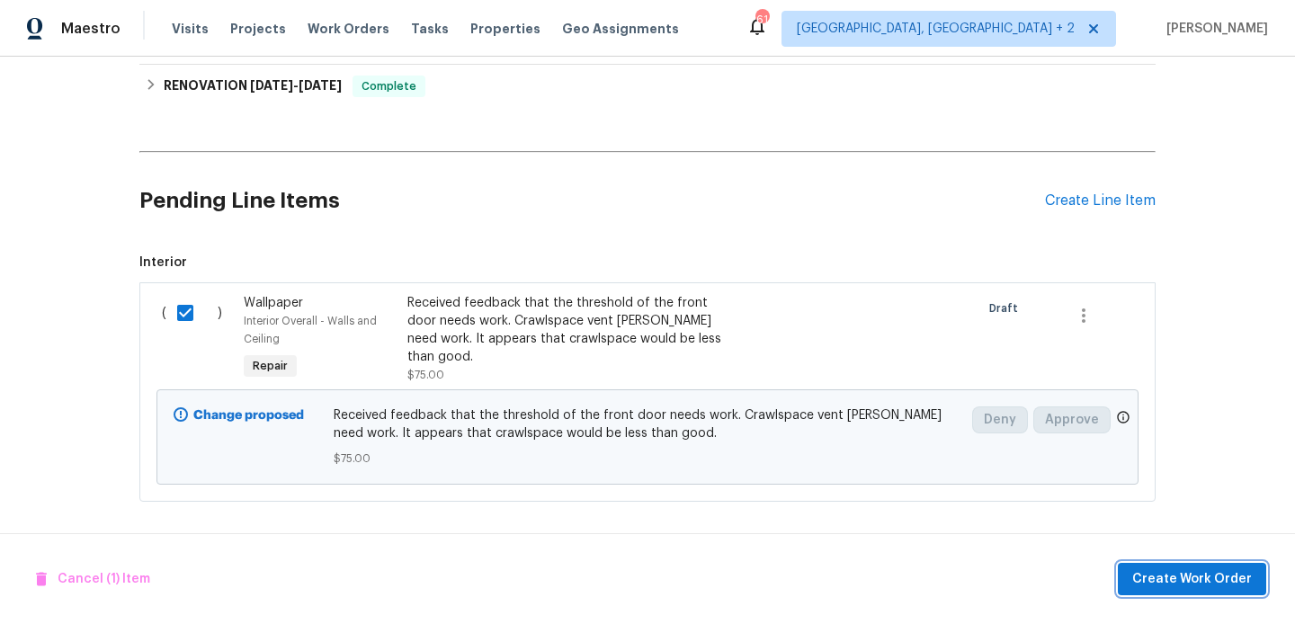
click at [1176, 581] on span "Create Work Order" at bounding box center [1192, 579] width 120 height 22
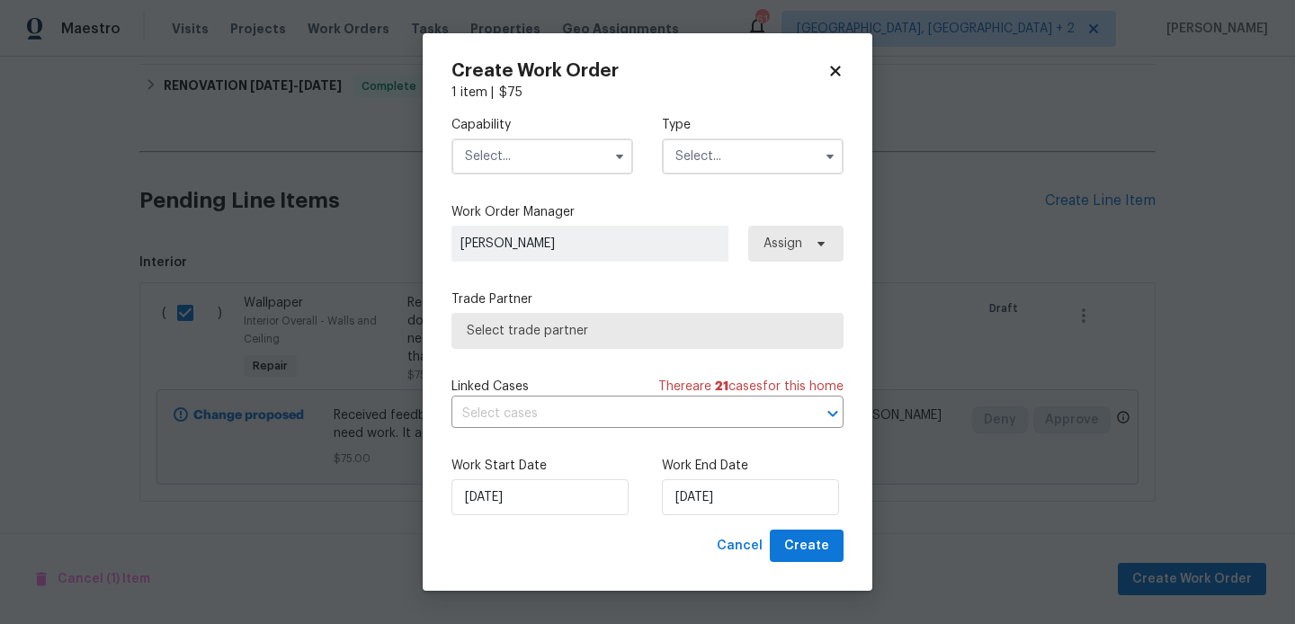
click at [526, 172] on input "text" at bounding box center [542, 156] width 182 height 36
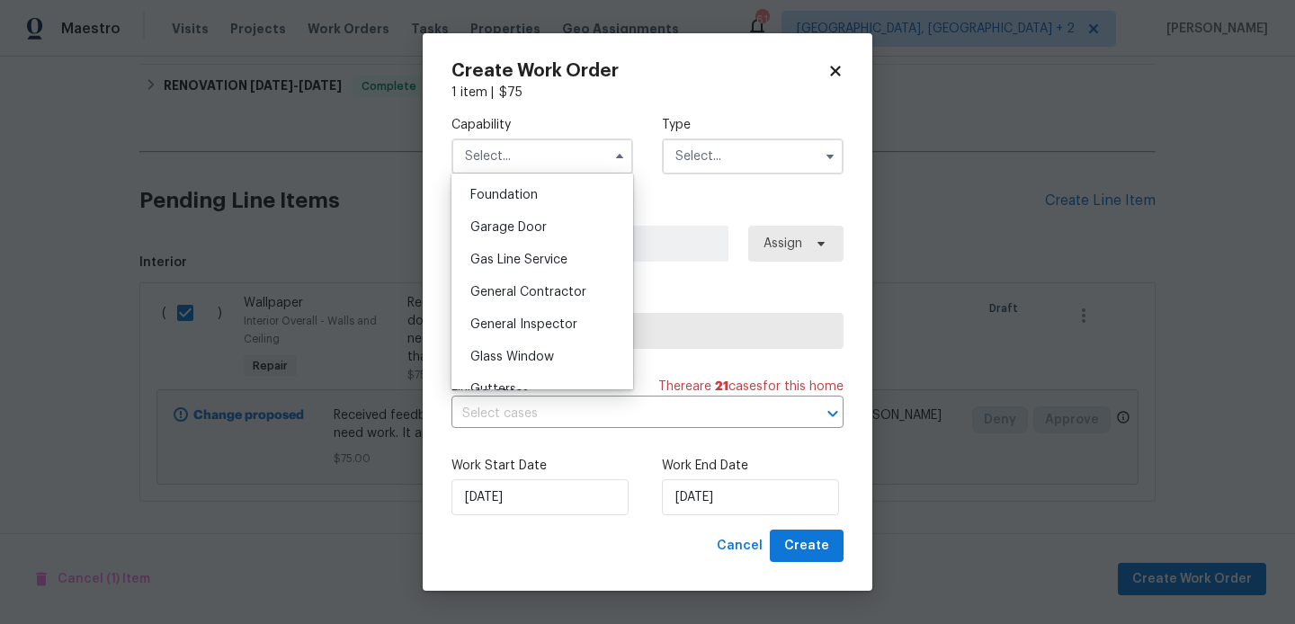
scroll to position [768, 0]
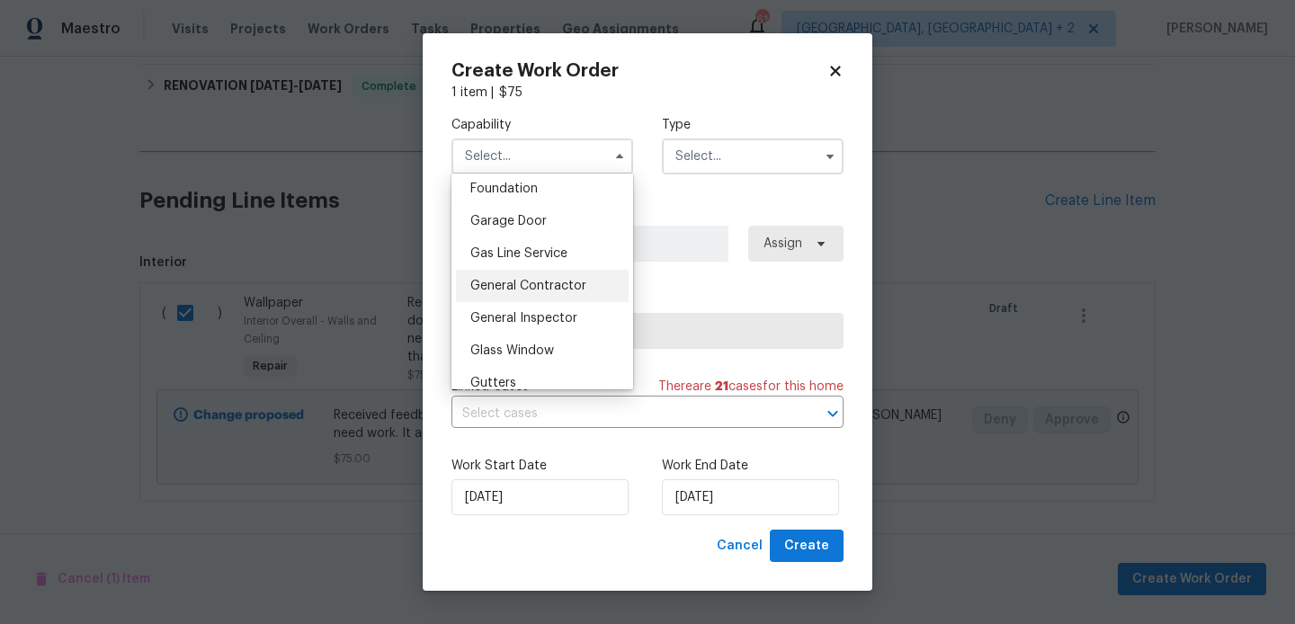
click at [549, 280] on span "General Contractor" at bounding box center [528, 286] width 116 height 13
type input "General Contractor"
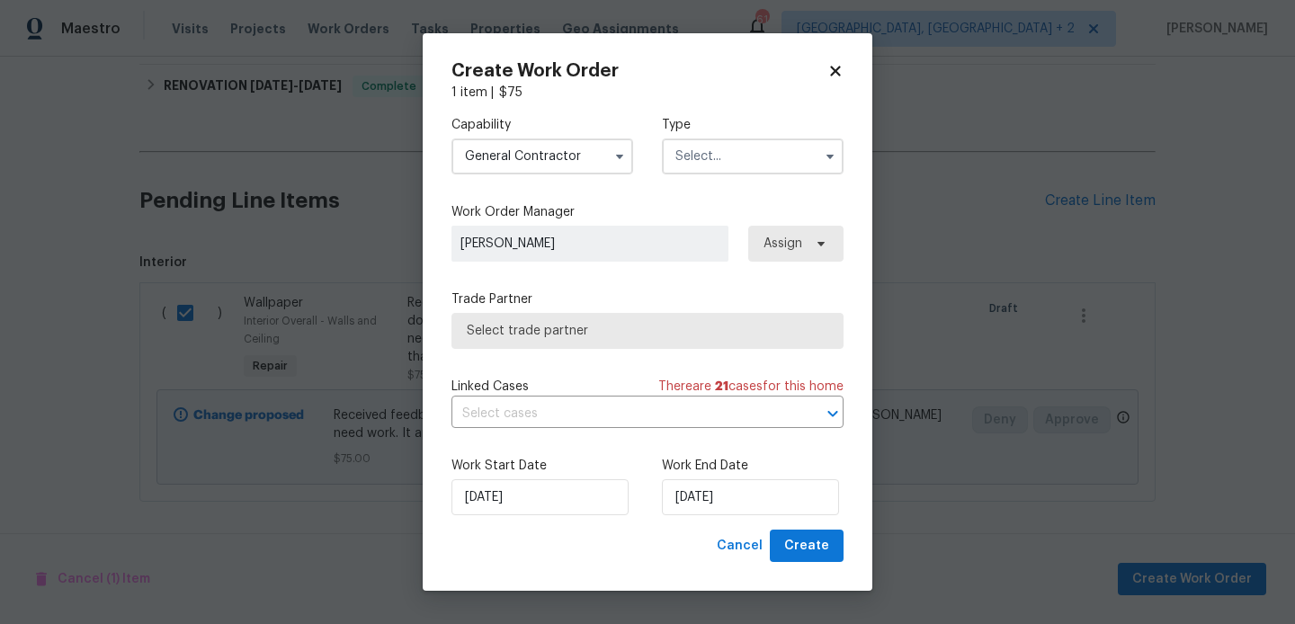
click at [700, 172] on input "text" at bounding box center [753, 156] width 182 height 36
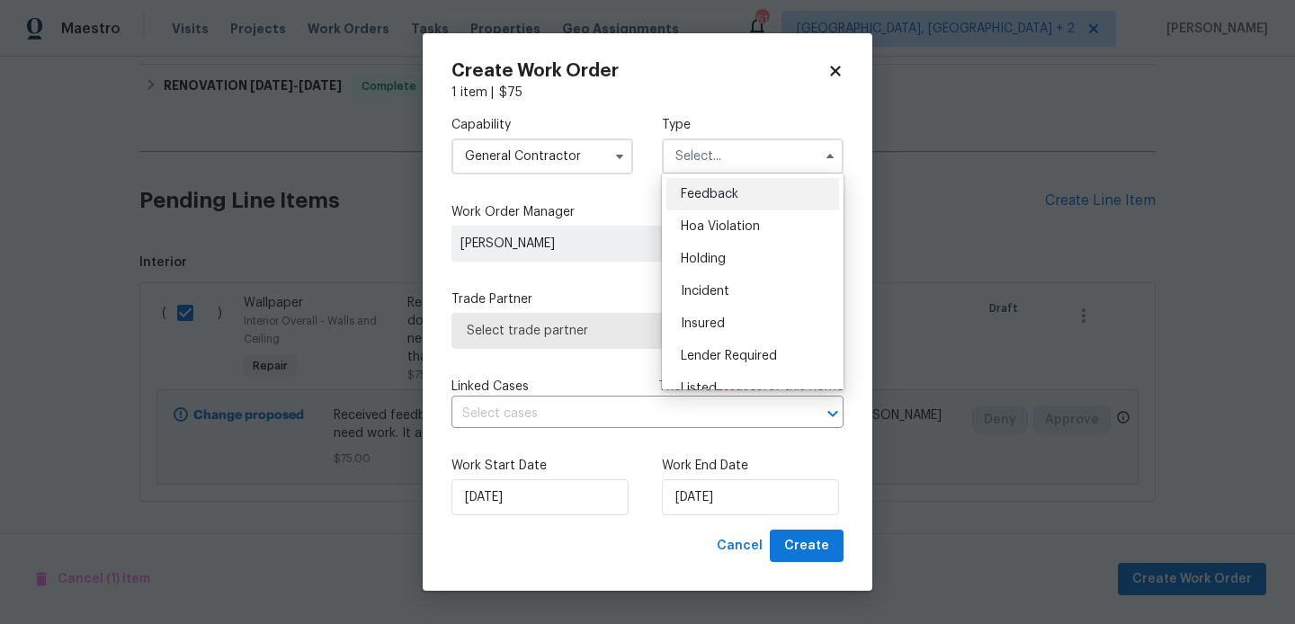
click at [716, 185] on div "Feedback" at bounding box center [752, 194] width 173 height 32
type input "Feedback"
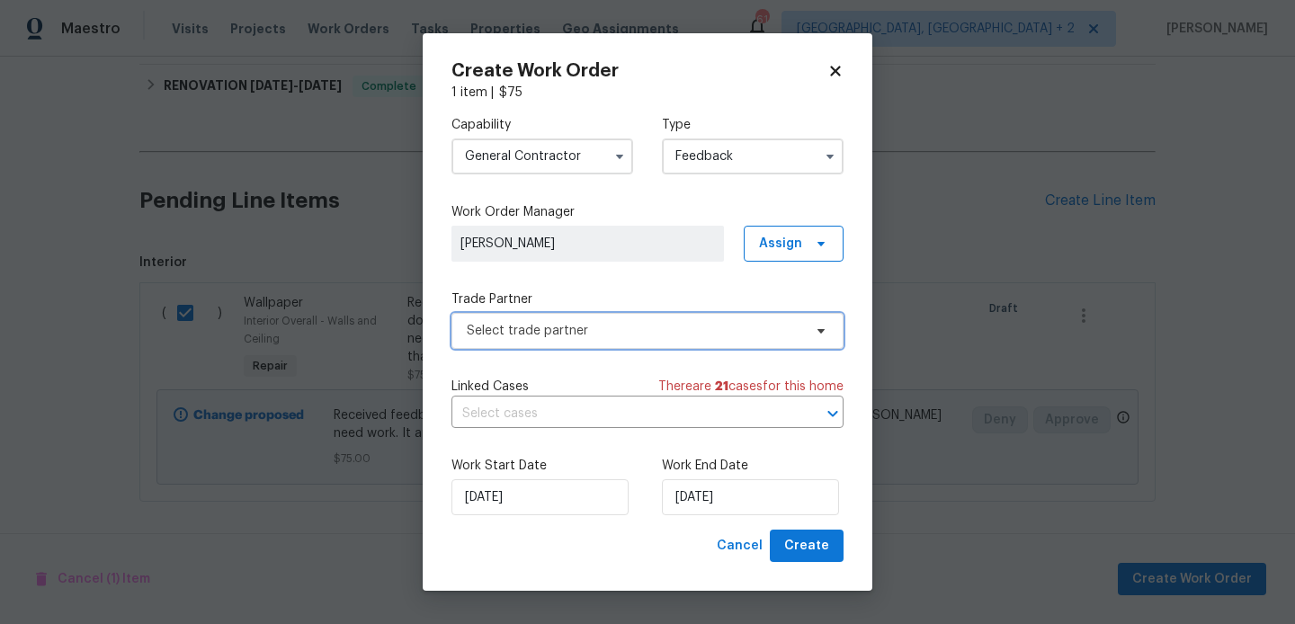
click at [544, 331] on span "Select trade partner" at bounding box center [634, 331] width 335 height 18
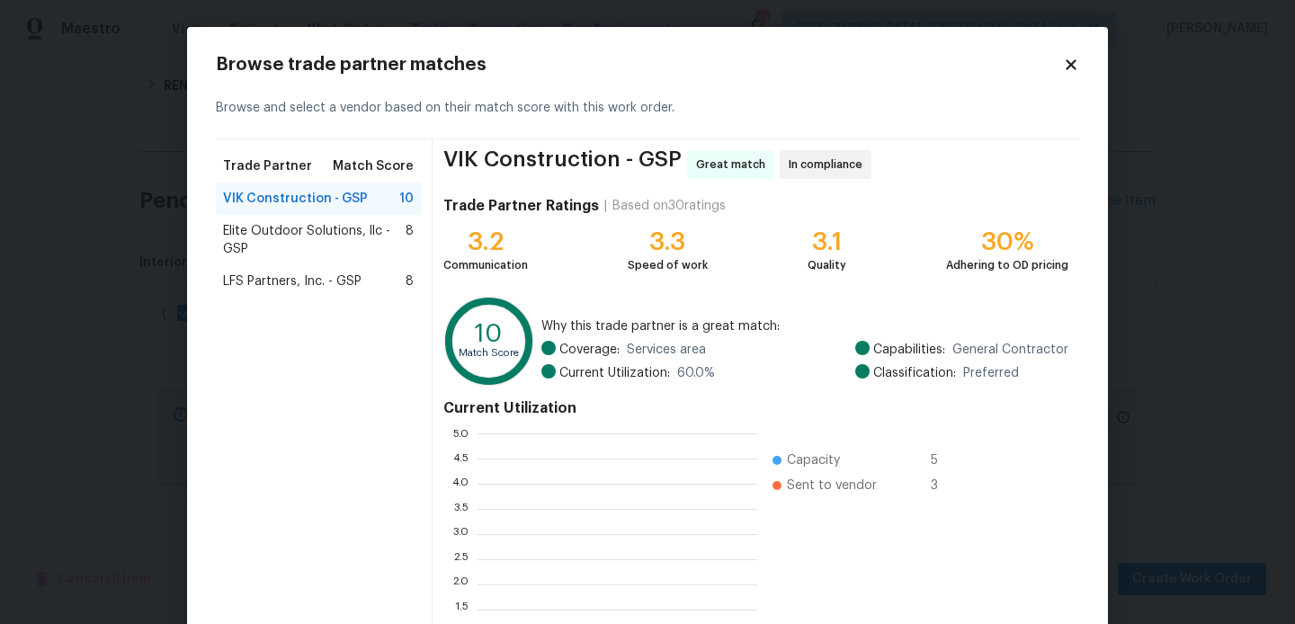
scroll to position [252, 280]
click at [274, 227] on span "Elite Outdoor Solutions, llc - GSP" at bounding box center [314, 240] width 183 height 36
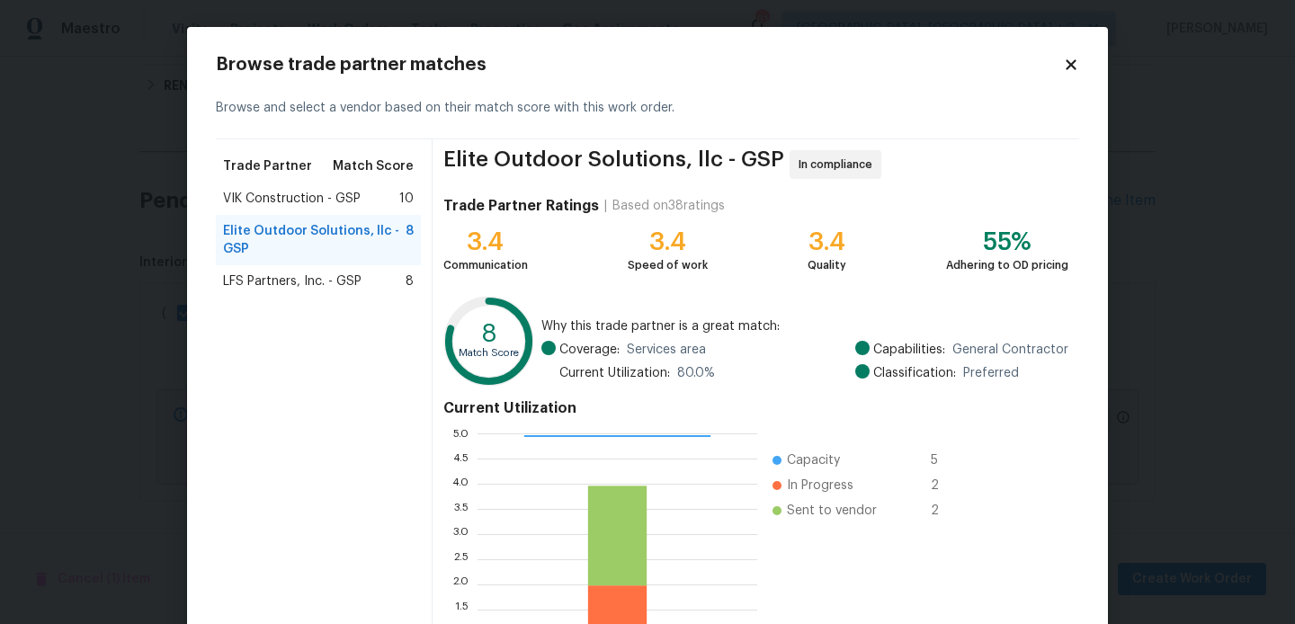
click at [287, 283] on span "LFS Partners, Inc. - GSP" at bounding box center [292, 281] width 138 height 18
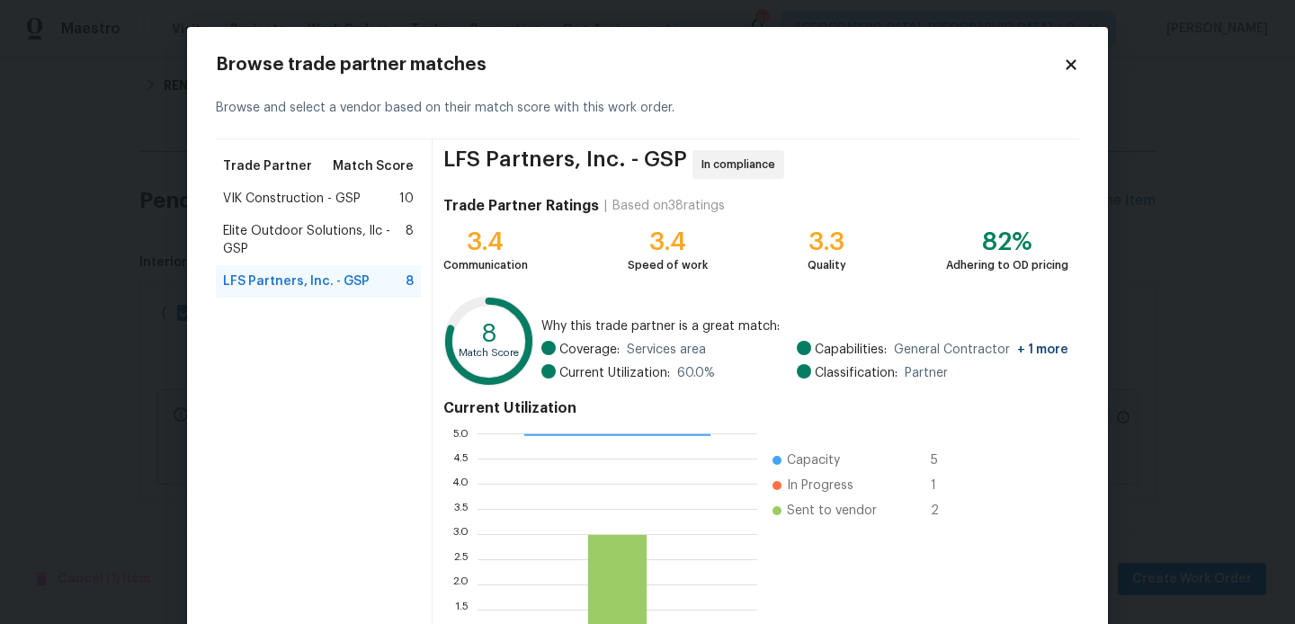
scroll to position [169, 0]
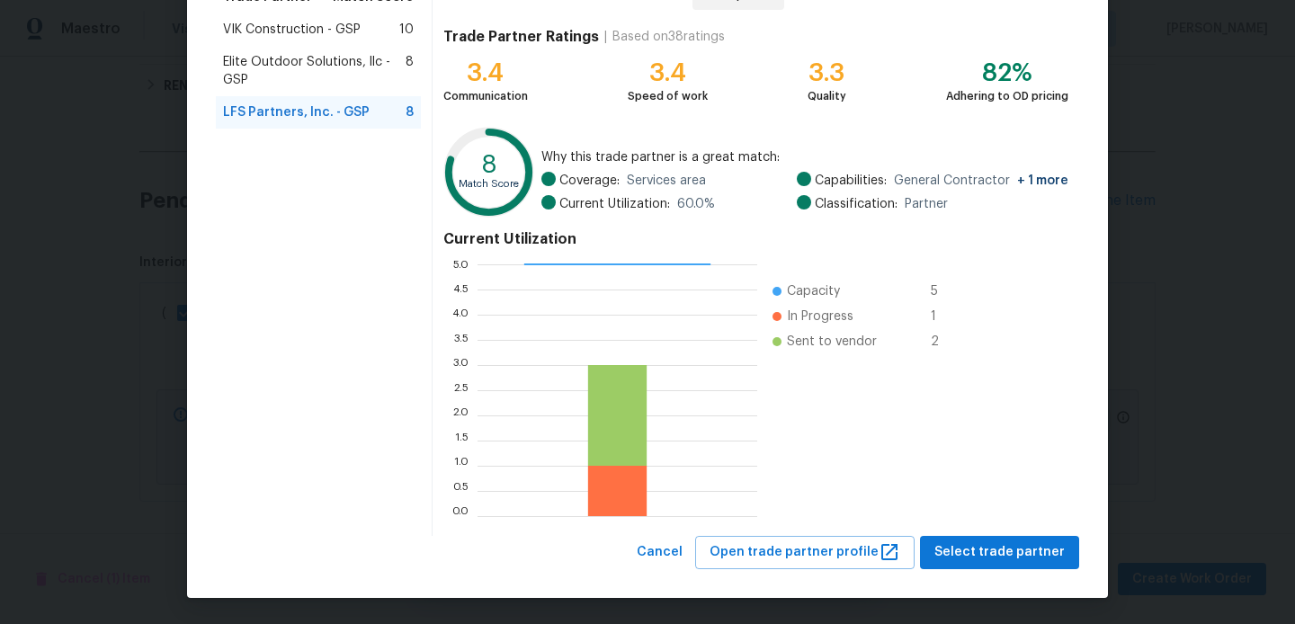
click at [335, 74] on span "Elite Outdoor Solutions, llc - GSP" at bounding box center [314, 71] width 183 height 36
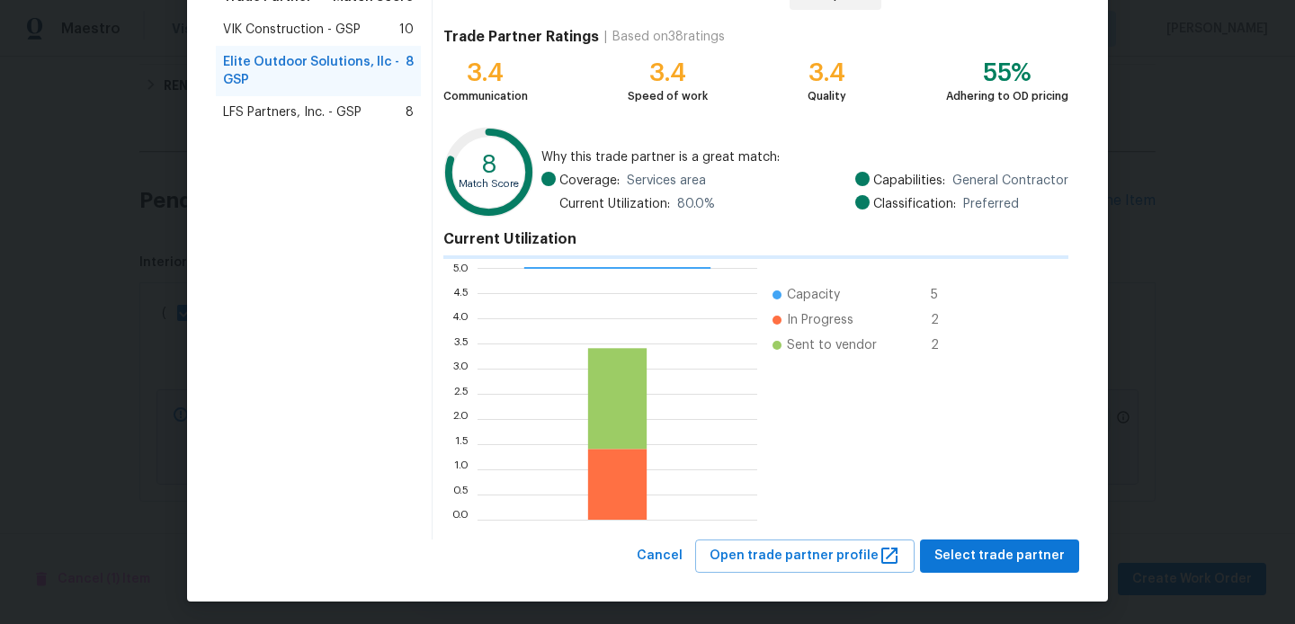
click at [335, 74] on span "Elite Outdoor Solutions, llc - GSP" at bounding box center [314, 71] width 183 height 36
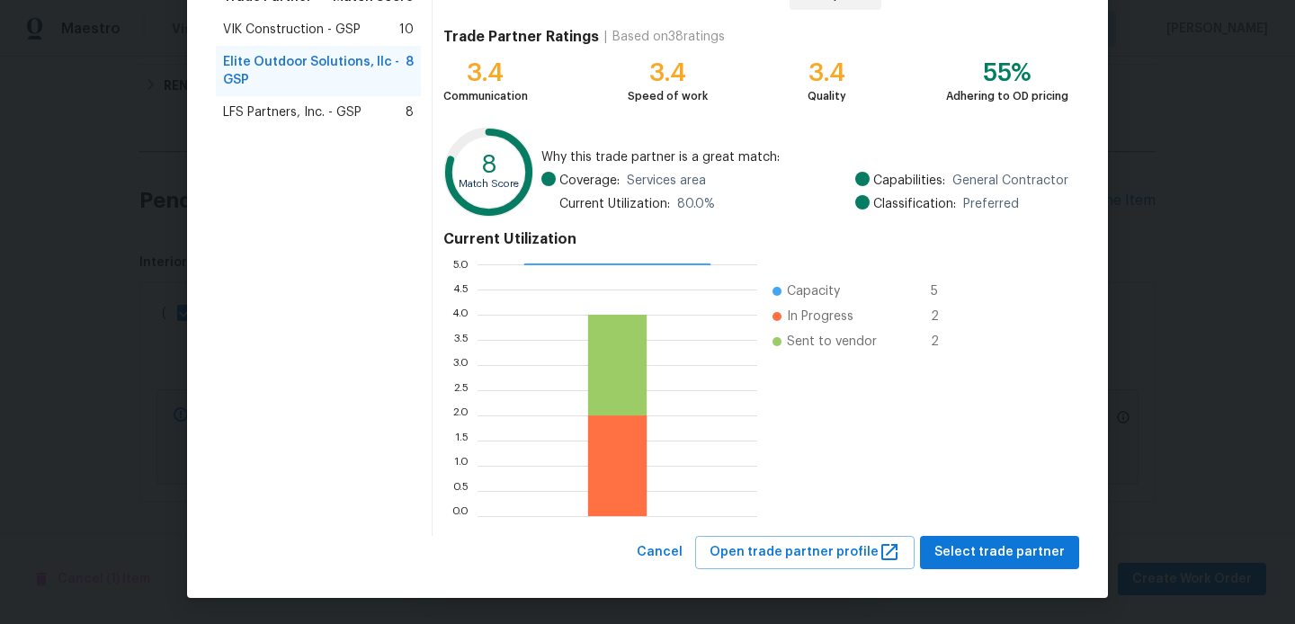
click at [332, 120] on span "LFS Partners, Inc. - GSP" at bounding box center [292, 112] width 138 height 18
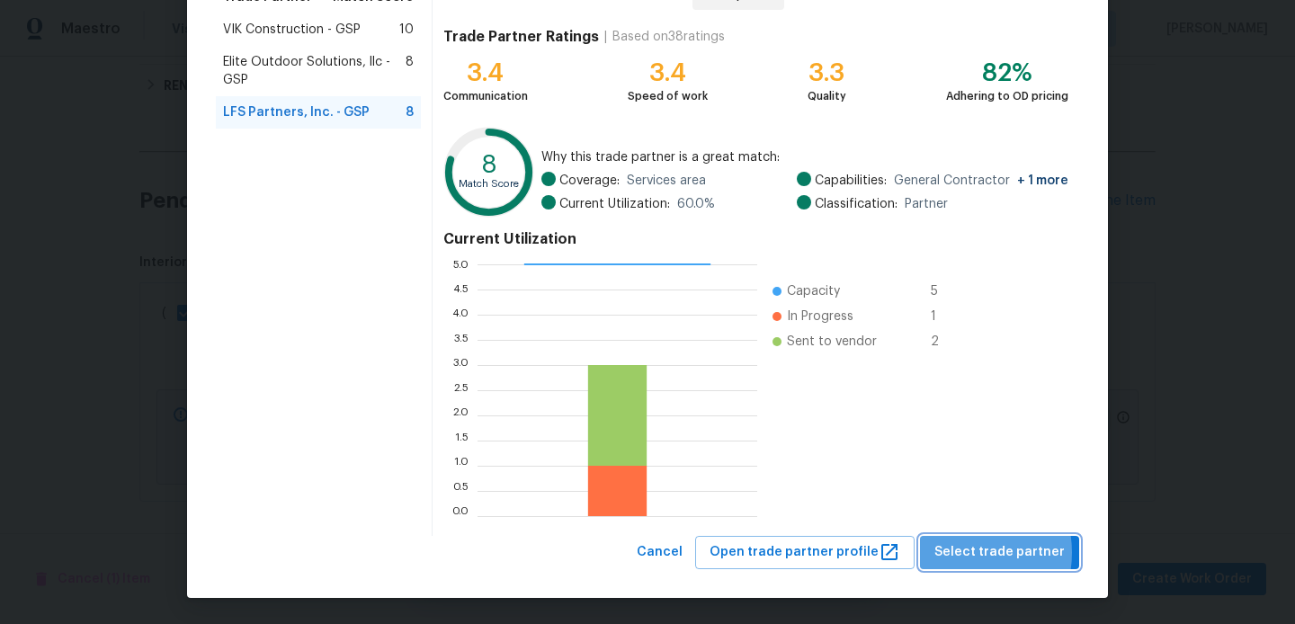
click at [961, 552] on span "Select trade partner" at bounding box center [999, 552] width 130 height 22
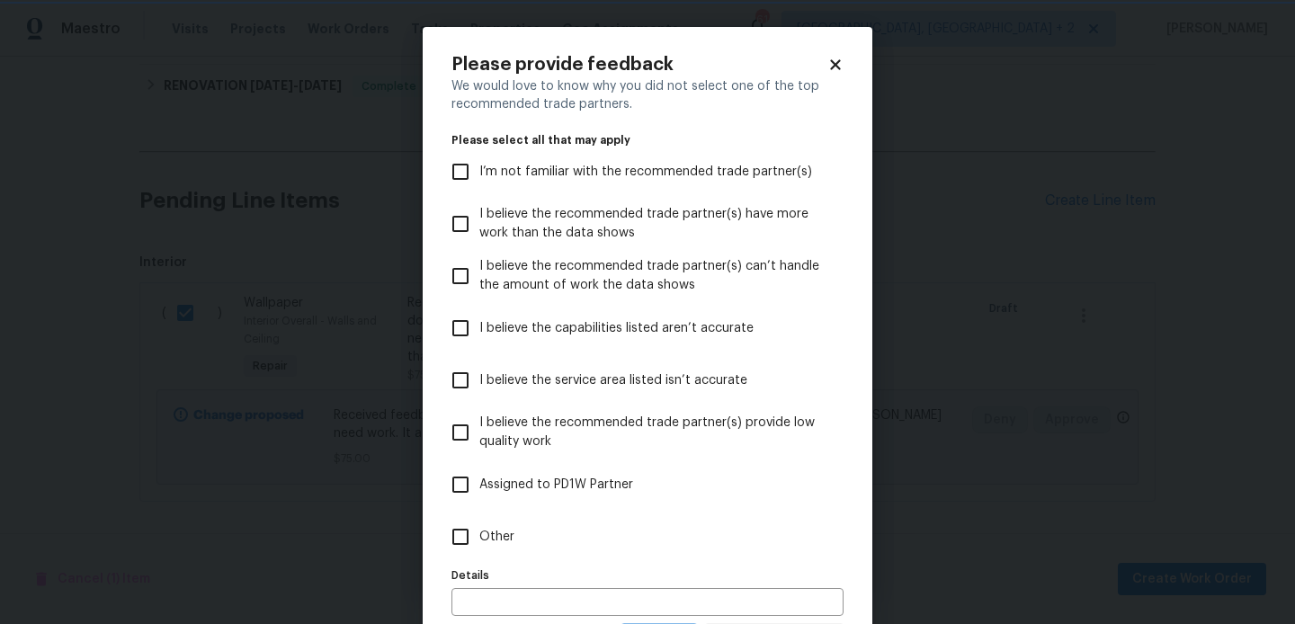
scroll to position [0, 0]
click at [460, 531] on input "Other" at bounding box center [461, 537] width 38 height 38
checkbox input "true"
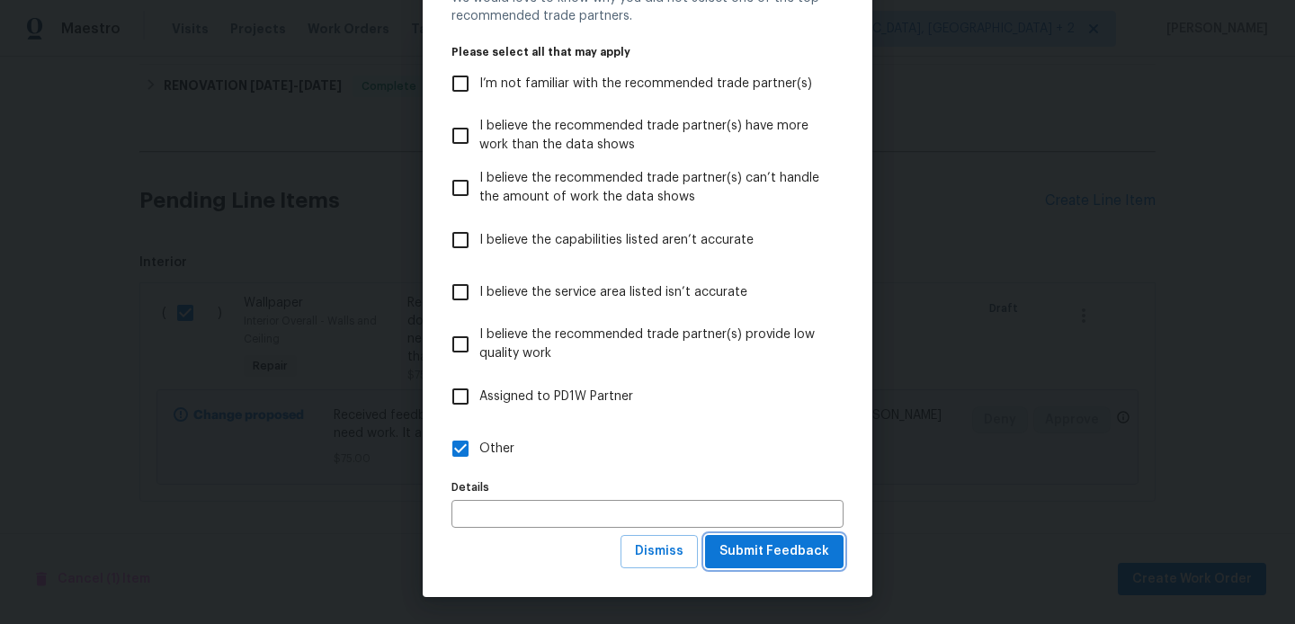
click at [761, 544] on span "Submit Feedback" at bounding box center [774, 551] width 110 height 22
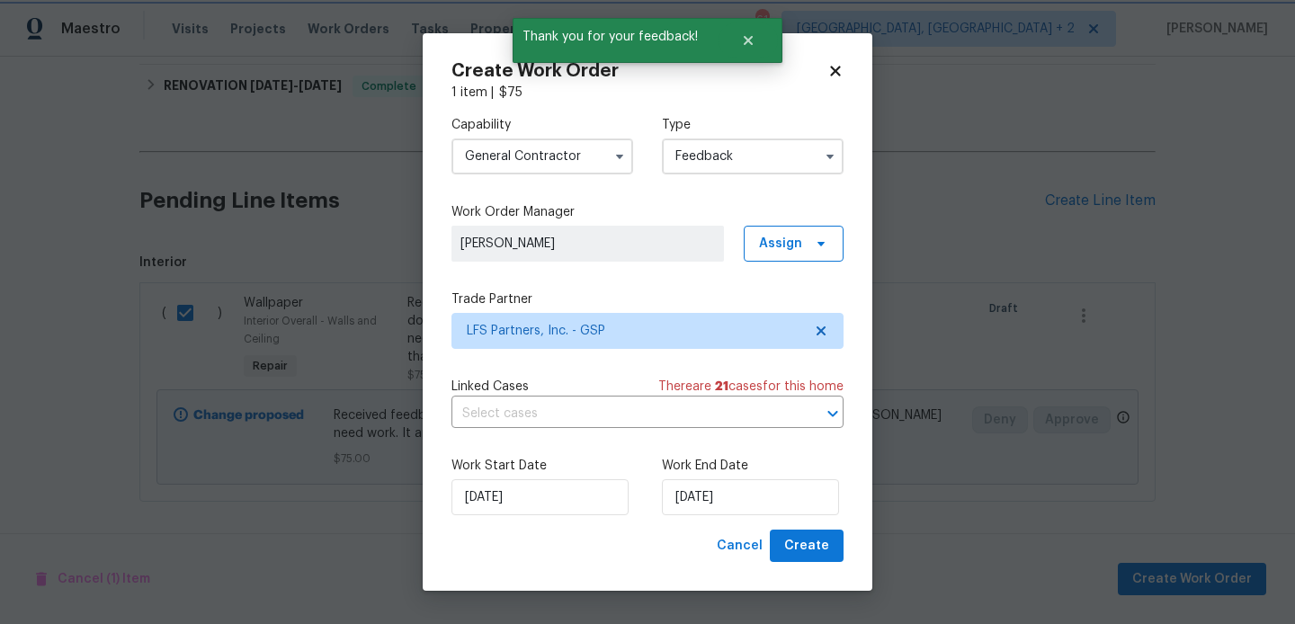
scroll to position [0, 0]
click at [692, 490] on input "[DATE]" at bounding box center [750, 497] width 177 height 36
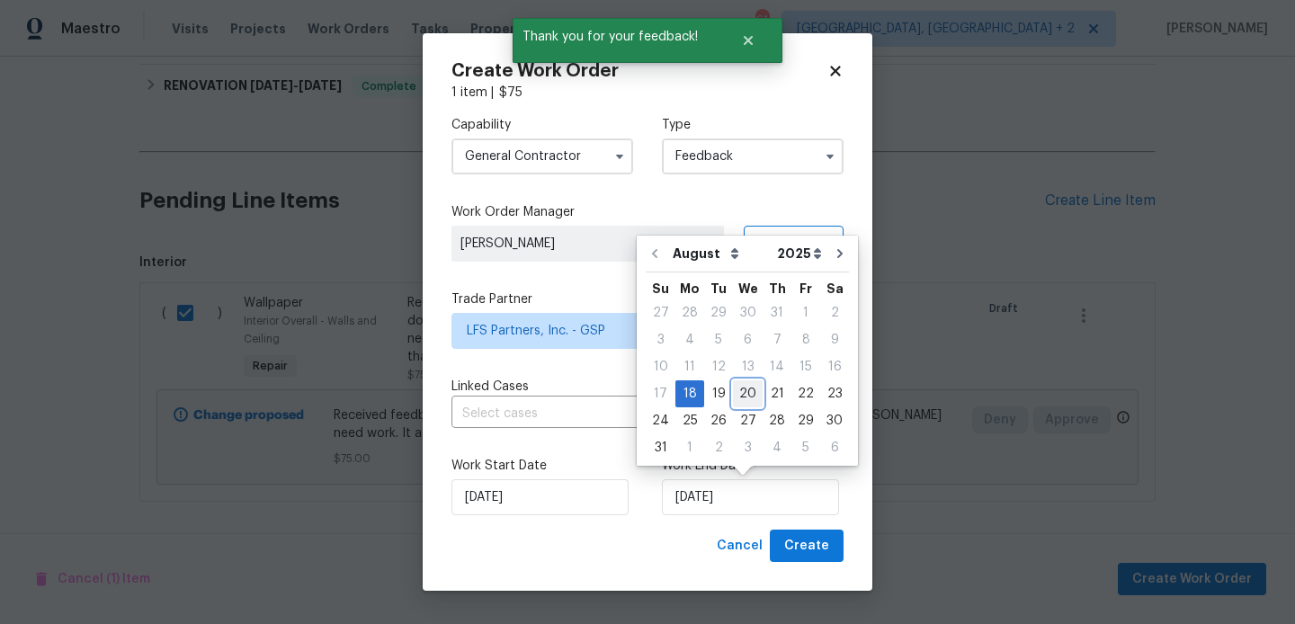
click at [735, 397] on div "20" at bounding box center [748, 393] width 30 height 25
type input "[DATE]"
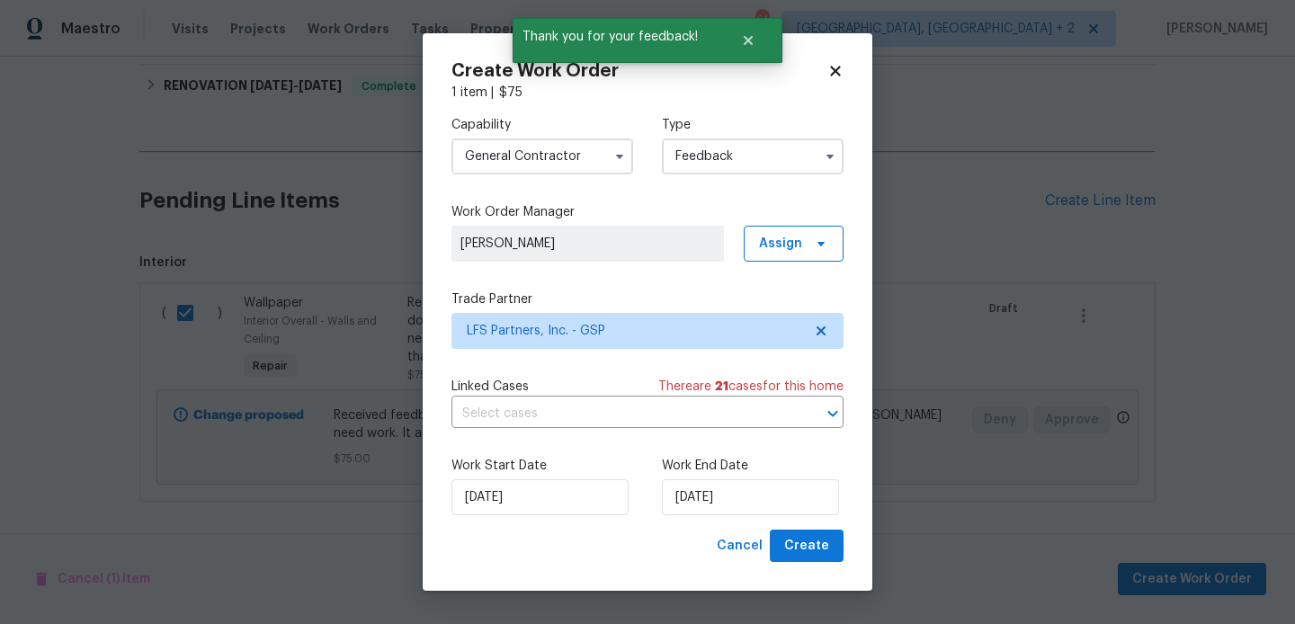
click at [816, 562] on div "Create Work Order 1 item | $ 75 Capability General Contractor Type Feedback Wor…" at bounding box center [648, 312] width 450 height 558
click at [807, 547] on span "Create" at bounding box center [806, 546] width 45 height 22
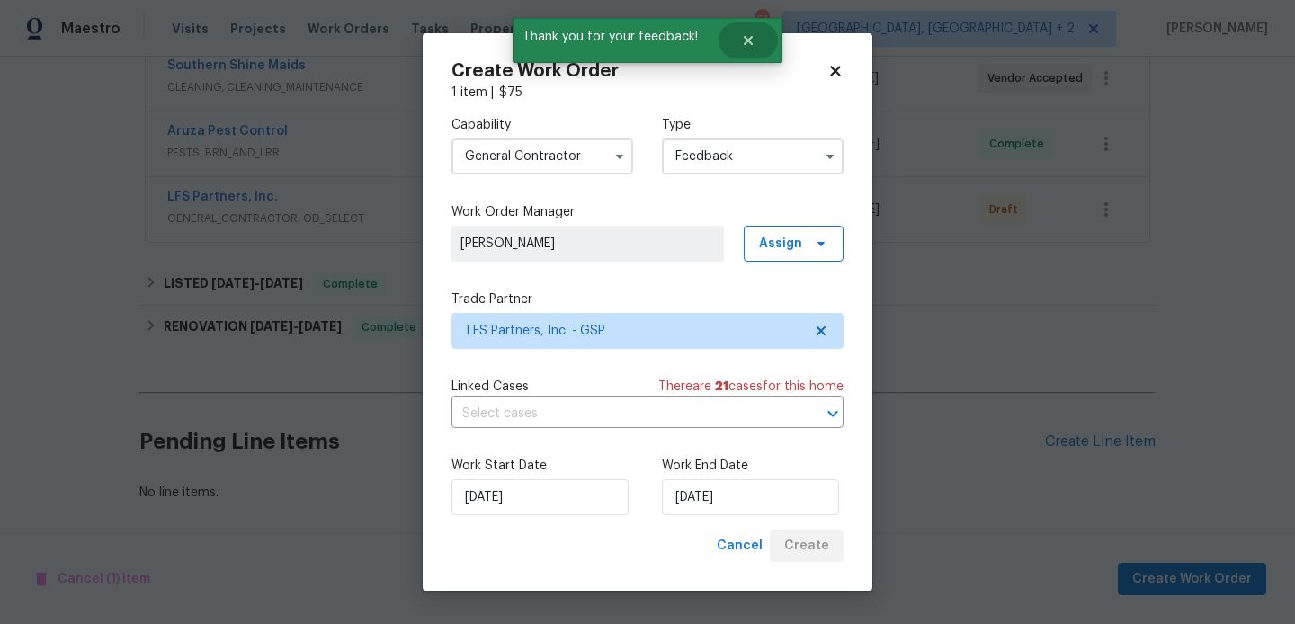
scroll to position [356, 0]
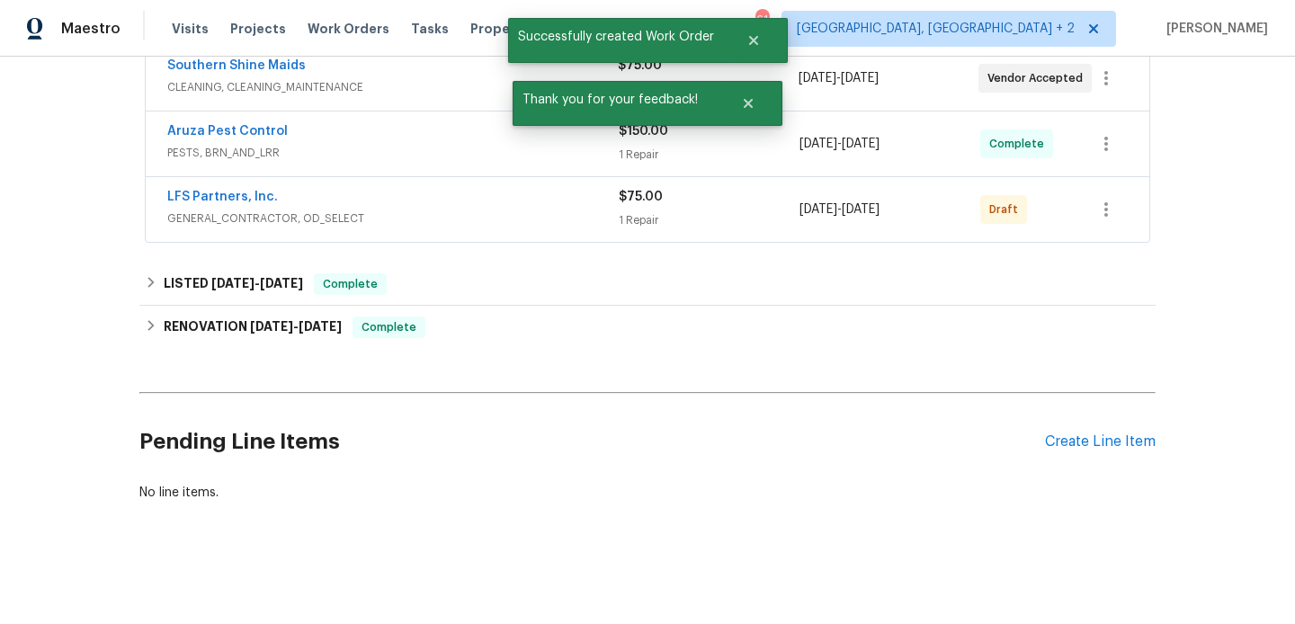
click at [292, 204] on div "LFS Partners, Inc." at bounding box center [392, 199] width 451 height 22
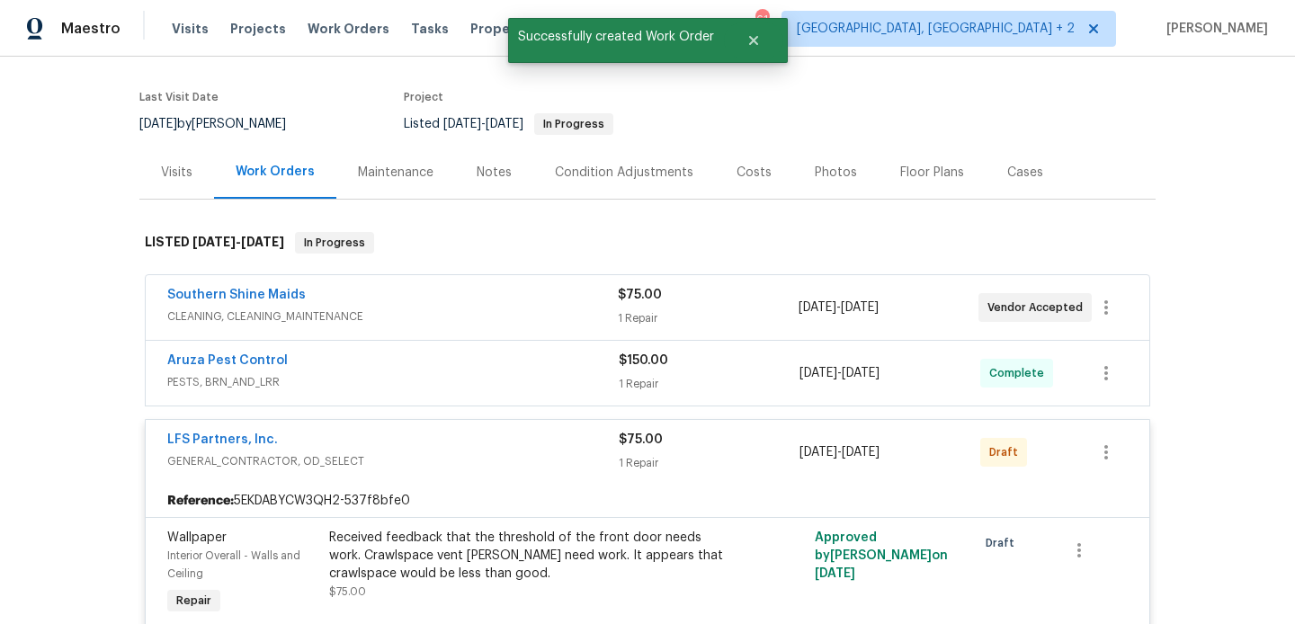
scroll to position [130, 0]
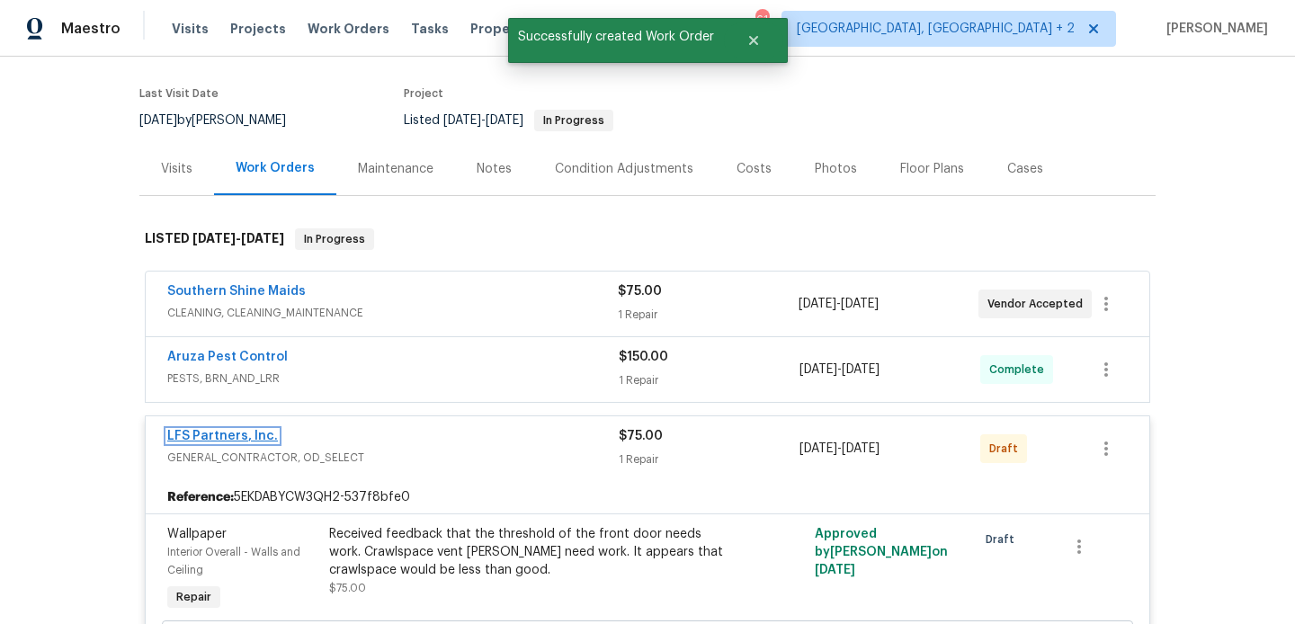
click at [242, 432] on link "LFS Partners, Inc." at bounding box center [222, 436] width 111 height 13
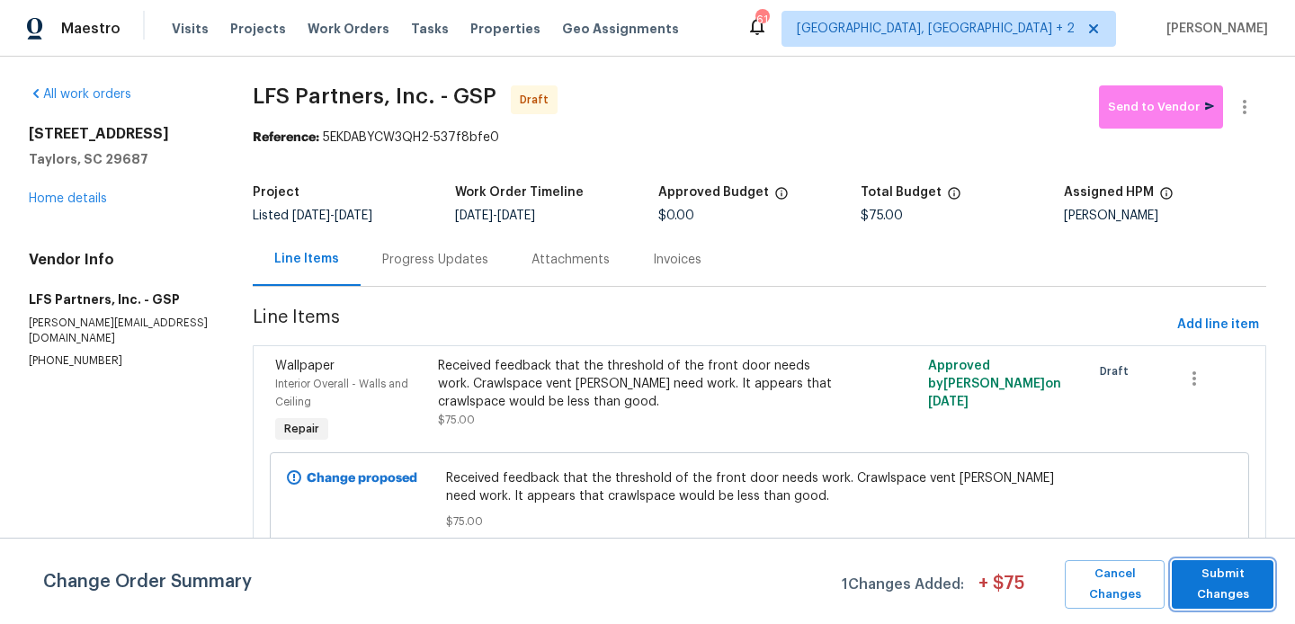
click at [1222, 574] on span "Submit Changes" at bounding box center [1223, 584] width 84 height 41
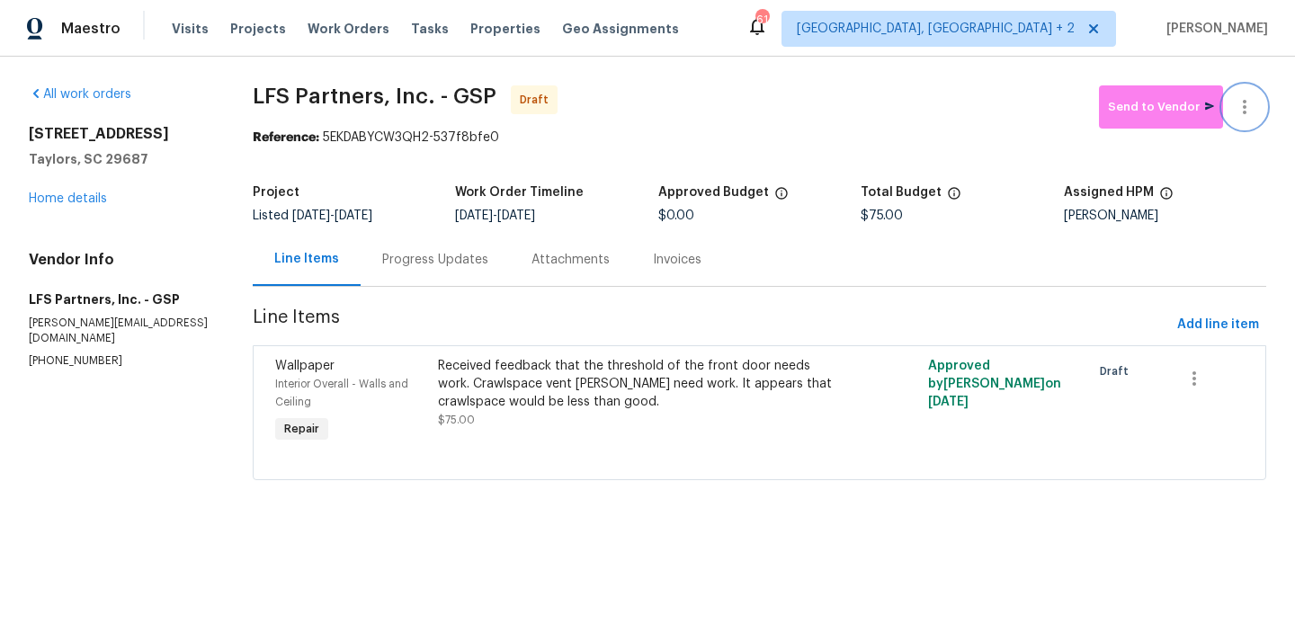
click at [1242, 94] on button "button" at bounding box center [1244, 106] width 43 height 43
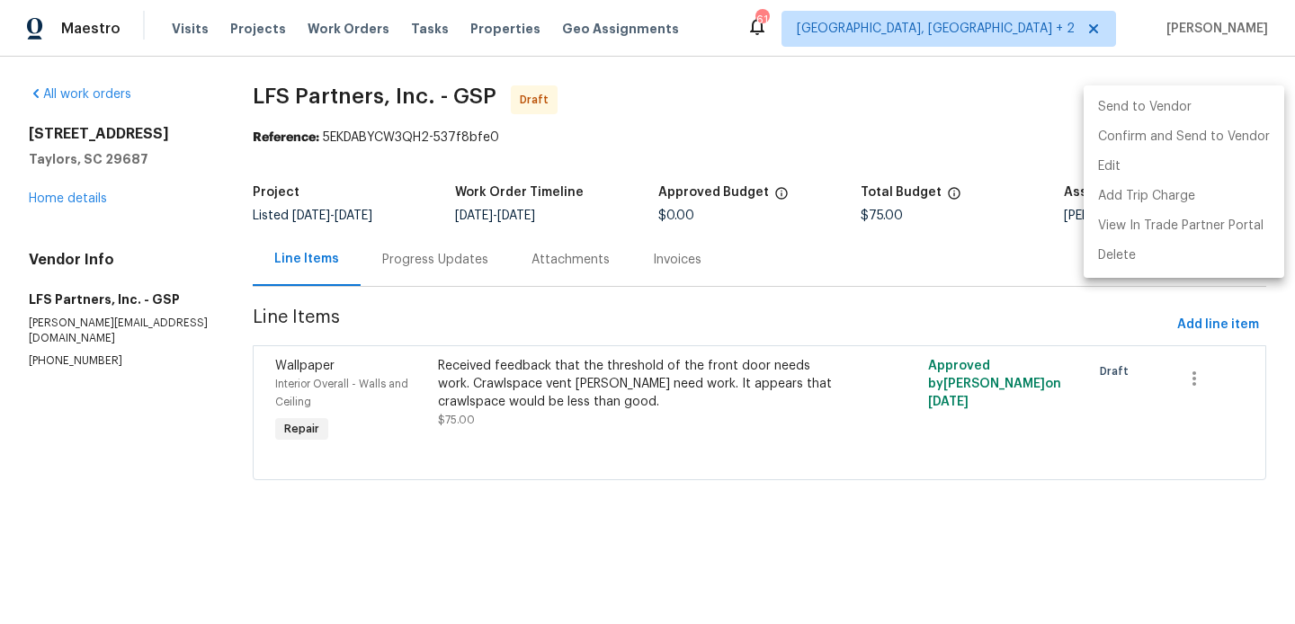
click at [1244, 120] on li "Send to Vendor" at bounding box center [1184, 108] width 201 height 30
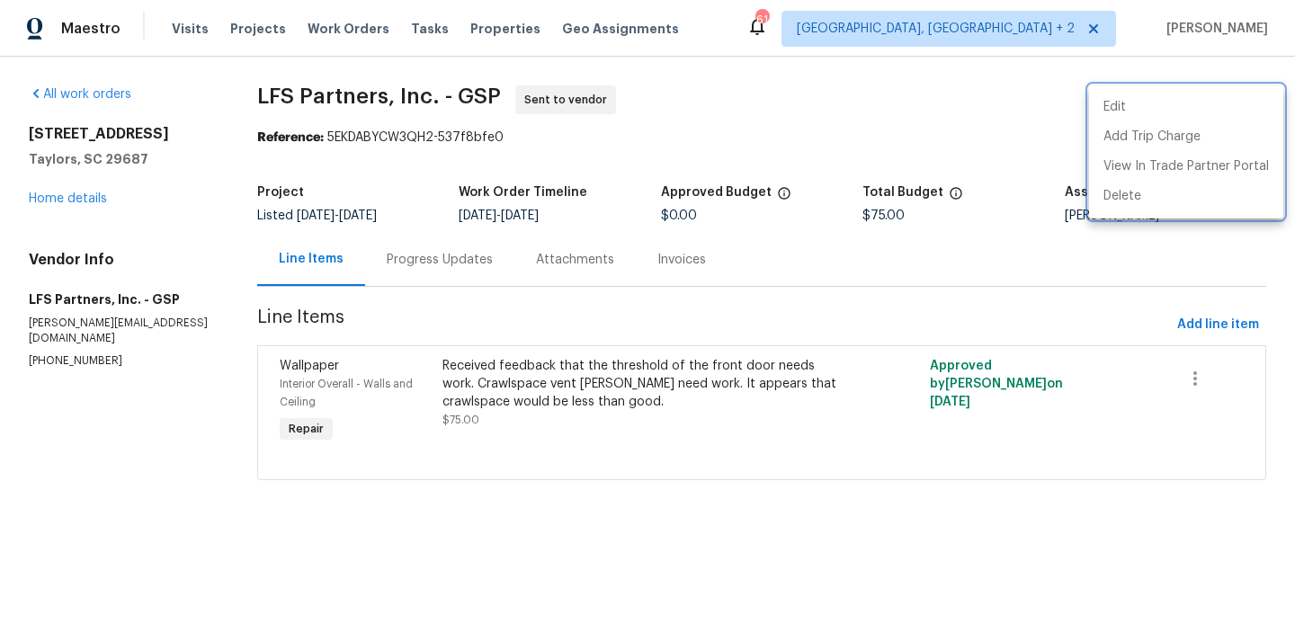
click at [679, 222] on div at bounding box center [647, 312] width 1295 height 624
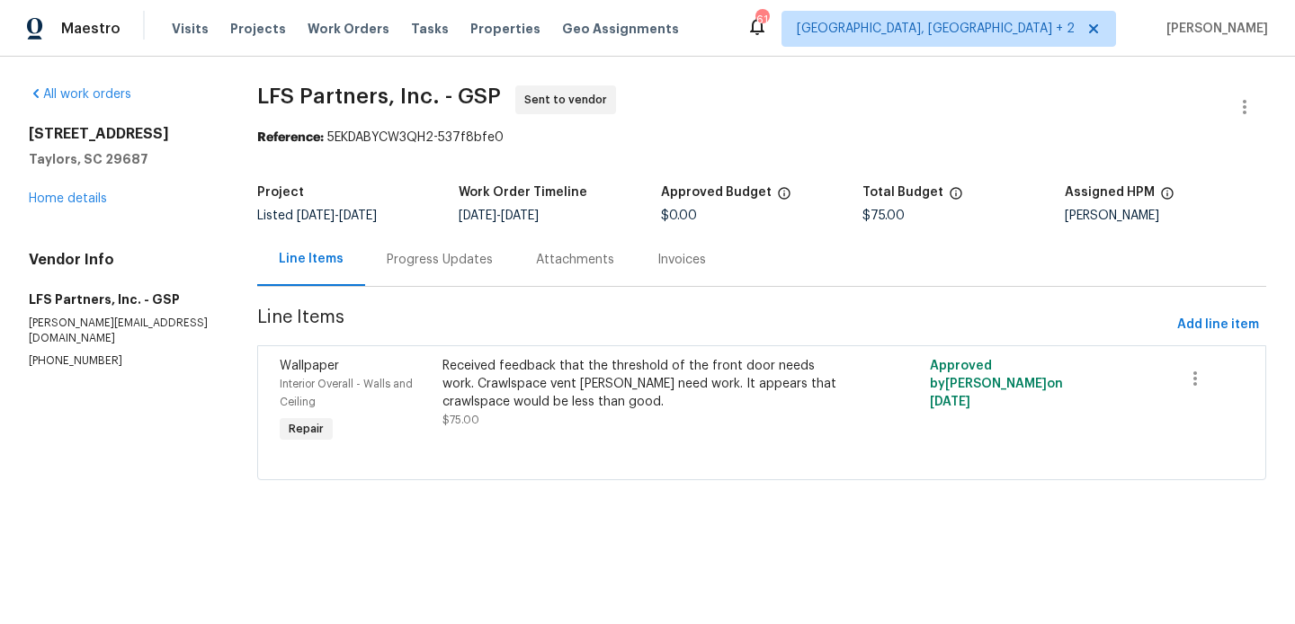
click at [466, 281] on div "Progress Updates" at bounding box center [439, 259] width 149 height 53
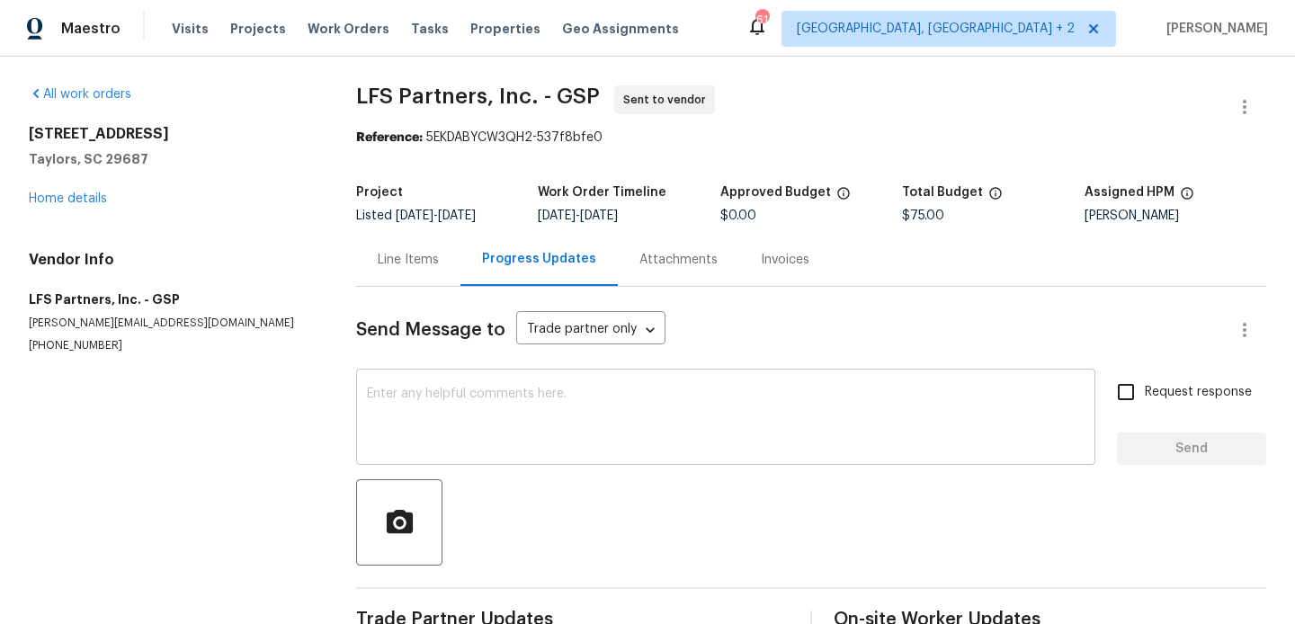
click at [507, 436] on textarea at bounding box center [726, 419] width 718 height 63
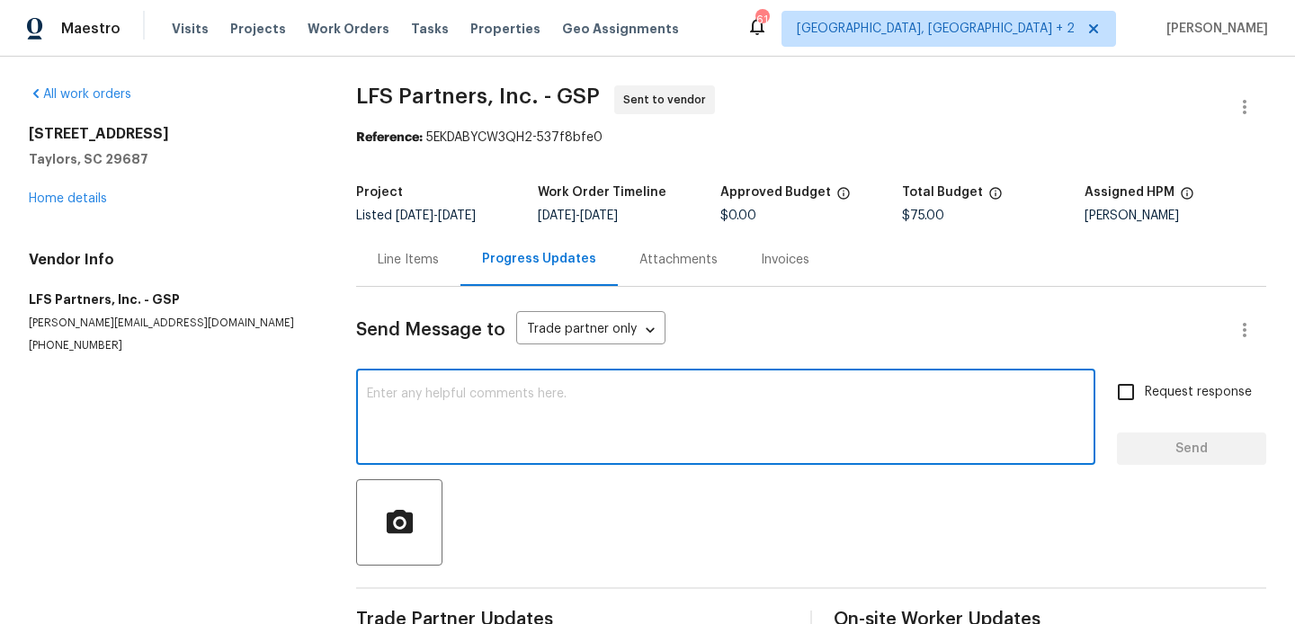
paste textarea "Hi, this is Blessida with Opendoor. I’m confirming you received the WO for the …"
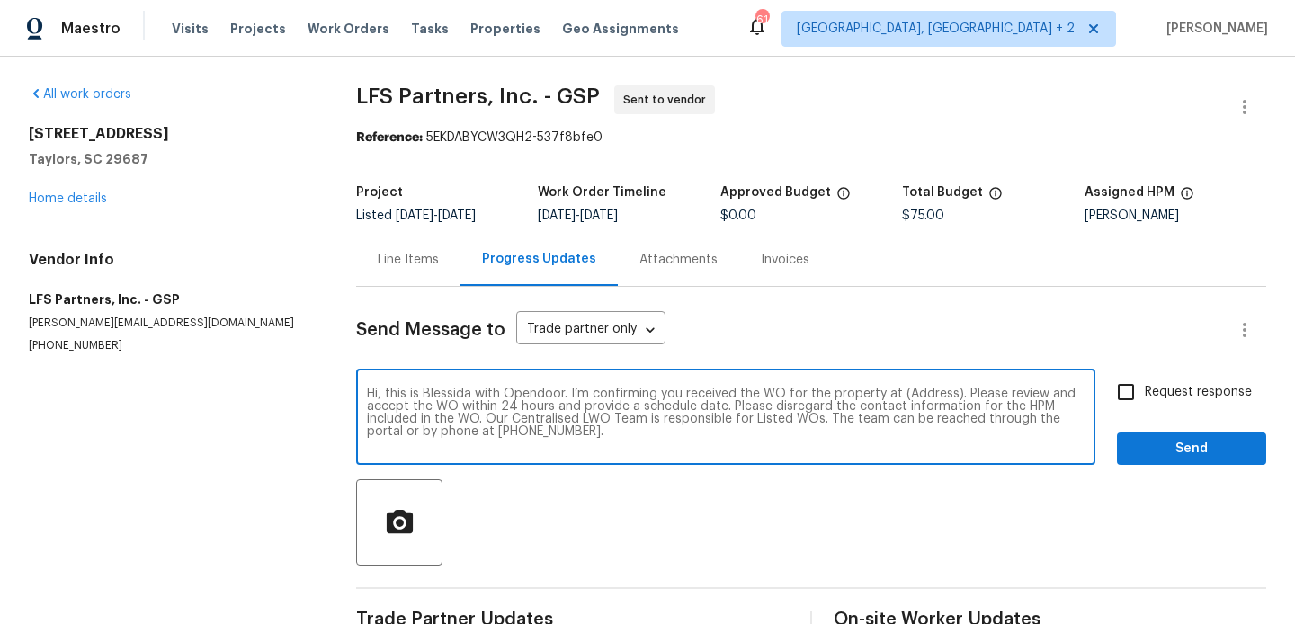
click at [912, 393] on textarea "Hi, this is Blessida with Opendoor. I’m confirming you received the WO for the …" at bounding box center [726, 419] width 718 height 63
paste textarea "308 Piedmont Ave, Taylors, SC 29687"
type textarea "Hi, this is Blessida with Opendoor. I’m confirming you received the WO for the …"
click at [1112, 381] on input "Request response" at bounding box center [1126, 392] width 38 height 38
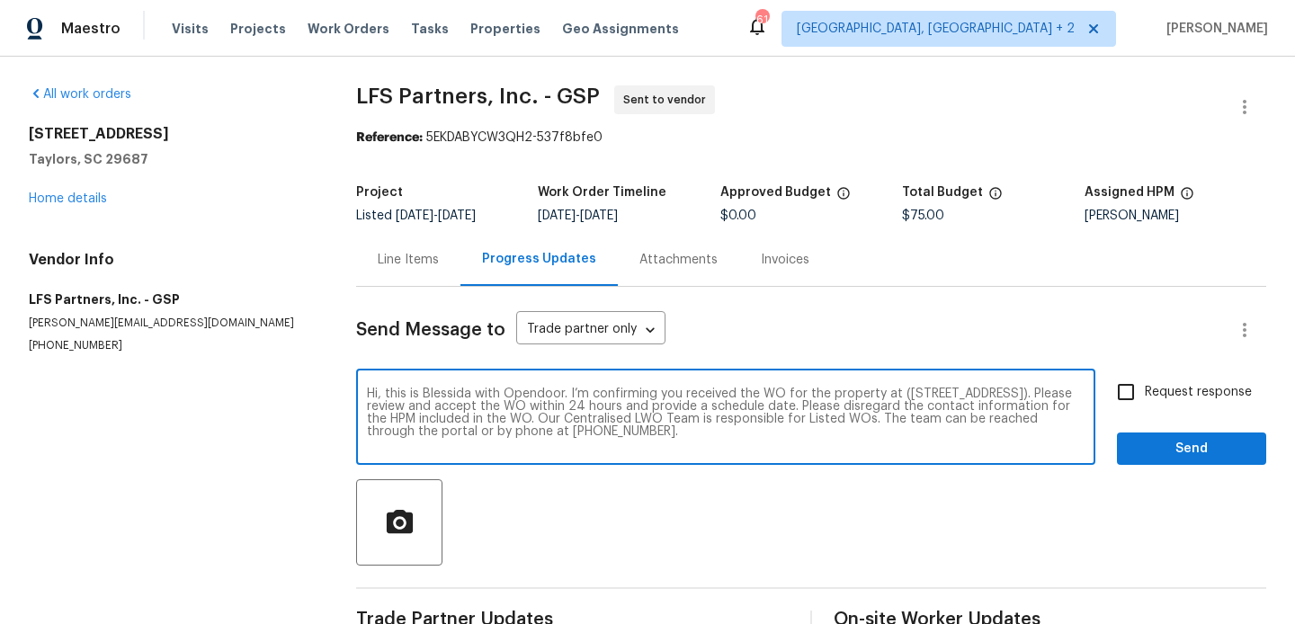
checkbox input "true"
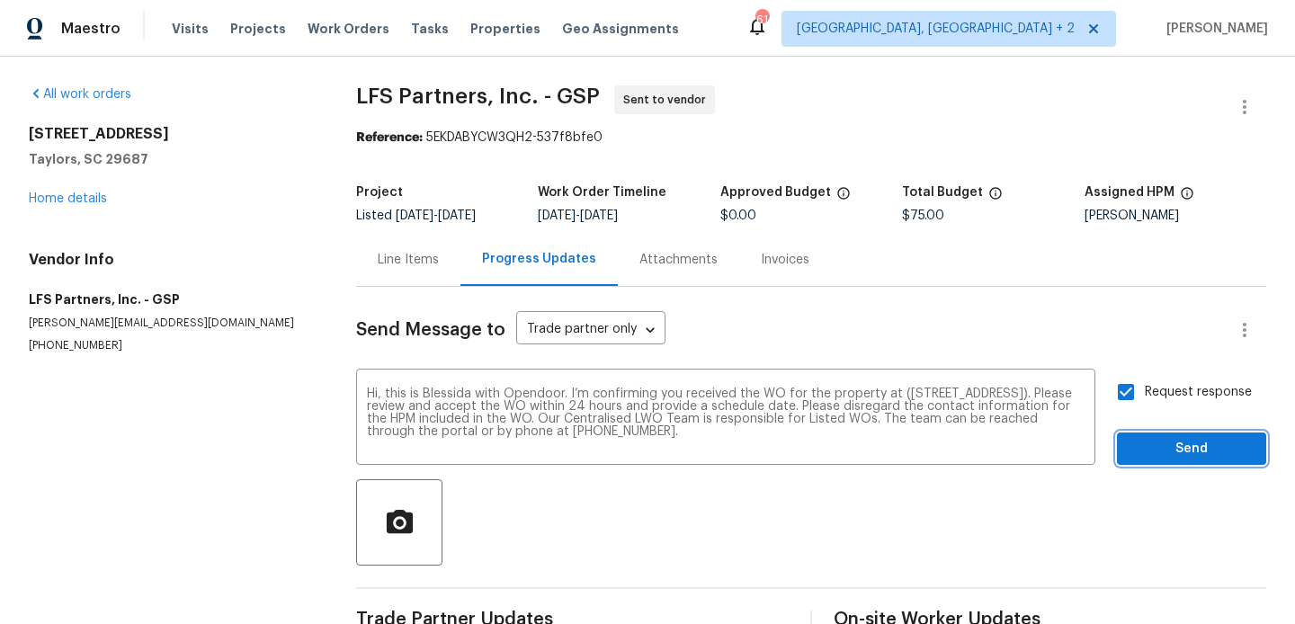
click at [1164, 446] on span "Send" at bounding box center [1191, 449] width 120 height 22
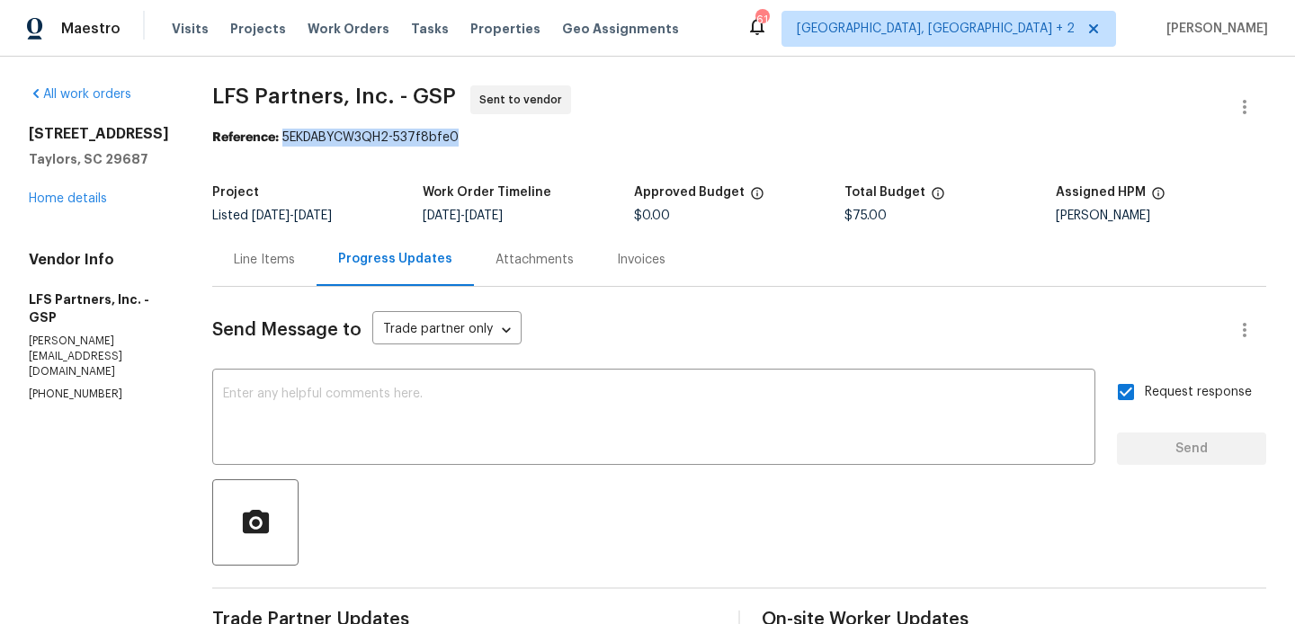
drag, startPoint x: 266, startPoint y: 135, endPoint x: 531, endPoint y: 140, distance: 265.3
click at [531, 140] on div "Reference: 5EKDABYCW3QH2-537f8bfe0" at bounding box center [739, 138] width 1054 height 18
copy div "5EKDABYCW3QH2-537f8bfe0"
click at [256, 267] on div "Line Items" at bounding box center [264, 260] width 61 height 18
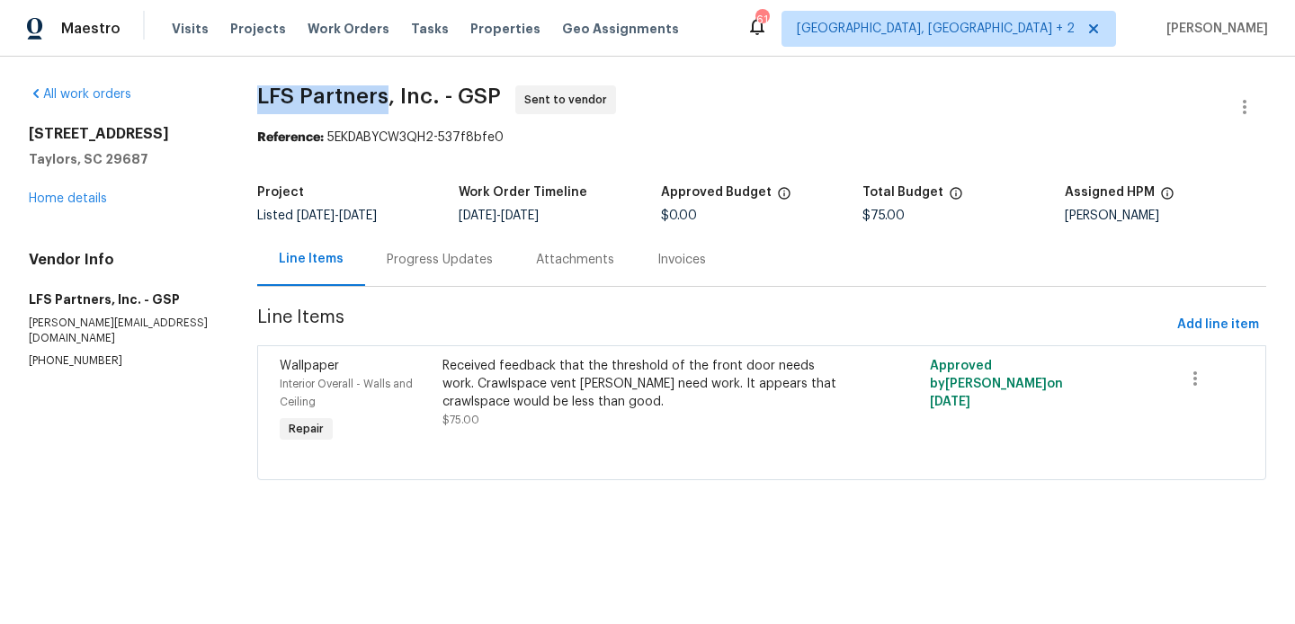
drag, startPoint x: 263, startPoint y: 100, endPoint x: 387, endPoint y: 100, distance: 123.2
click at [387, 100] on span "LFS Partners, Inc. - GSP" at bounding box center [379, 96] width 244 height 22
copy span "LFS Partners"
click at [58, 190] on div "308 Piedmont Ave Taylors, SC 29687 Home details" at bounding box center [121, 166] width 185 height 83
click at [54, 197] on link "Home details" at bounding box center [68, 198] width 78 height 13
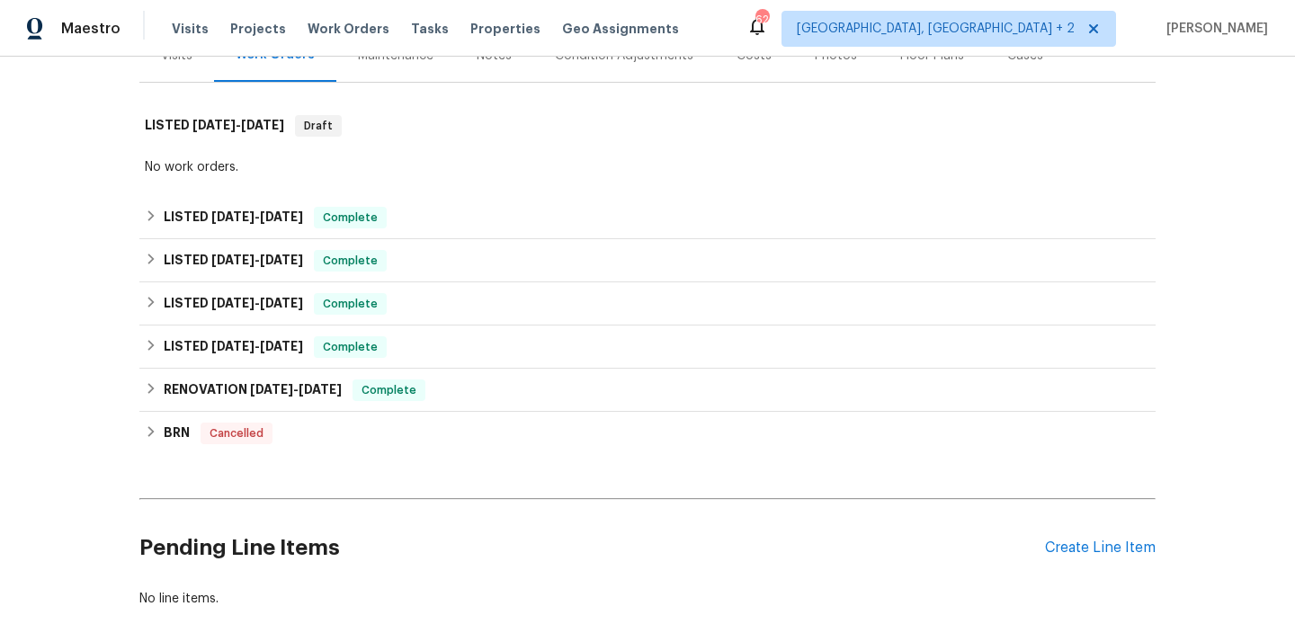
scroll to position [350, 0]
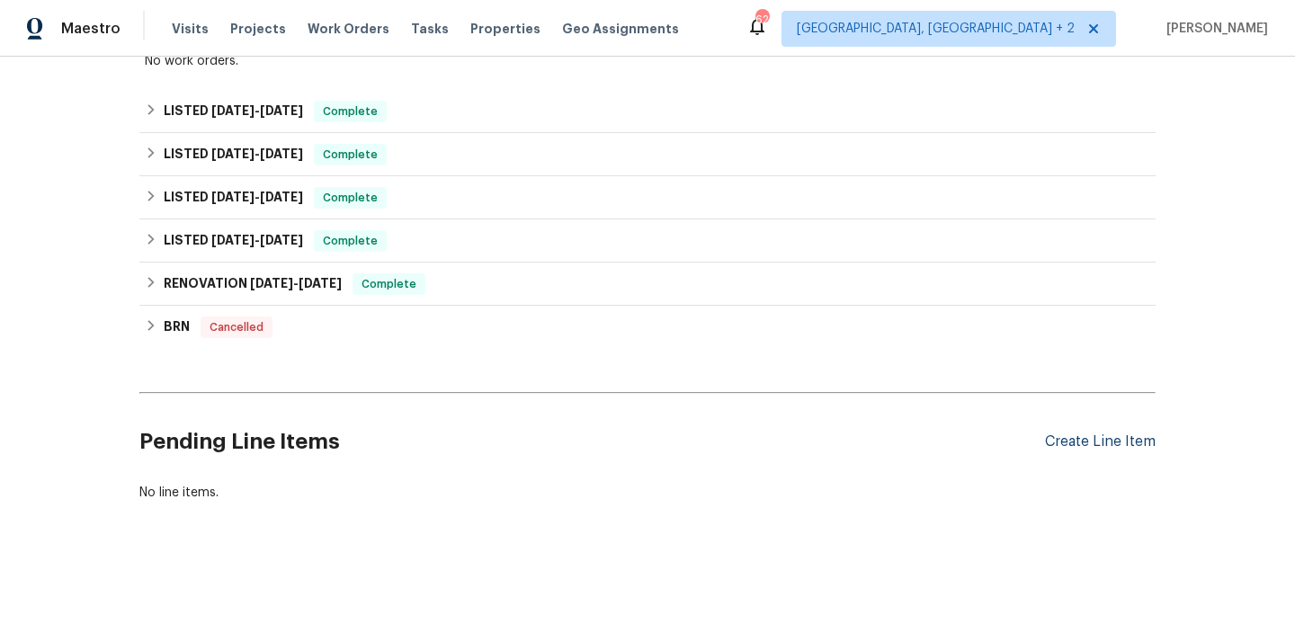
click at [1075, 438] on div "Create Line Item" at bounding box center [1100, 441] width 111 height 17
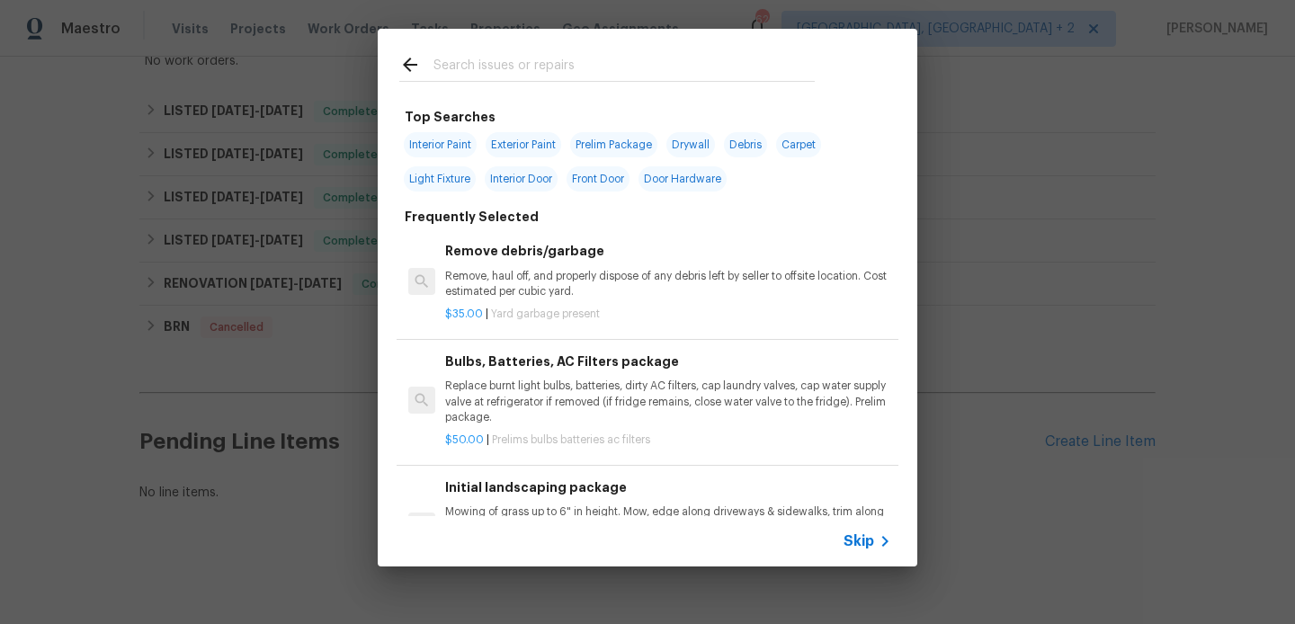
click at [442, 76] on input "text" at bounding box center [623, 67] width 381 height 27
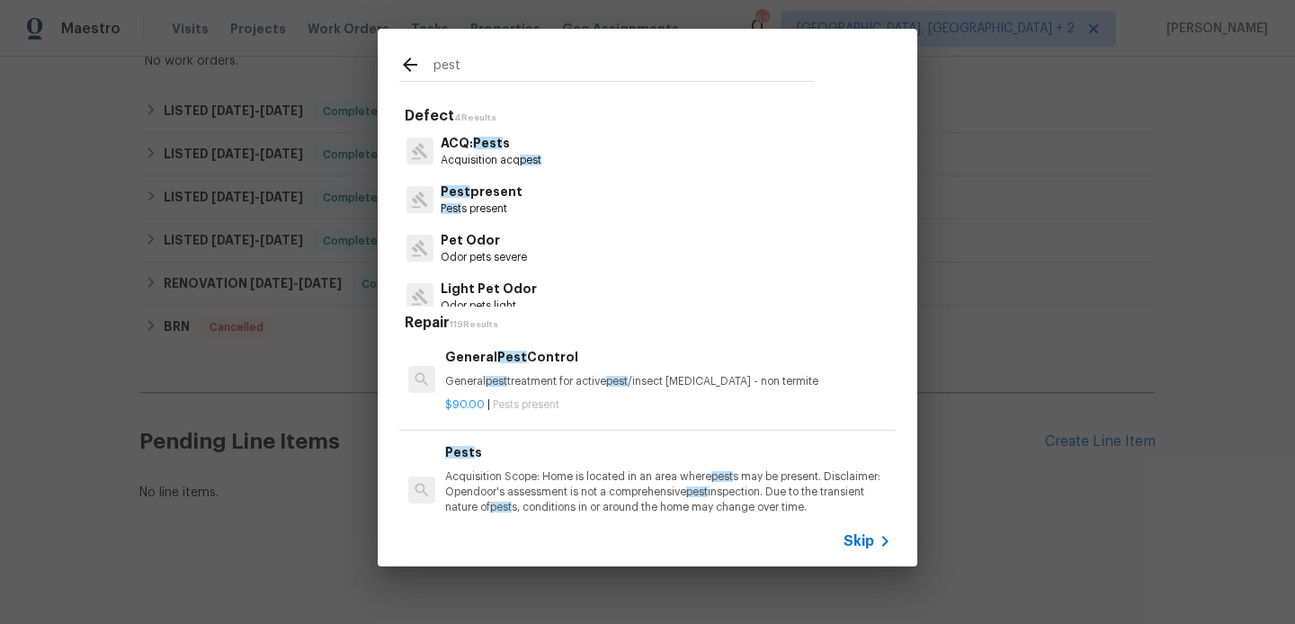
type input "pest"
click at [513, 217] on div "Pest present [GEOGRAPHIC_DATA] s present" at bounding box center [647, 199] width 496 height 49
click at [493, 201] on p "Pest present" at bounding box center [482, 192] width 82 height 19
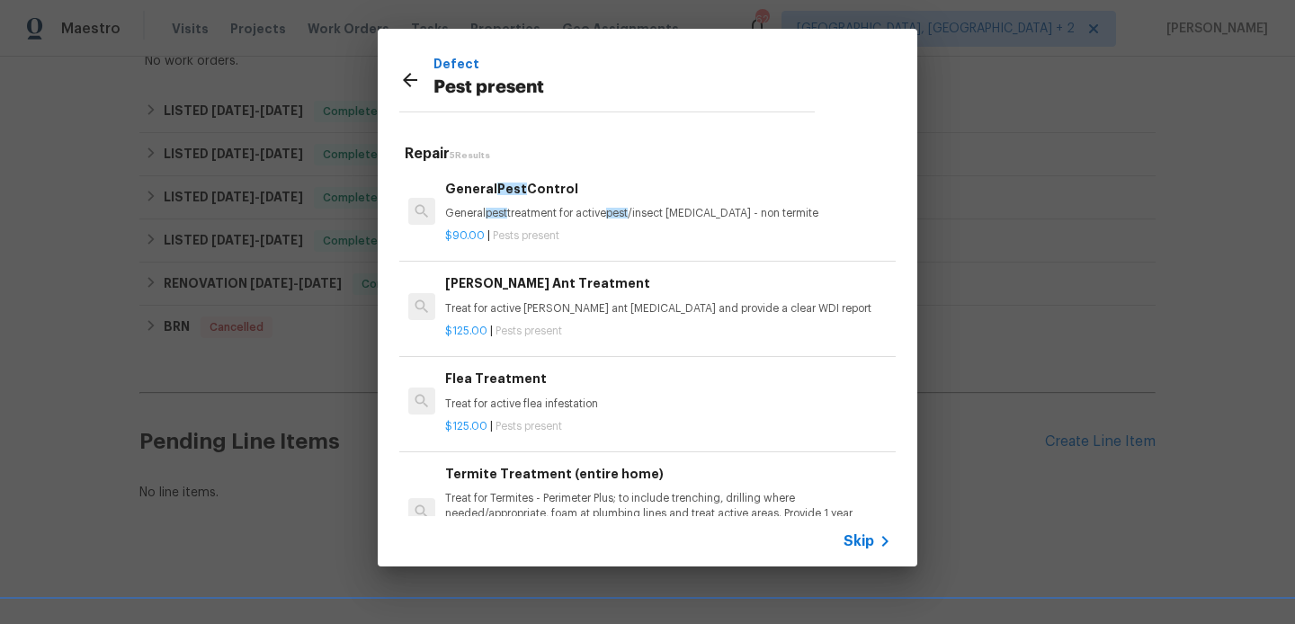
click at [517, 210] on p "General pest treatment for active pest /insect [MEDICAL_DATA] - non termite" at bounding box center [668, 213] width 446 height 15
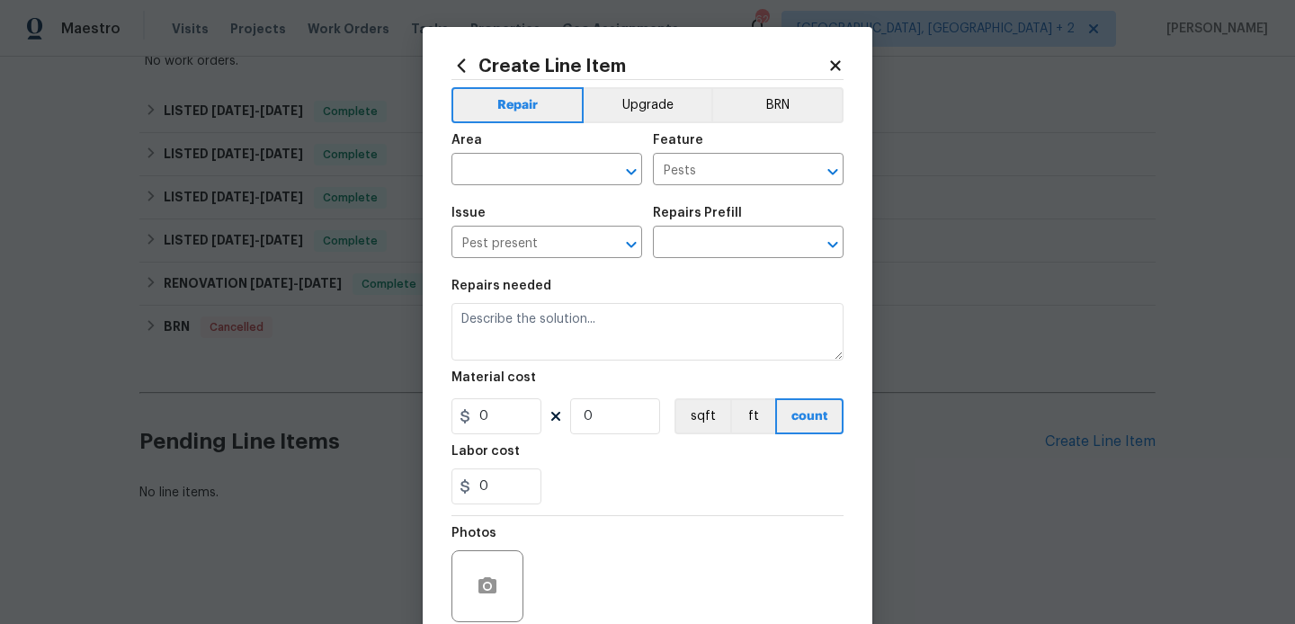
type textarea "General pest treatment for active pest/insect infestation - non termite"
type input "1"
type input "General Pest Control $90.00"
type input "90"
click at [477, 162] on input "text" at bounding box center [521, 171] width 140 height 28
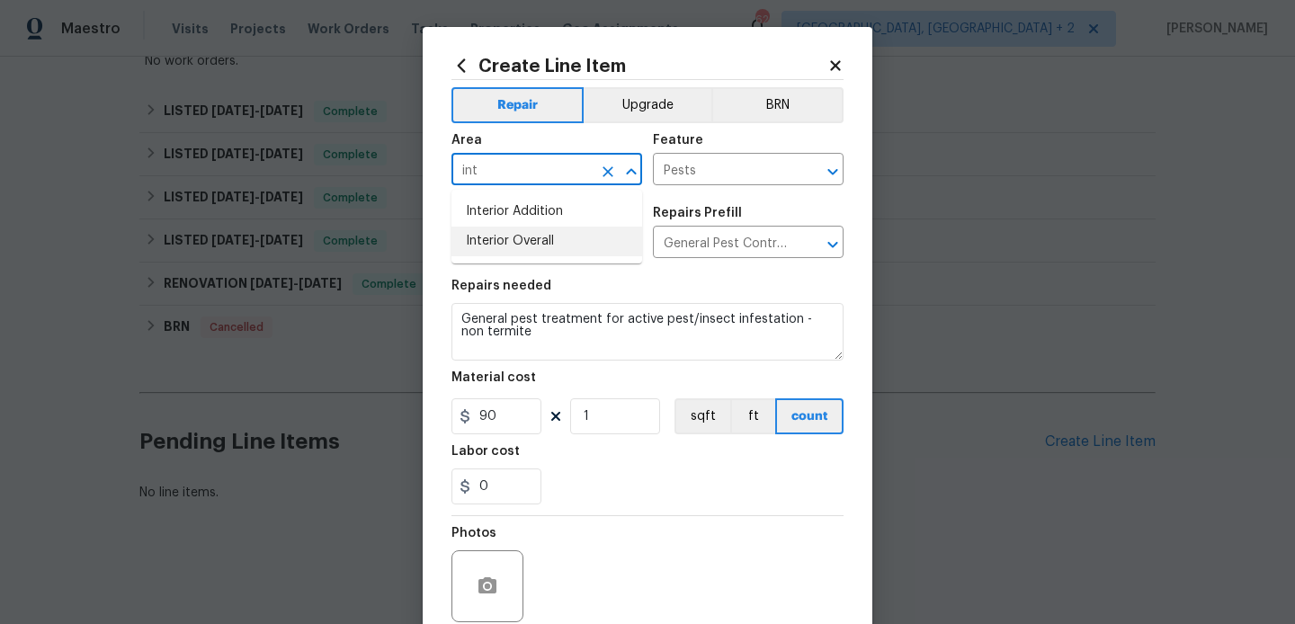
click at [486, 233] on li "Interior Overall" at bounding box center [546, 242] width 191 height 30
type input "Interior Overall"
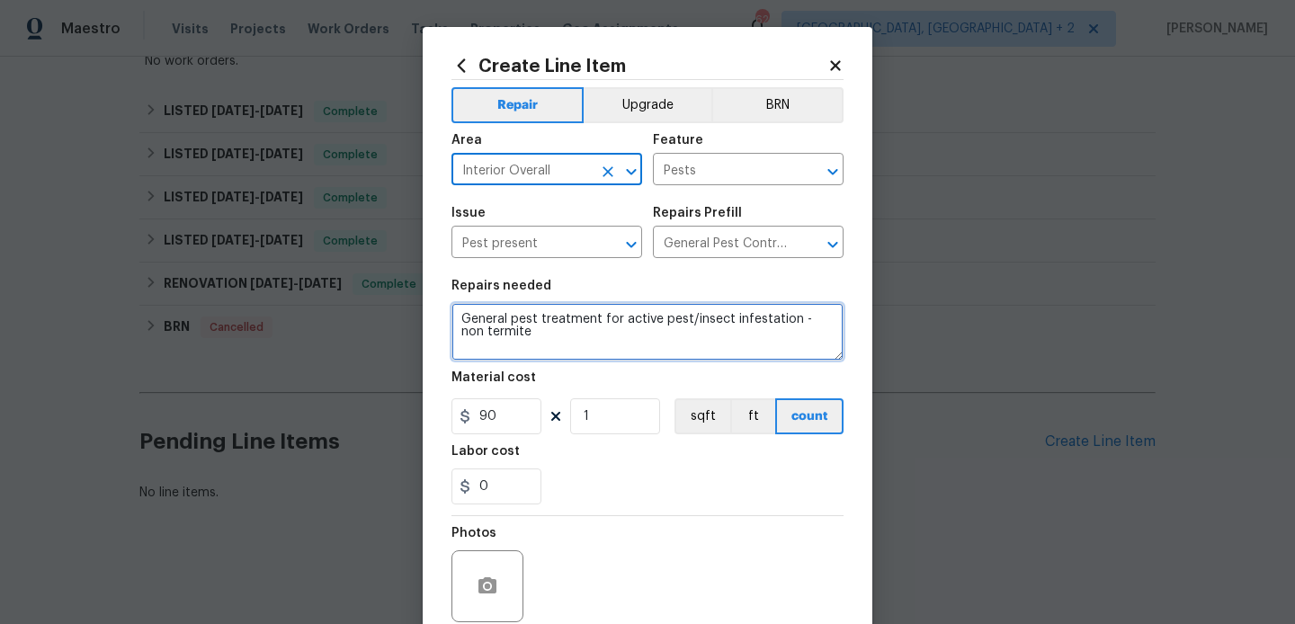
click at [506, 313] on textarea "General pest treatment for active pest/insect infestation - non termite" at bounding box center [647, 332] width 392 height 58
paste textarea "Presence of cockroaches present. Treat for cockroaches. One-time treatment."
type textarea "Presence of cockroaches present. Treat for cockroaches. One-time treatment."
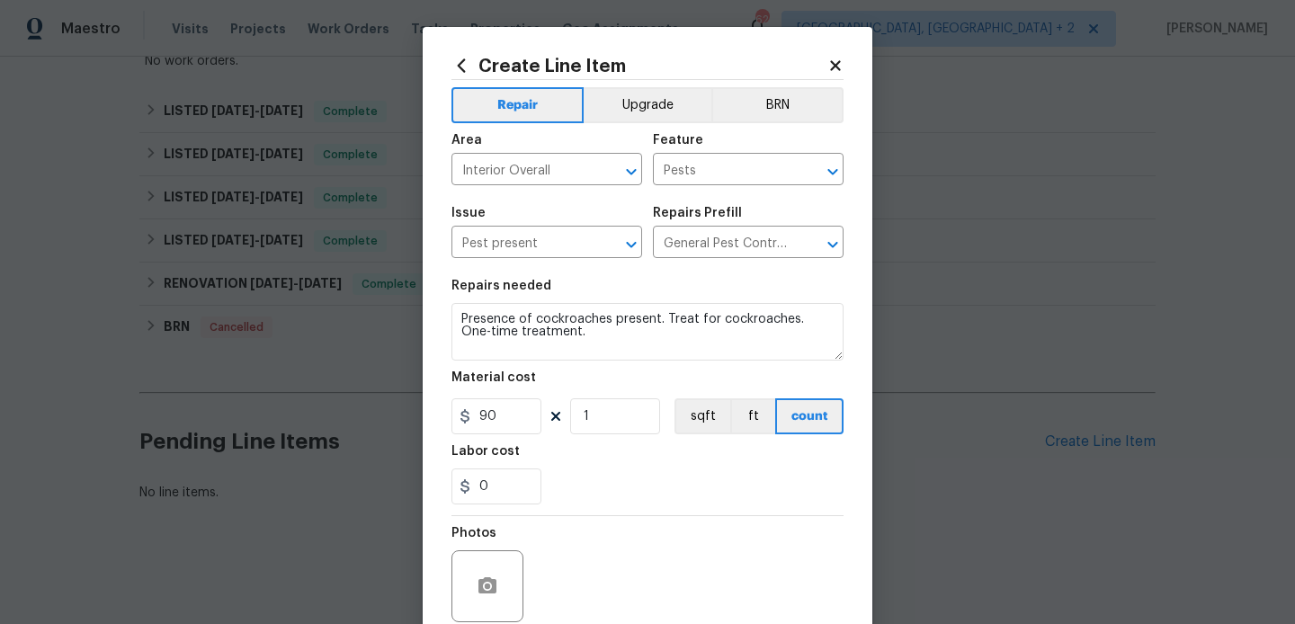
click at [488, 390] on div "Material cost" at bounding box center [647, 382] width 392 height 23
click at [488, 421] on input "90" at bounding box center [496, 416] width 90 height 36
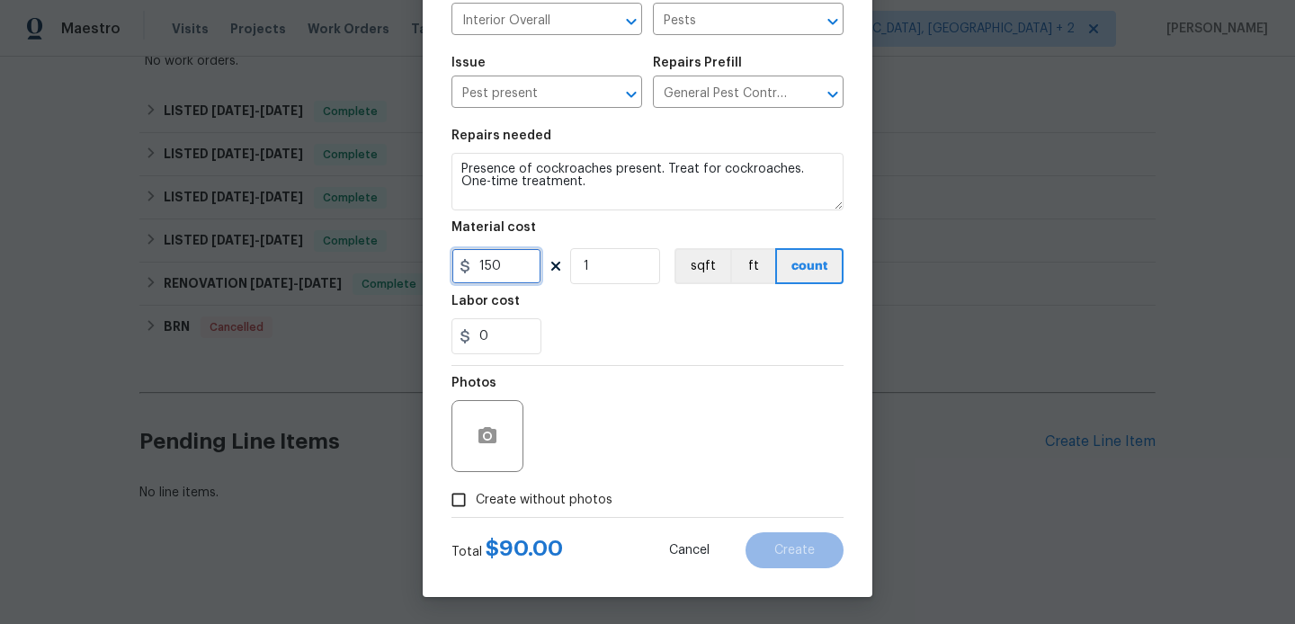
type input "150"
click at [534, 506] on span "Create without photos" at bounding box center [544, 500] width 137 height 19
click at [476, 506] on input "Create without photos" at bounding box center [459, 500] width 34 height 34
checkbox input "true"
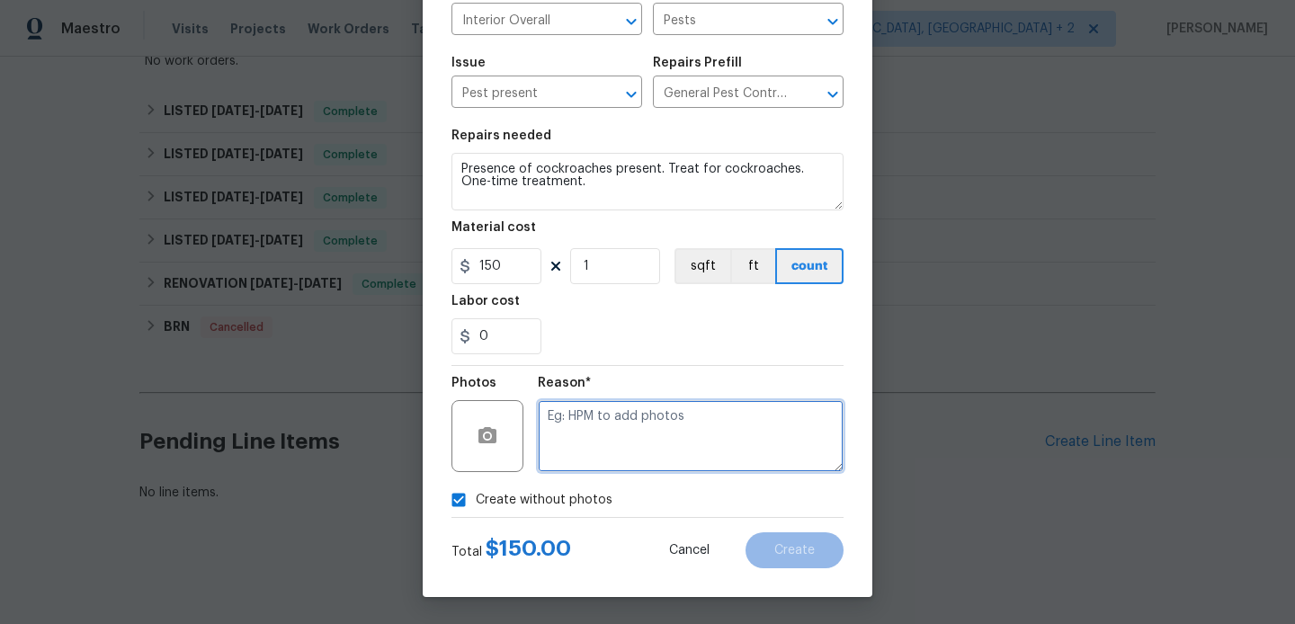
click at [627, 435] on textarea at bounding box center [691, 436] width 306 height 72
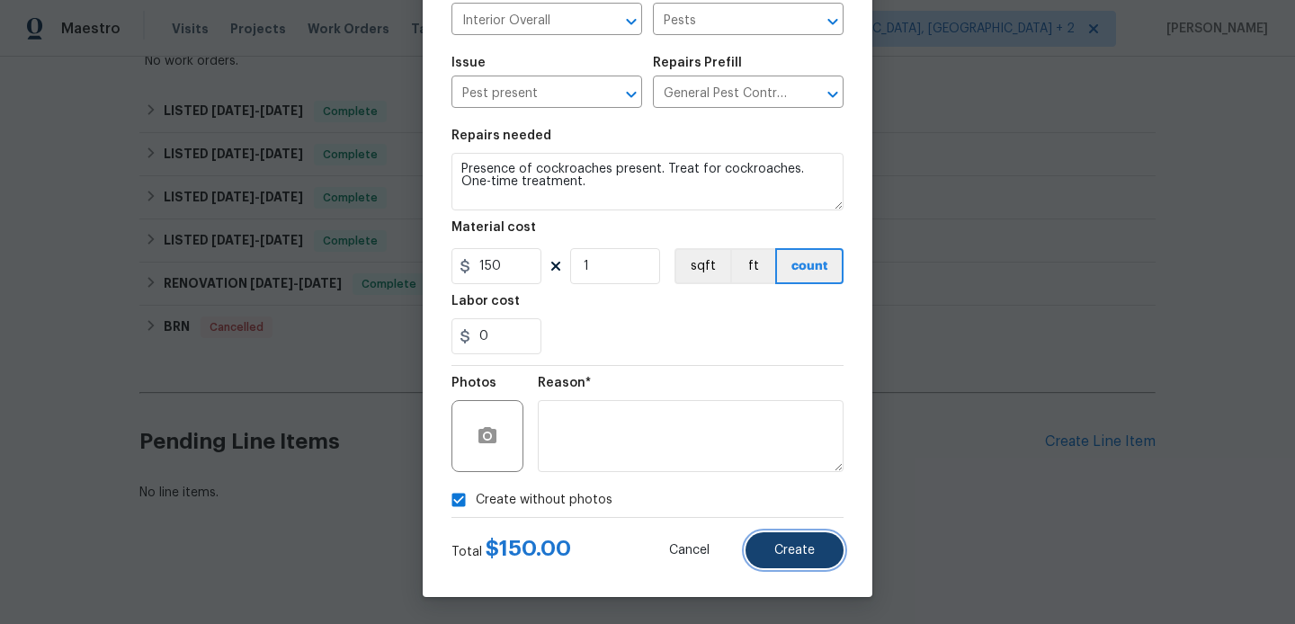
click at [803, 553] on span "Create" at bounding box center [794, 550] width 40 height 13
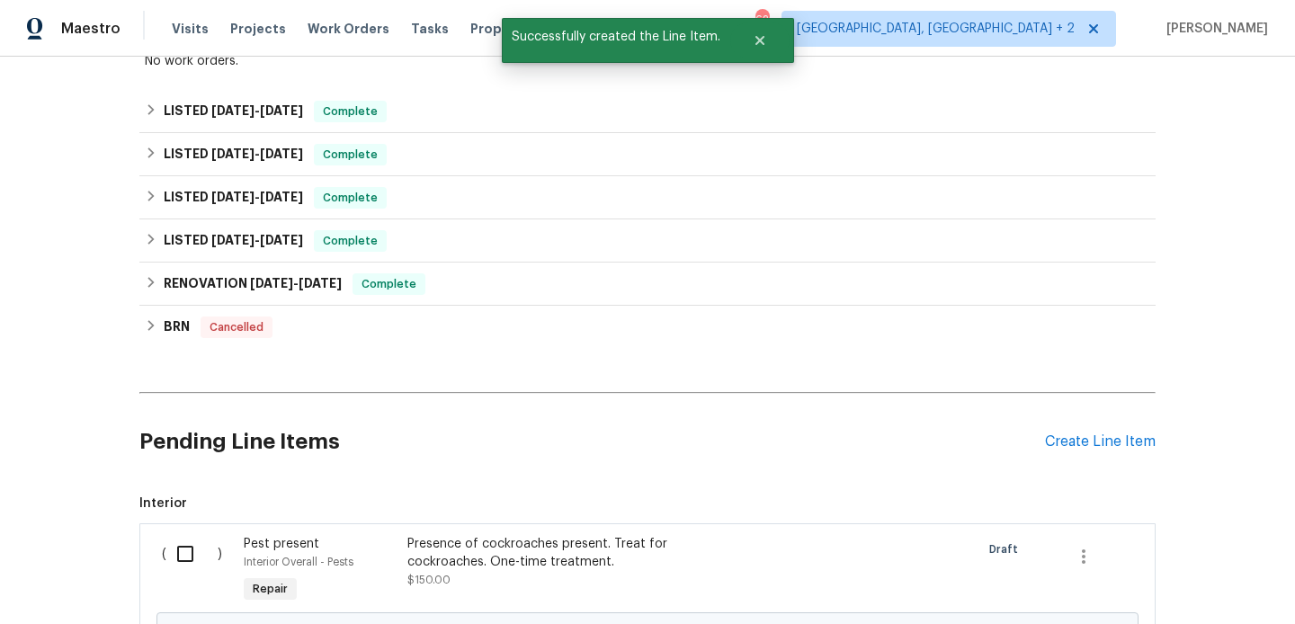
scroll to position [555, 0]
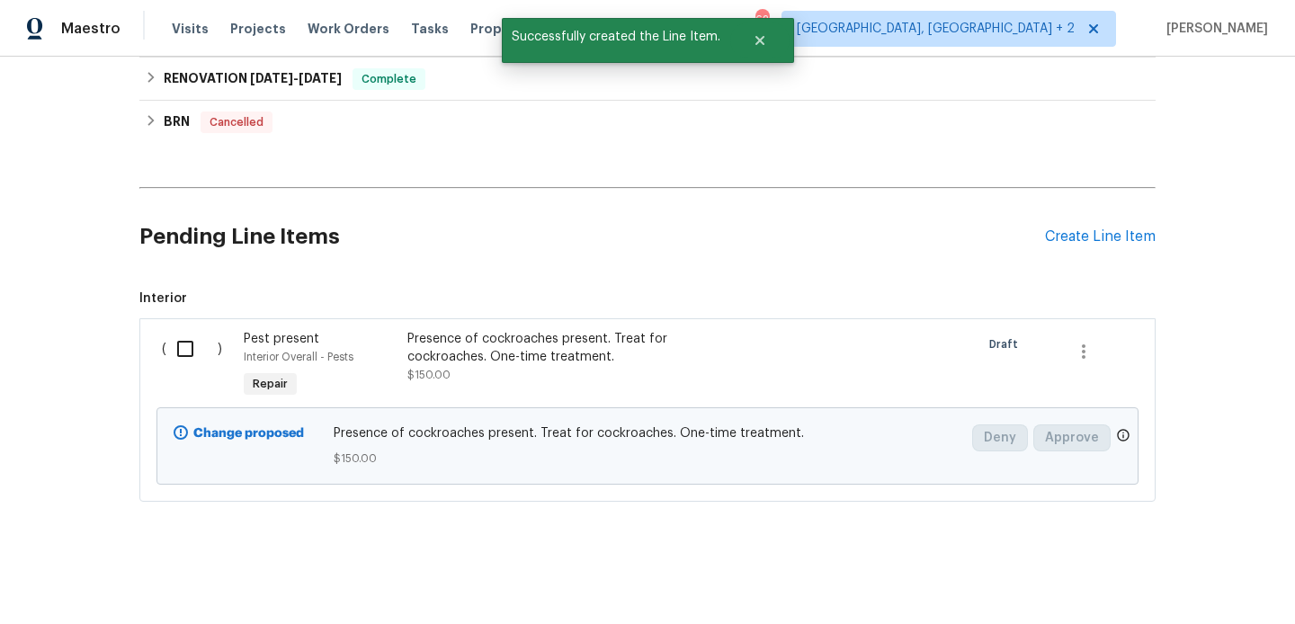
click at [206, 356] on input "checkbox" at bounding box center [191, 349] width 51 height 38
checkbox input "true"
click at [1205, 558] on div "Cancel (1) Item Create Work Order" at bounding box center [647, 579] width 1295 height 92
click at [1190, 572] on span "Create Work Order" at bounding box center [1192, 579] width 120 height 22
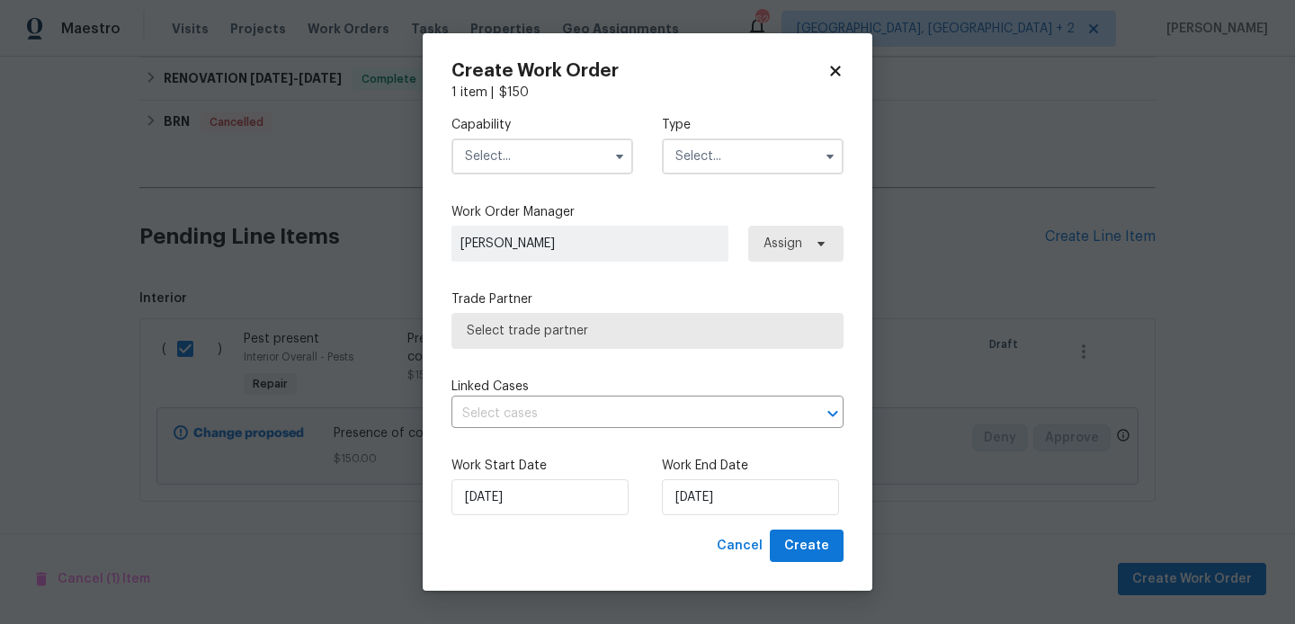
click at [529, 153] on input "text" at bounding box center [542, 156] width 182 height 36
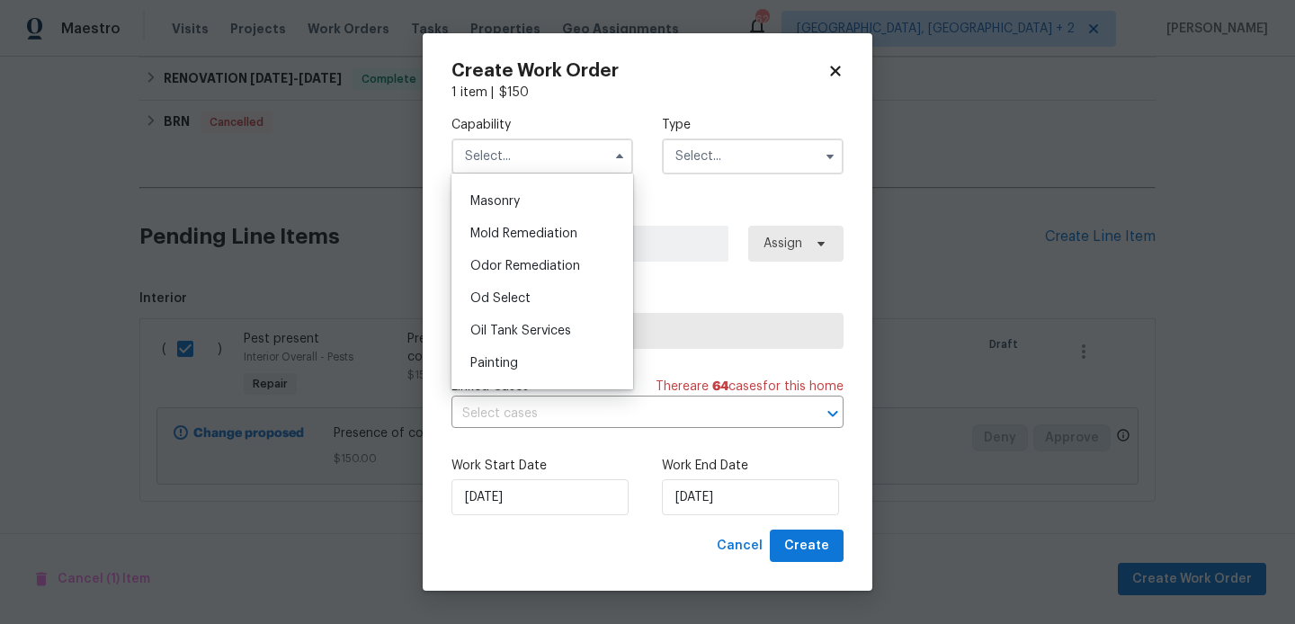
scroll to position [1401, 0]
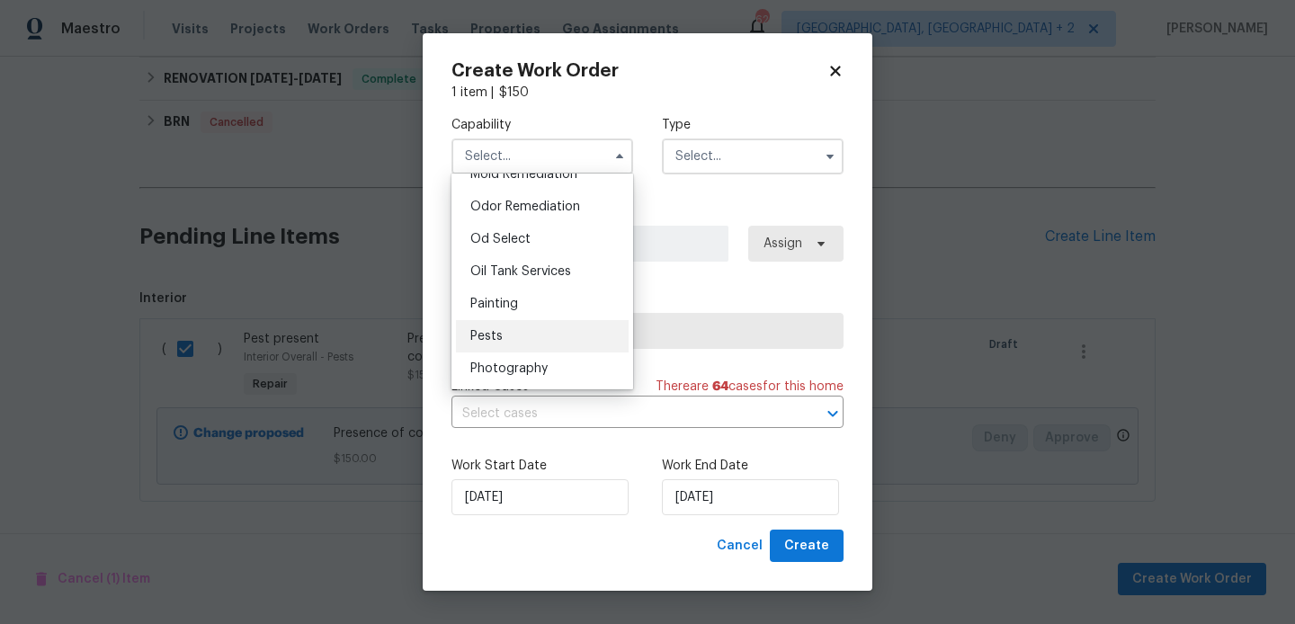
click at [513, 338] on div "Pests" at bounding box center [542, 336] width 173 height 32
type input "Pests"
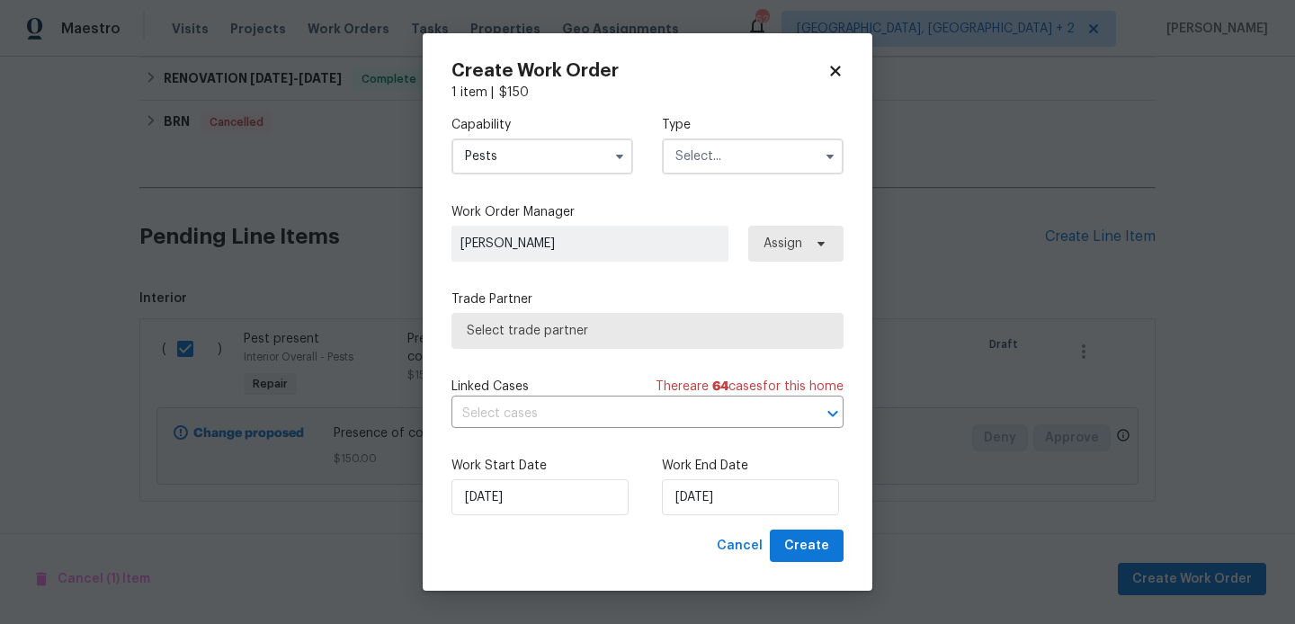
click at [724, 165] on input "text" at bounding box center [753, 156] width 182 height 36
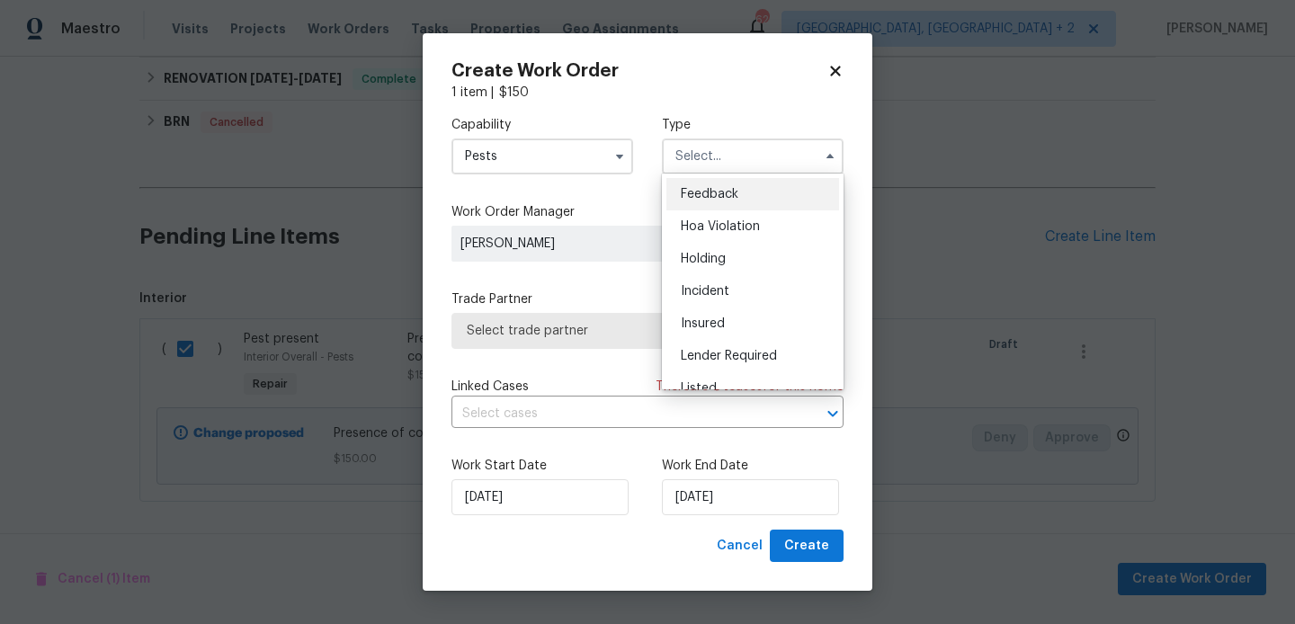
click at [726, 188] on span "Feedback" at bounding box center [710, 194] width 58 height 13
type input "Feedback"
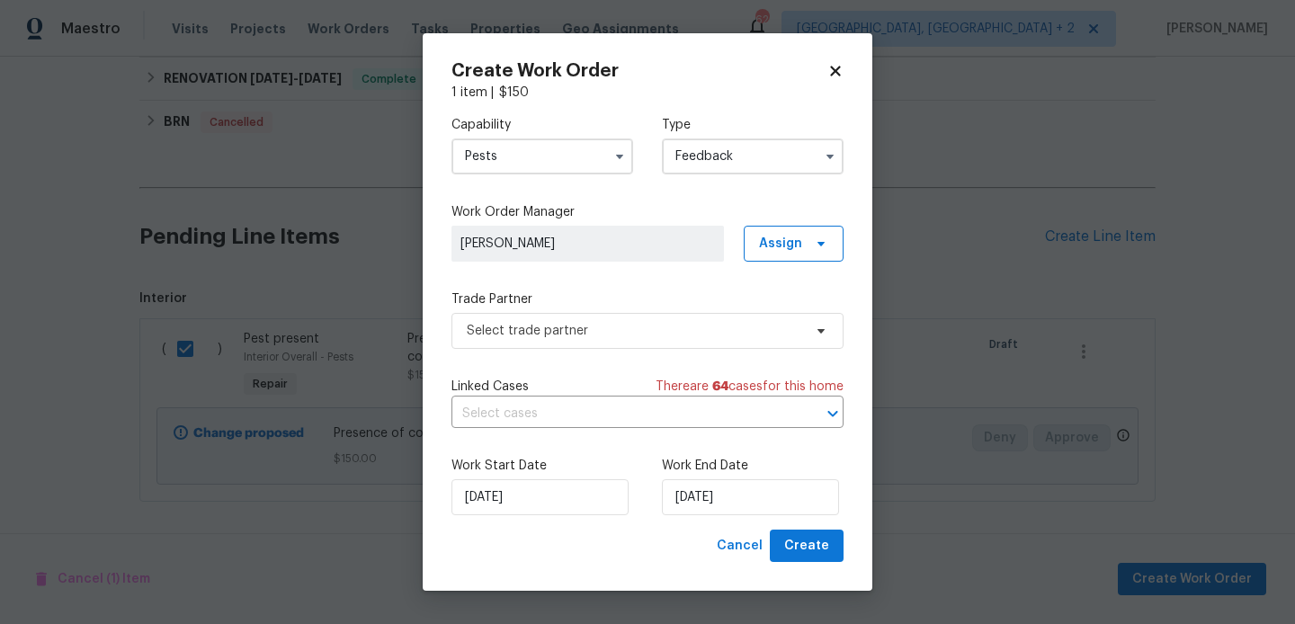
click at [536, 348] on div "Capability Pests Type Feedback Work Order Manager Blessida Angeline M Assign Tr…" at bounding box center [647, 316] width 392 height 428
click at [529, 327] on span "Select trade partner" at bounding box center [634, 331] width 335 height 18
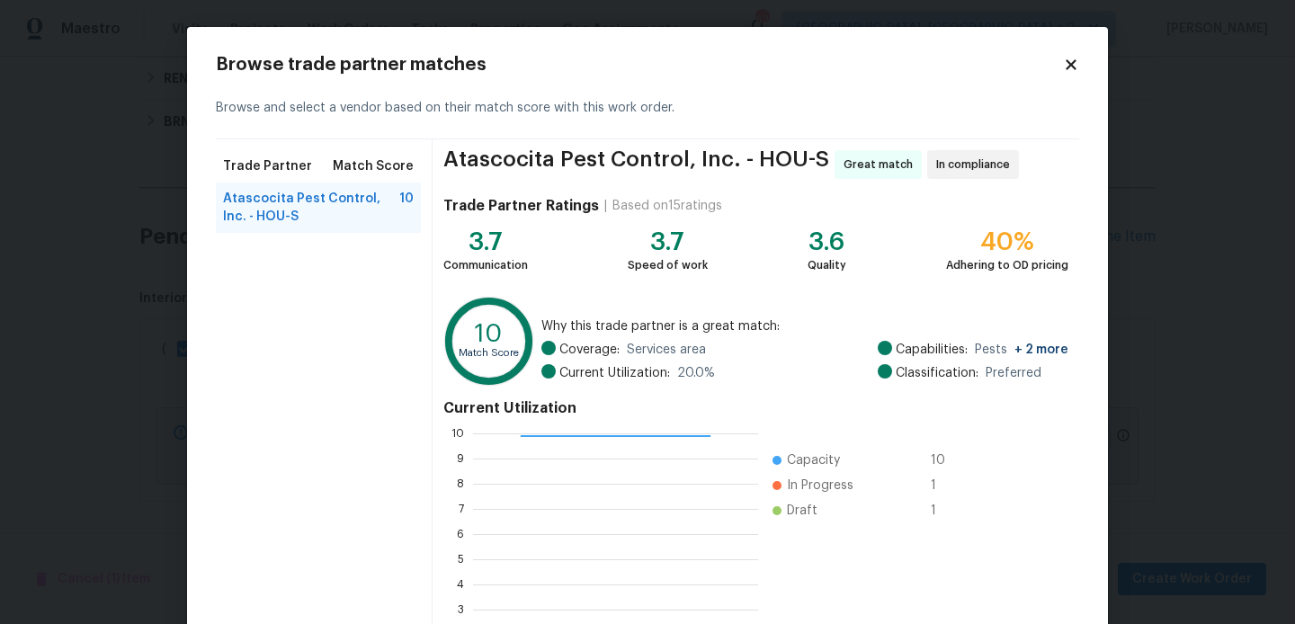
scroll to position [169, 0]
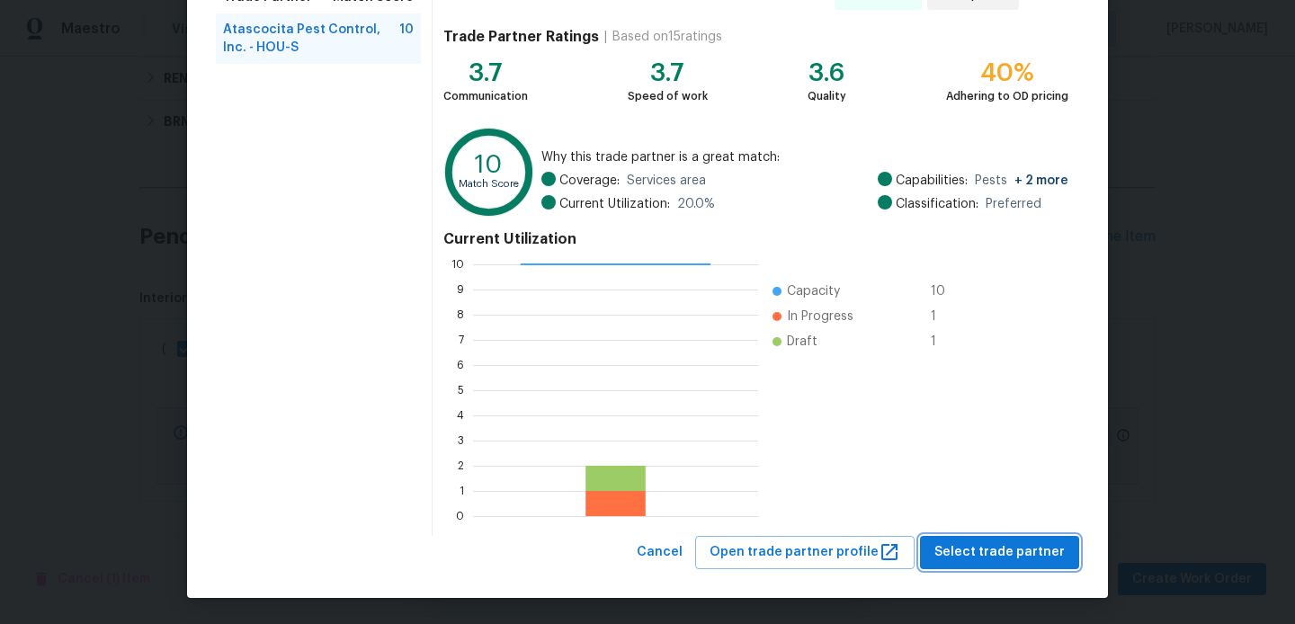
click at [969, 547] on span "Select trade partner" at bounding box center [999, 552] width 130 height 22
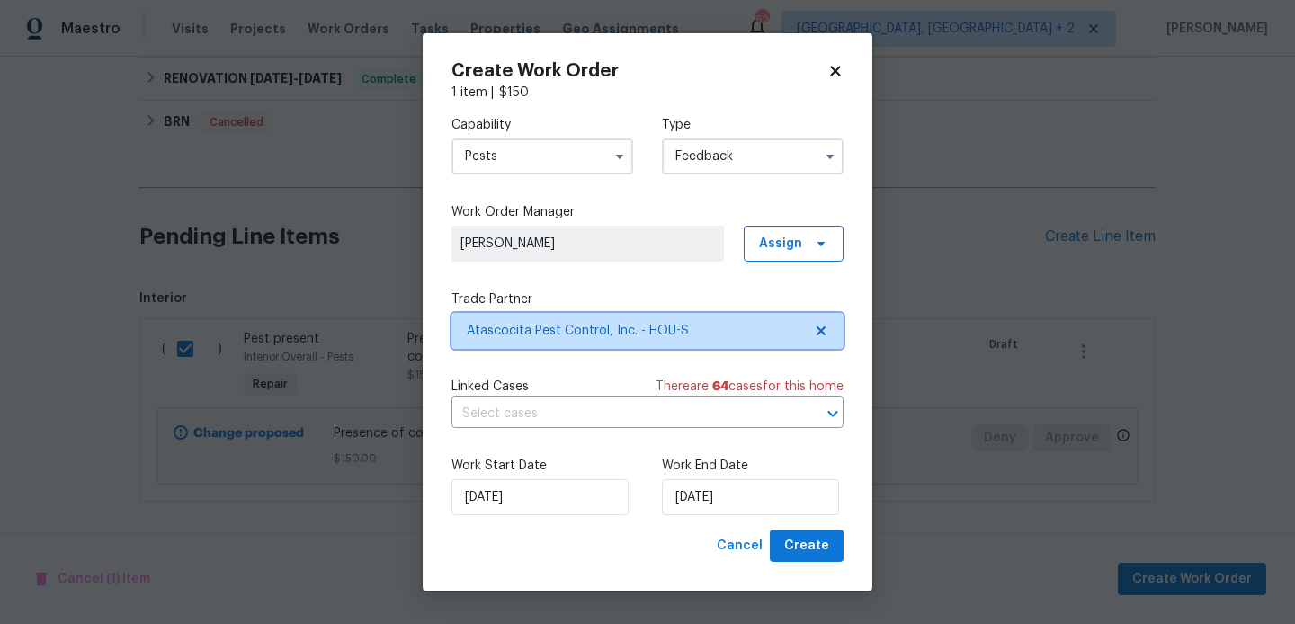
scroll to position [0, 0]
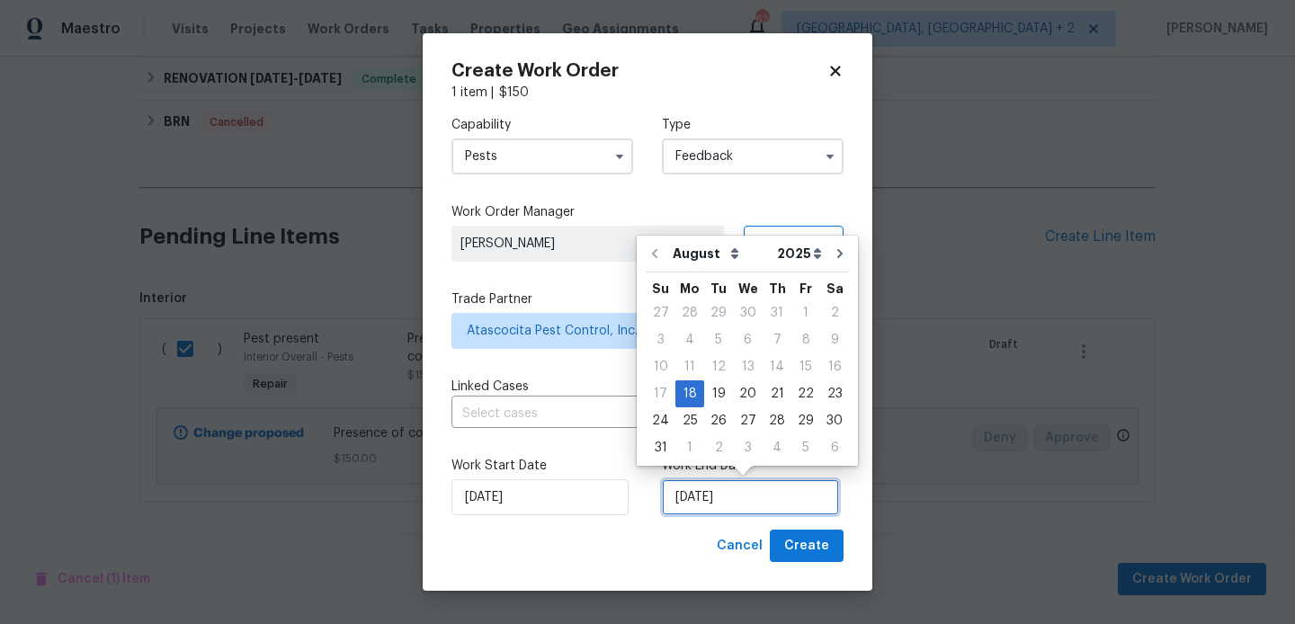
click at [718, 490] on input "[DATE]" at bounding box center [750, 497] width 177 height 36
click at [749, 388] on div "20" at bounding box center [748, 393] width 30 height 25
type input "[DATE]"
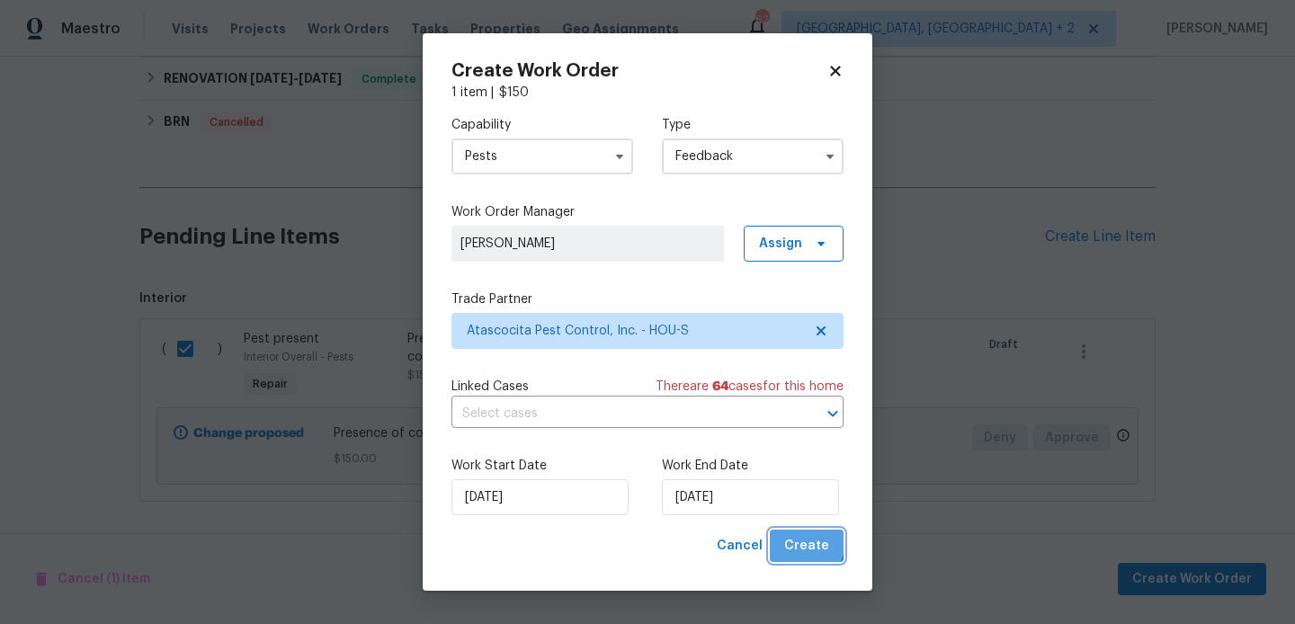
click at [794, 540] on span "Create" at bounding box center [806, 546] width 45 height 22
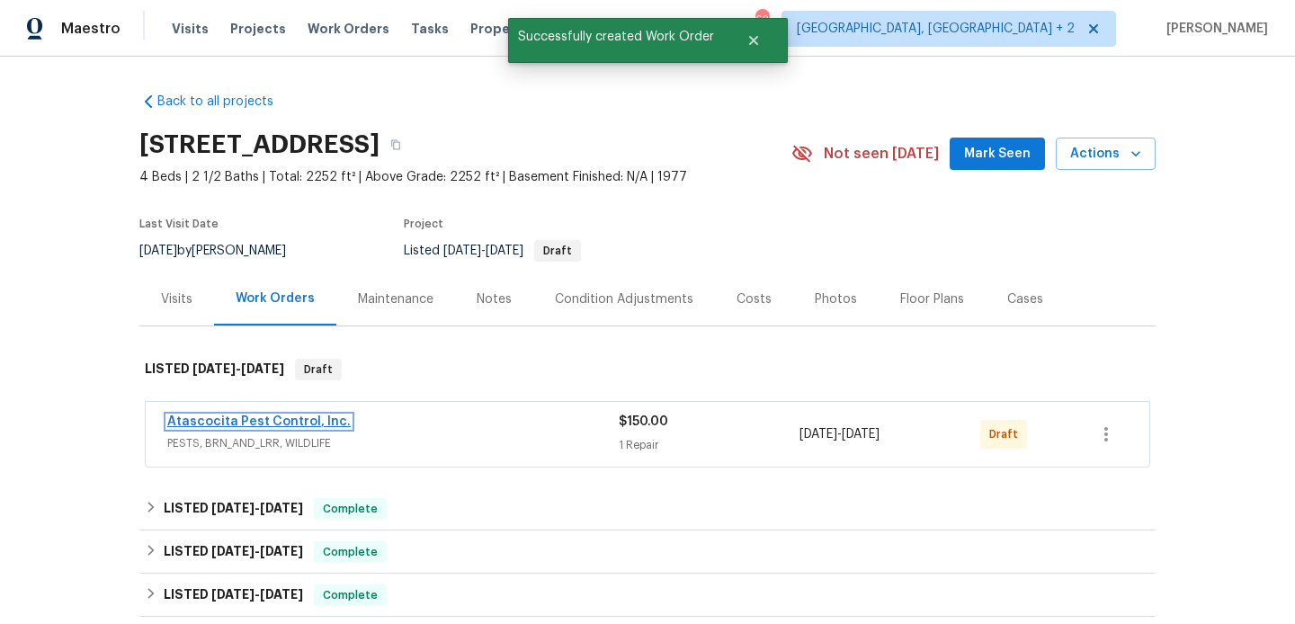
click at [295, 419] on link "Atascocita Pest Control, Inc." at bounding box center [258, 421] width 183 height 13
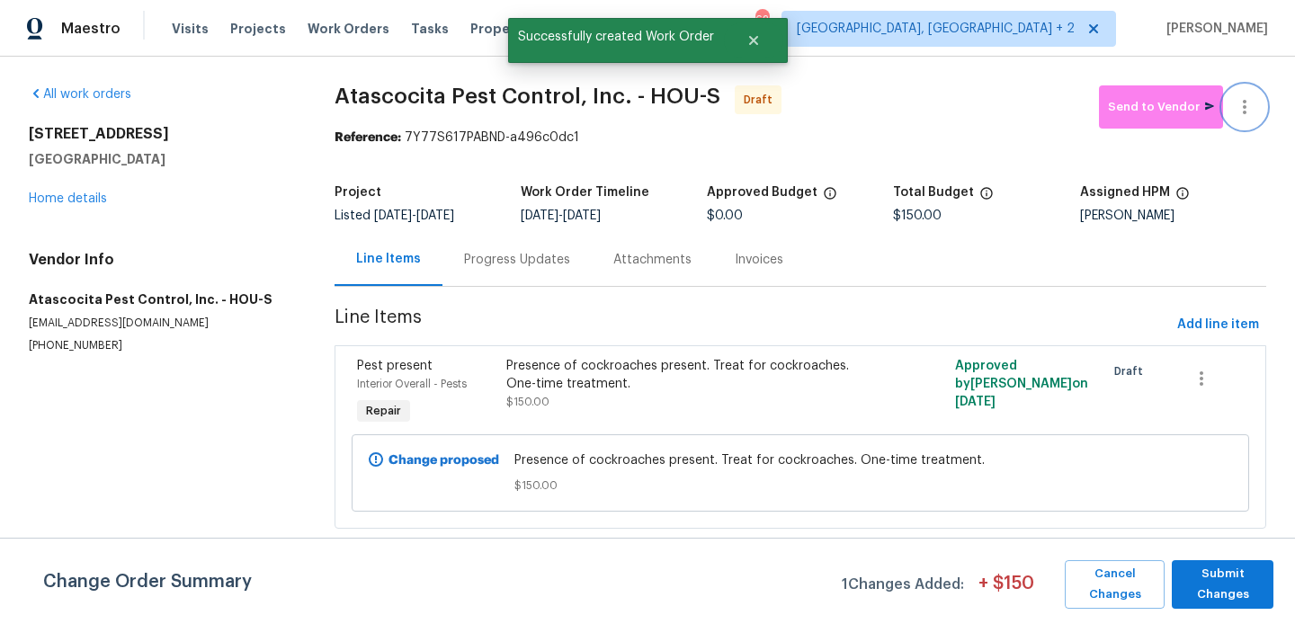
click at [1253, 98] on icon "button" at bounding box center [1245, 107] width 22 height 22
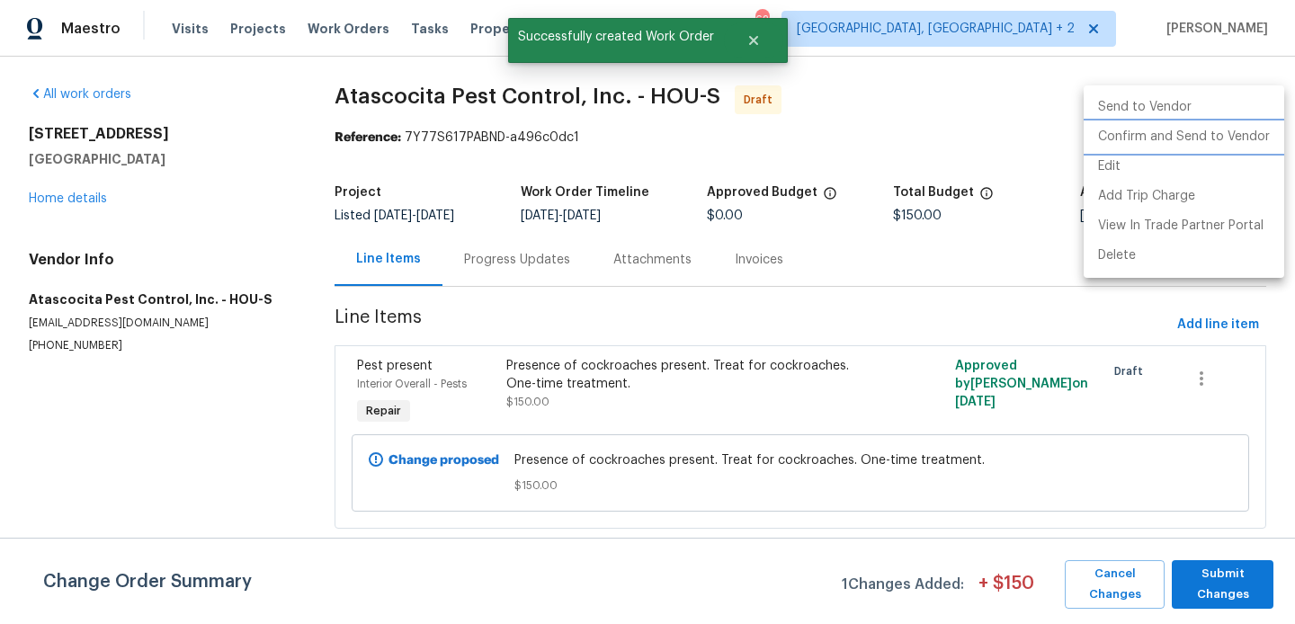
click at [1253, 134] on li "Confirm and Send to Vendor" at bounding box center [1184, 137] width 201 height 30
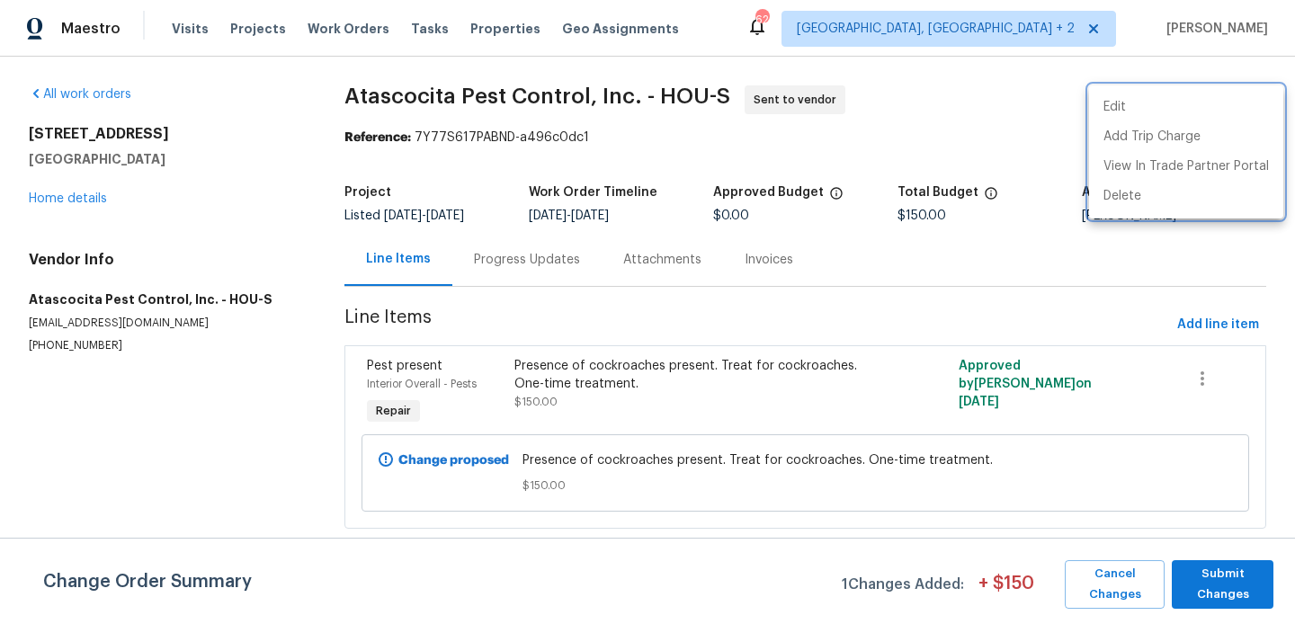
click at [1136, 404] on div at bounding box center [647, 312] width 1295 height 624
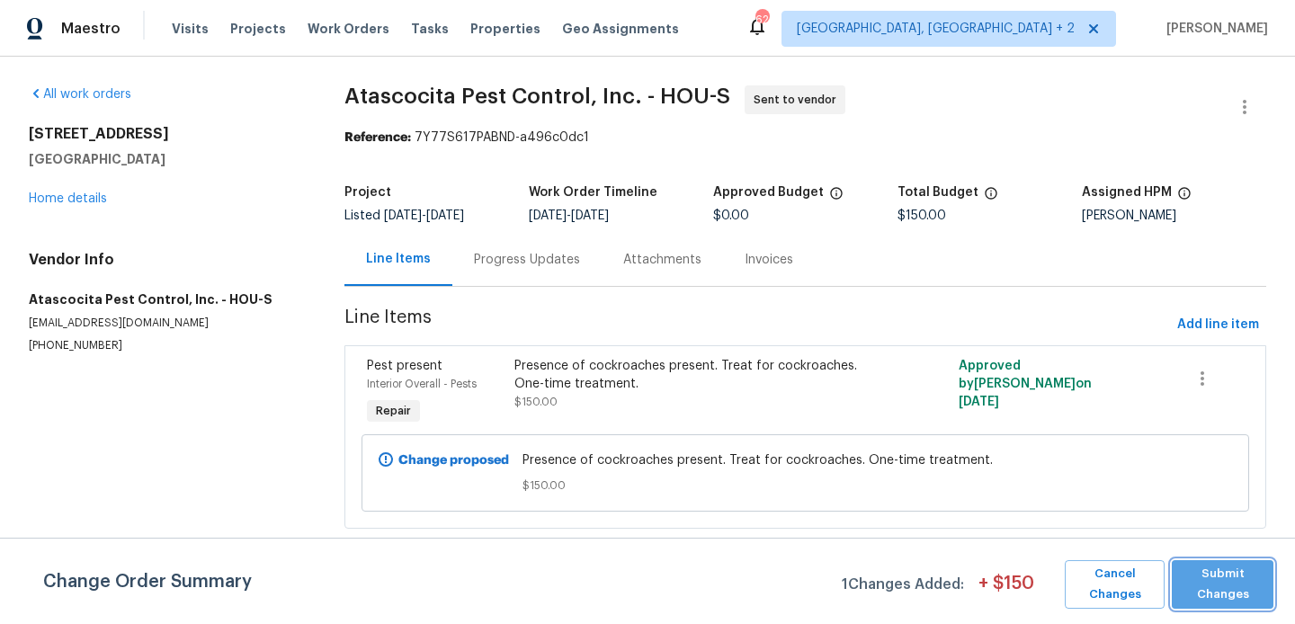
click at [1220, 584] on span "Submit Changes" at bounding box center [1223, 584] width 84 height 41
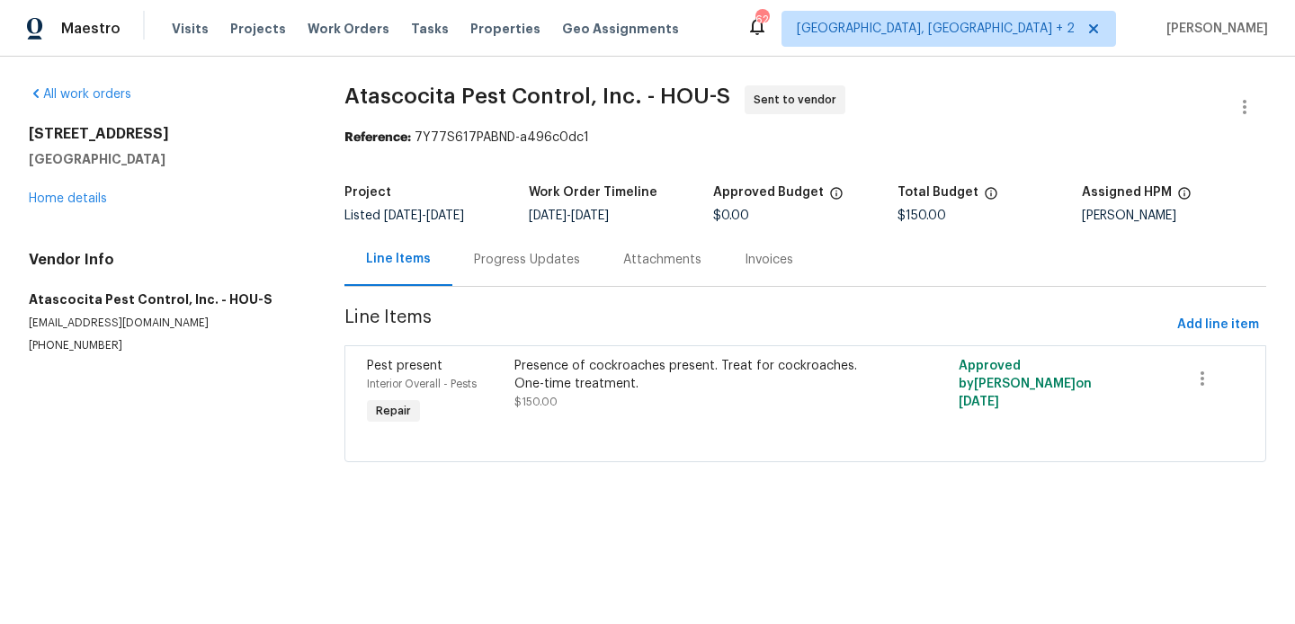
click at [536, 276] on div "Progress Updates" at bounding box center [526, 259] width 149 height 53
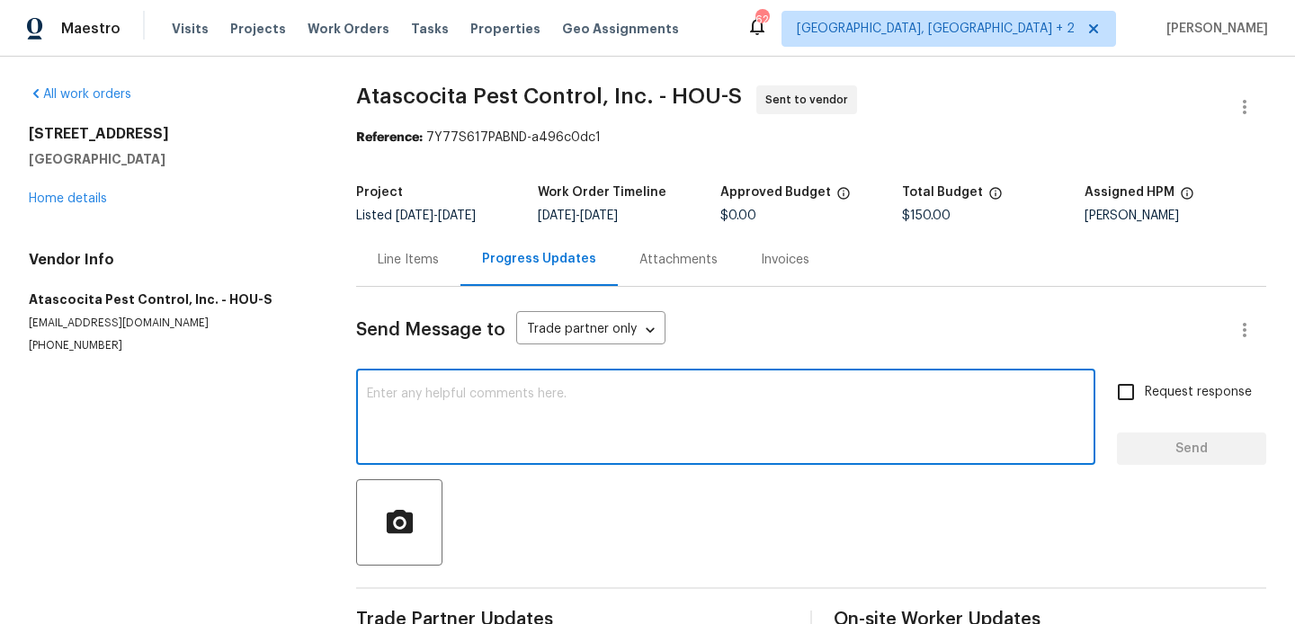
click at [567, 388] on textarea at bounding box center [726, 419] width 718 height 63
paste textarea "Hi, this is Blessida with Opendoor. I’m confirming you received the WO for the …"
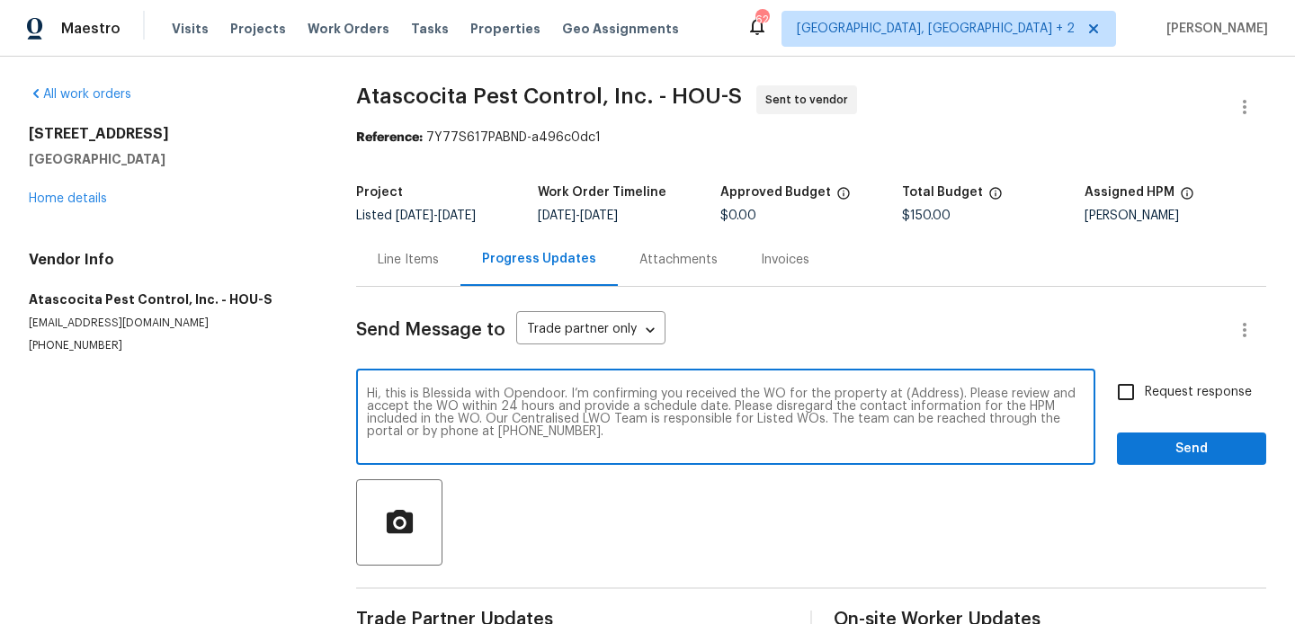
click at [920, 407] on textarea "Hi, this is Blessida with Opendoor. I’m confirming you received the WO for the …" at bounding box center [726, 419] width 718 height 63
paste textarea "[STREET_ADDRESS]"
type textarea "Hi, this is Blessida with Opendoor. I’m confirming you received the WO for the …"
click at [1161, 389] on span "Request response" at bounding box center [1198, 392] width 107 height 19
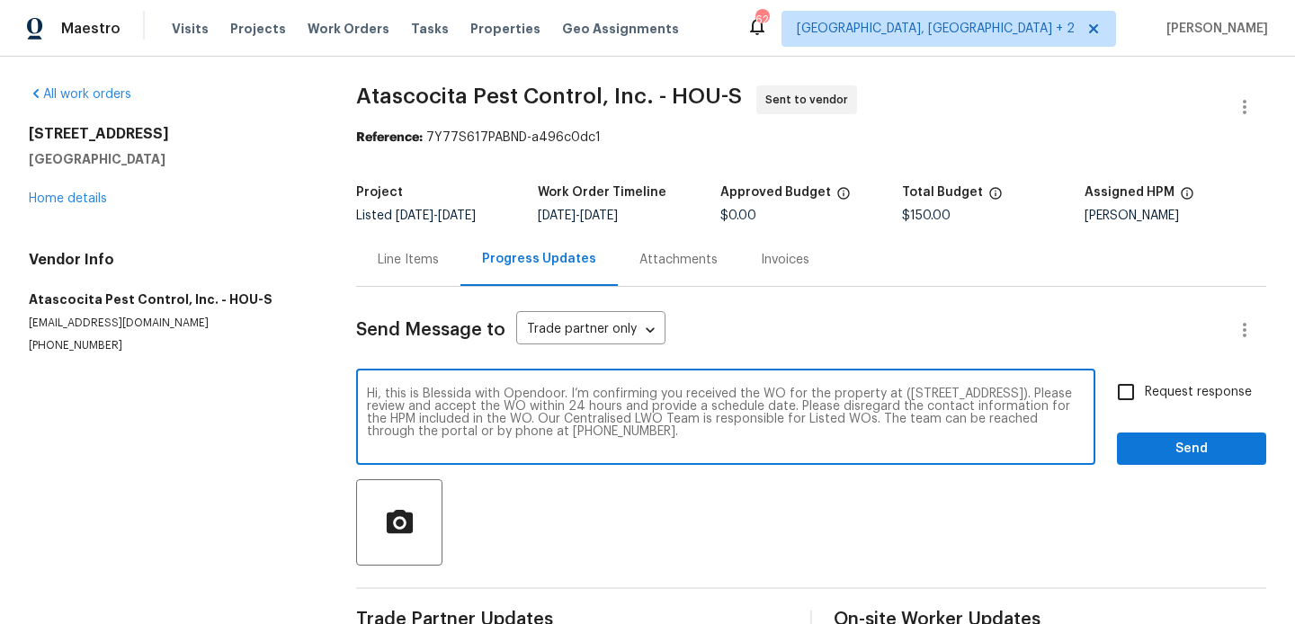
click at [1145, 389] on input "Request response" at bounding box center [1126, 392] width 38 height 38
checkbox input "true"
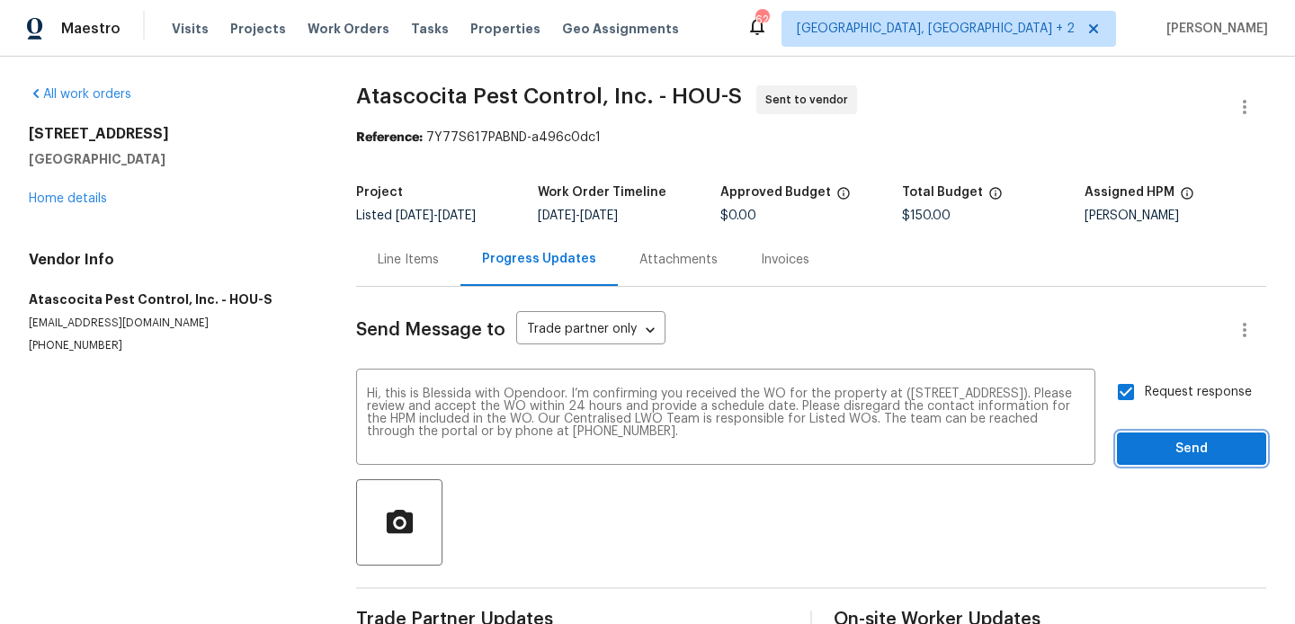
click at [1155, 454] on span "Send" at bounding box center [1191, 449] width 120 height 22
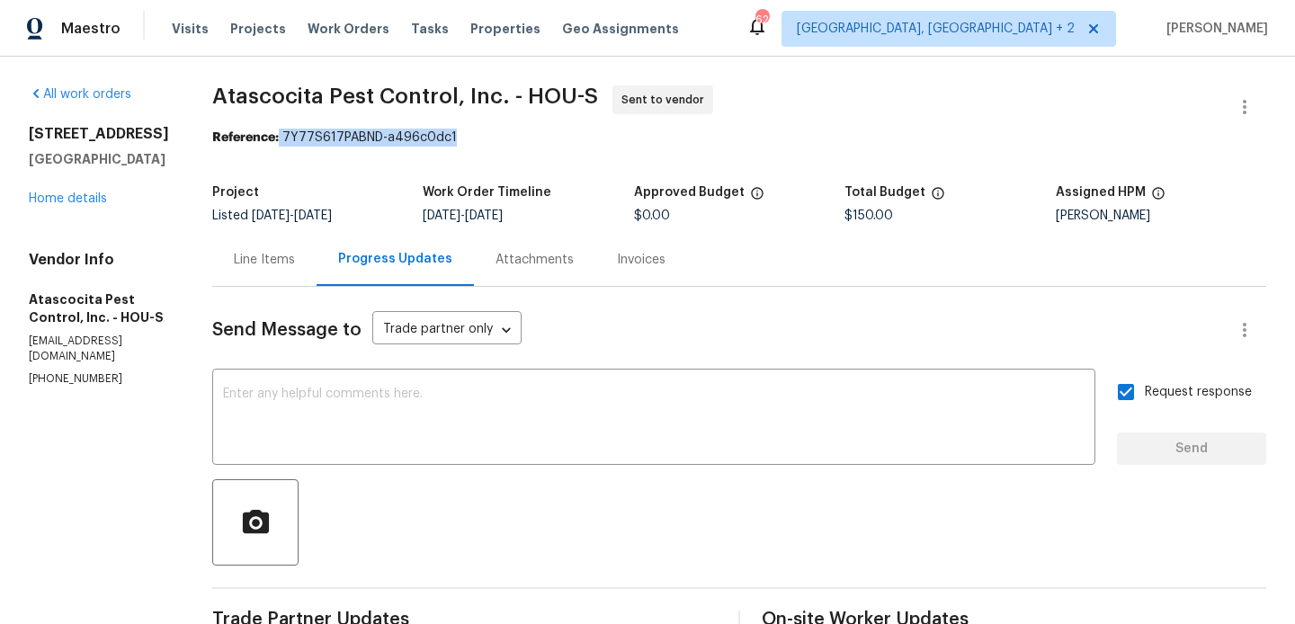
drag, startPoint x: 266, startPoint y: 135, endPoint x: 499, endPoint y: 139, distance: 232.9
click at [499, 139] on div "Reference: 7Y77S617PABND-a496c0dc1" at bounding box center [739, 138] width 1054 height 18
copy div "7Y77S617PABND-a496c0dc1"
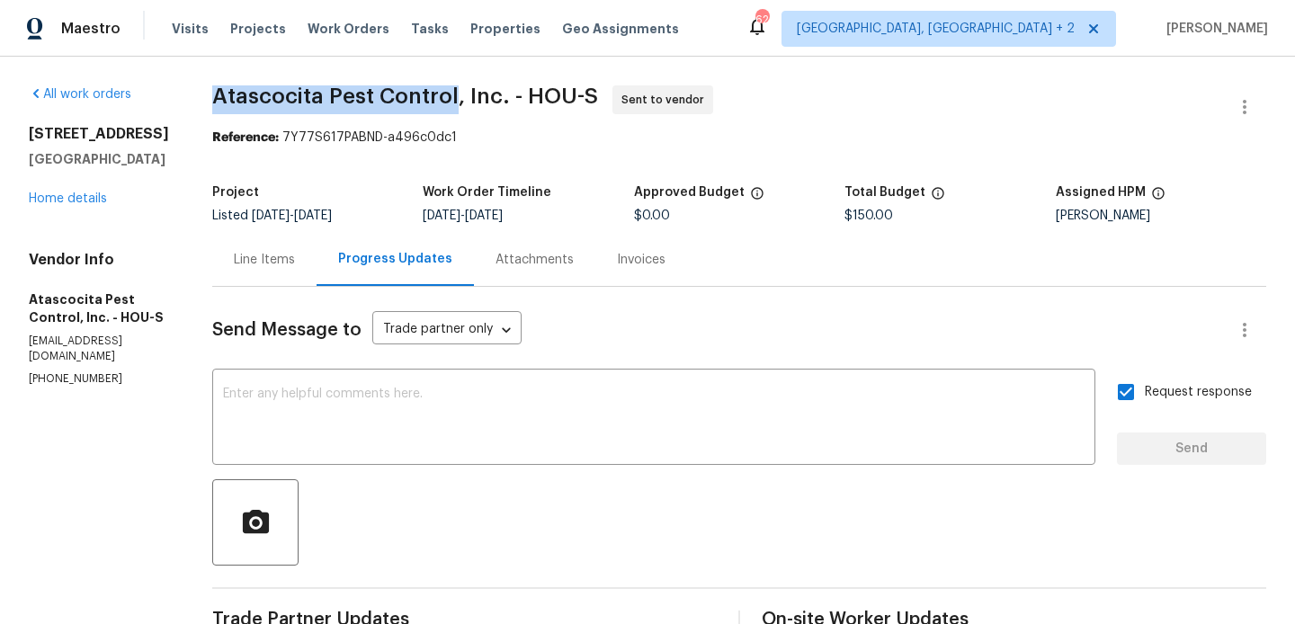
drag, startPoint x: 202, startPoint y: 97, endPoint x: 440, endPoint y: 100, distance: 237.4
click at [440, 100] on span "Atascocita Pest Control, Inc. - HOU-S" at bounding box center [405, 96] width 386 height 22
copy span "Atascocita Pest Control"
